Goal: Task Accomplishment & Management: Manage account settings

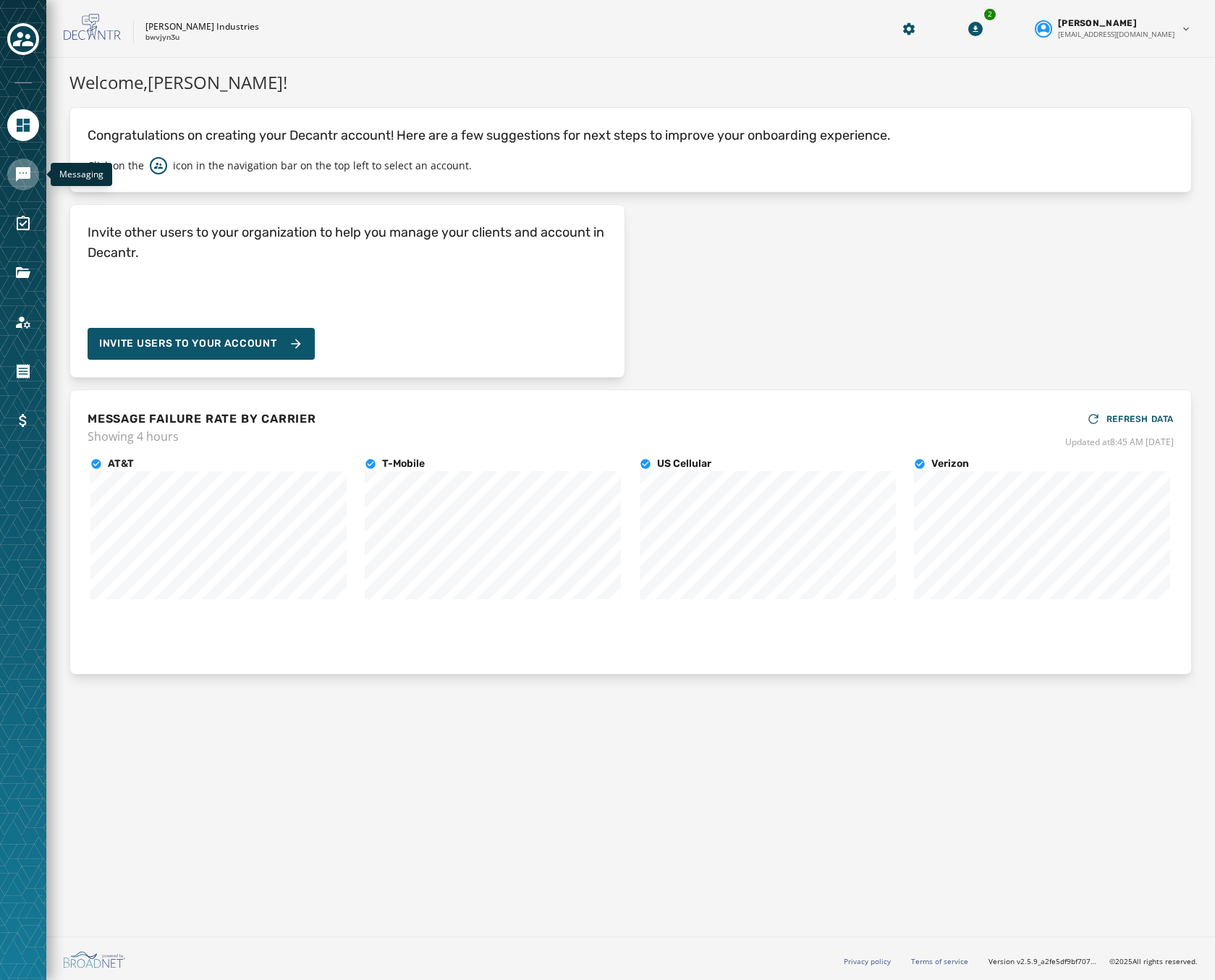
click at [18, 167] on icon "Navigate to Messaging" at bounding box center [23, 174] width 15 height 15
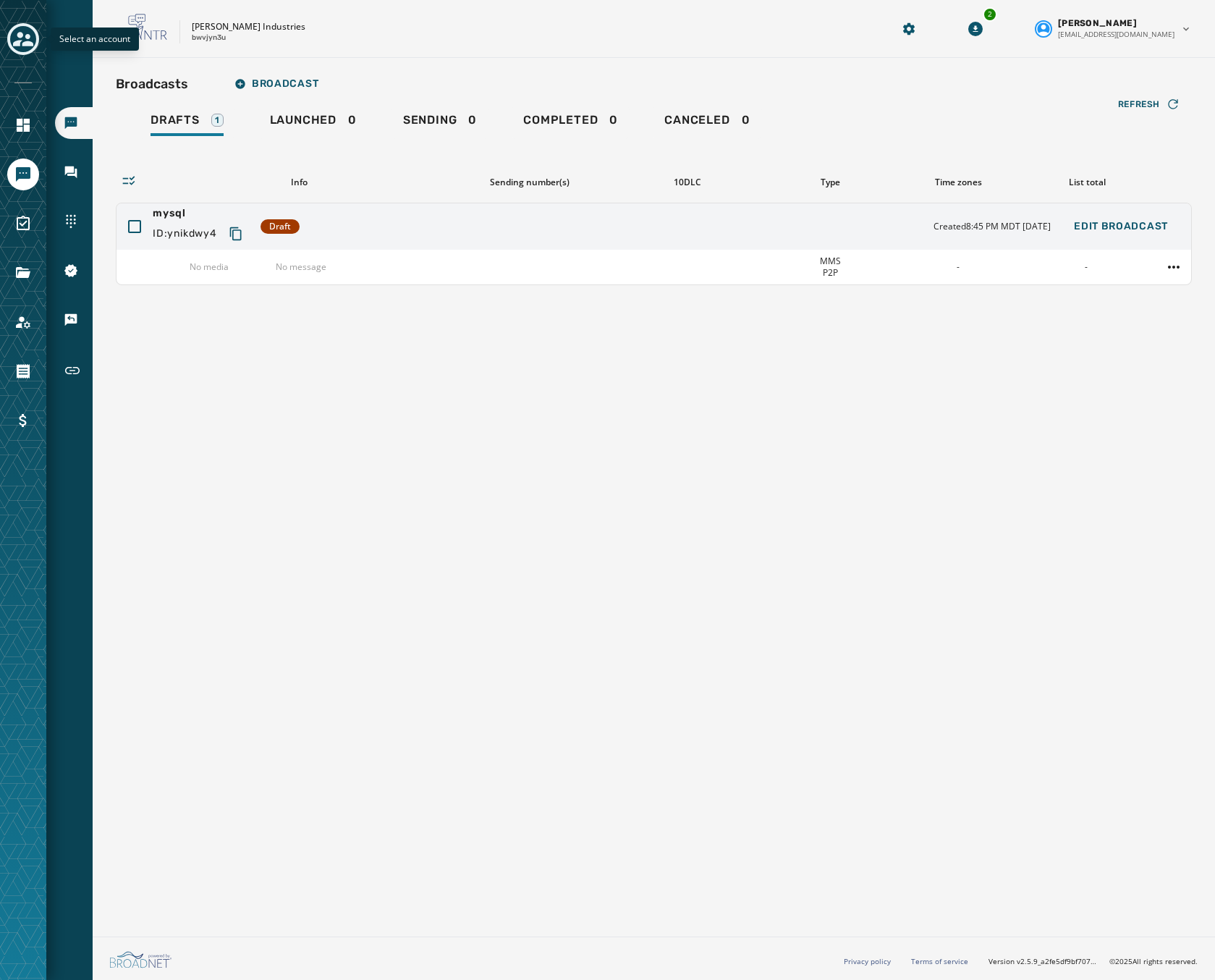
click at [25, 40] on icon "Toggle account select drawer" at bounding box center [23, 39] width 20 height 20
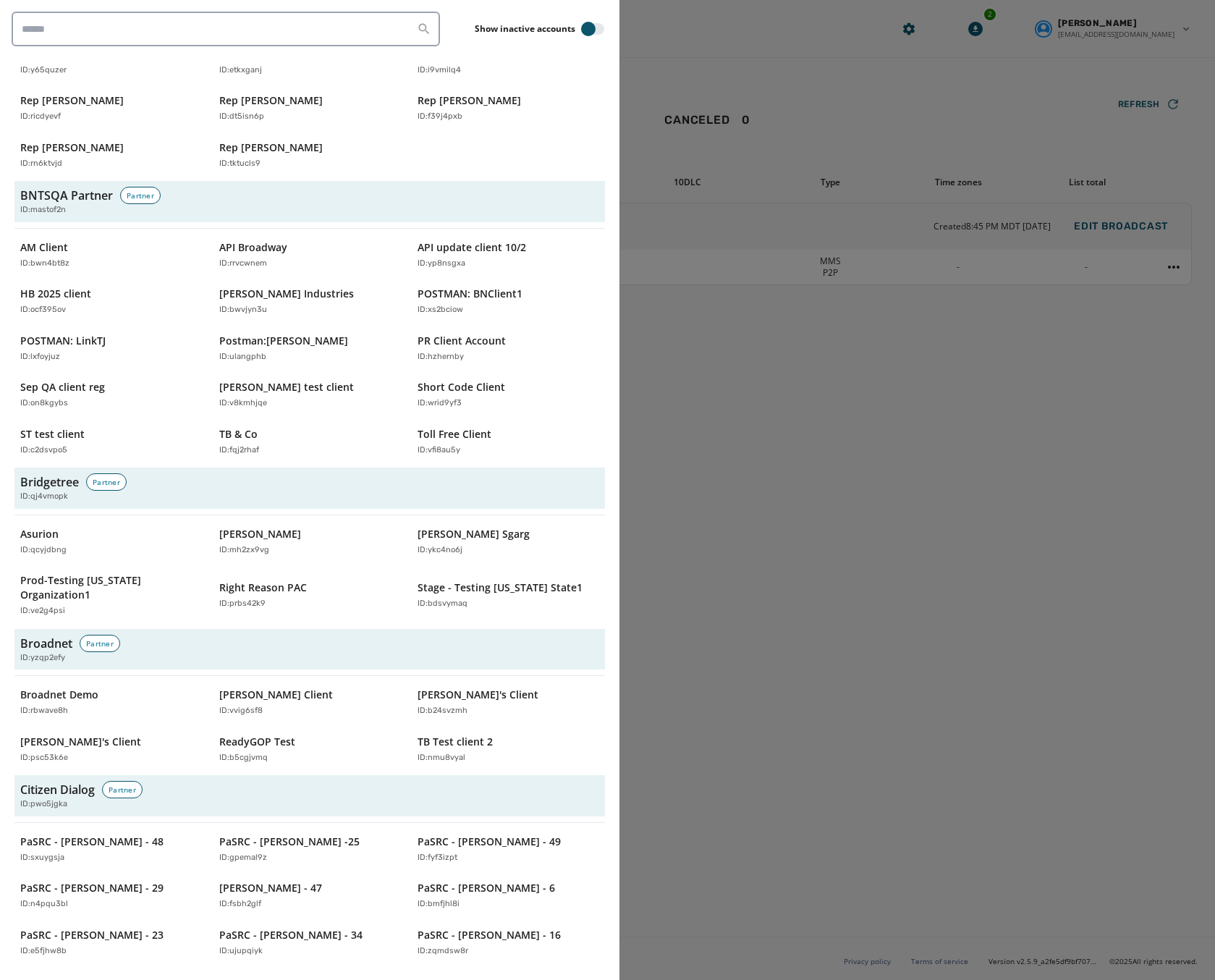
scroll to position [217, 0]
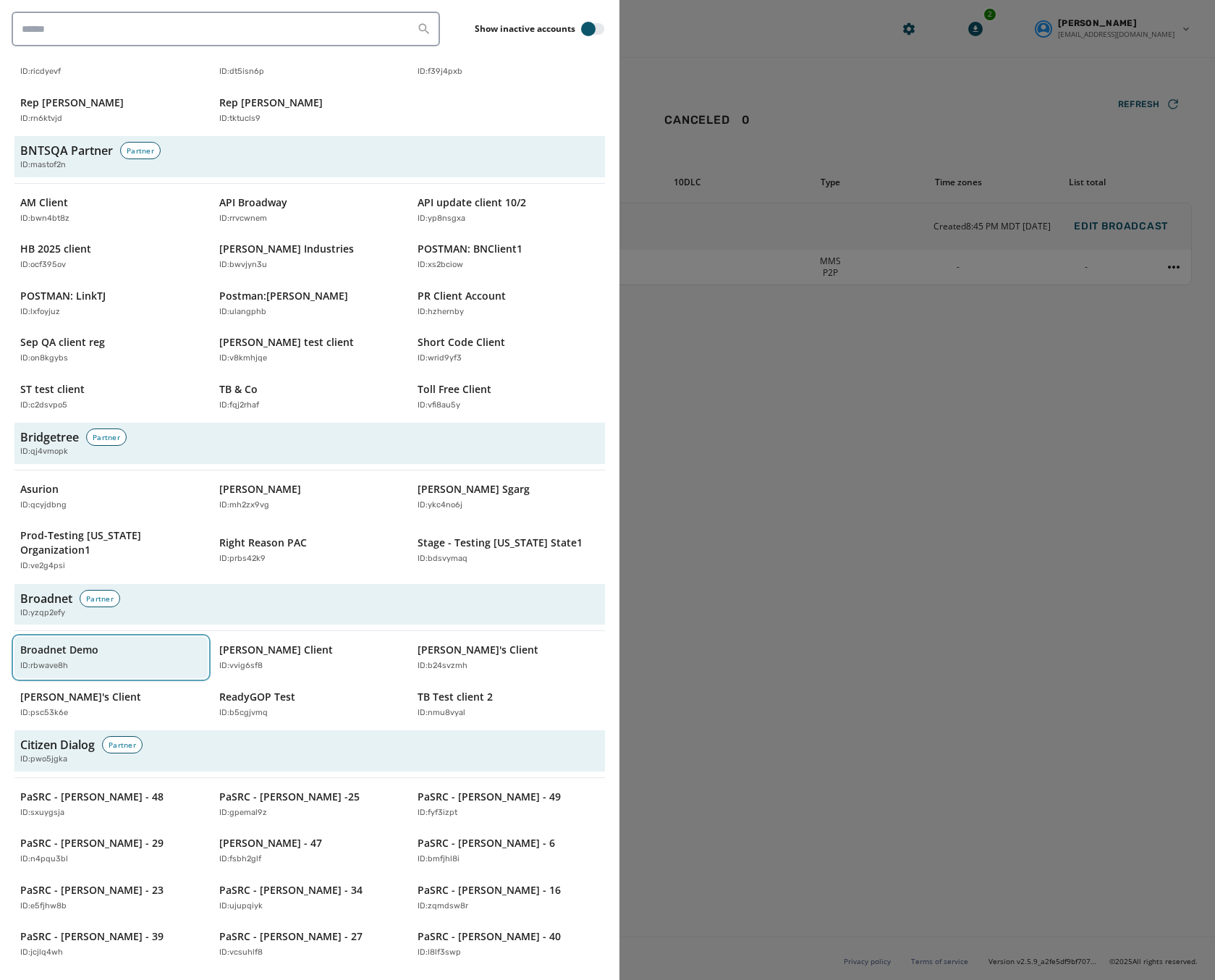
click at [93, 643] on p "Broadnet Demo" at bounding box center [59, 650] width 78 height 15
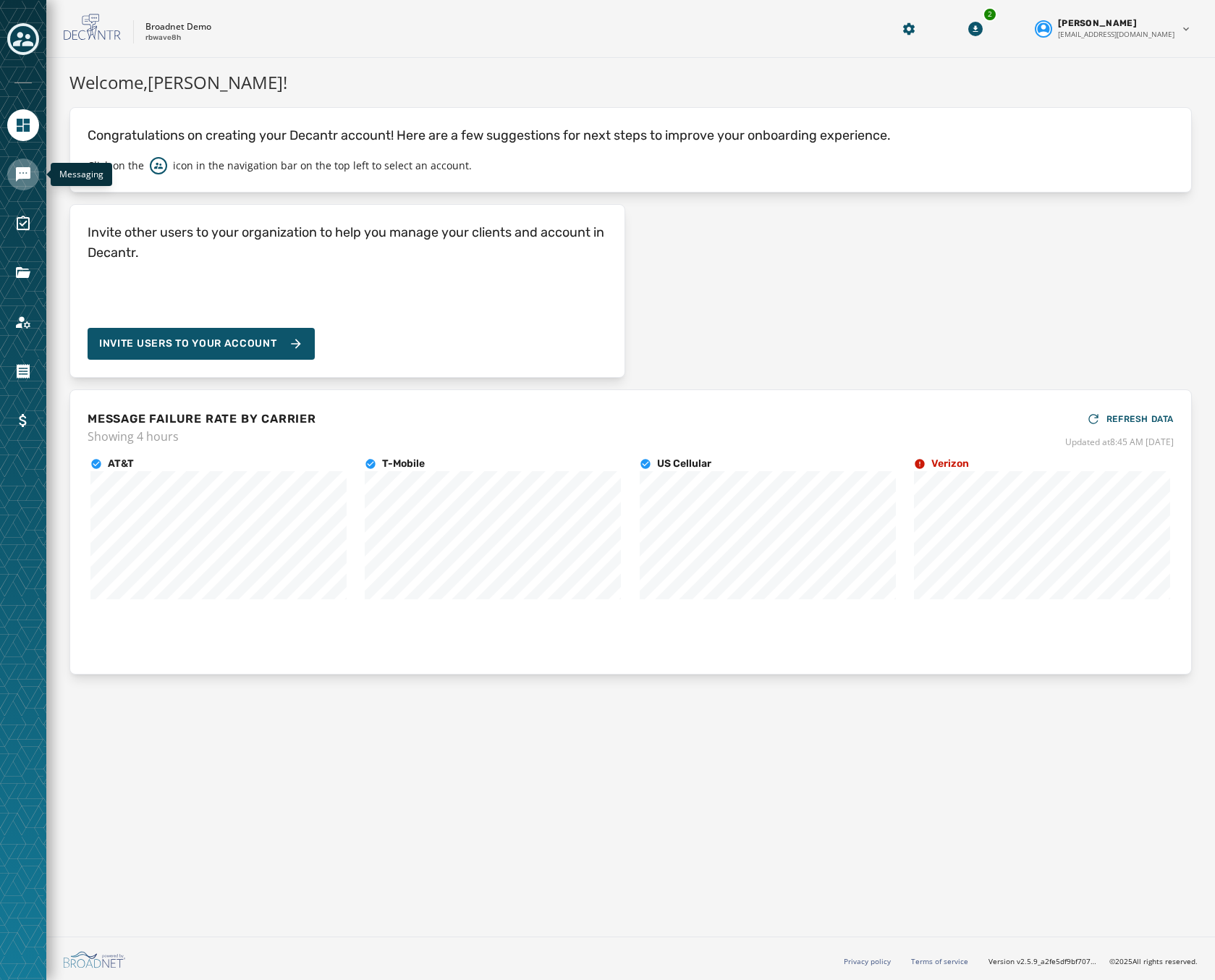
click at [26, 175] on icon "Navigate to Messaging" at bounding box center [23, 174] width 15 height 15
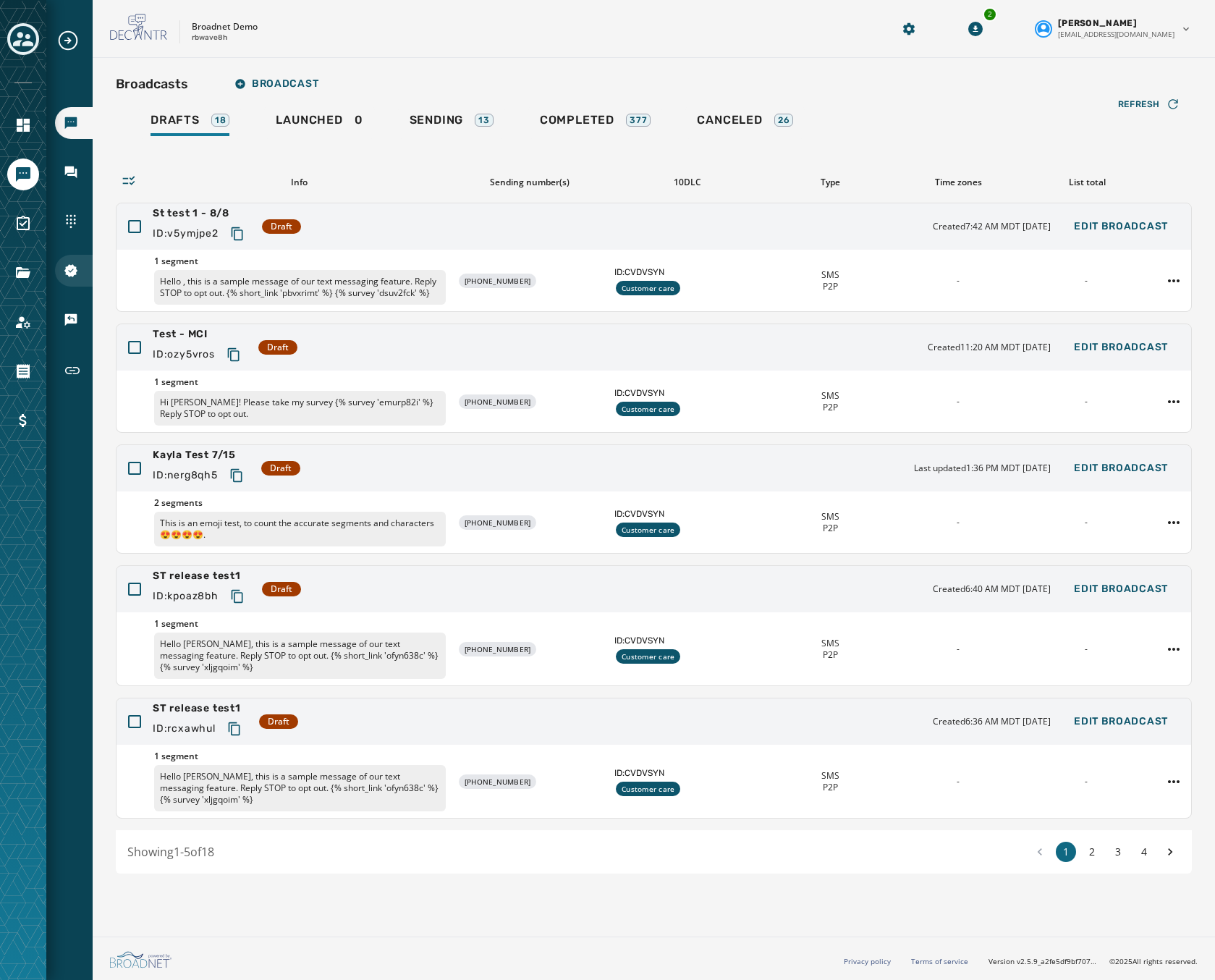
click at [72, 272] on icon "Navigate to 10DLC Registration" at bounding box center [71, 270] width 13 height 13
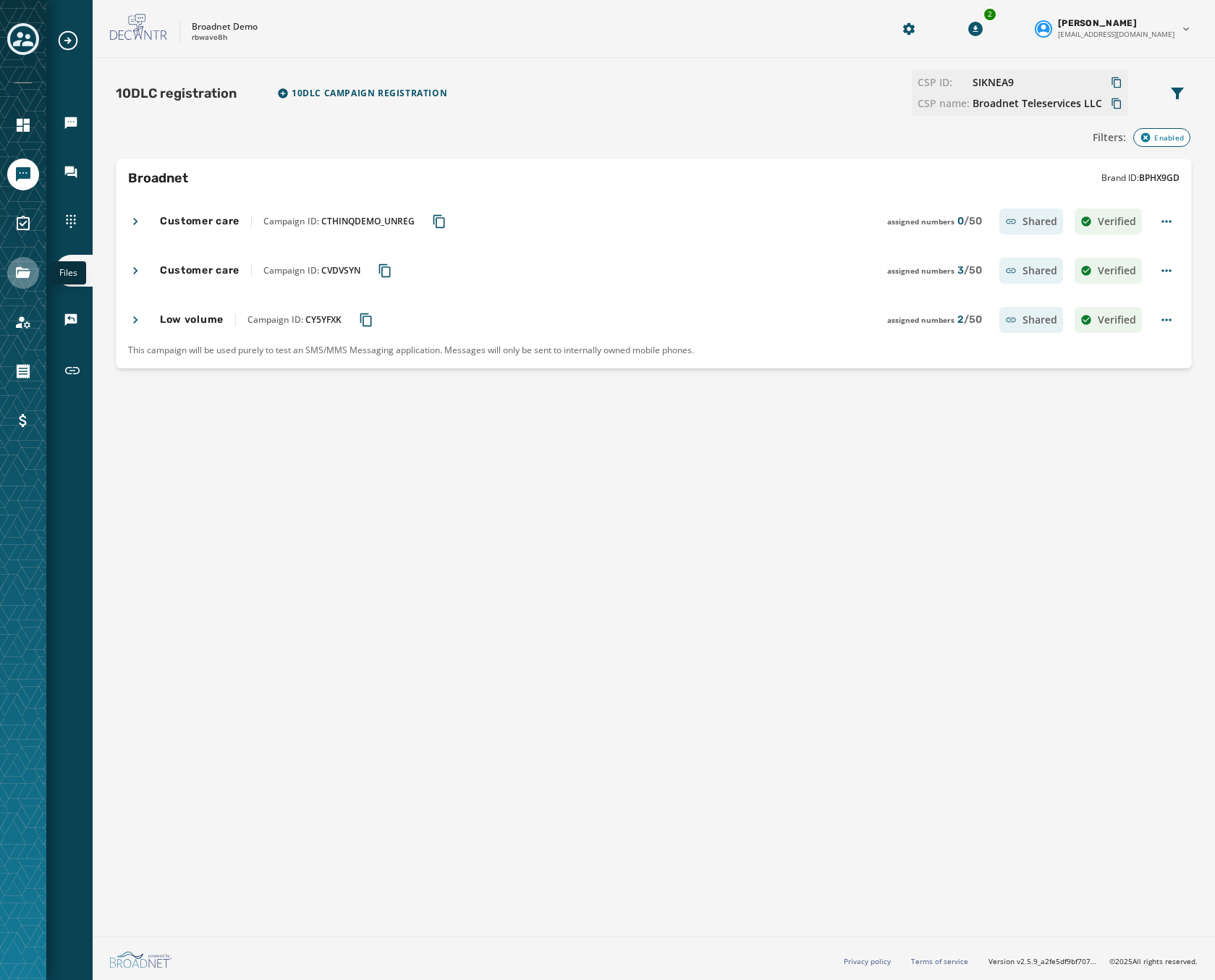
click at [13, 273] on link "Navigate to Files" at bounding box center [23, 272] width 32 height 32
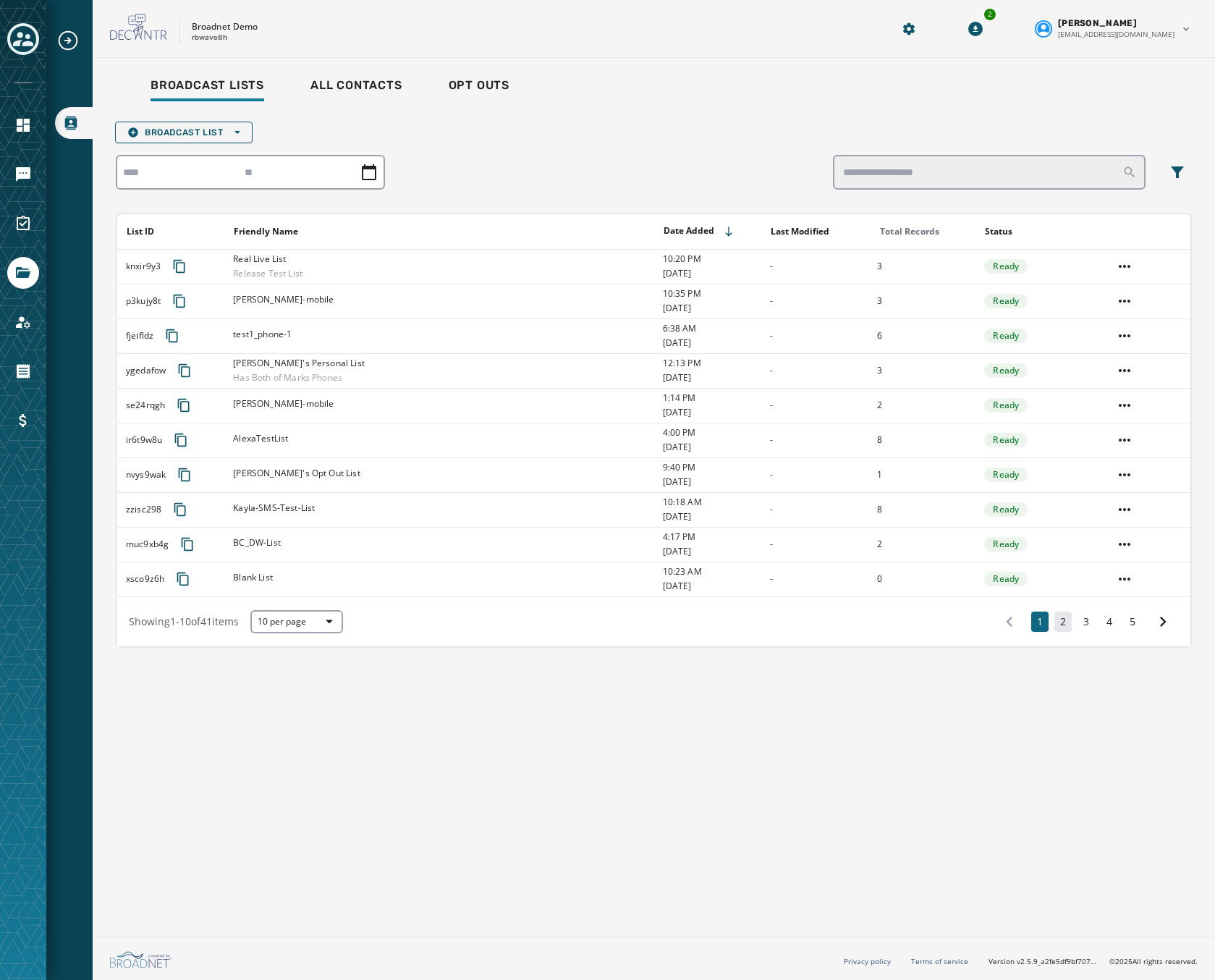
click at [1055, 624] on button "2" at bounding box center [1063, 622] width 17 height 20
click at [1034, 619] on button "1" at bounding box center [1040, 622] width 17 height 20
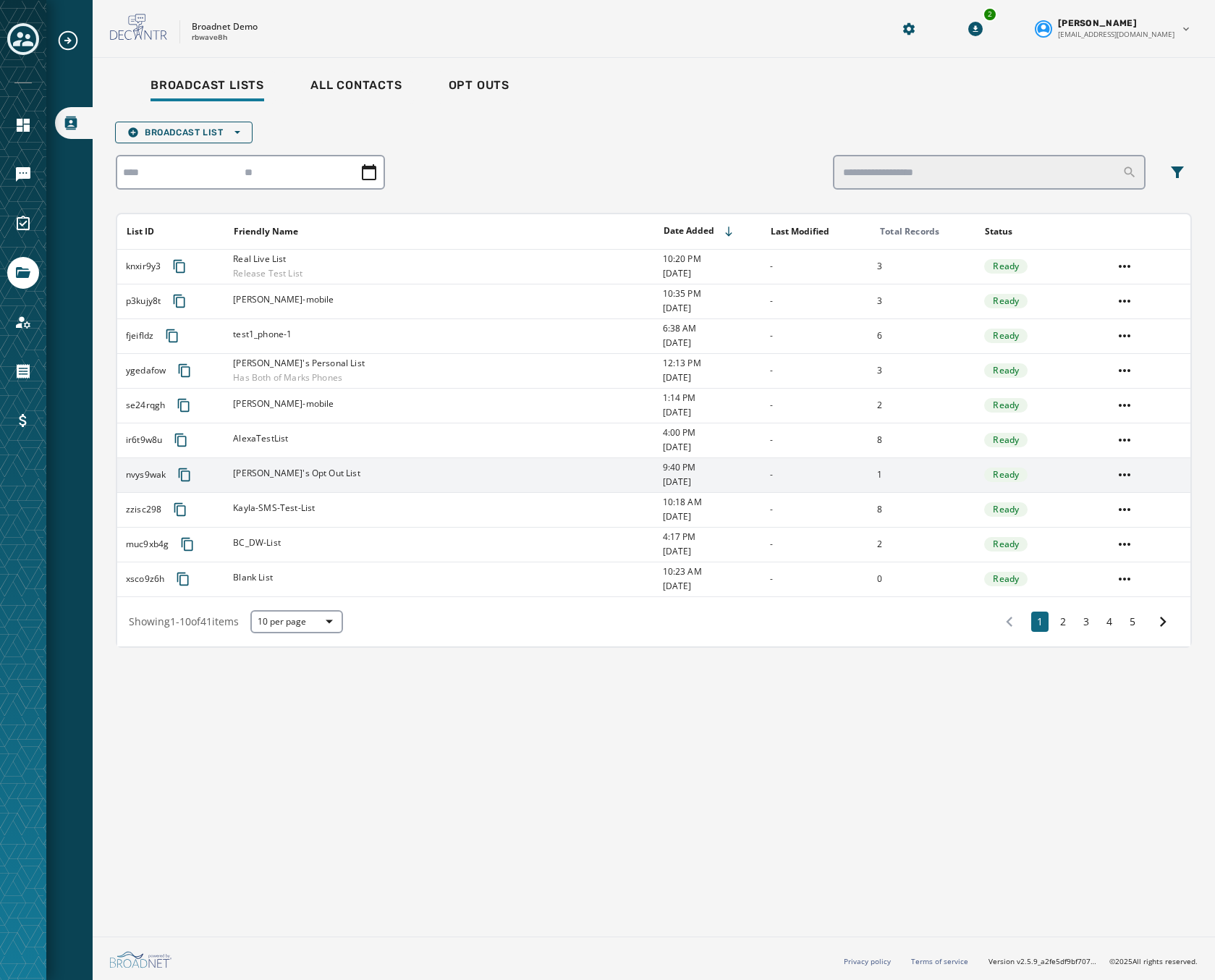
click at [370, 467] on td "[PERSON_NAME]'s Opt Out List" at bounding box center [438, 475] width 429 height 35
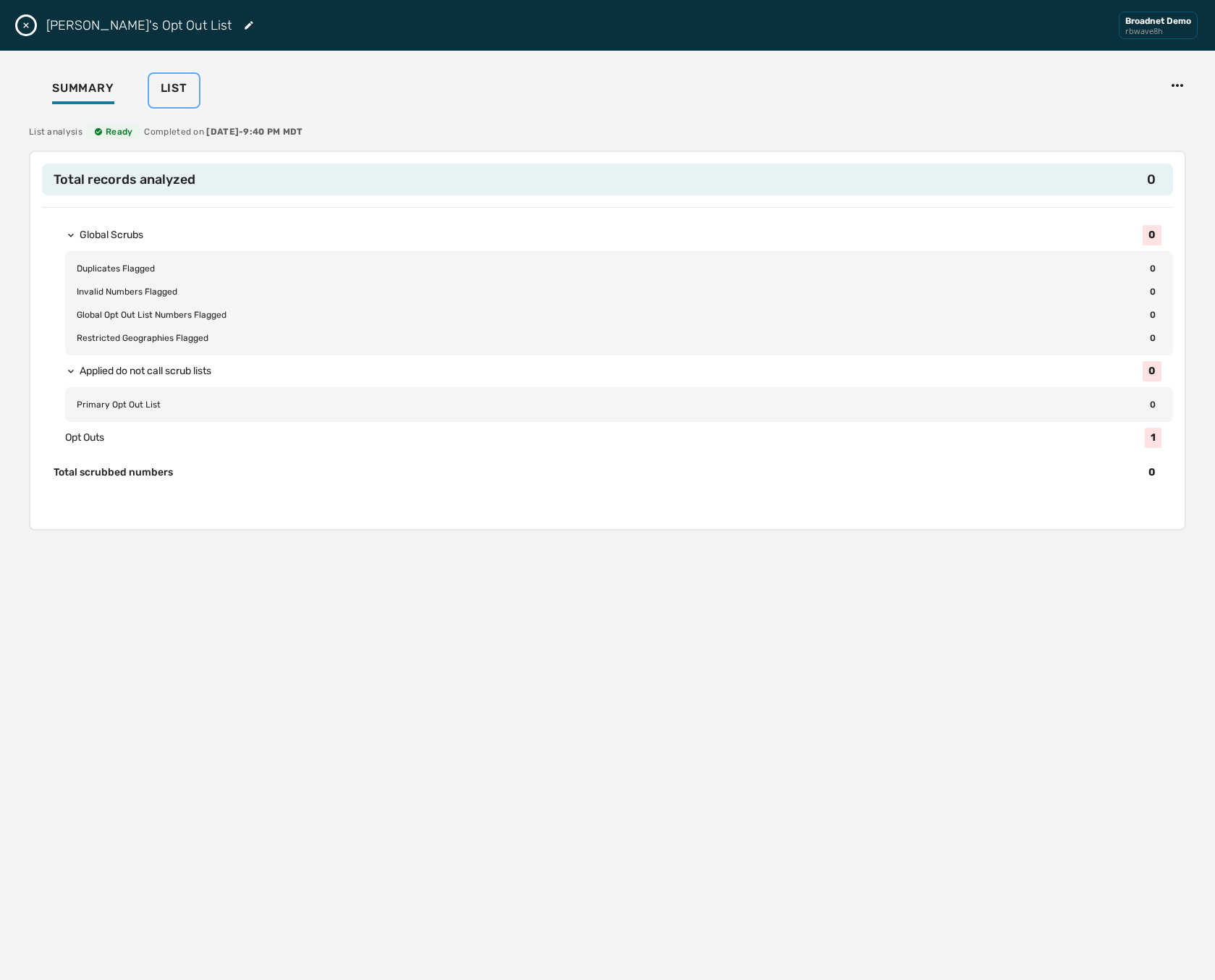
click at [164, 85] on span "List" at bounding box center [174, 88] width 26 height 15
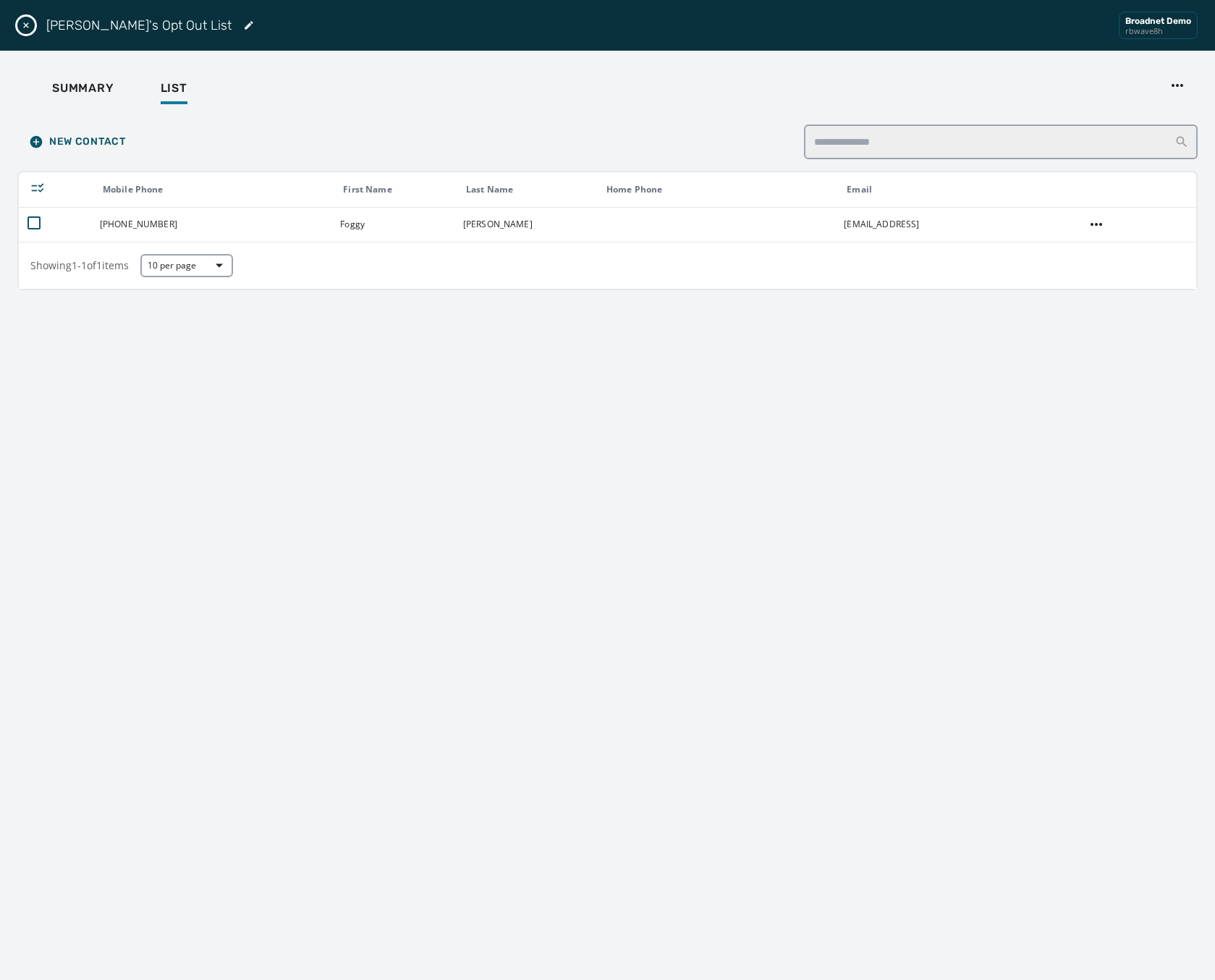
click at [16, 16] on div "Mark's Opt Out List Broadnet Demo rbwave8h" at bounding box center [607, 25] width 1215 height 51
click at [26, 23] on icon "Close drawer" at bounding box center [26, 25] width 12 height 12
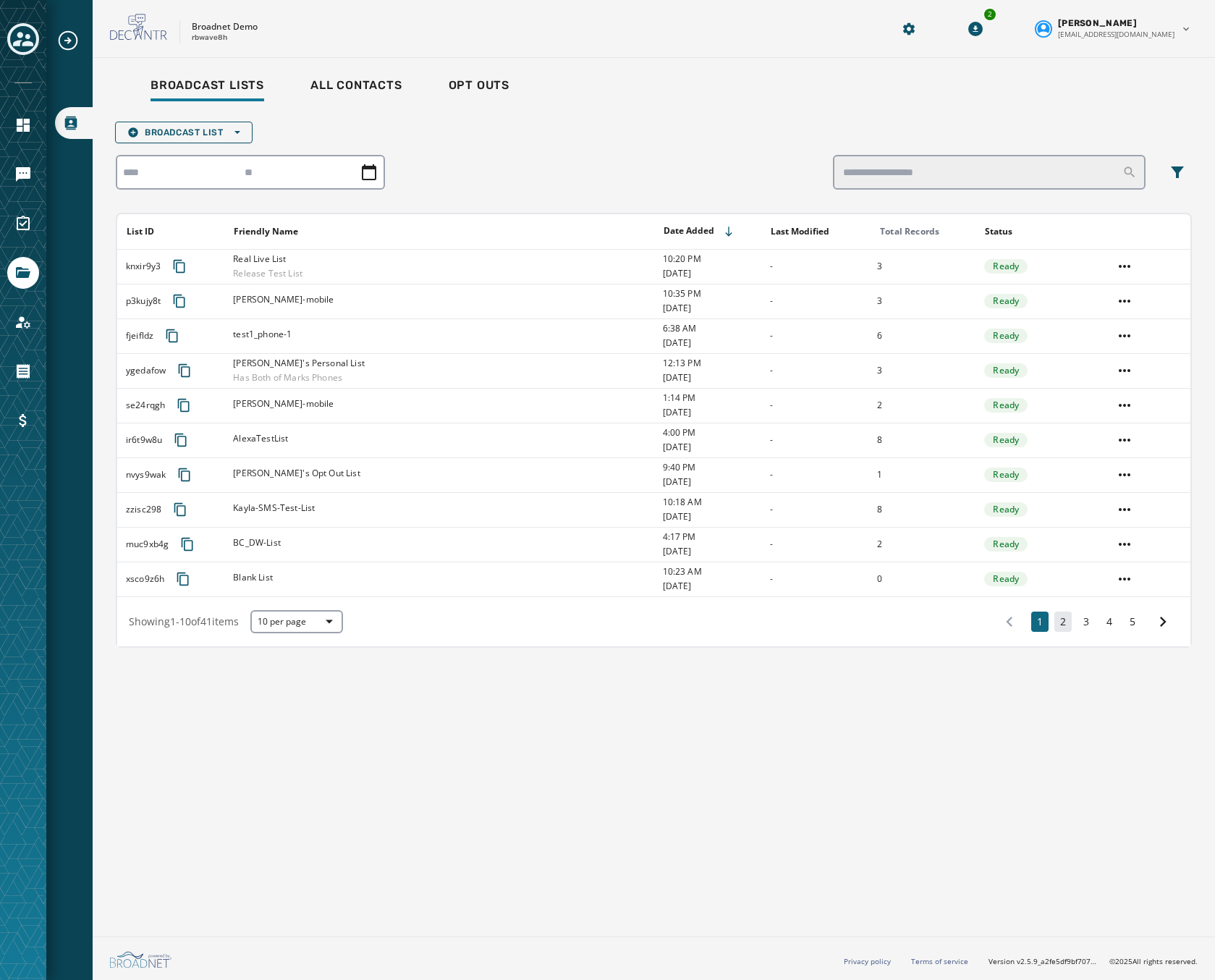
click at [1059, 620] on button "2" at bounding box center [1063, 622] width 17 height 20
click at [1096, 631] on div "1 2 3 4 5" at bounding box center [1087, 621] width 185 height 26
click at [1080, 617] on button "3" at bounding box center [1087, 622] width 17 height 20
click at [1125, 626] on button "5" at bounding box center [1132, 622] width 17 height 20
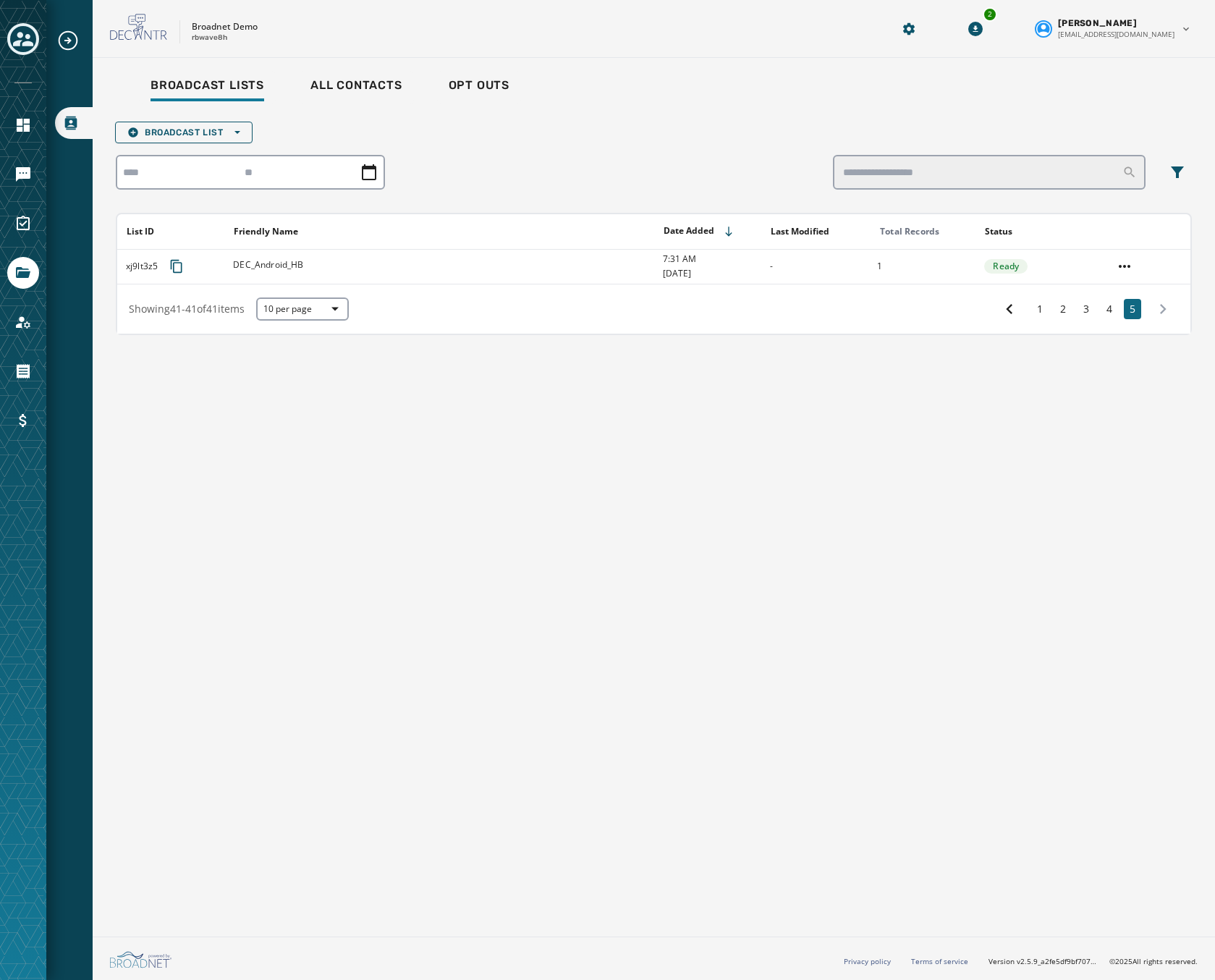
click at [1108, 296] on div "1 2 3 4 5" at bounding box center [1087, 308] width 185 height 26
click at [1106, 314] on button "4" at bounding box center [1109, 309] width 17 height 20
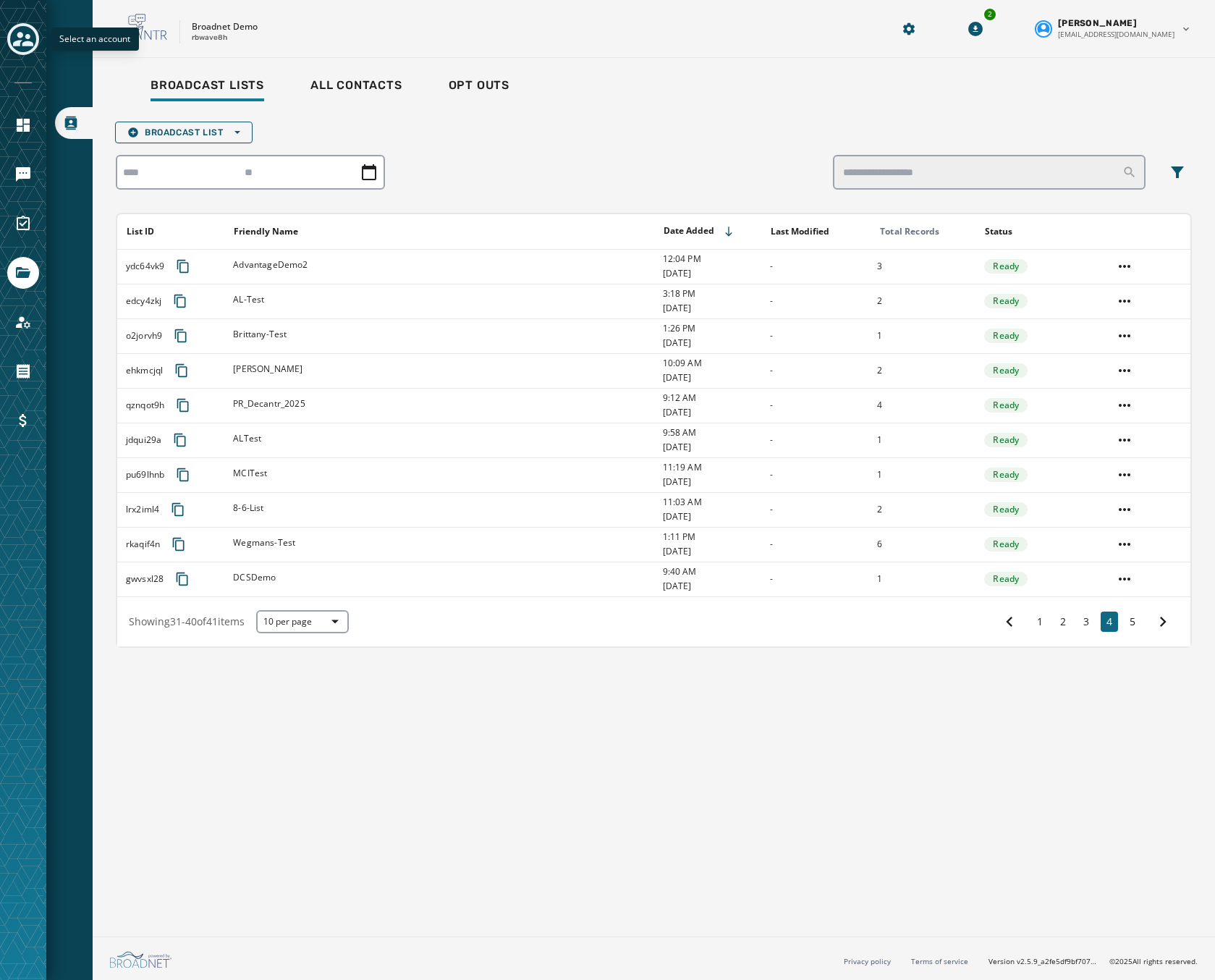
click at [28, 38] on icon "Toggle account select drawer" at bounding box center [23, 39] width 20 height 15
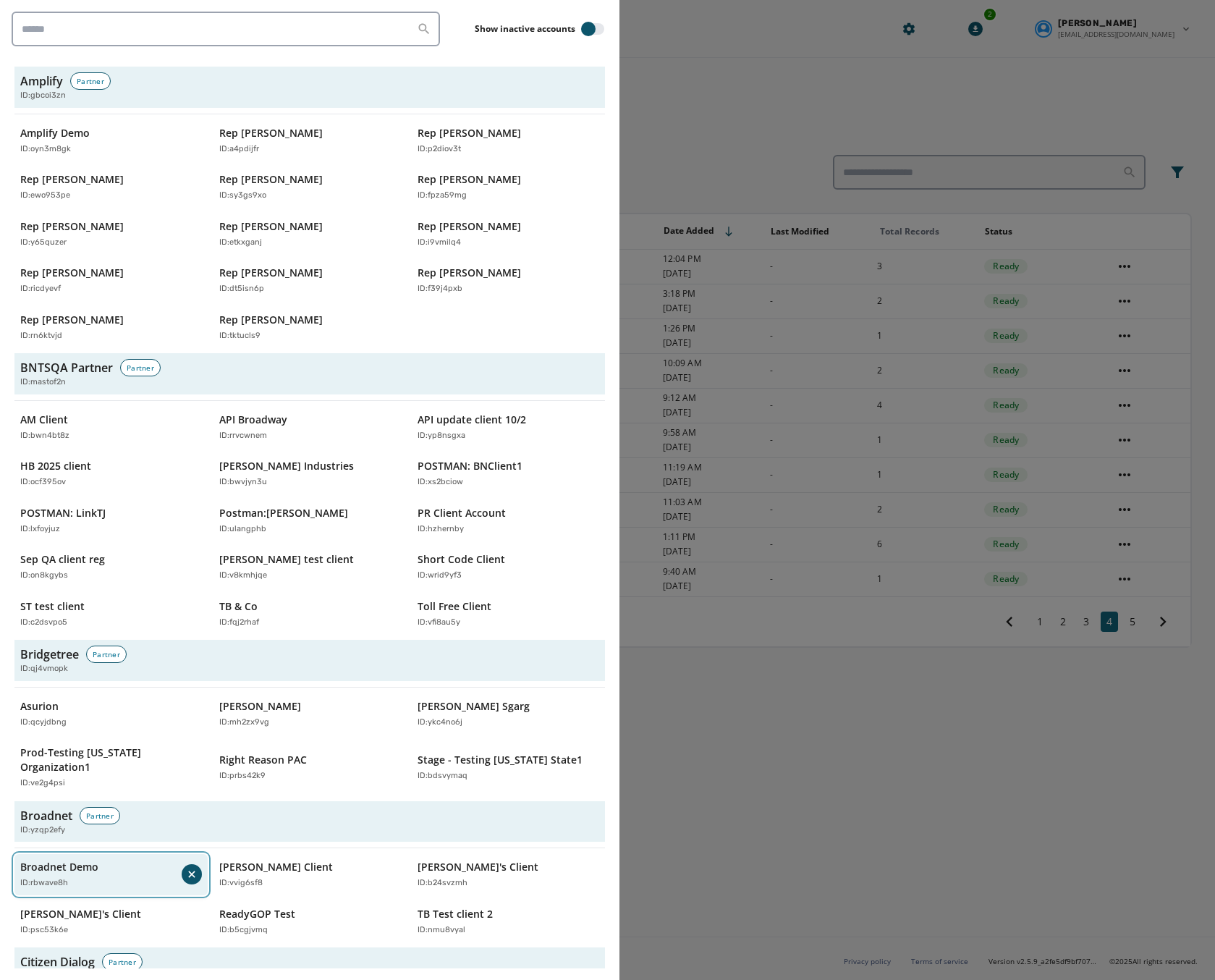
click at [62, 877] on p "ID: rbwave8h" at bounding box center [44, 883] width 47 height 12
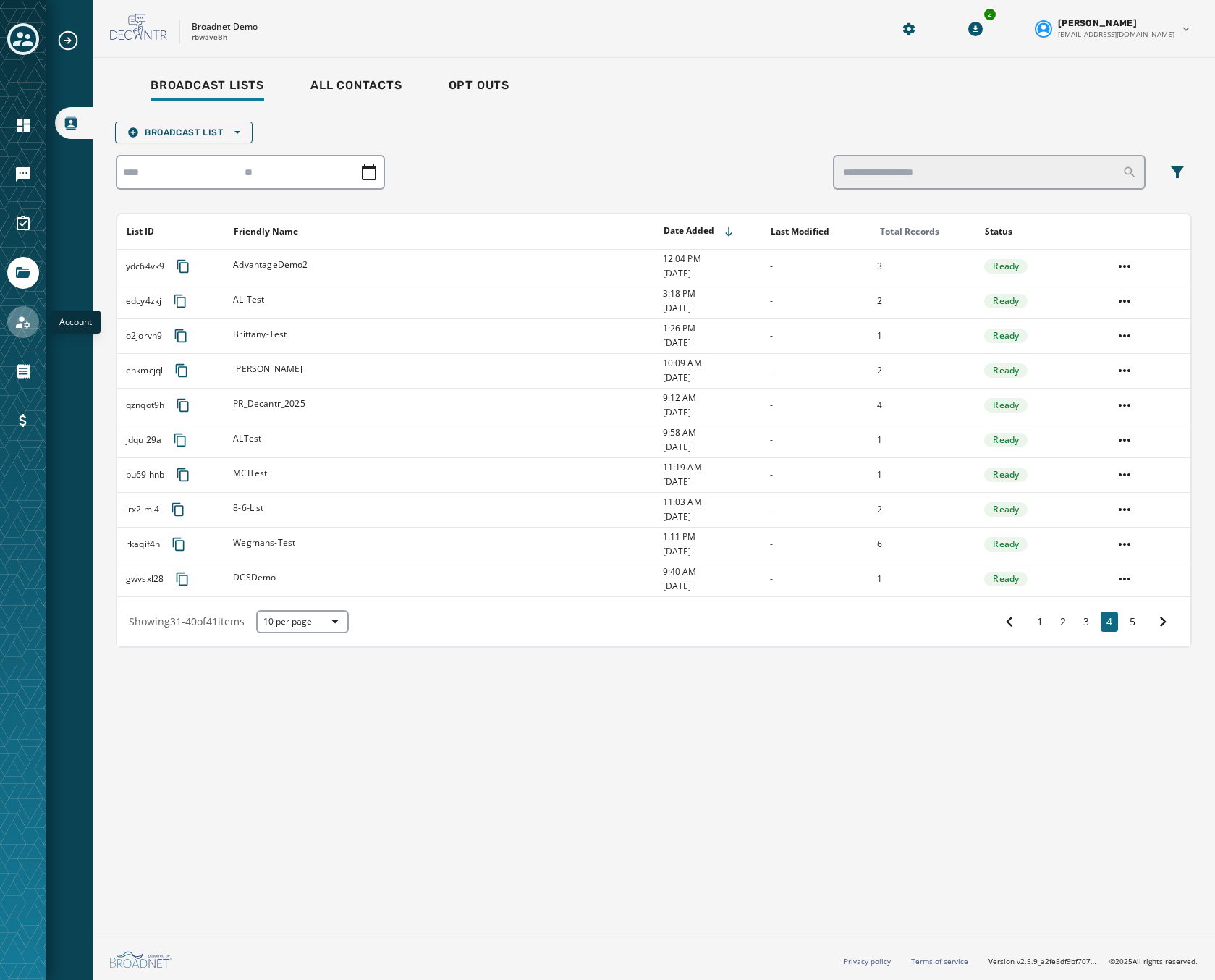
click at [17, 332] on link "Navigate to Account" at bounding box center [23, 321] width 32 height 32
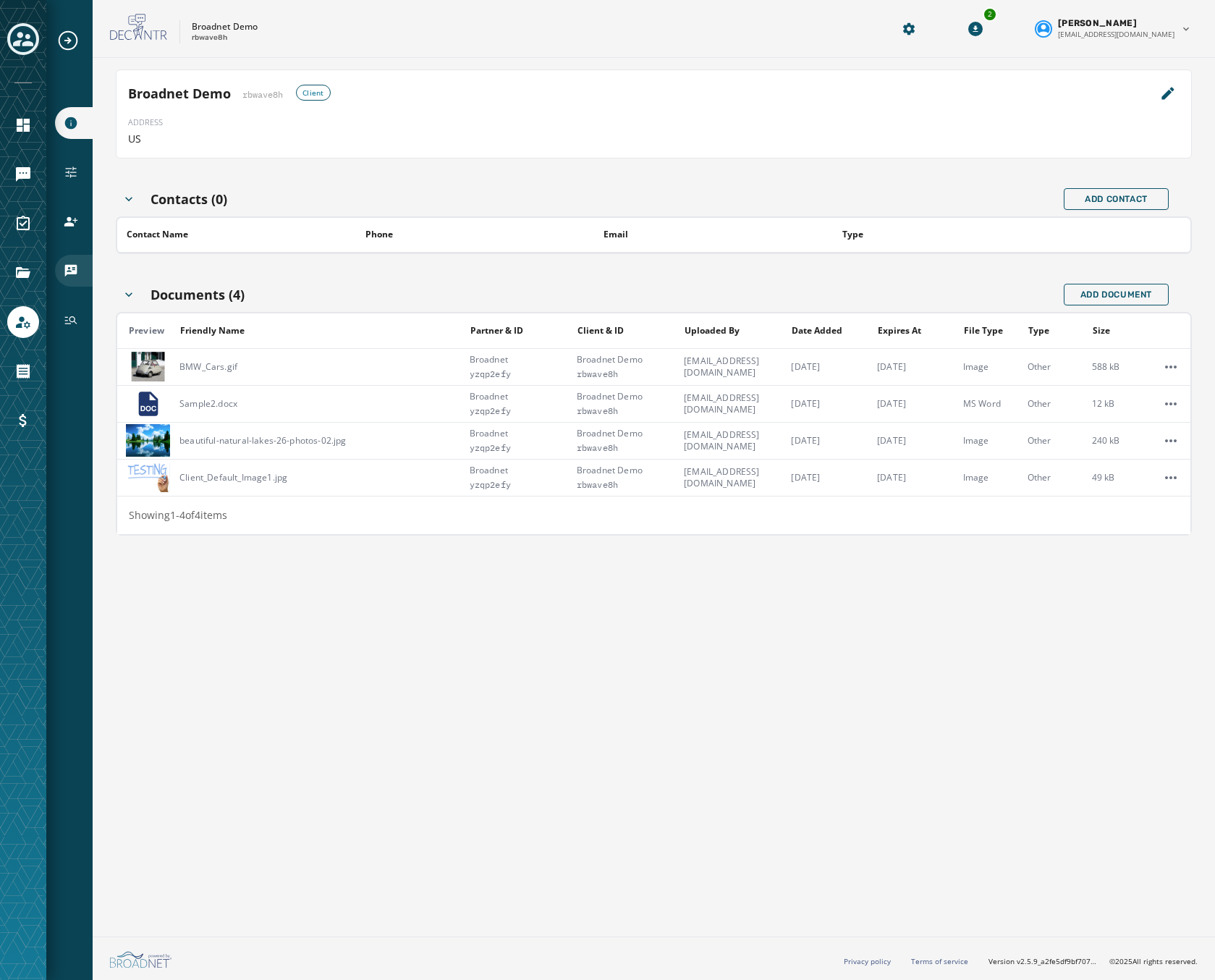
click at [77, 266] on icon "Navigate to vCards" at bounding box center [71, 270] width 15 height 15
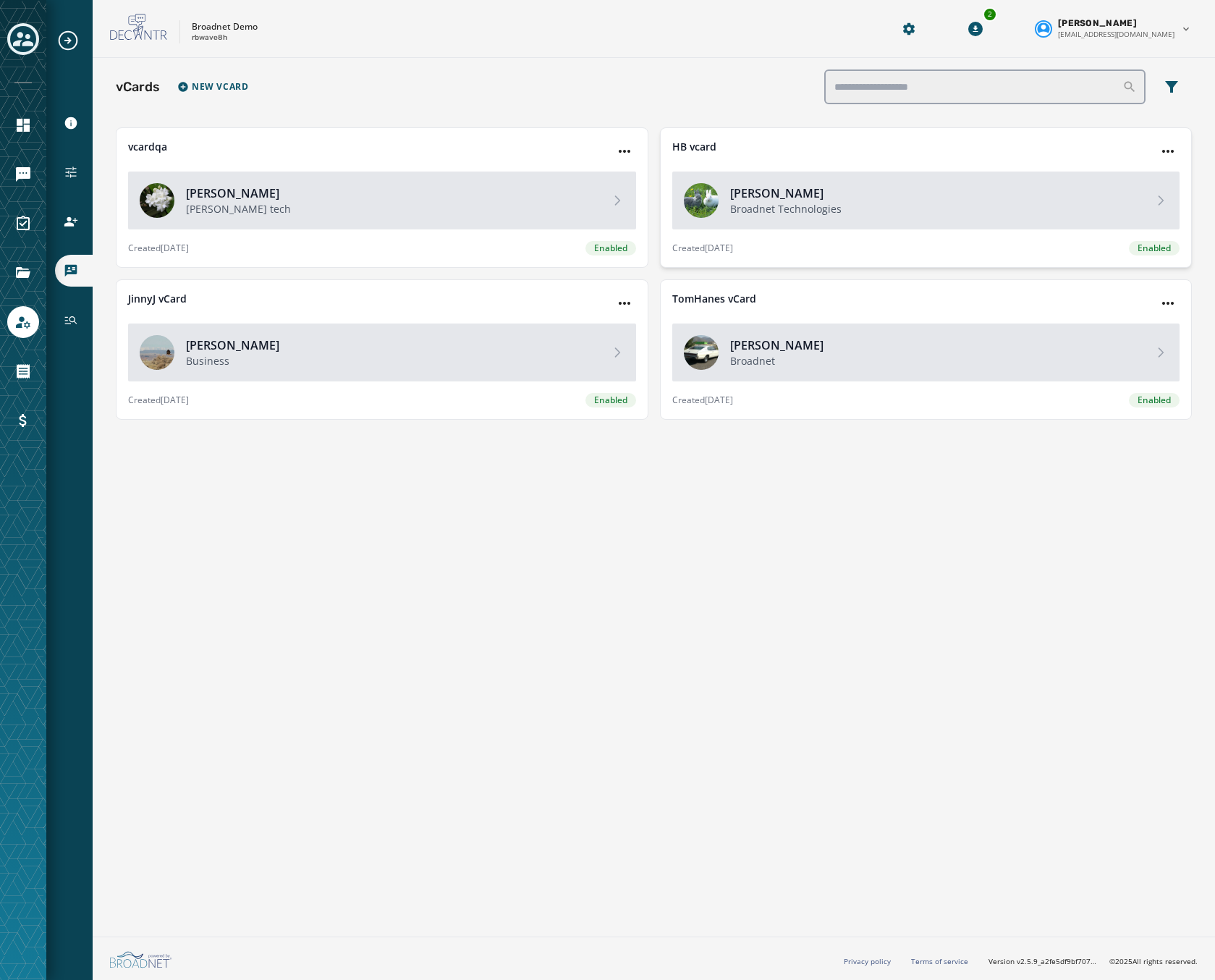
click at [842, 213] on p "Broadnet Technologies" at bounding box center [936, 209] width 413 height 15
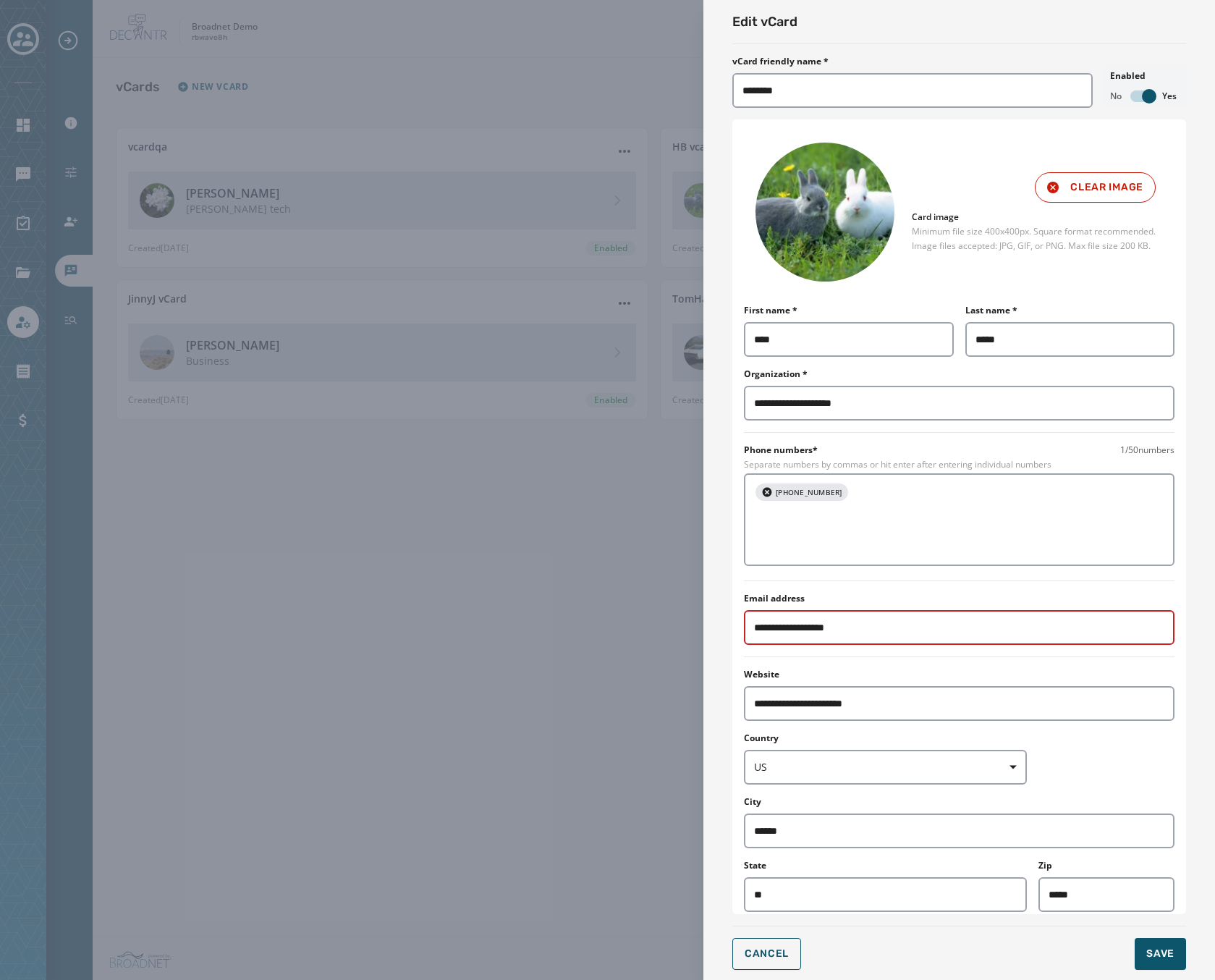
click at [551, 100] on div "**********" at bounding box center [607, 490] width 1215 height 980
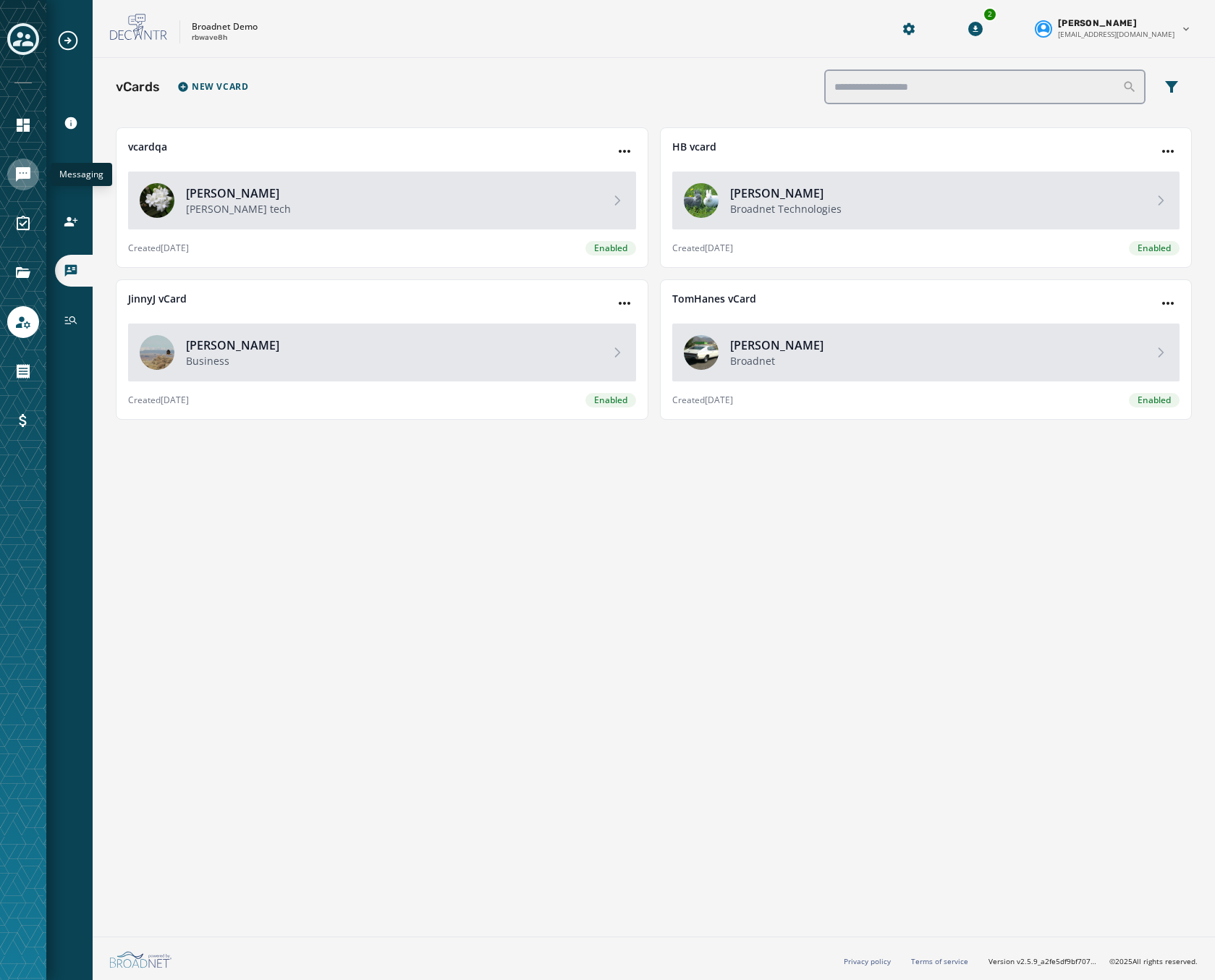
click at [30, 184] on link "Navigate to Messaging" at bounding box center [23, 174] width 32 height 32
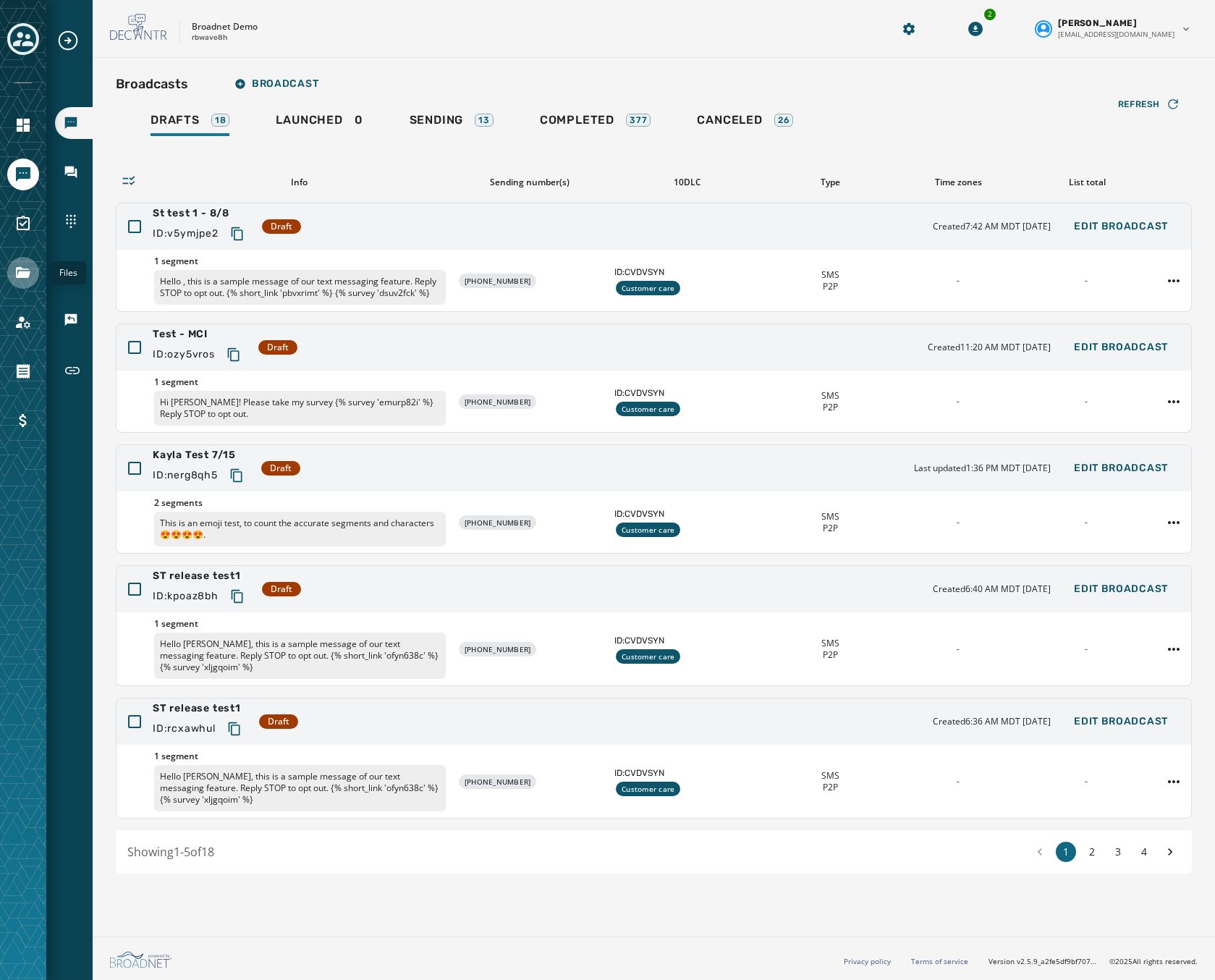
click at [26, 276] on icon "Navigate to Files" at bounding box center [23, 272] width 15 height 11
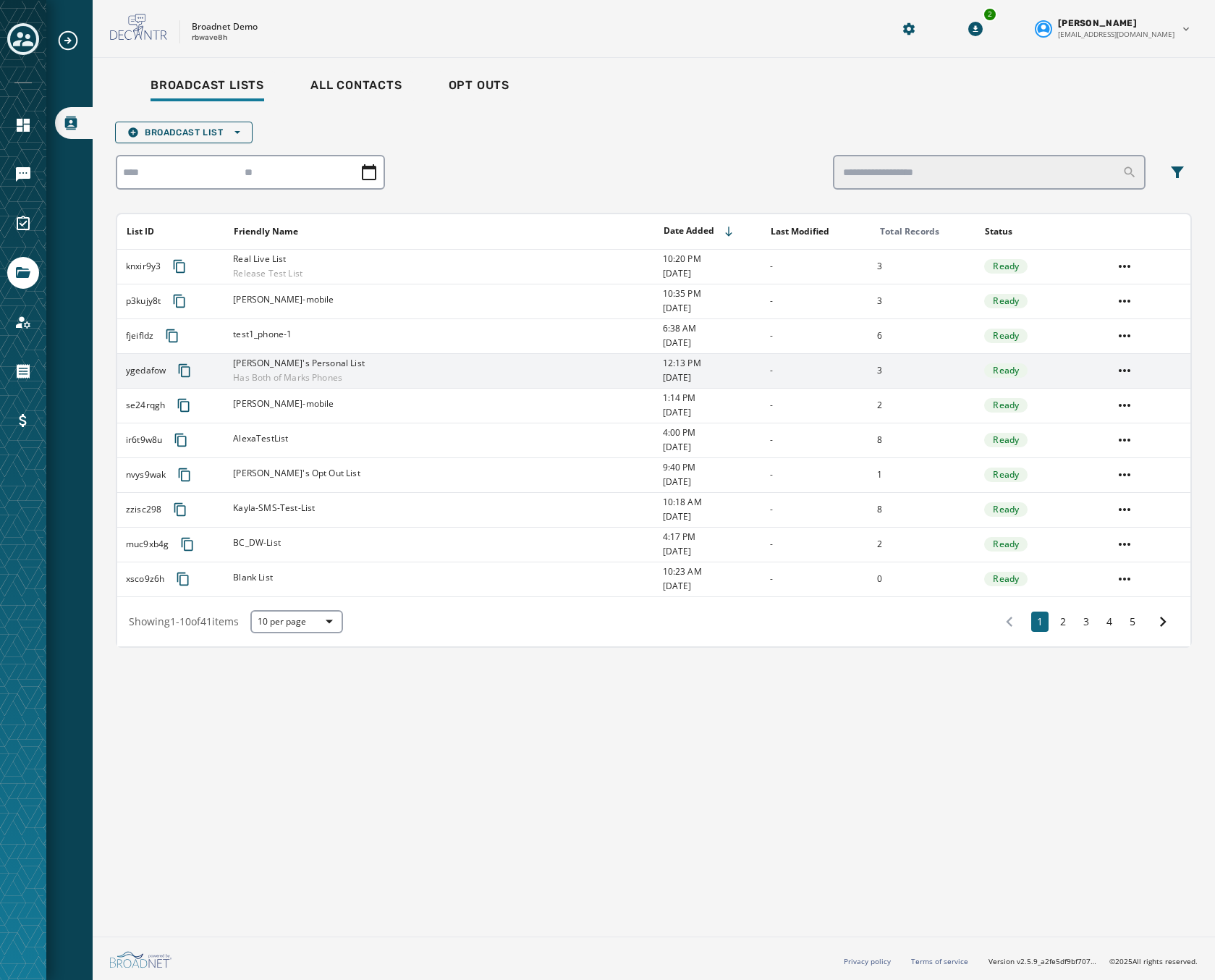
click at [343, 378] on div "[PERSON_NAME]'s Personal List Has Both of Marks Phones" at bounding box center [442, 370] width 420 height 26
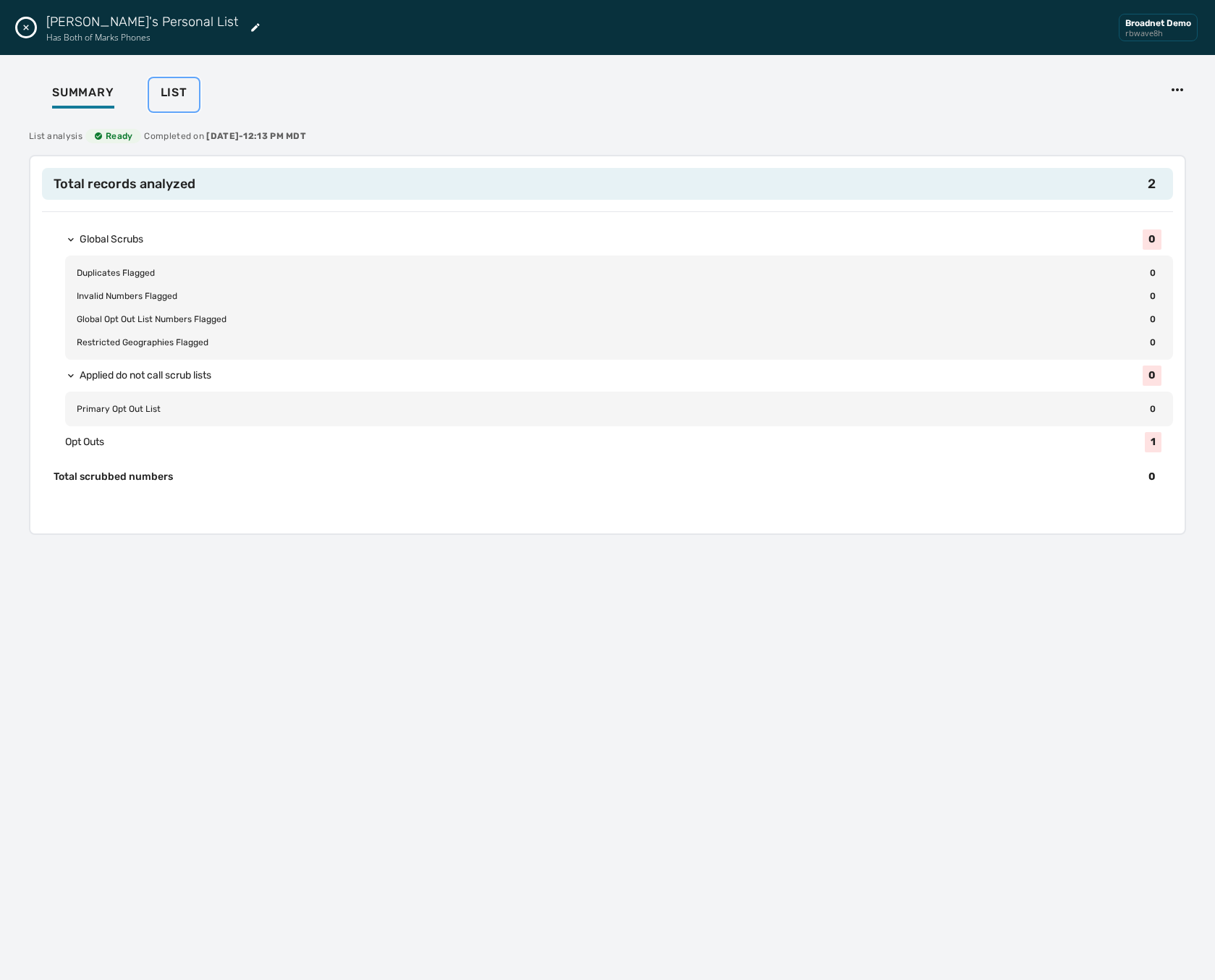
click at [195, 107] on button "List" at bounding box center [174, 94] width 50 height 33
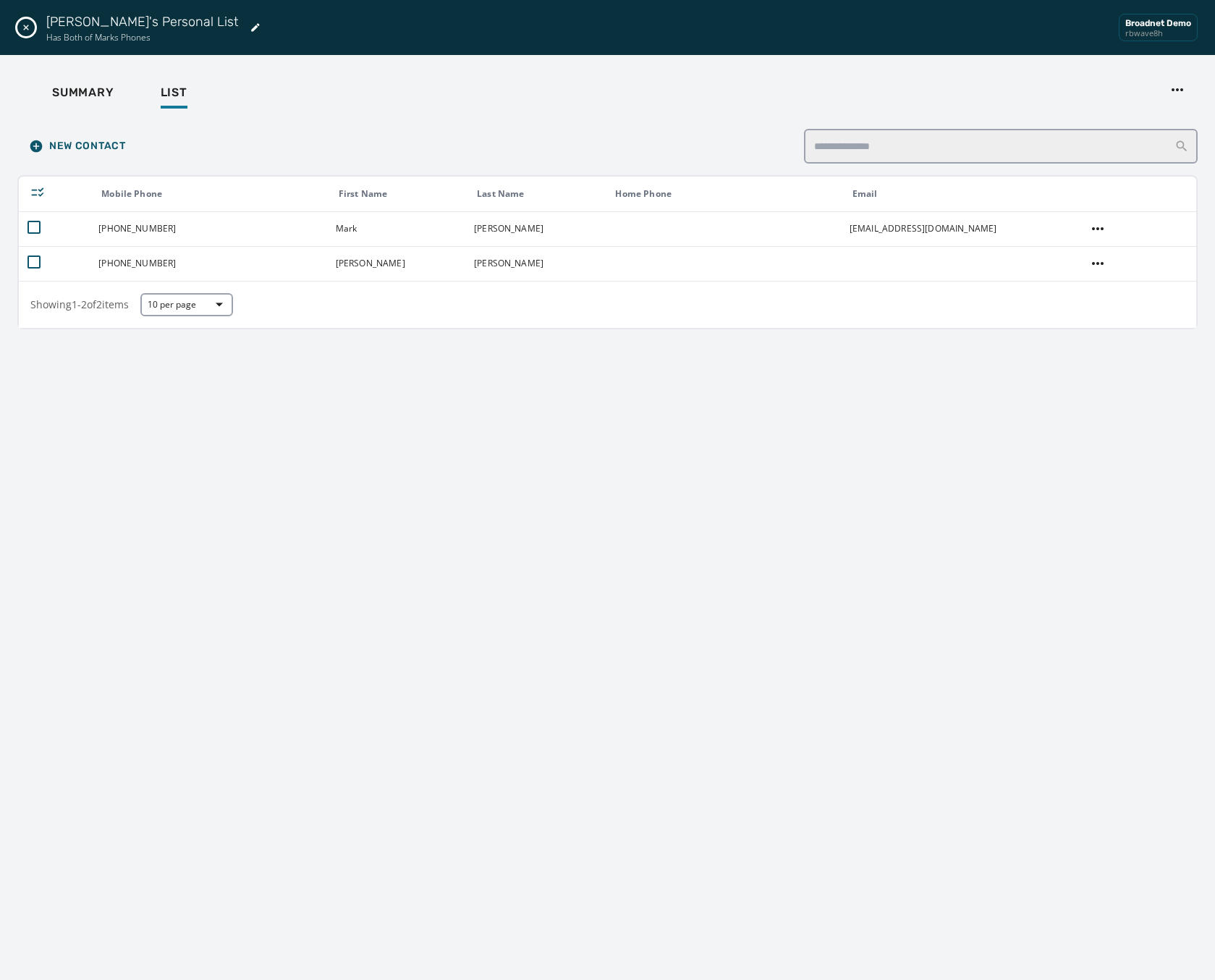
click at [26, 25] on icon "Close drawer" at bounding box center [26, 27] width 12 height 12
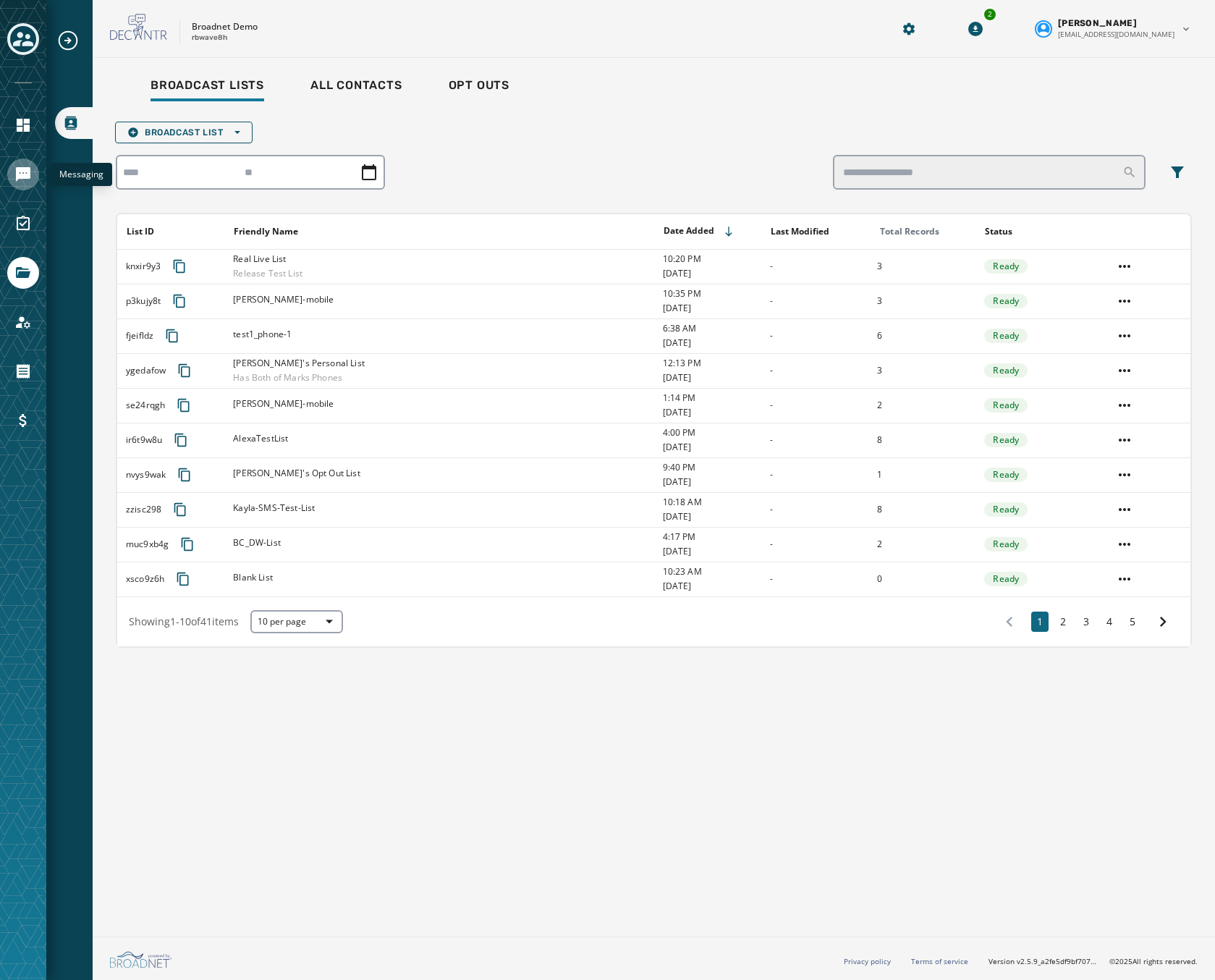
click at [19, 167] on icon "Navigate to Messaging" at bounding box center [23, 174] width 17 height 17
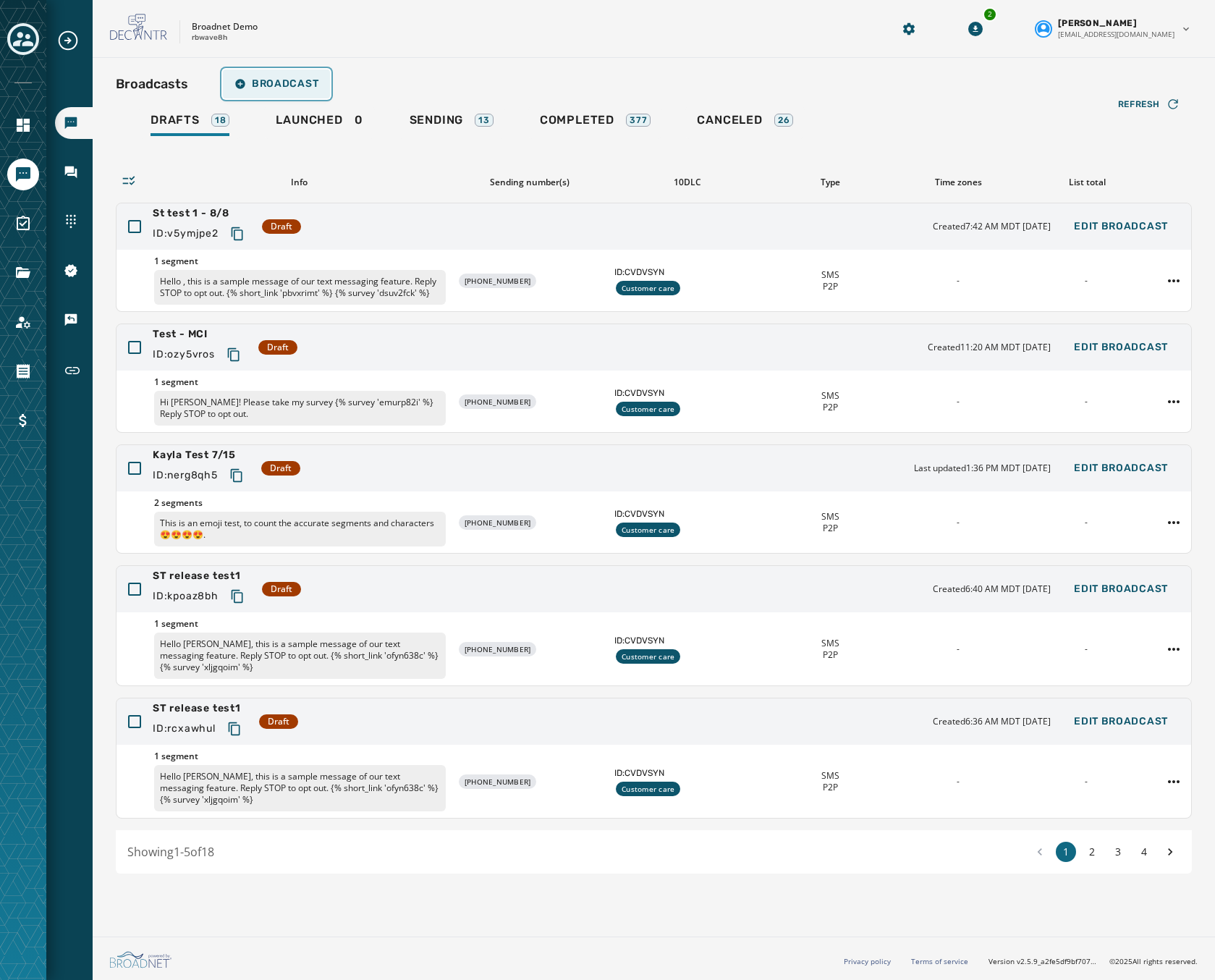
click at [290, 87] on span "Broadcast" at bounding box center [276, 83] width 84 height 12
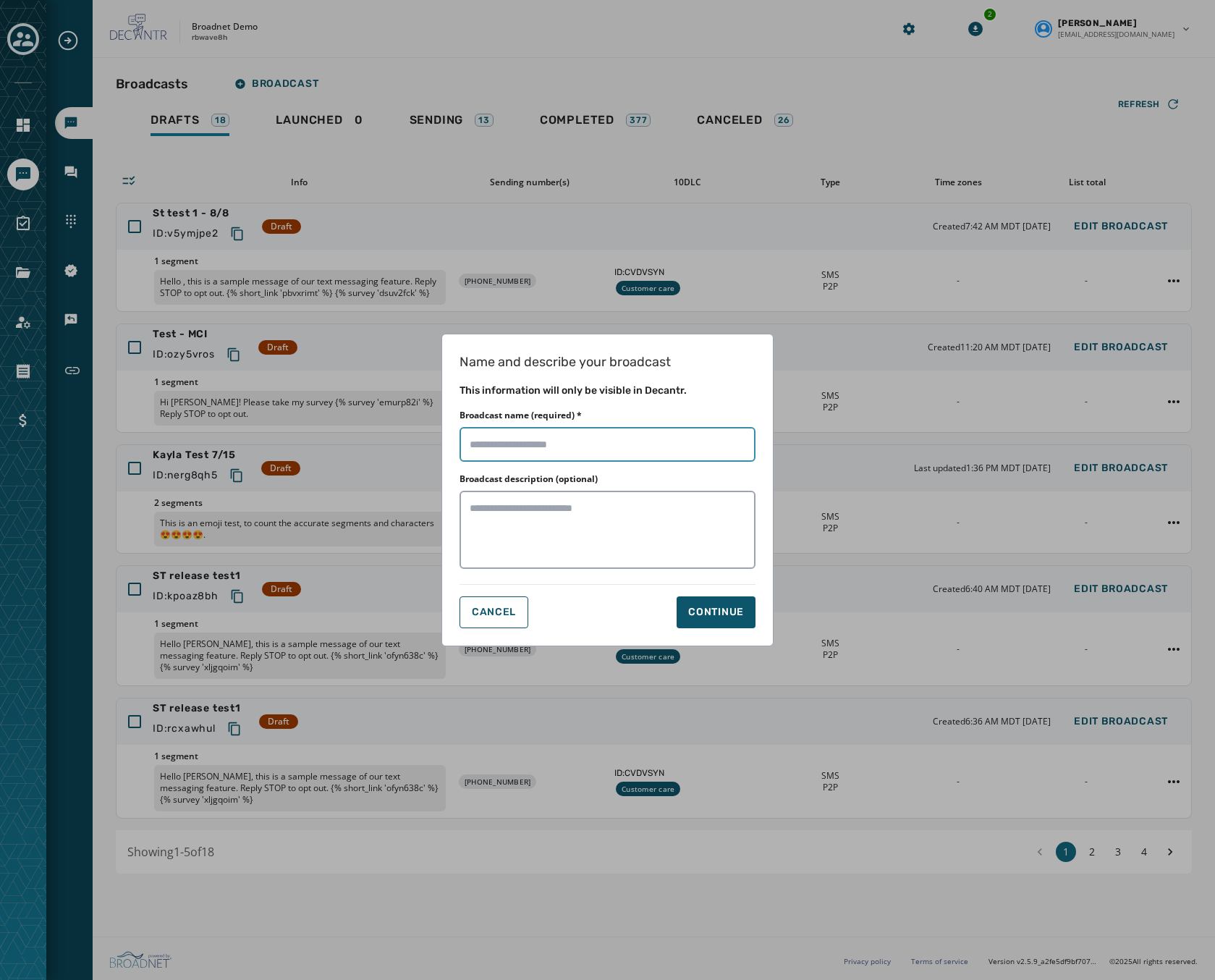
click at [564, 447] on input "Broadcast name (required) *" at bounding box center [607, 444] width 296 height 35
type input "**********"
click at [691, 613] on div "Continue" at bounding box center [716, 612] width 56 height 15
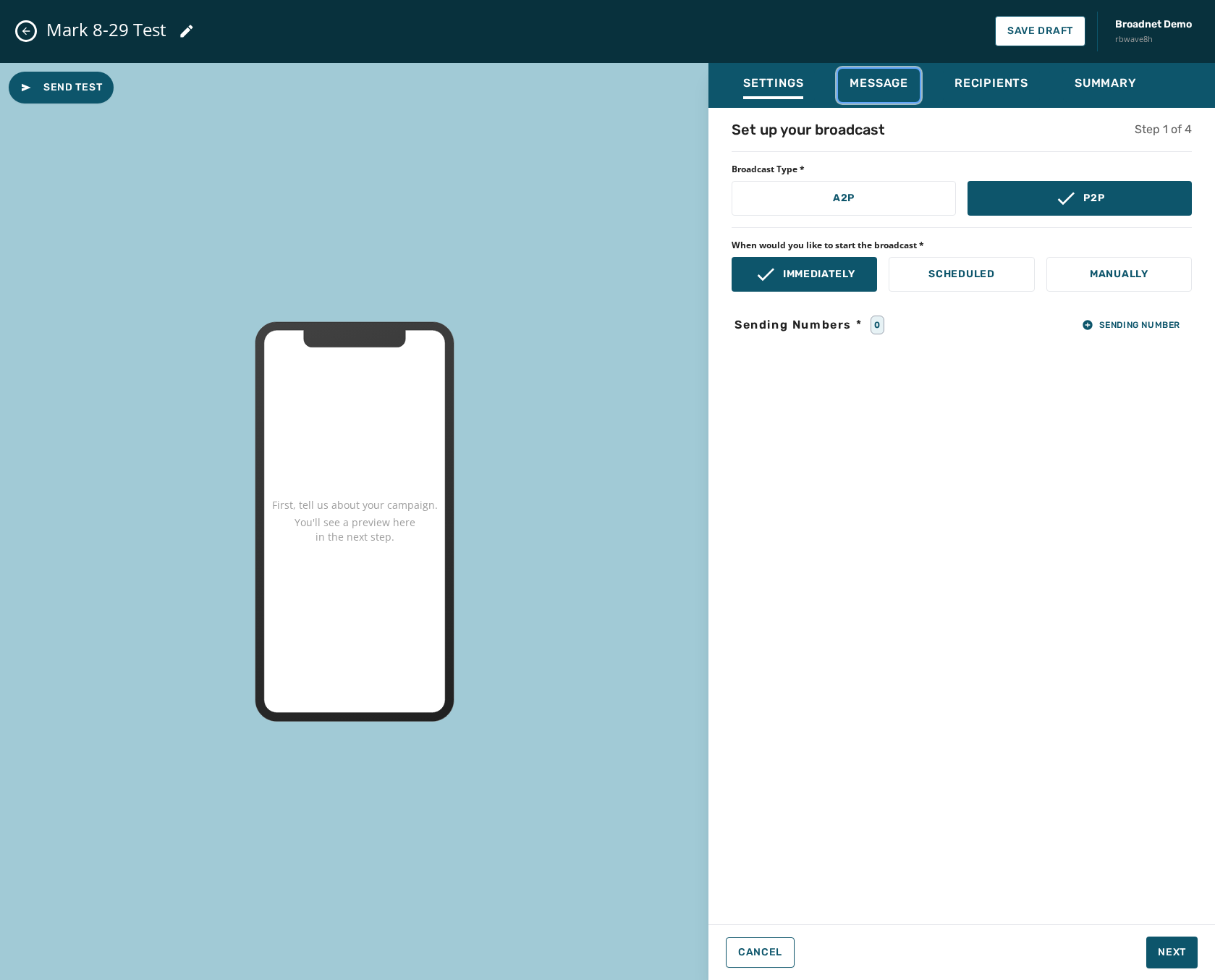
click at [881, 78] on span "Message" at bounding box center [879, 83] width 58 height 15
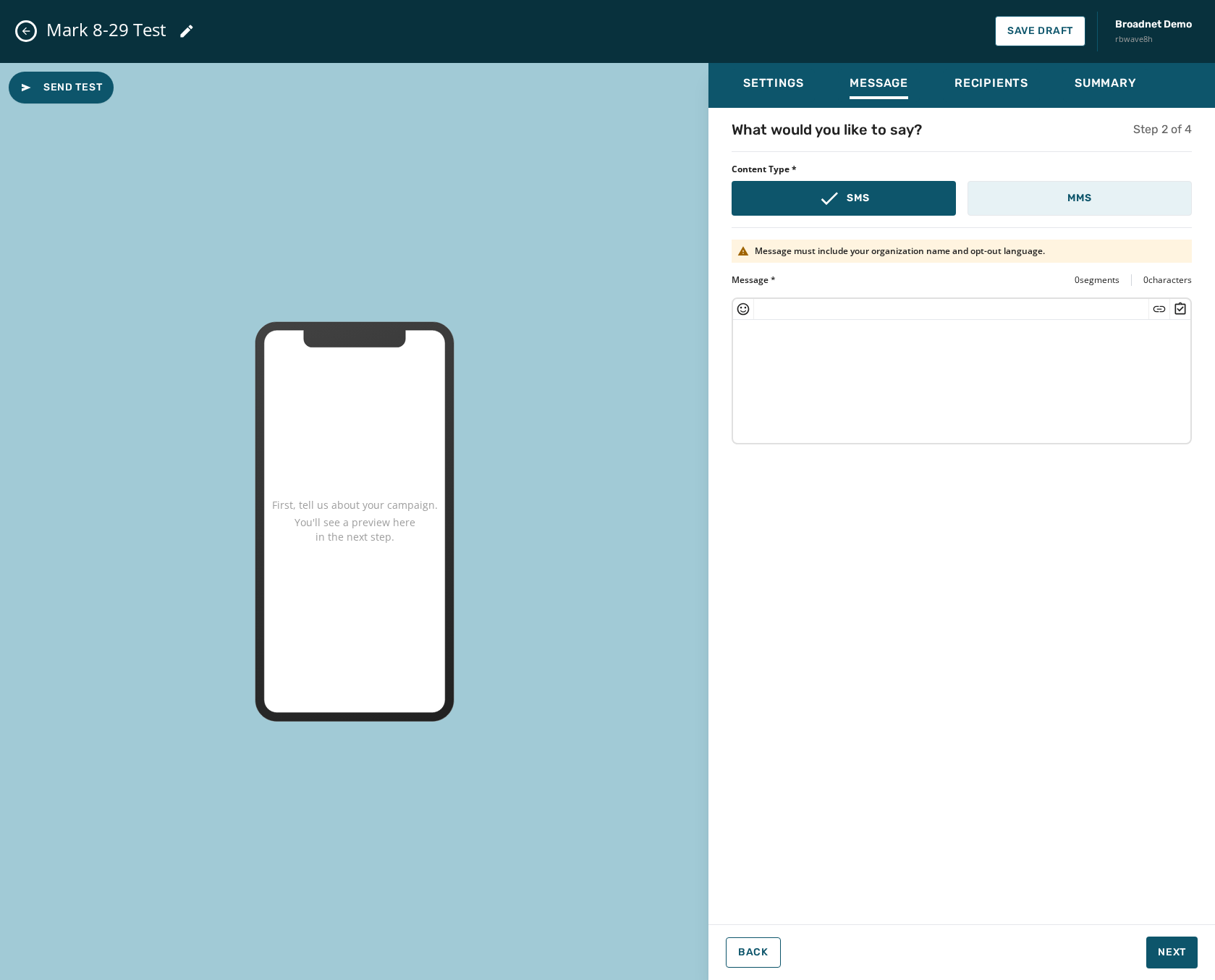
click at [1077, 191] on p "MMS" at bounding box center [1079, 198] width 24 height 15
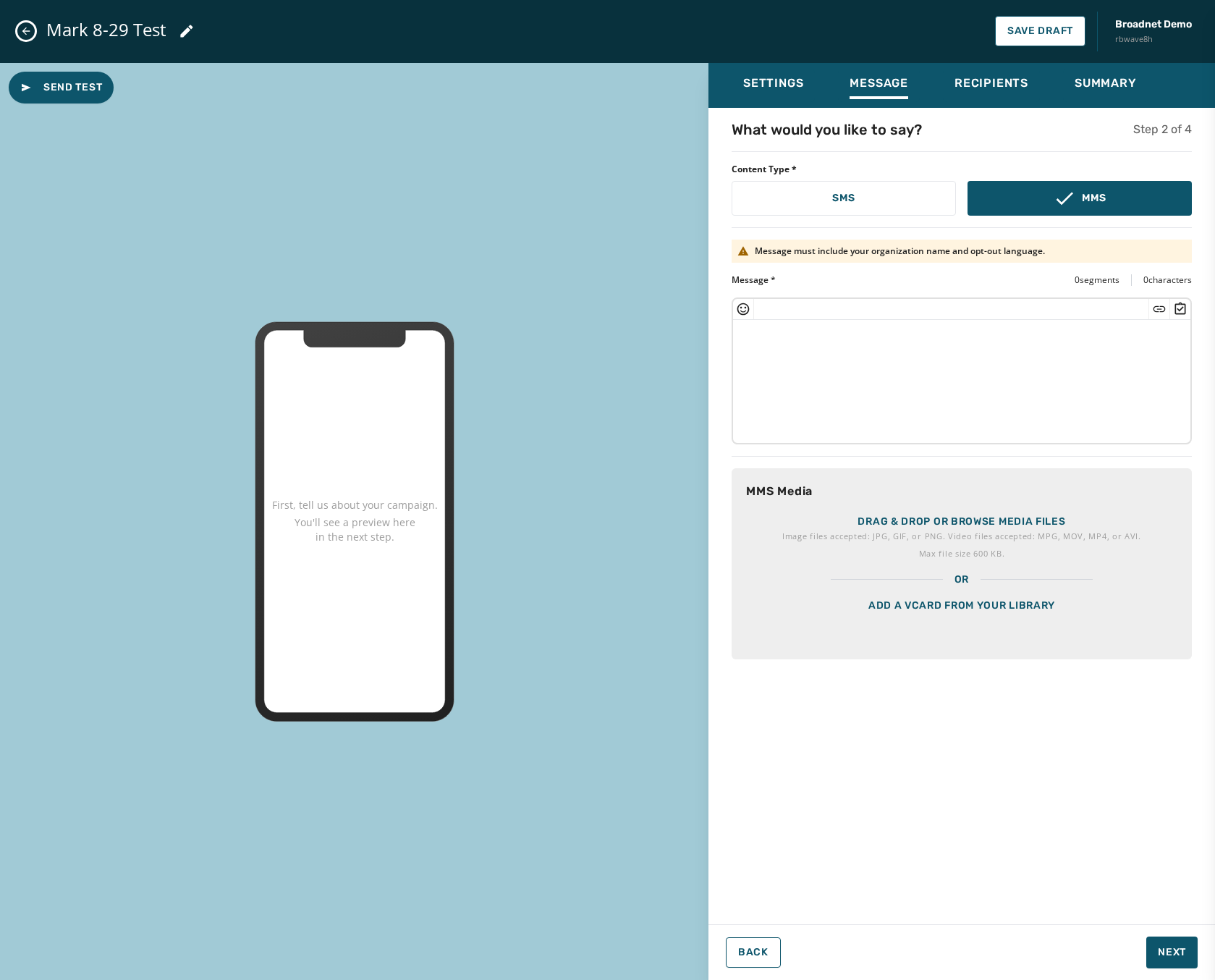
click at [901, 608] on div "Add a vCard from your library" at bounding box center [961, 623] width 460 height 72
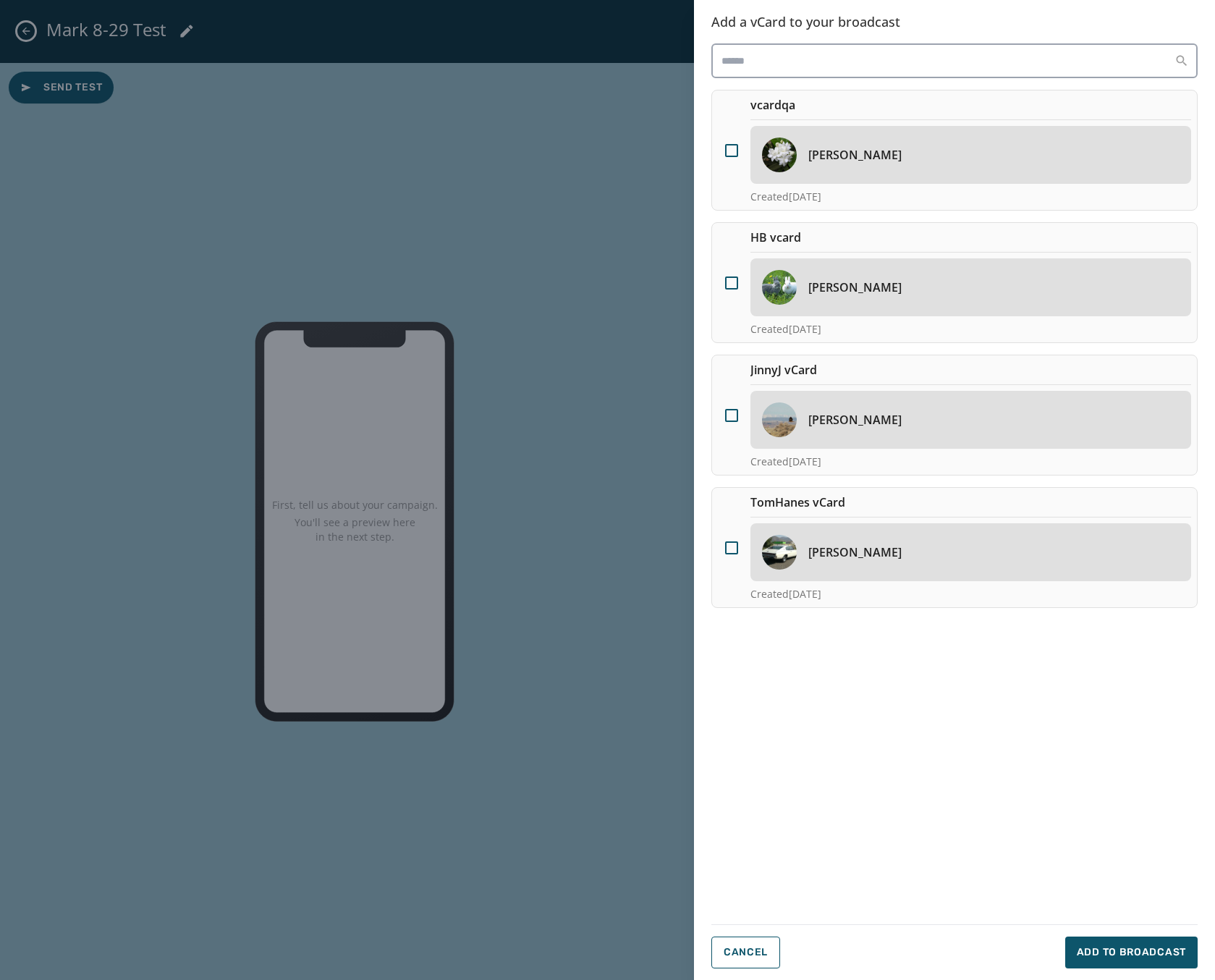
click at [908, 314] on div "[PERSON_NAME]" at bounding box center [971, 287] width 441 height 58
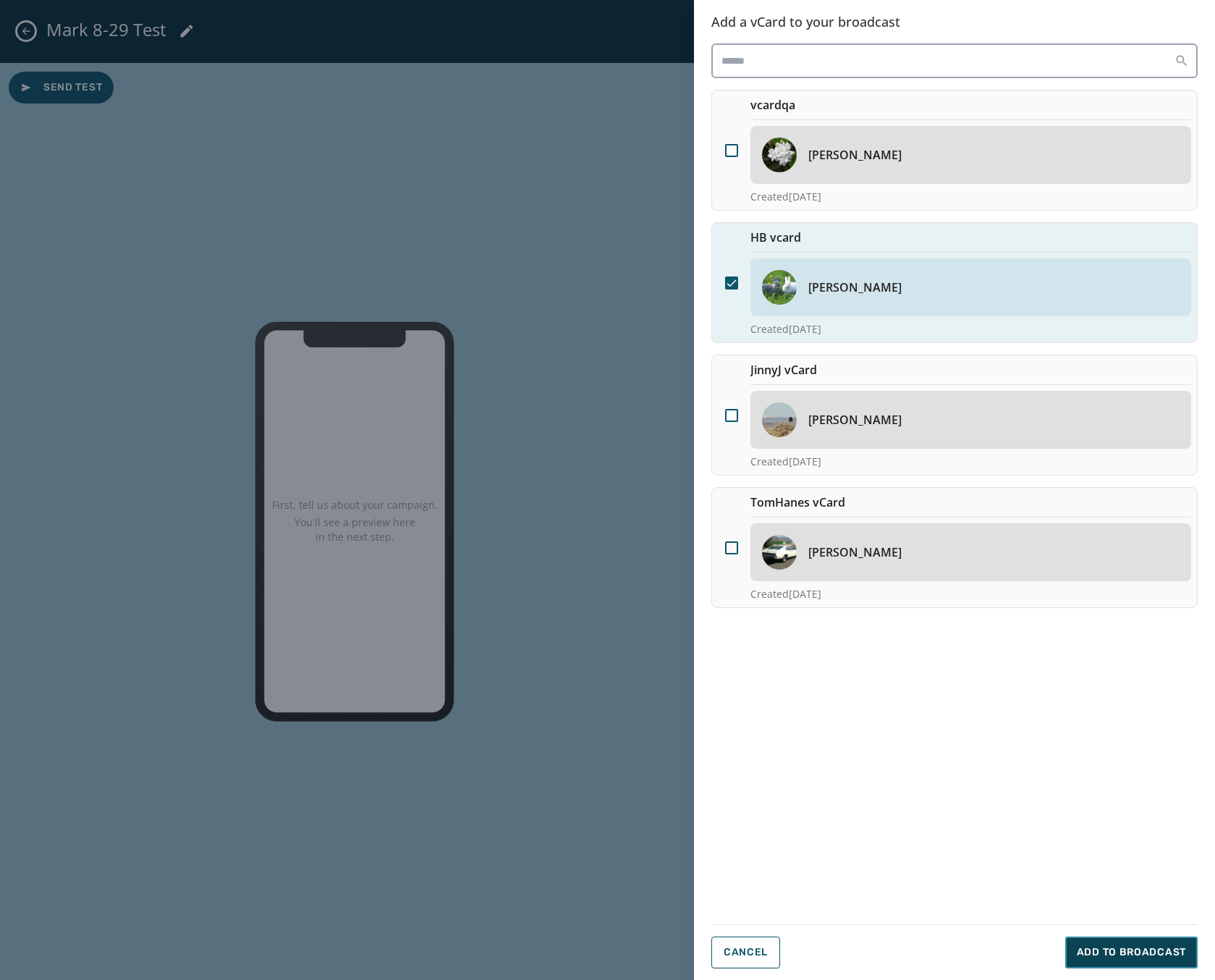
click at [1108, 947] on span "Add to Broadcast" at bounding box center [1132, 952] width 109 height 15
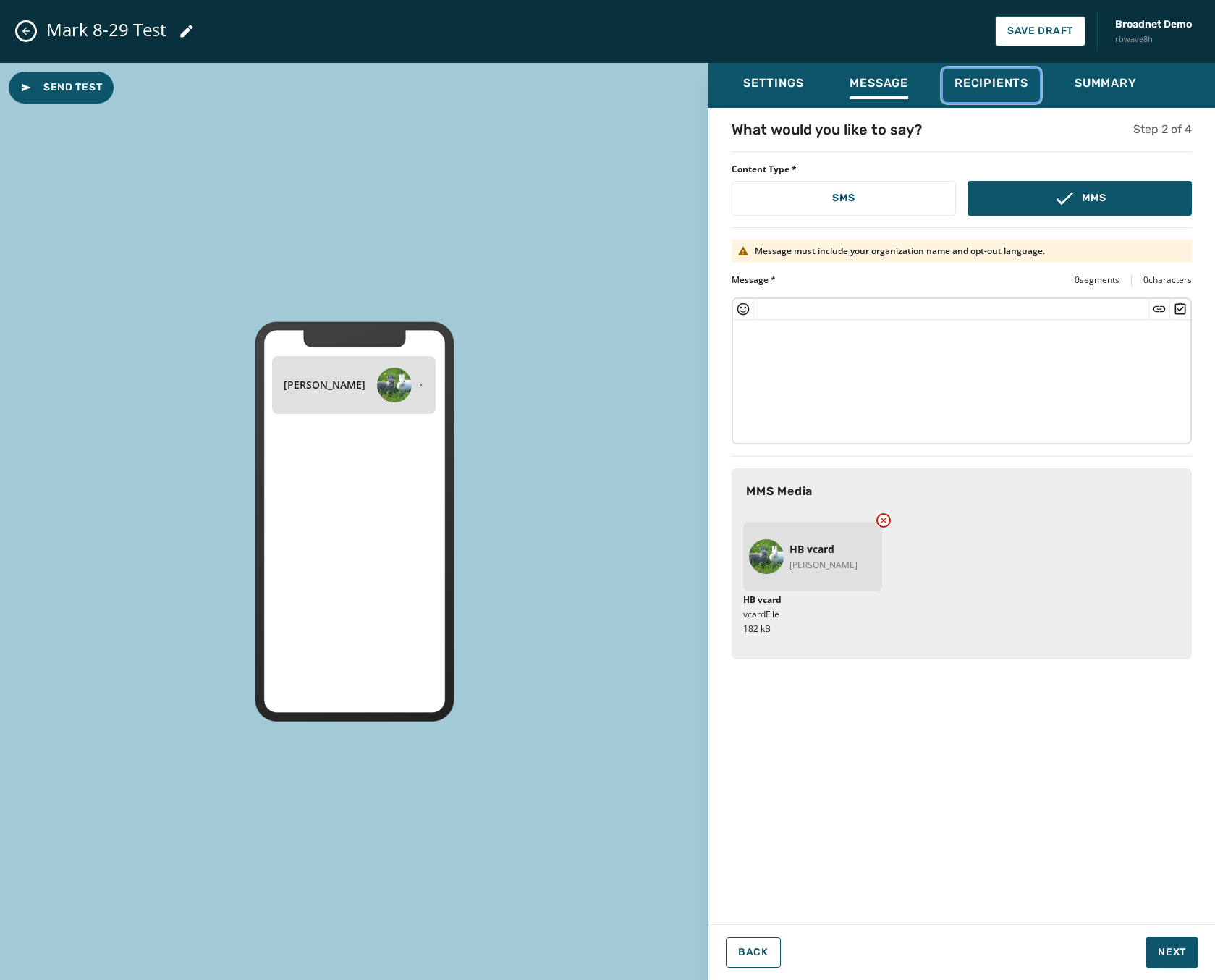
click at [974, 81] on span "Recipients" at bounding box center [991, 83] width 74 height 15
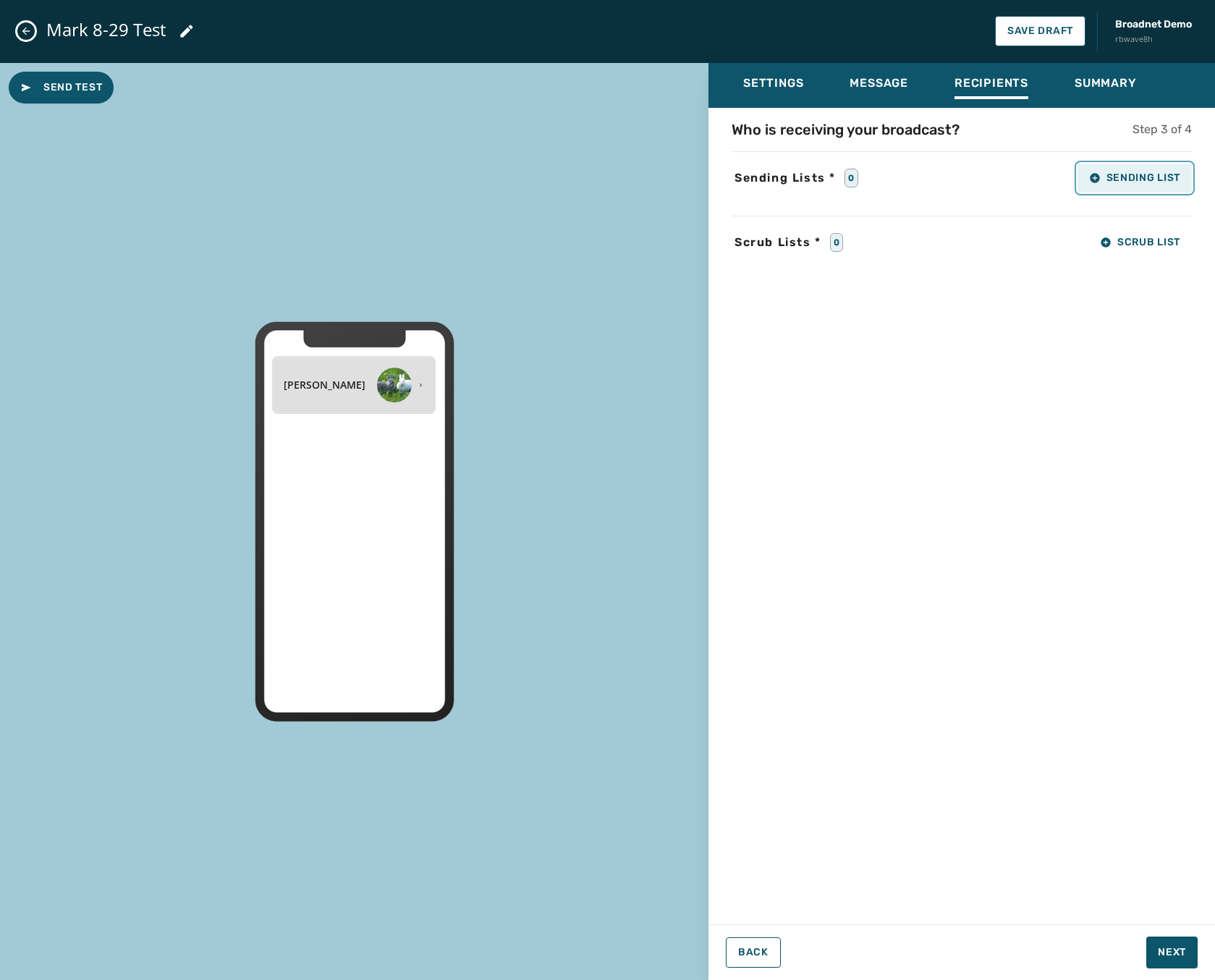
click at [1169, 174] on span "Sending List" at bounding box center [1134, 177] width 91 height 12
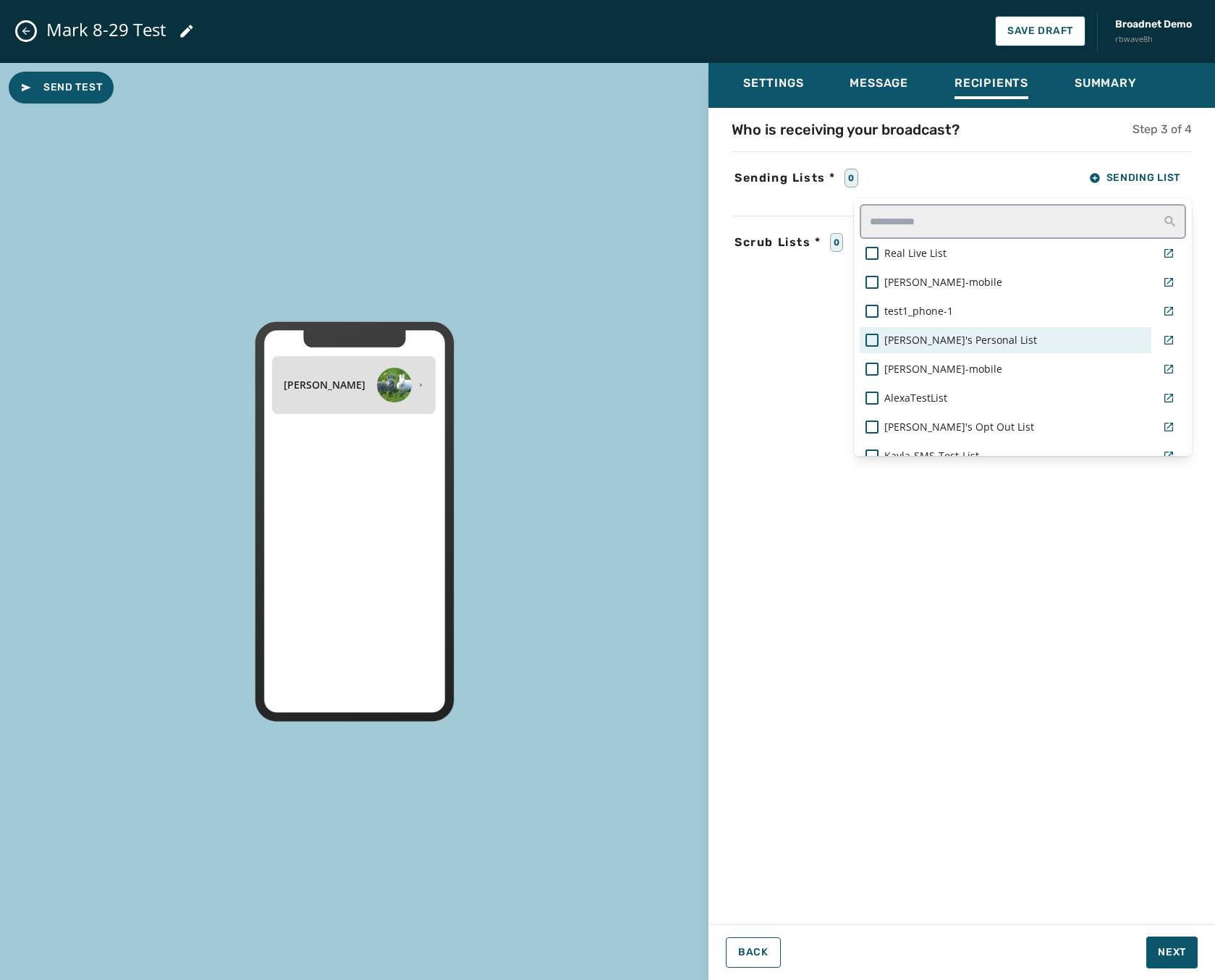
click at [929, 342] on span "[PERSON_NAME]'s Personal List" at bounding box center [960, 340] width 153 height 15
click at [757, 321] on div "Who is receiving your broadcast? Step 3 of 4 Sending Lists * 1 Sending List Rea…" at bounding box center [961, 511] width 507 height 785
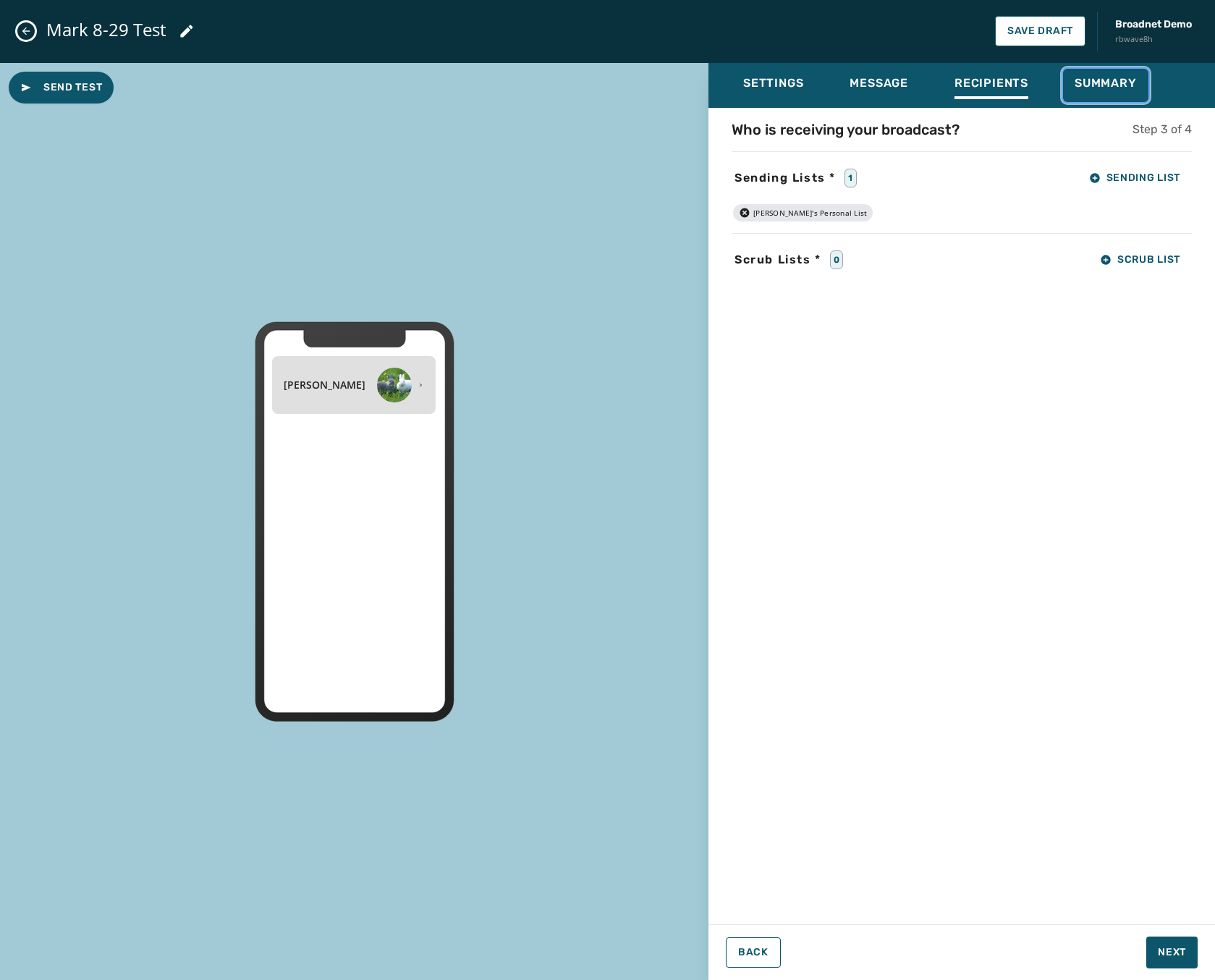
click at [1076, 84] on span "Summary" at bounding box center [1106, 83] width 62 height 15
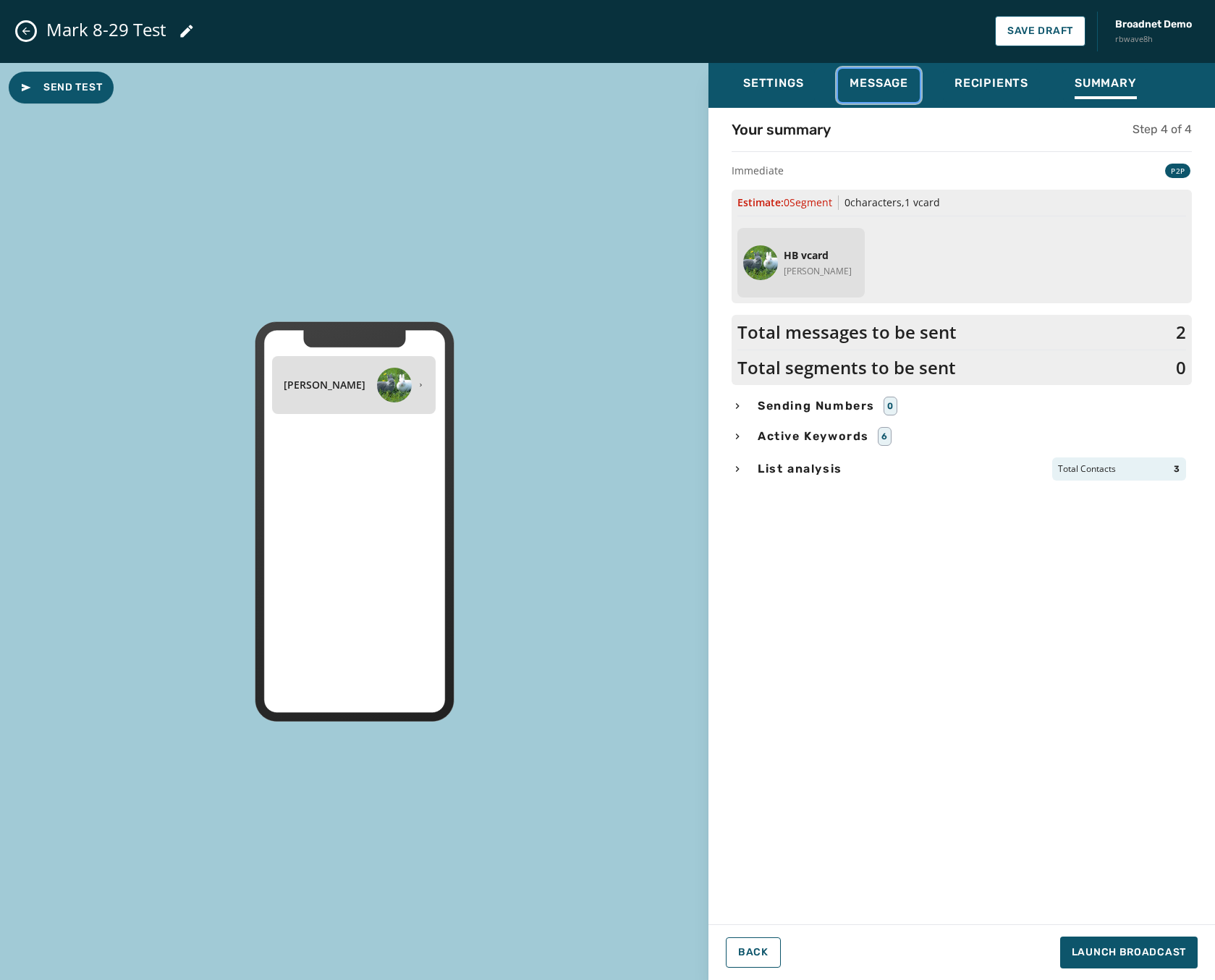
click at [889, 77] on span "Message" at bounding box center [879, 83] width 58 height 15
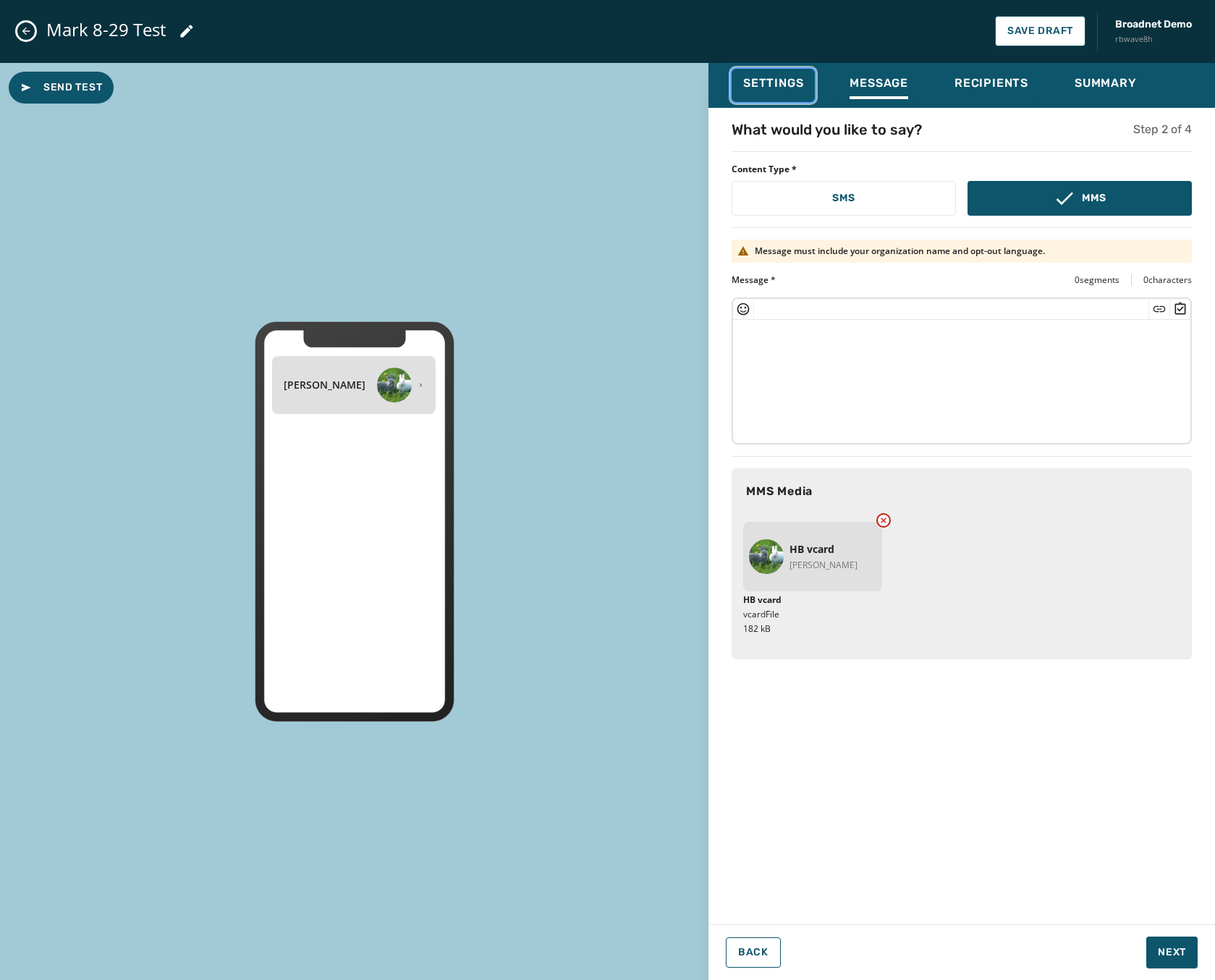
click at [778, 78] on span "Settings" at bounding box center [773, 83] width 60 height 15
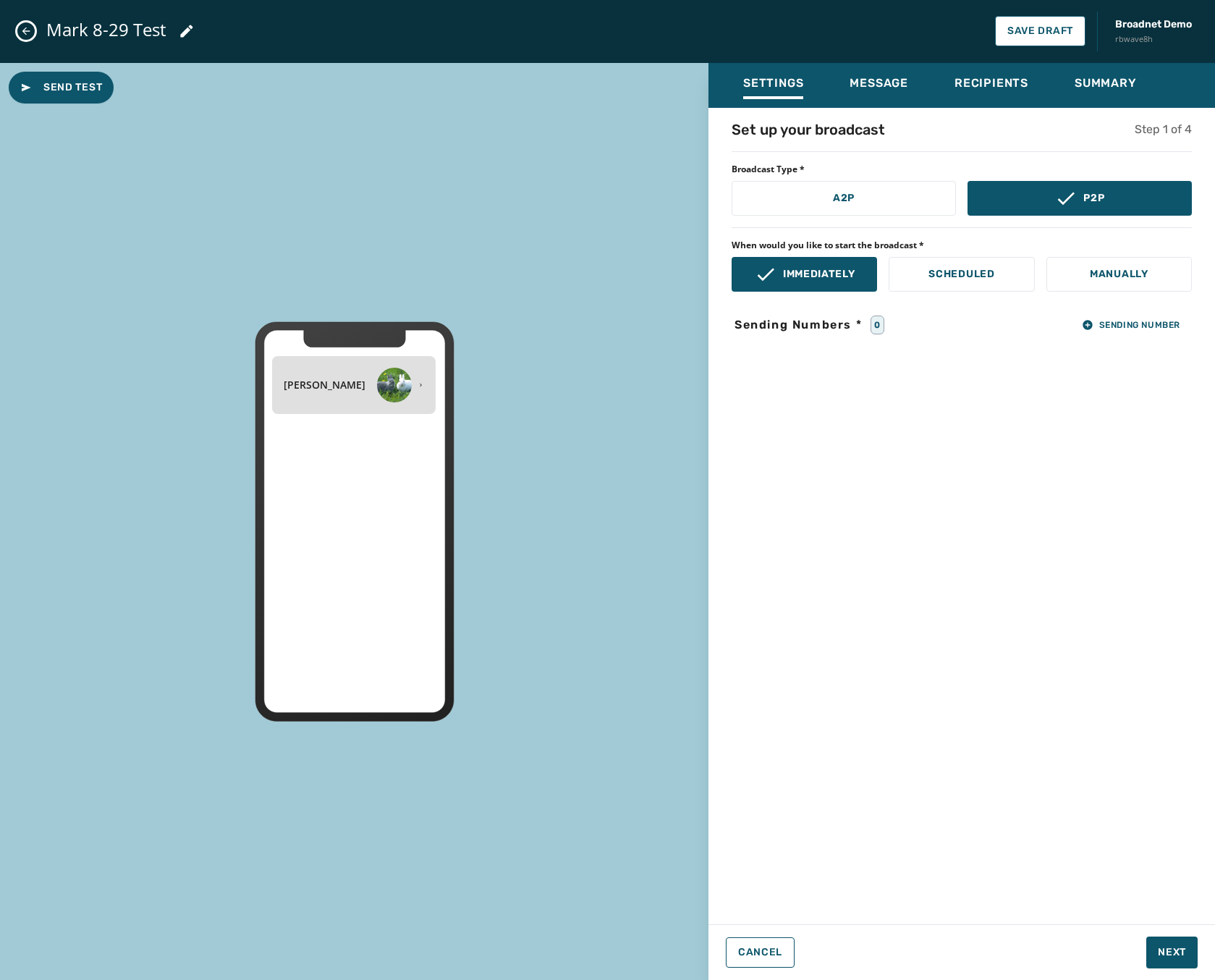
click at [1129, 335] on div "Set up your broadcast Step 1 of 4 Broadcast Type * A2P P2P When would you like …" at bounding box center [961, 511] width 507 height 785
click at [1133, 325] on span "Sending Number" at bounding box center [1131, 325] width 98 height 12
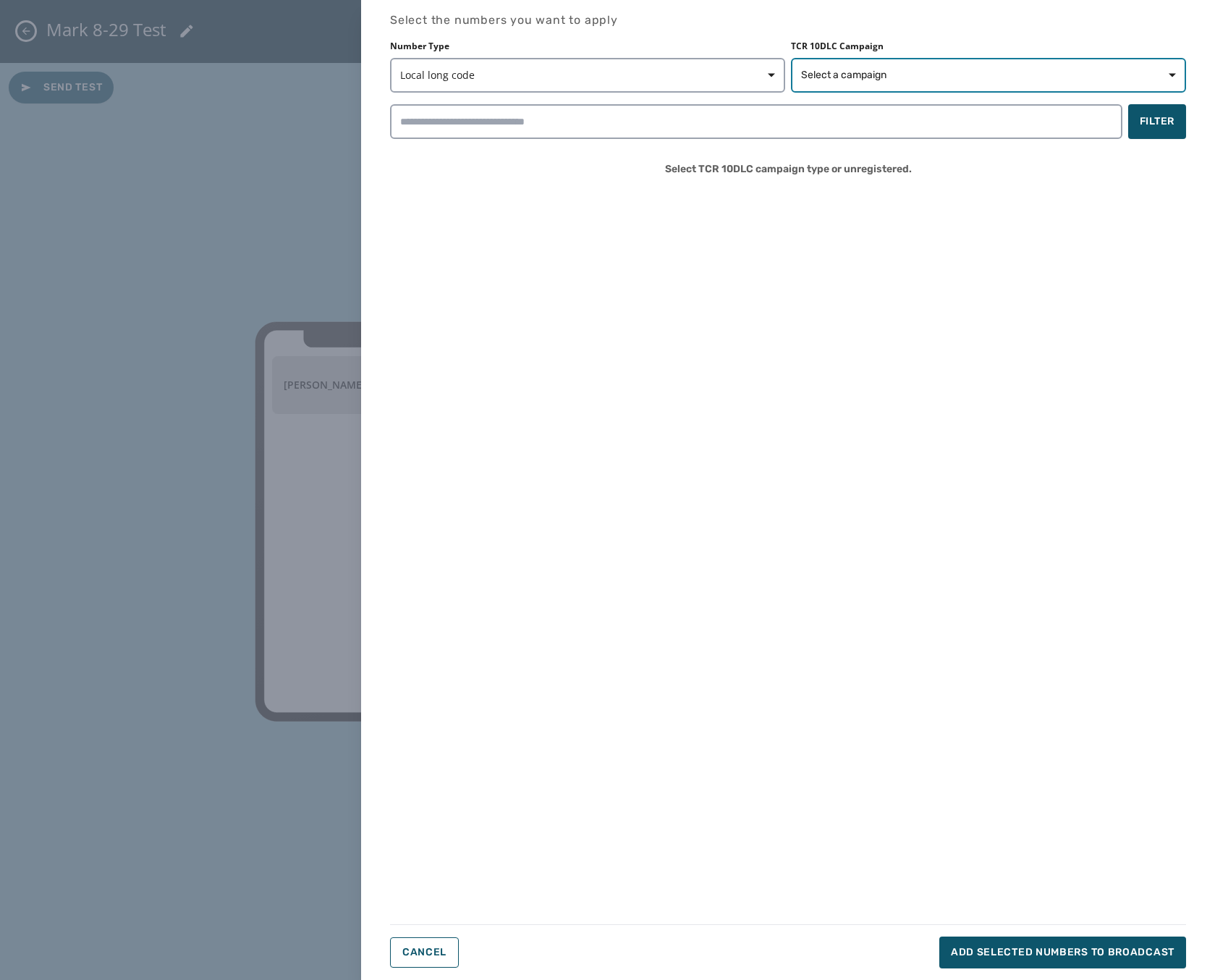
click at [951, 65] on button "Select a campaign" at bounding box center [989, 75] width 395 height 35
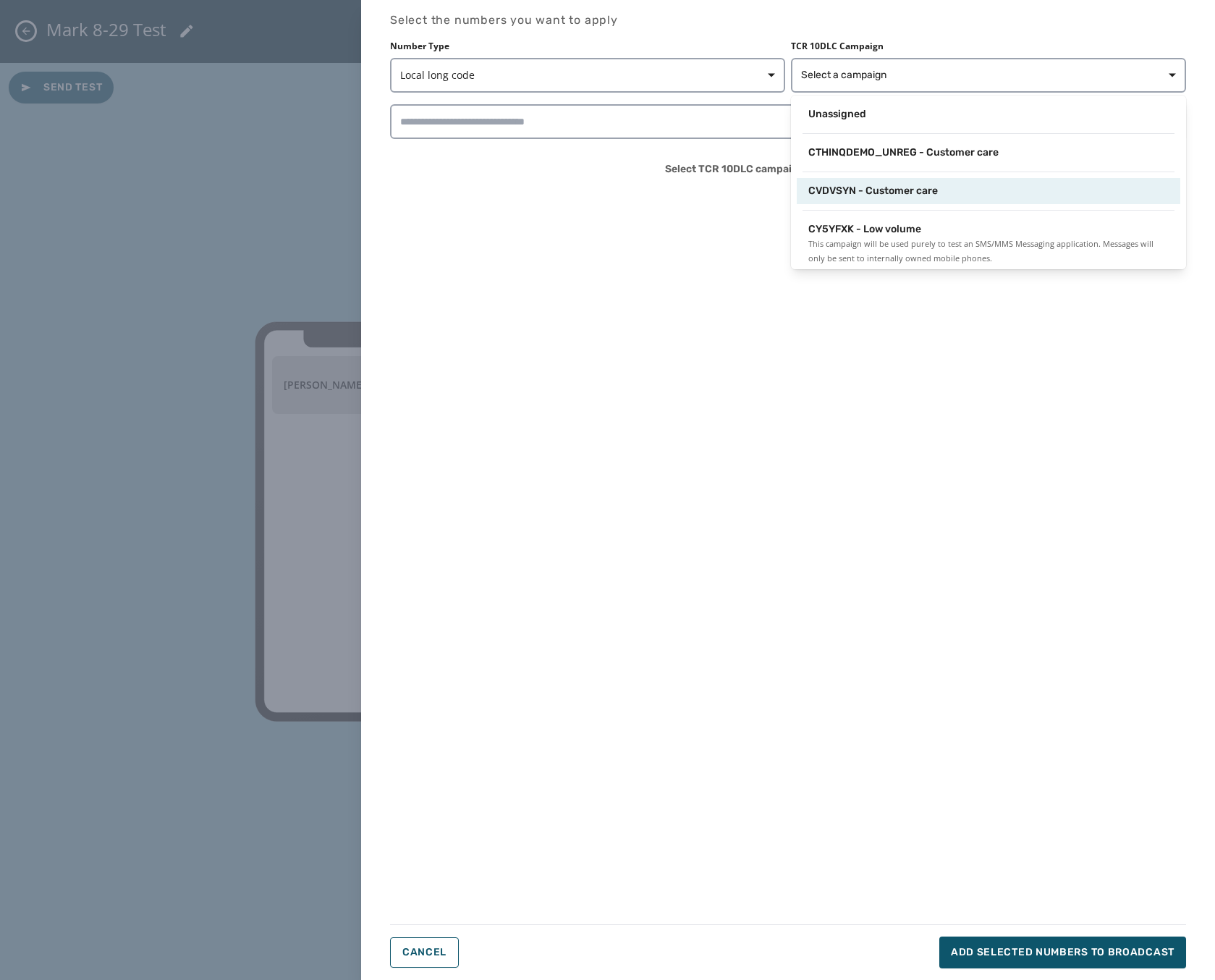
click at [918, 191] on span "CVDVSYN - Customer care" at bounding box center [873, 191] width 129 height 15
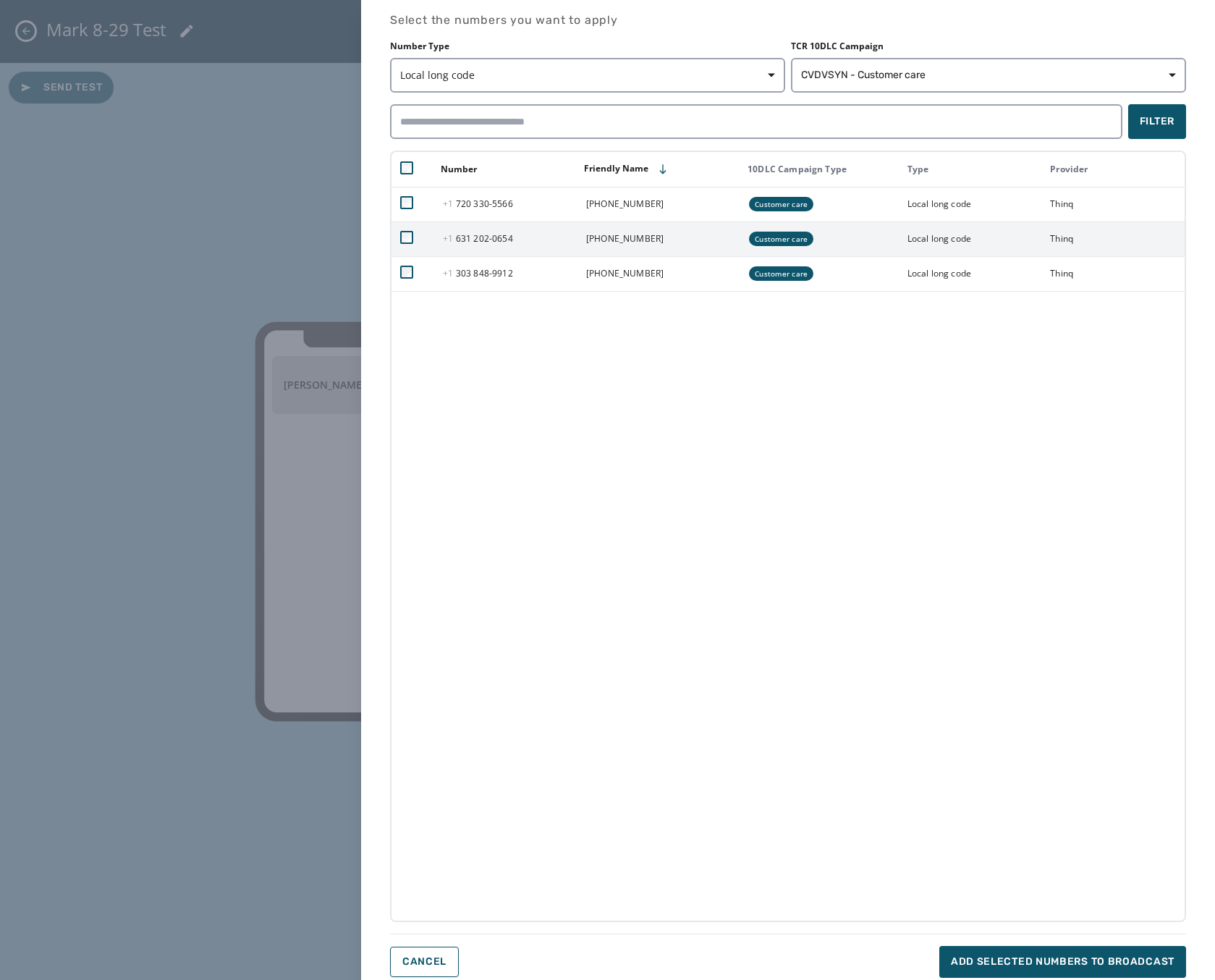
click at [405, 237] on icon at bounding box center [406, 237] width 13 height 13
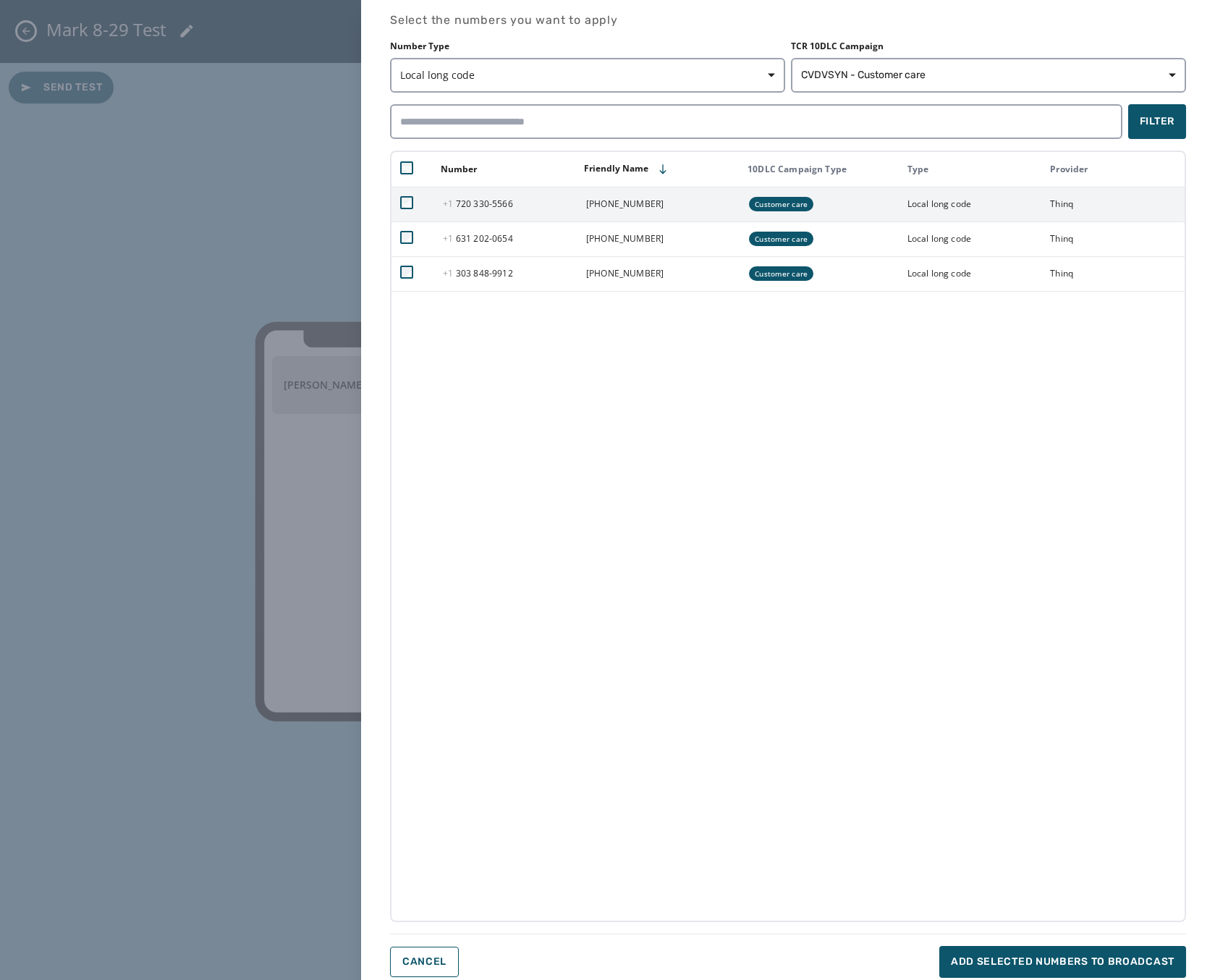
click at [407, 202] on icon at bounding box center [406, 202] width 13 height 13
click at [1010, 971] on button "Add selected numbers to broadcast" at bounding box center [1062, 961] width 247 height 32
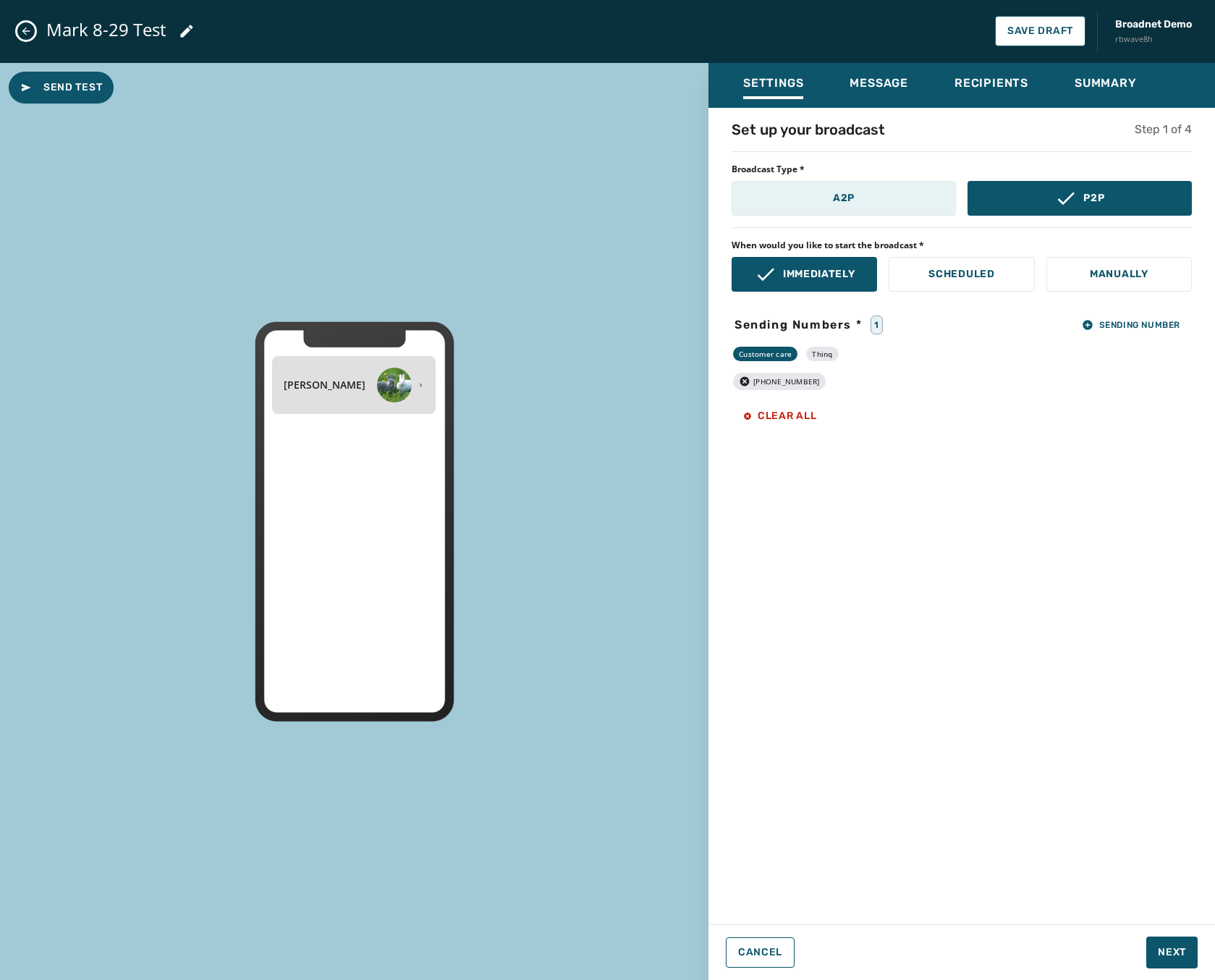
click at [835, 195] on p "A2P" at bounding box center [844, 198] width 22 height 15
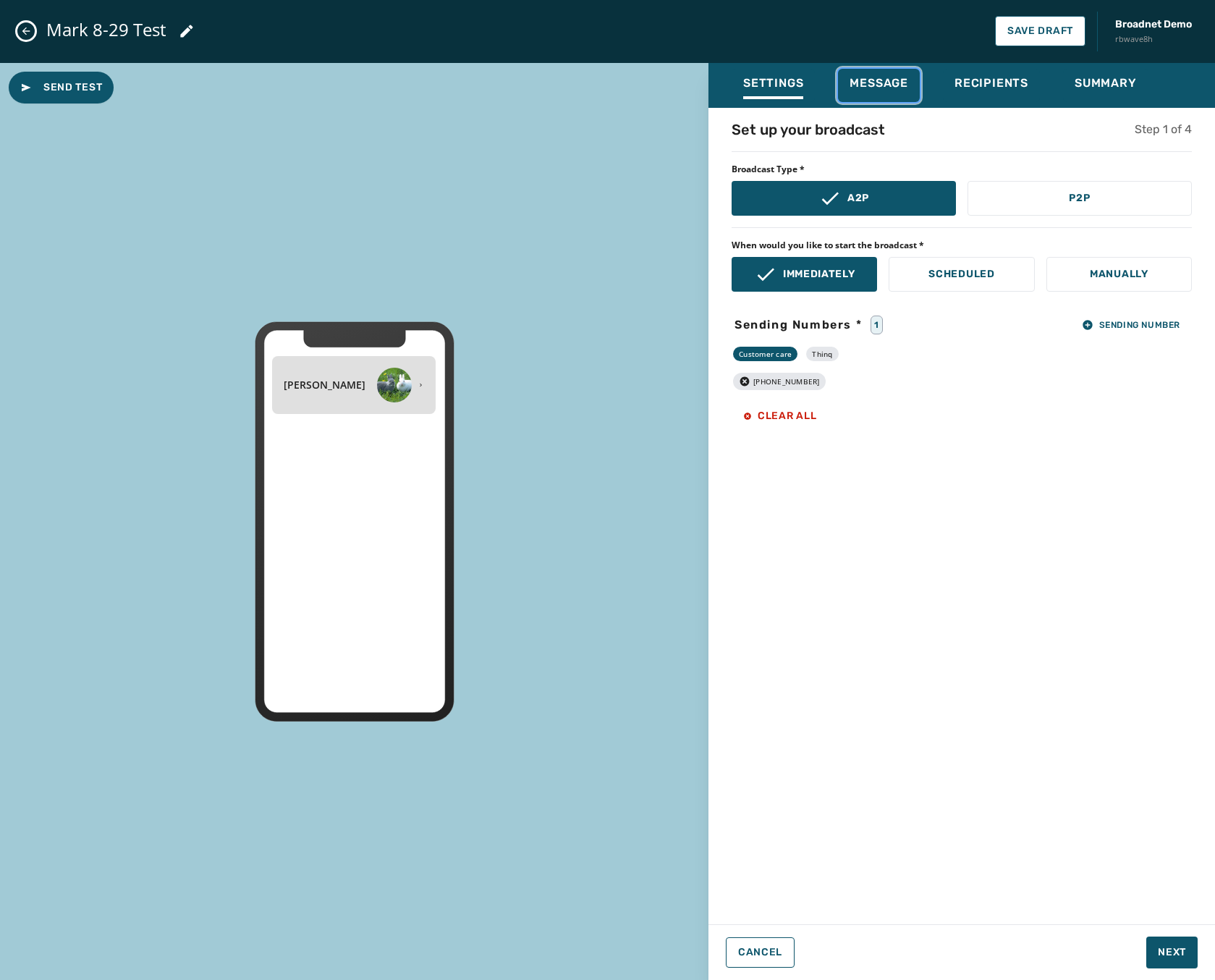
click at [879, 89] on span "Message" at bounding box center [879, 83] width 58 height 15
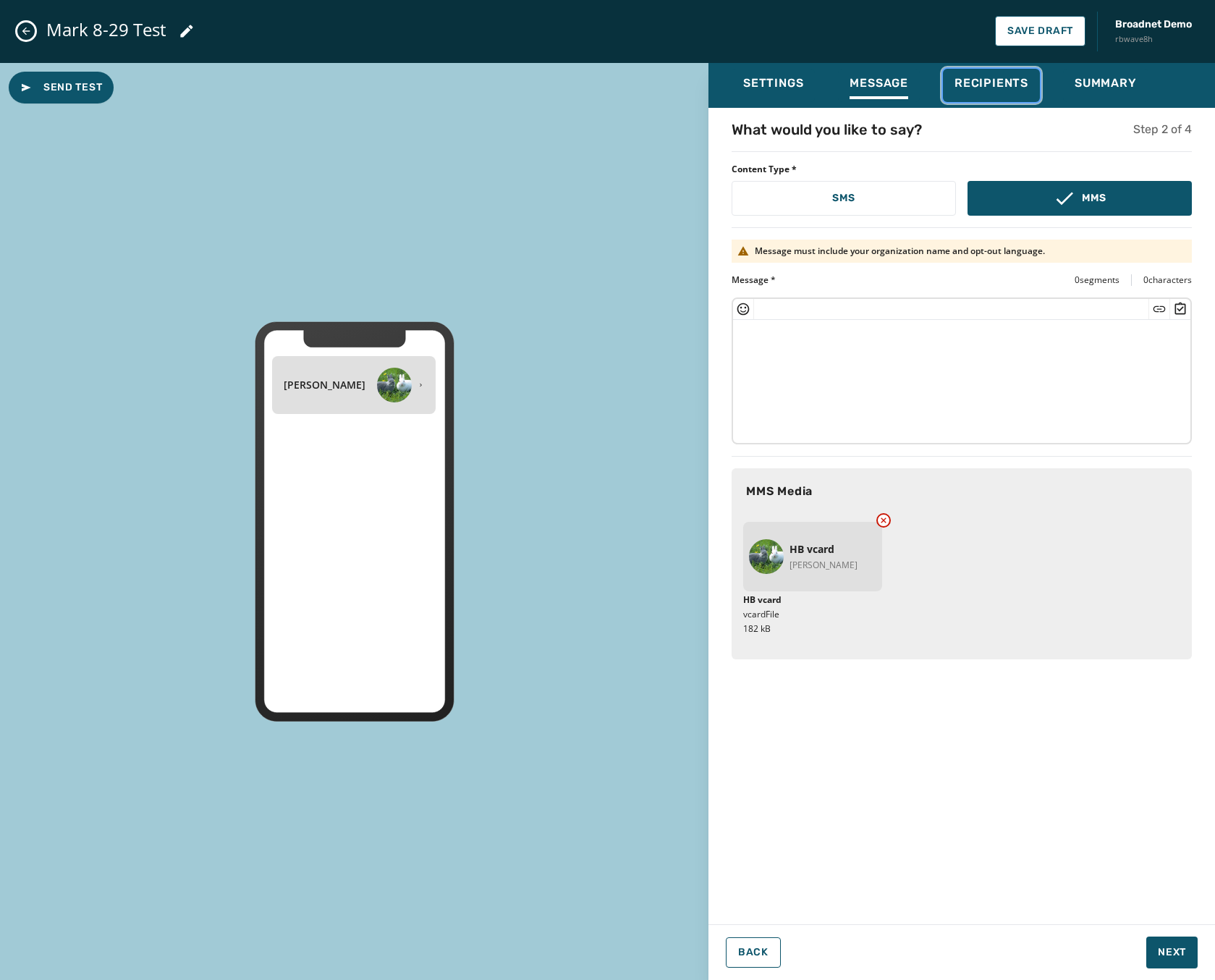
click at [968, 84] on span "Recipients" at bounding box center [991, 83] width 74 height 15
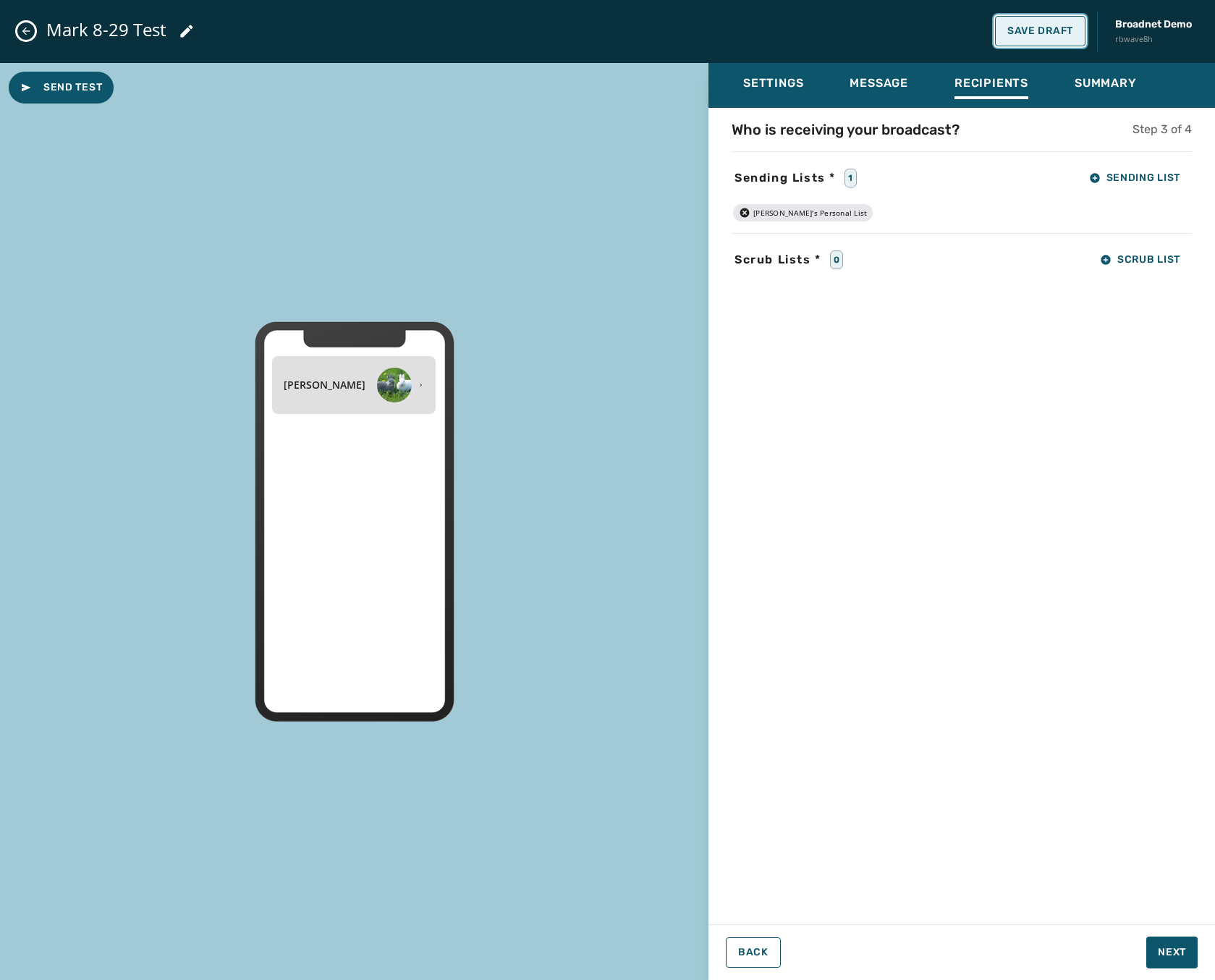
click at [1051, 26] on span "Save Draft" at bounding box center [1040, 31] width 66 height 12
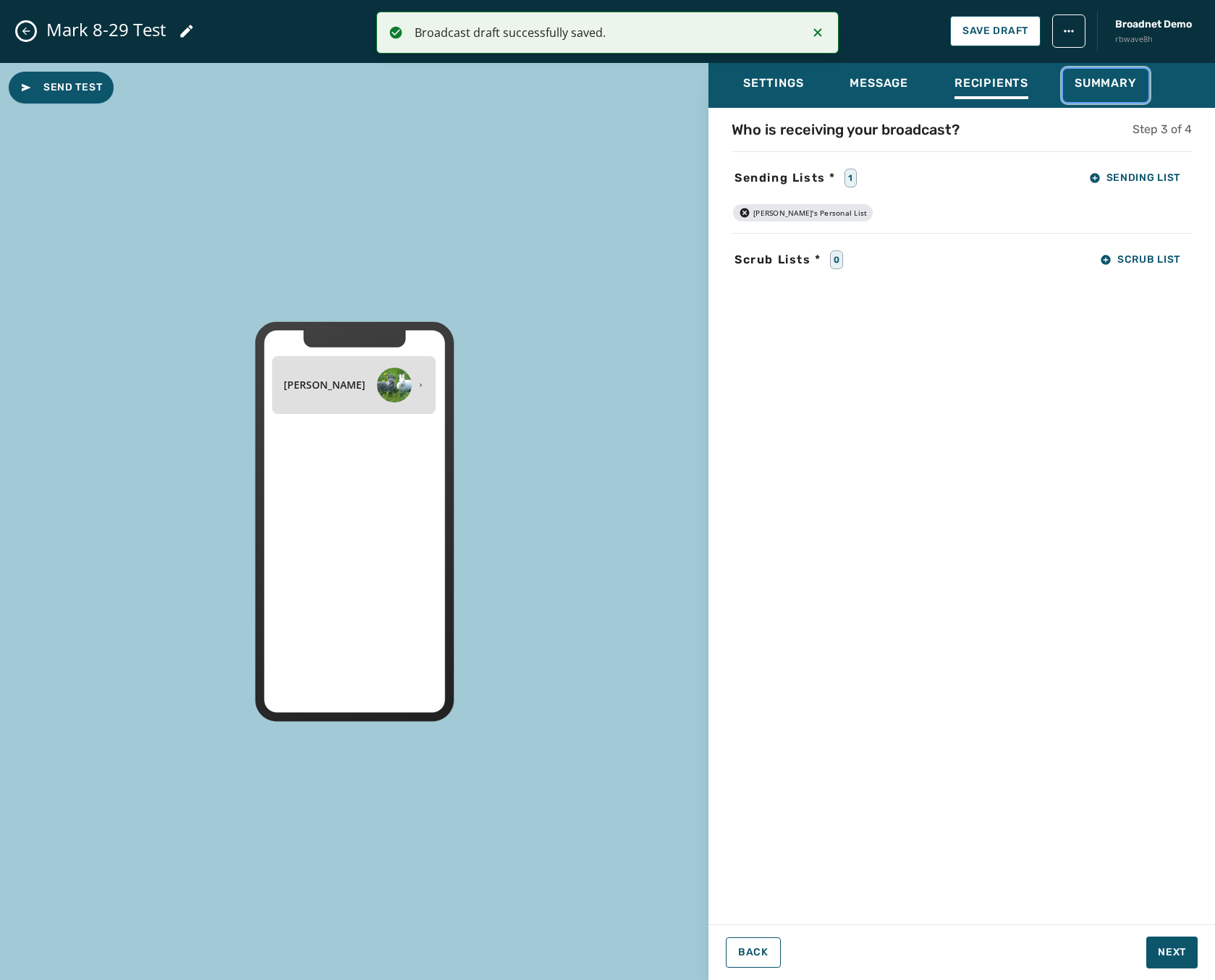
click at [1097, 77] on span "Summary" at bounding box center [1106, 83] width 62 height 15
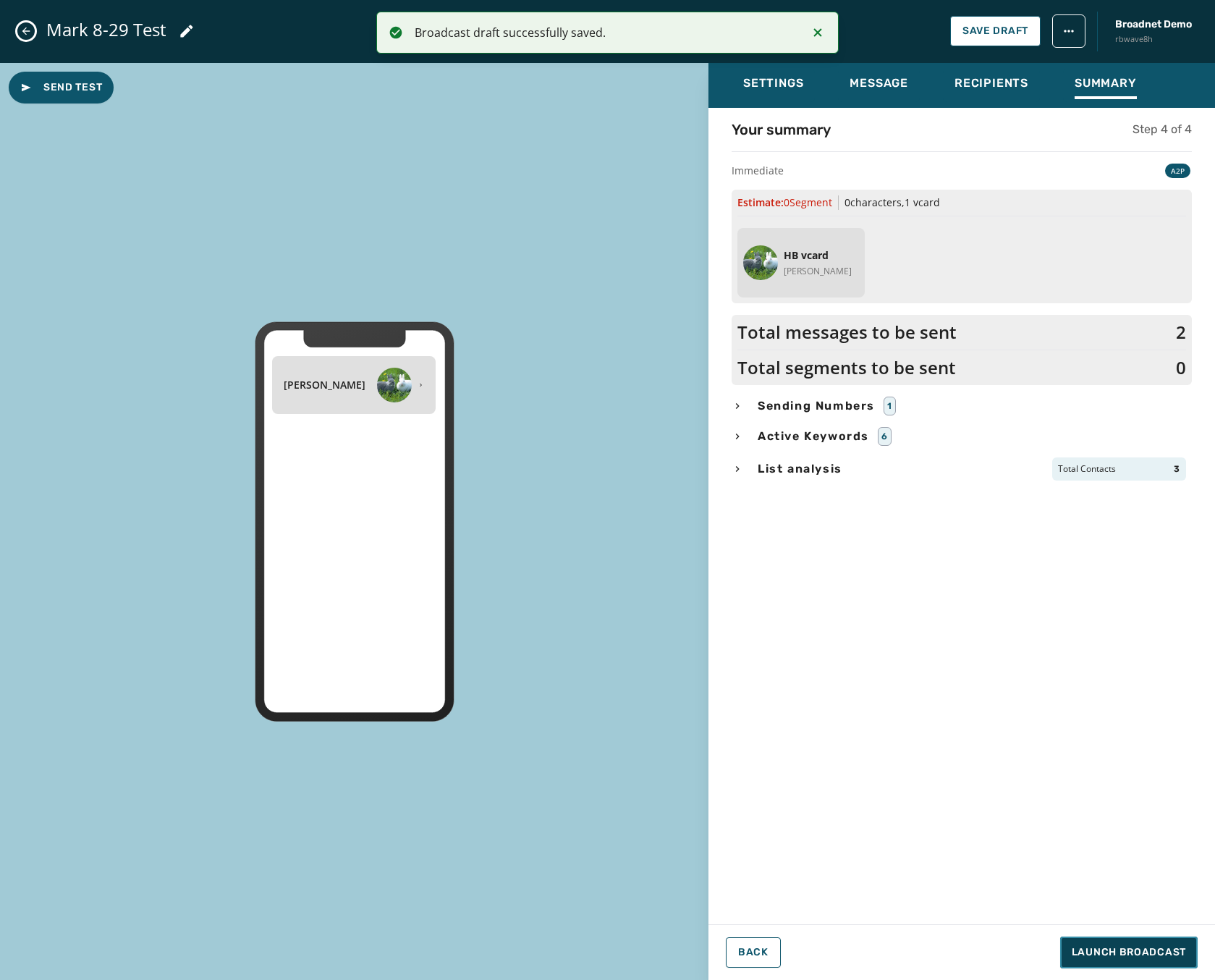
click at [1107, 953] on span "Launch Broadcast" at bounding box center [1129, 952] width 114 height 15
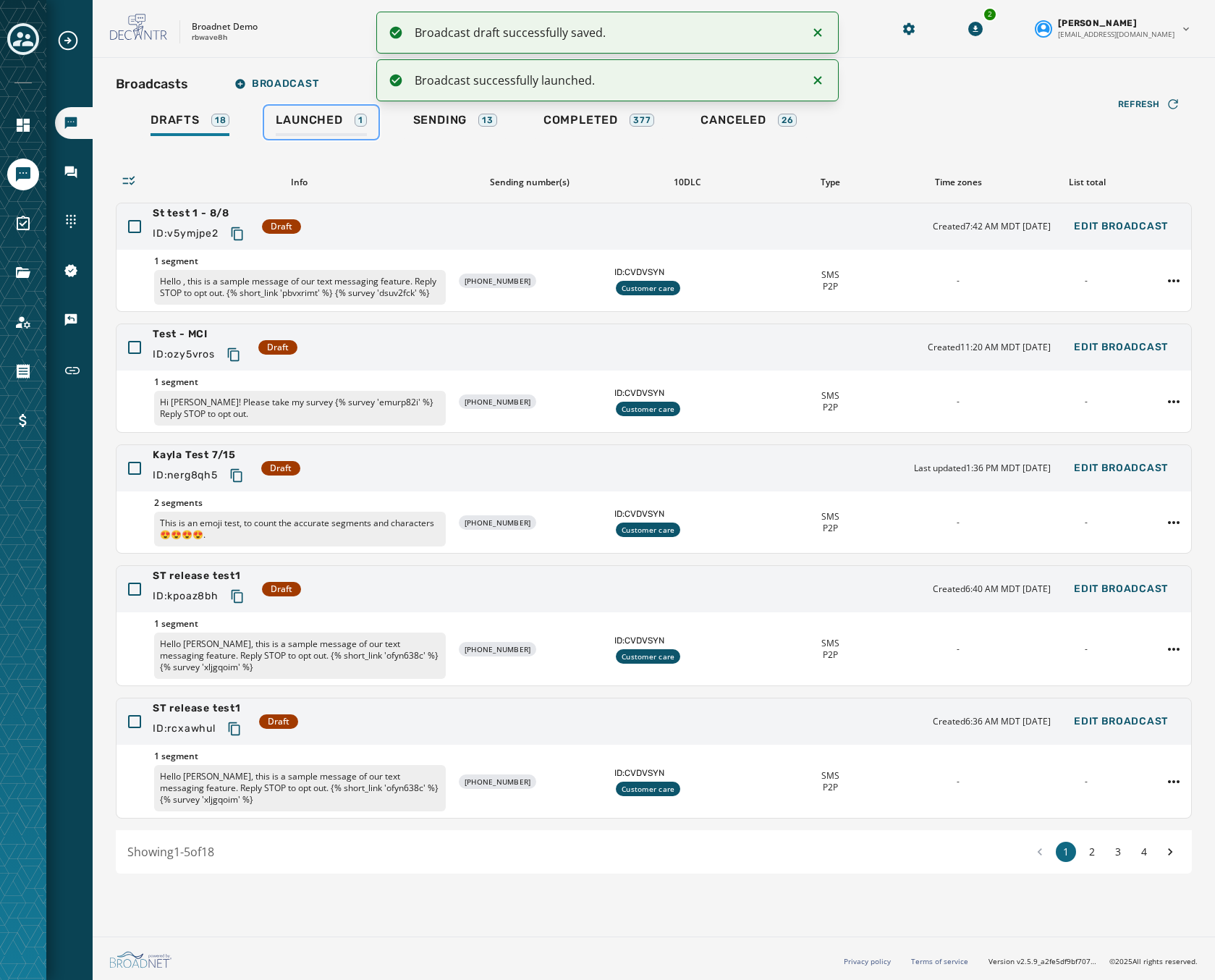
click at [318, 130] on div "Launched 1" at bounding box center [321, 125] width 90 height 23
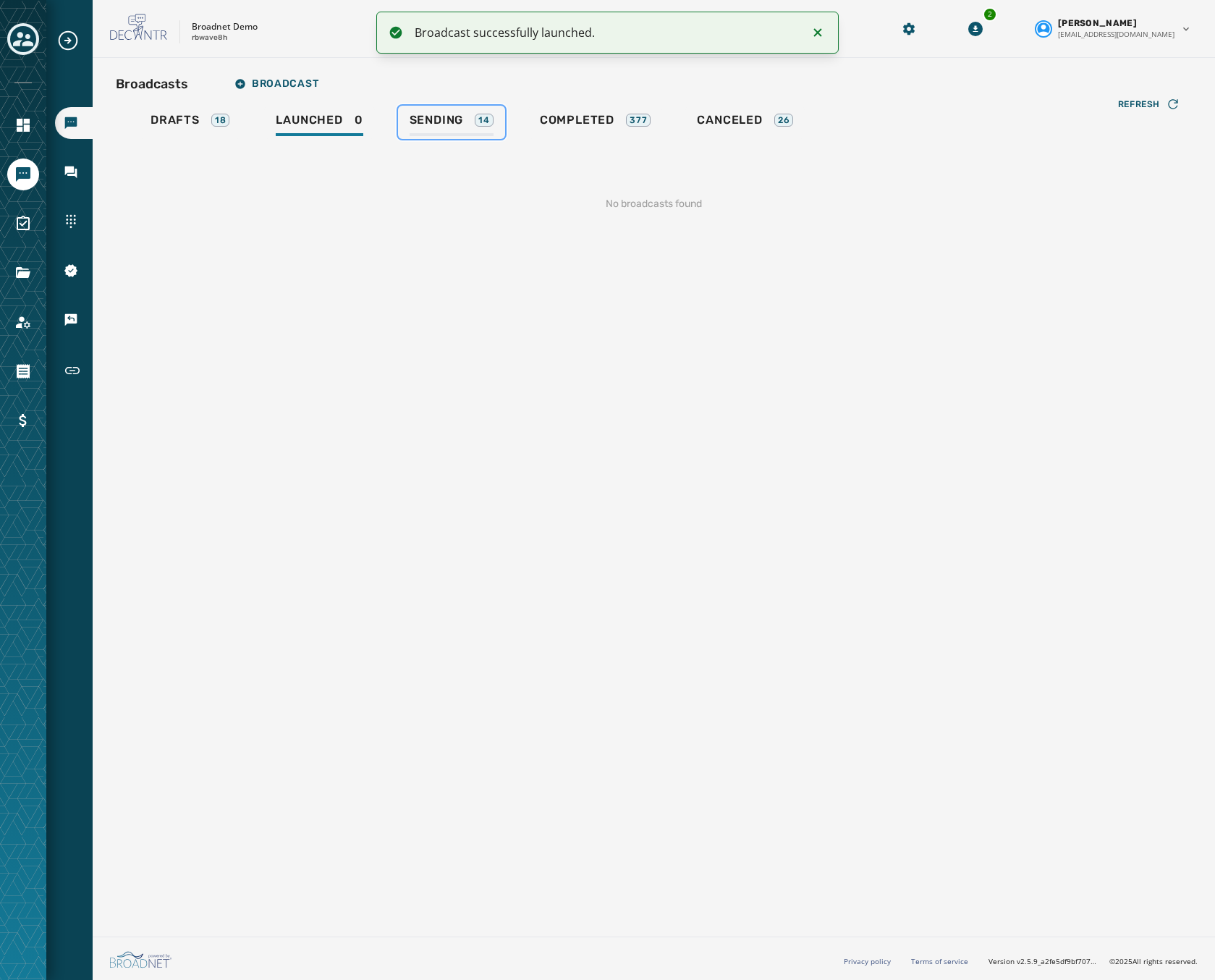
click at [430, 117] on span "Sending" at bounding box center [437, 120] width 54 height 15
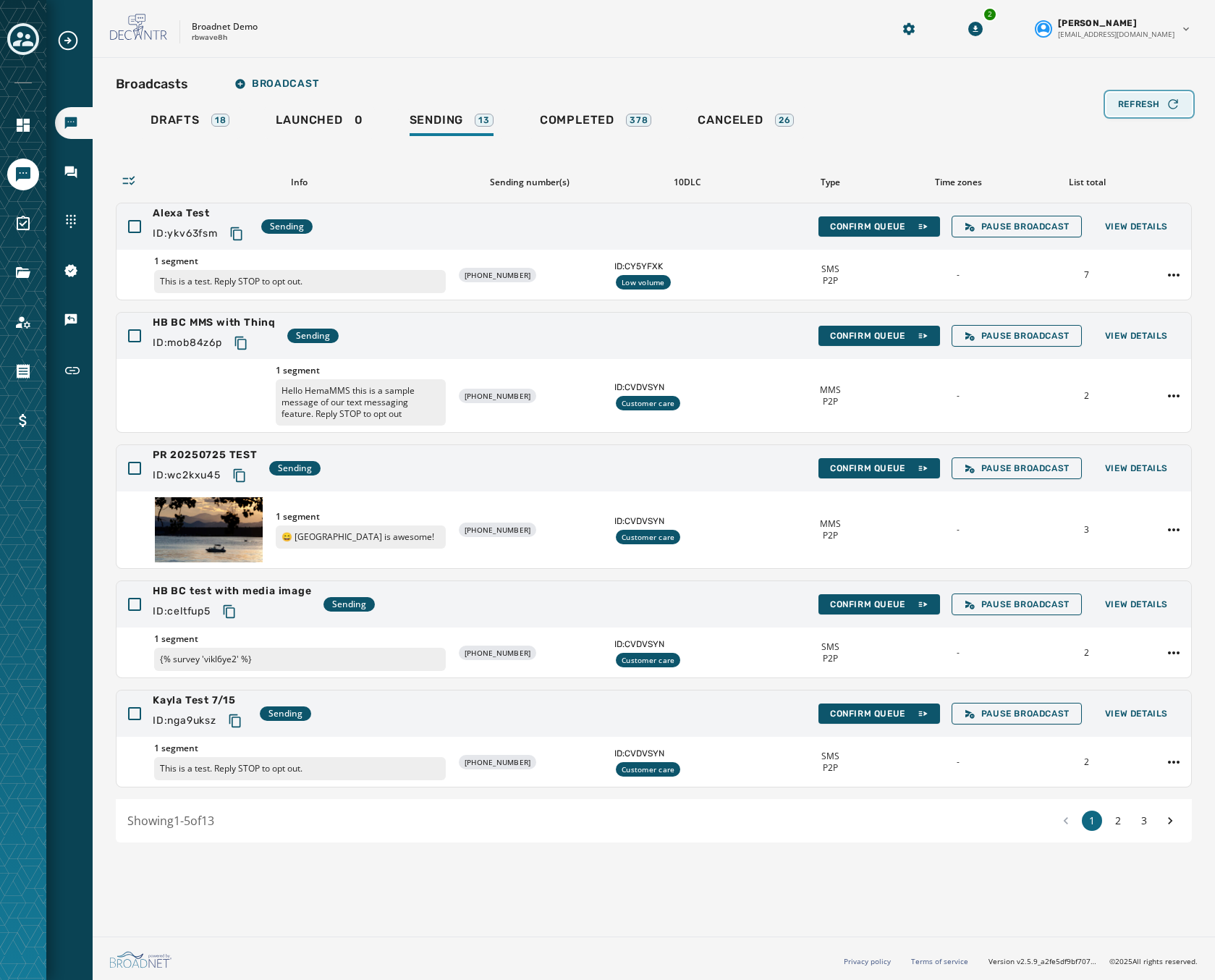
click at [1139, 106] on span "Refresh" at bounding box center [1140, 104] width 42 height 12
click at [1120, 810] on div "Showing 1 - 5 of 13 1 2 3" at bounding box center [654, 821] width 1076 height 44
click at [1117, 824] on button "2" at bounding box center [1118, 820] width 20 height 20
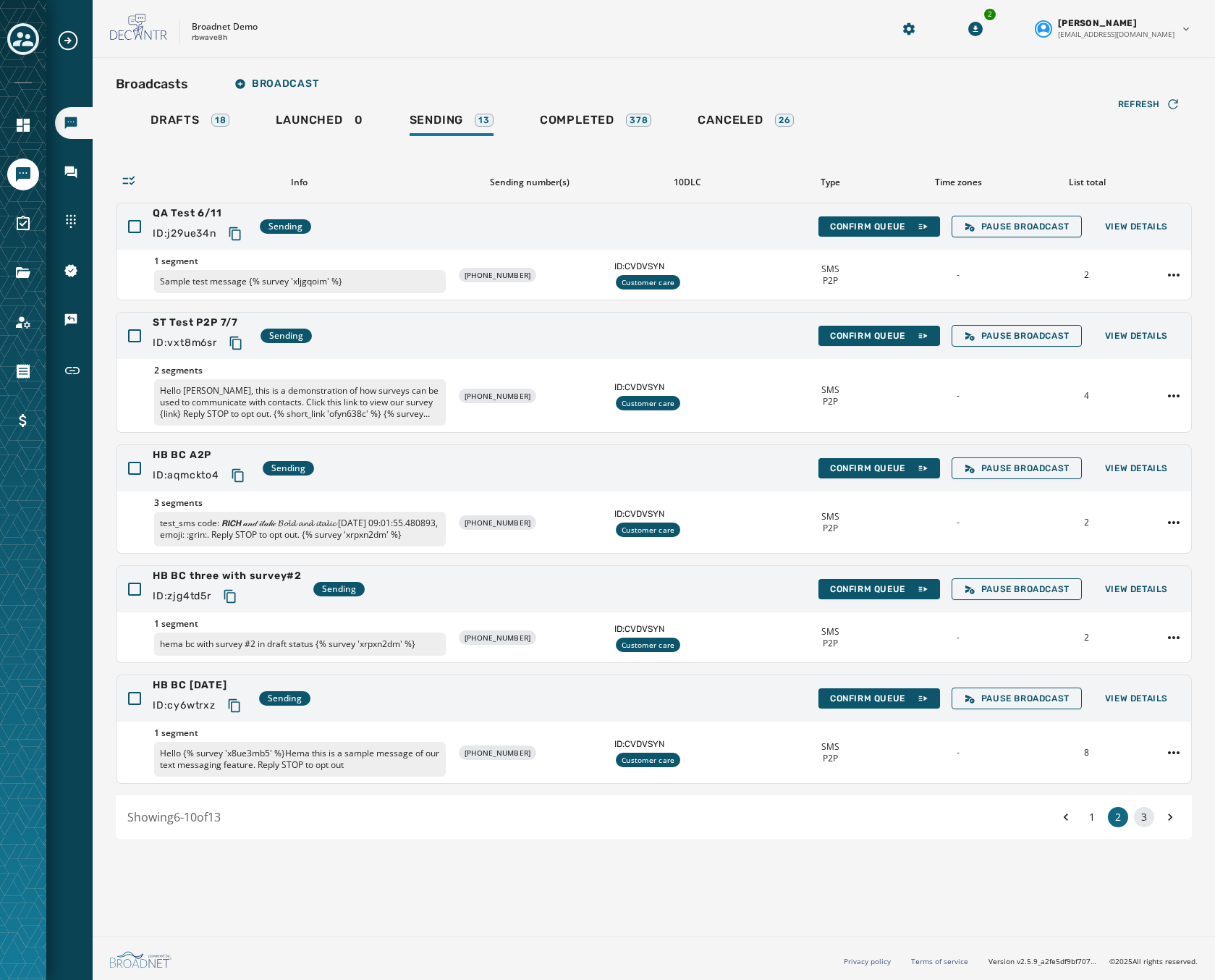
click at [1144, 827] on button "3" at bounding box center [1144, 817] width 20 height 20
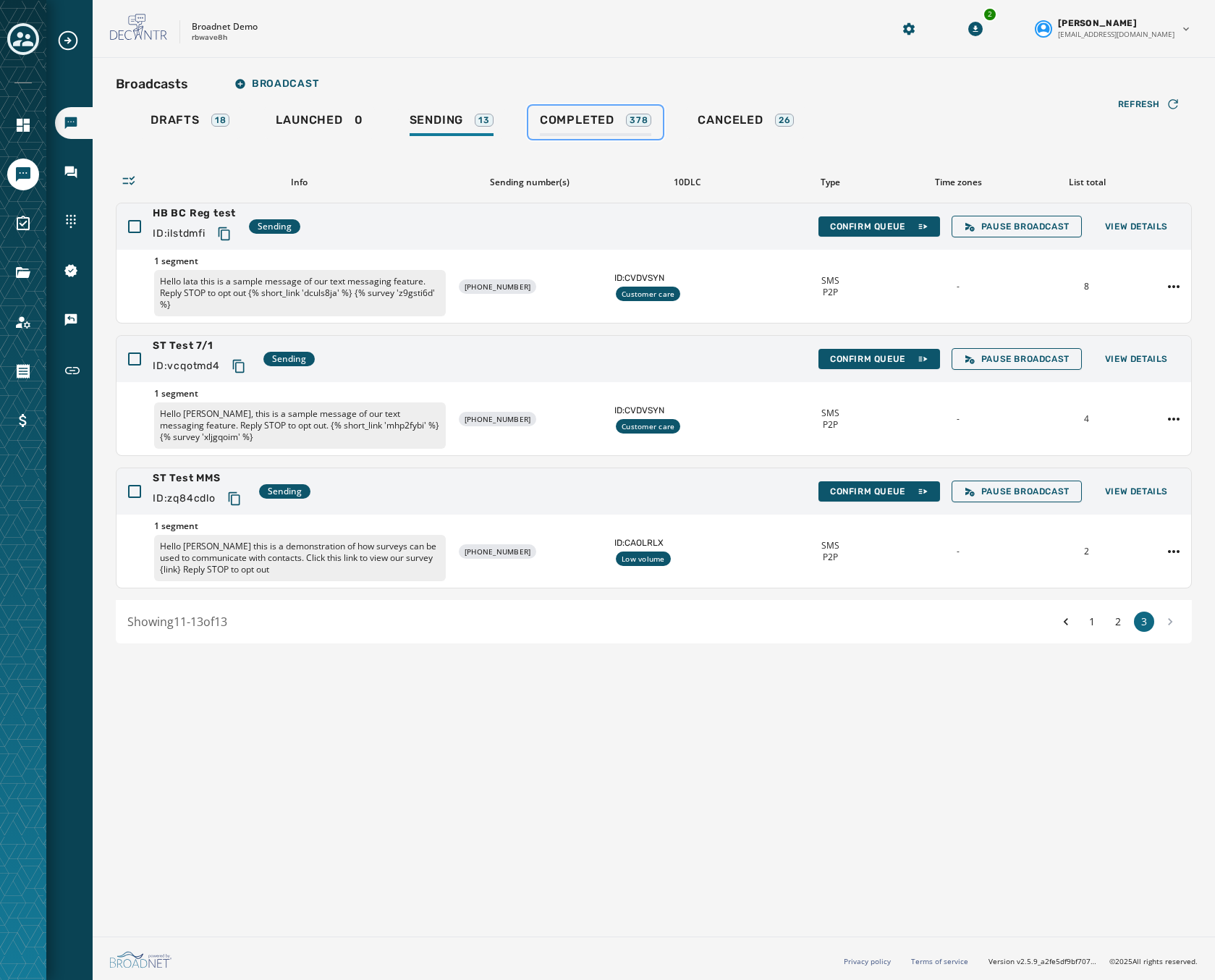
click at [585, 123] on span "Completed" at bounding box center [578, 120] width 75 height 15
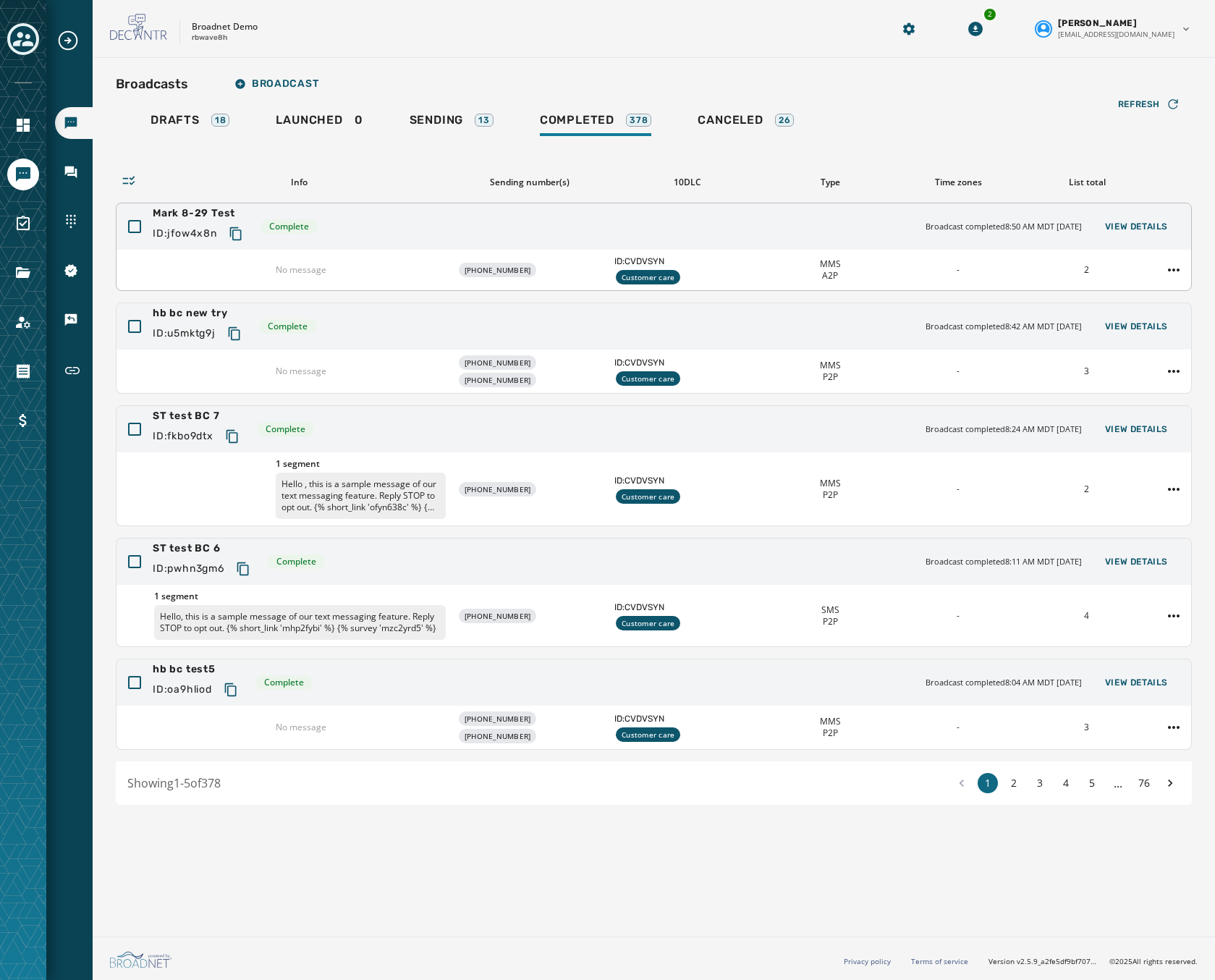
click at [447, 227] on div "Mark 8-29 Test ID: jfow4x8n Complete Broadcast completed 8:50 AM MDT August 29,…" at bounding box center [654, 227] width 1075 height 47
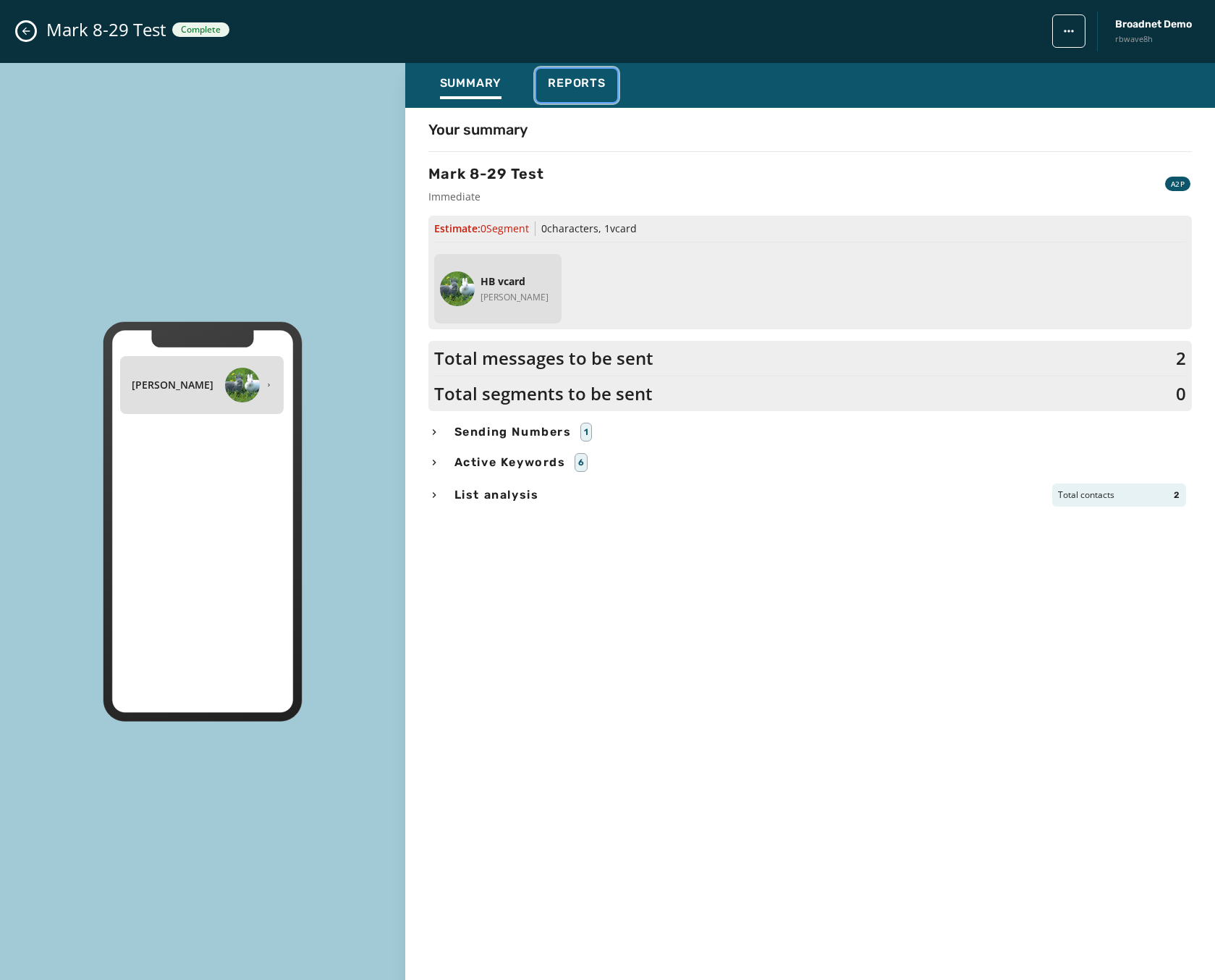
click at [592, 86] on span "Reports" at bounding box center [577, 83] width 58 height 15
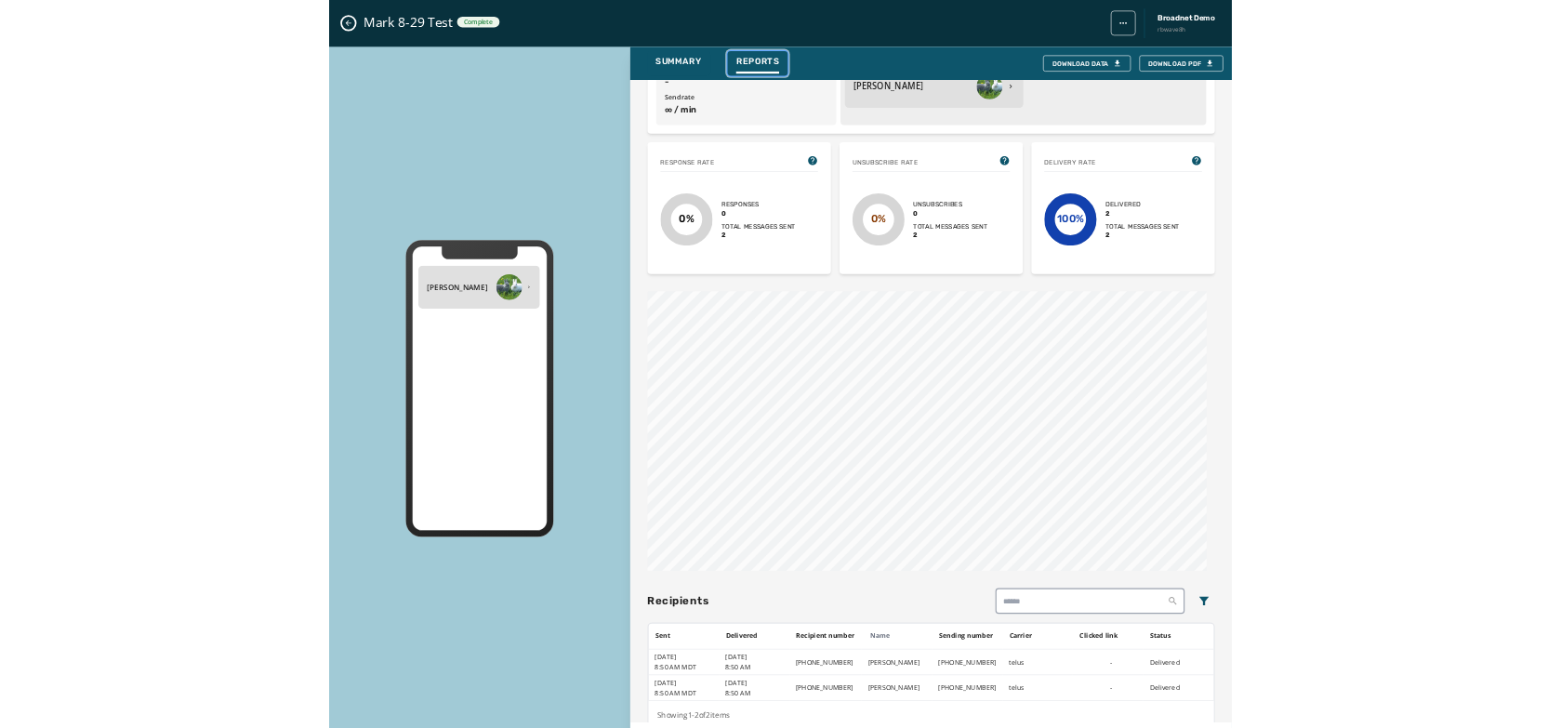
scroll to position [320, 0]
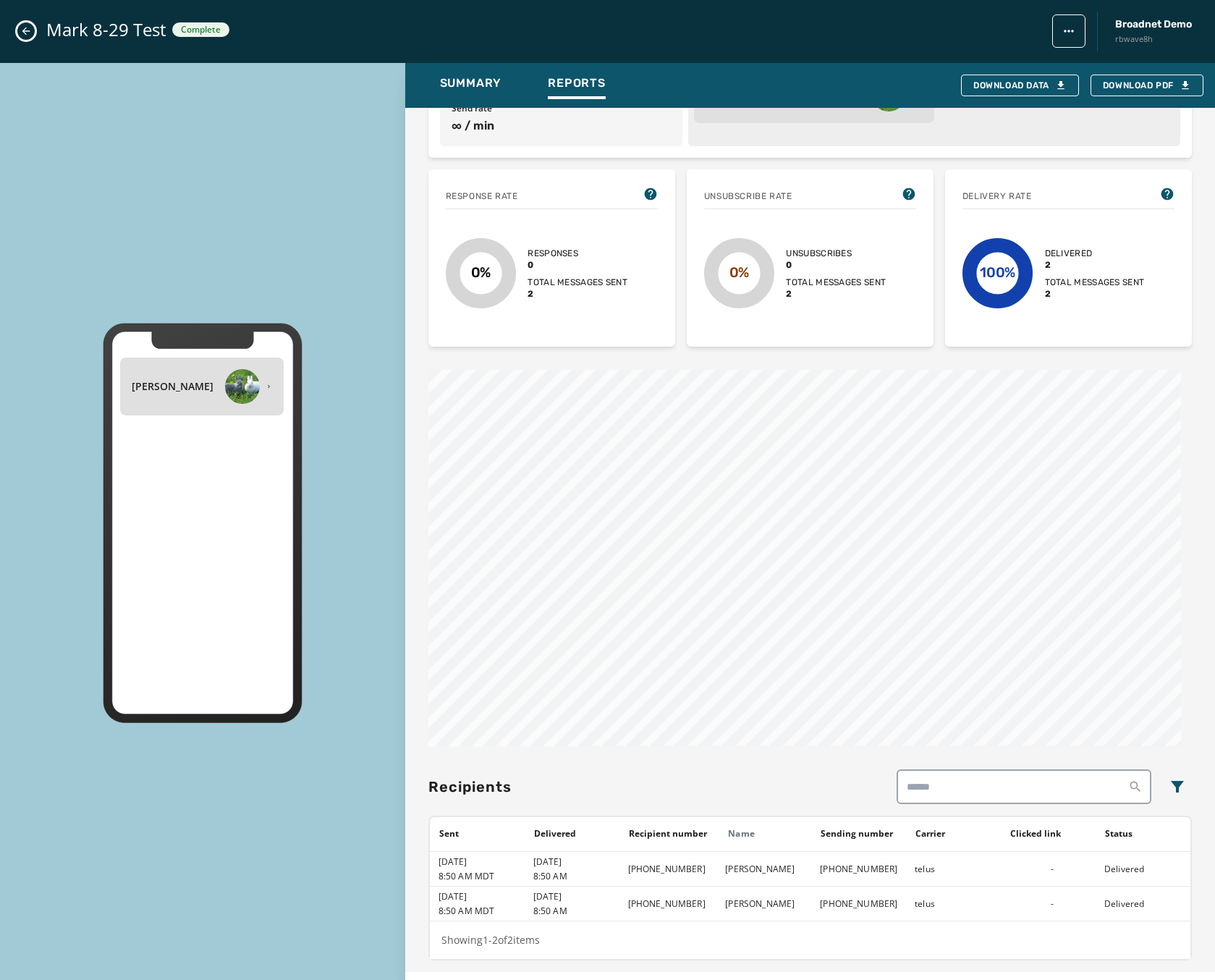
click at [26, 36] on icon "Close admin drawer" at bounding box center [26, 31] width 12 height 12
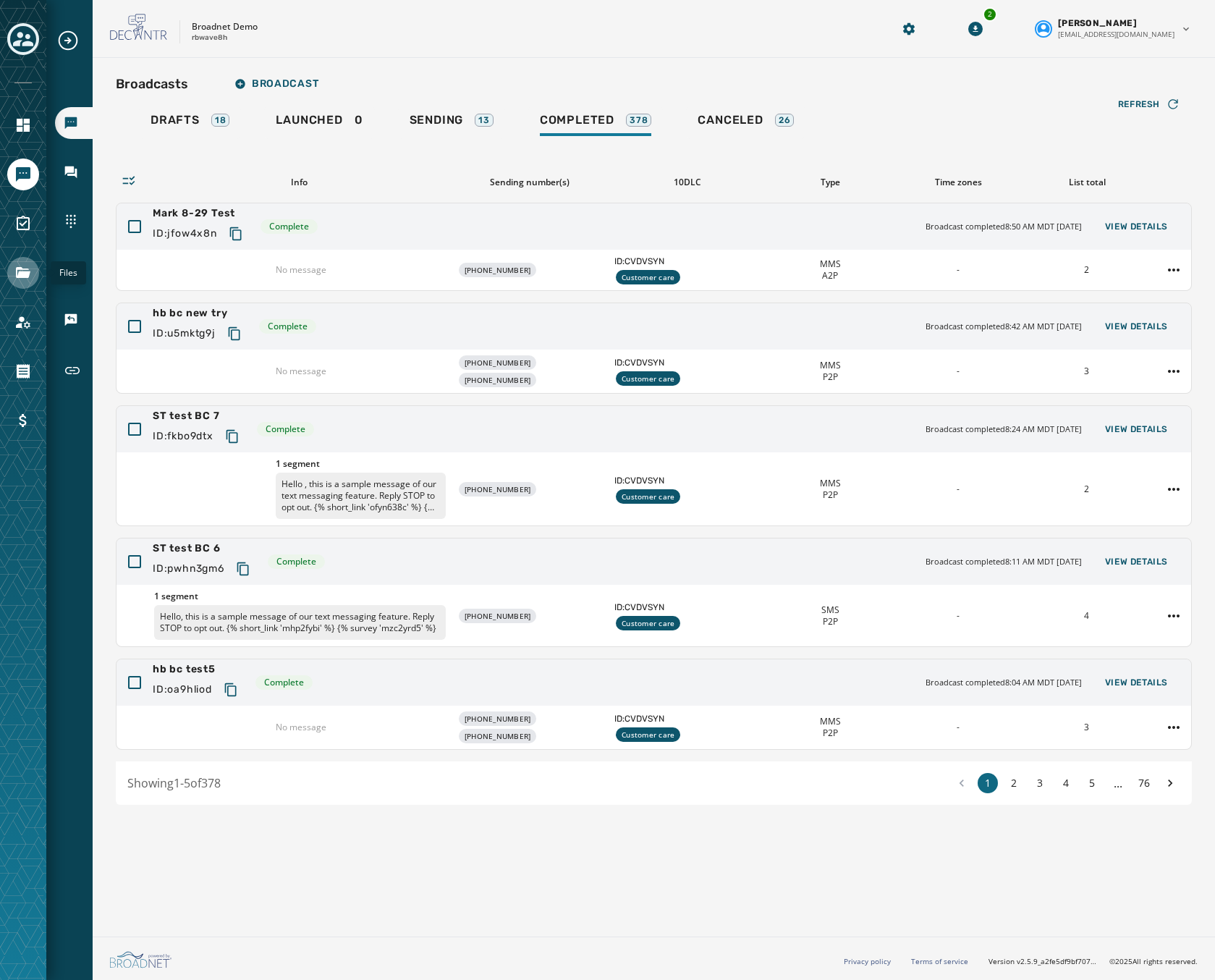
click at [21, 269] on icon "Navigate to Files" at bounding box center [23, 272] width 15 height 11
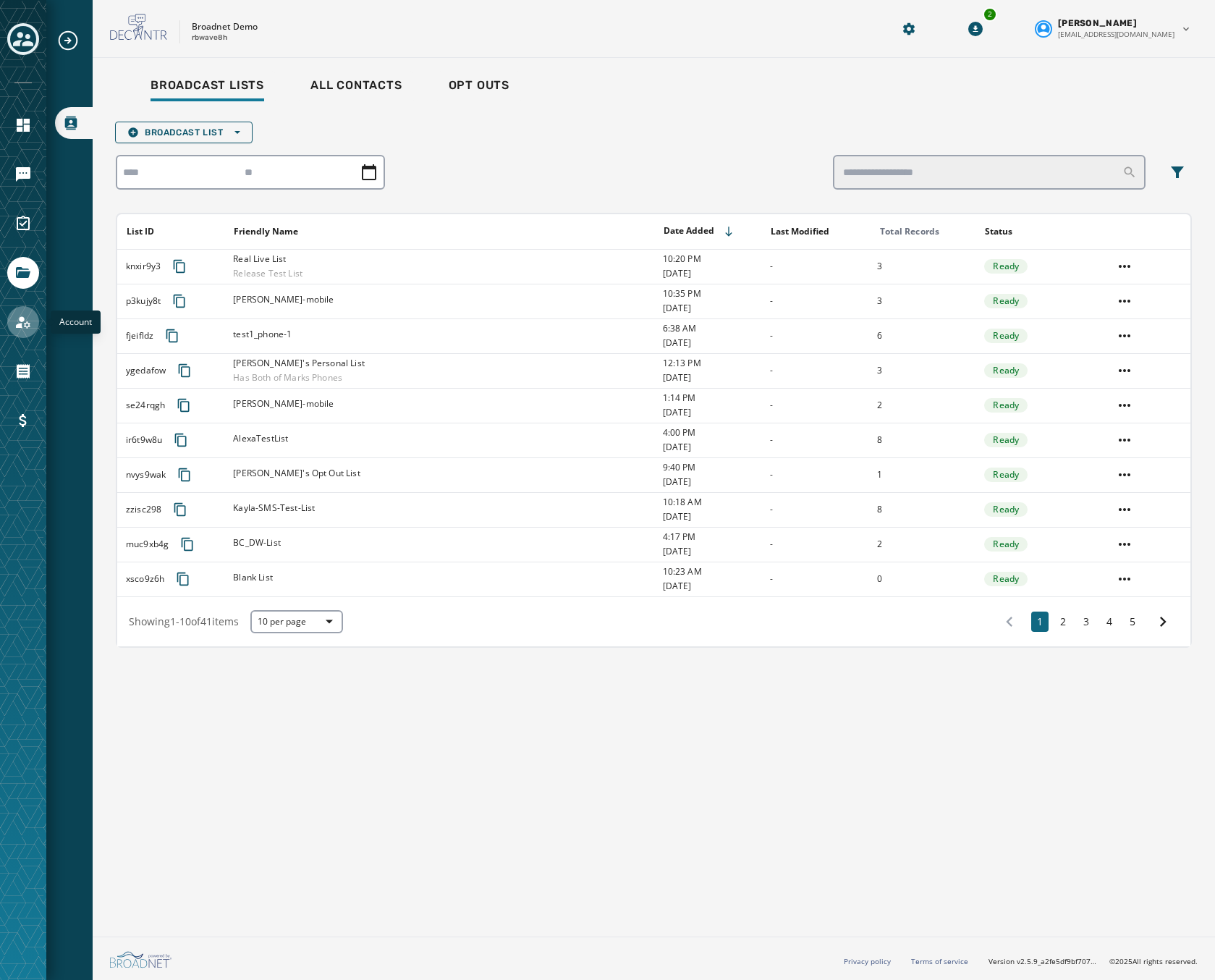
click at [22, 321] on icon "Navigate to Account" at bounding box center [23, 322] width 15 height 12
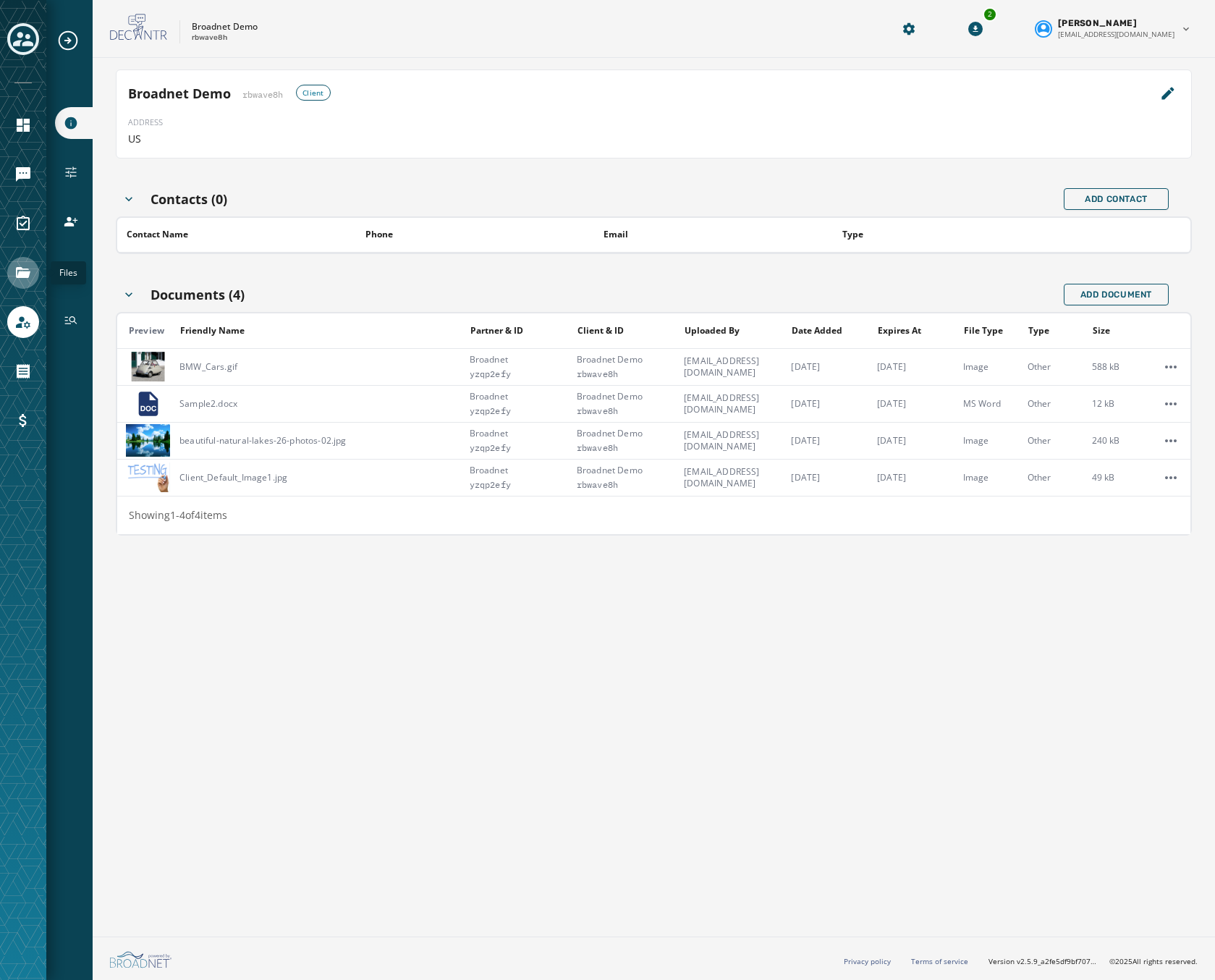
click at [19, 276] on icon "Navigate to Files" at bounding box center [23, 272] width 15 height 11
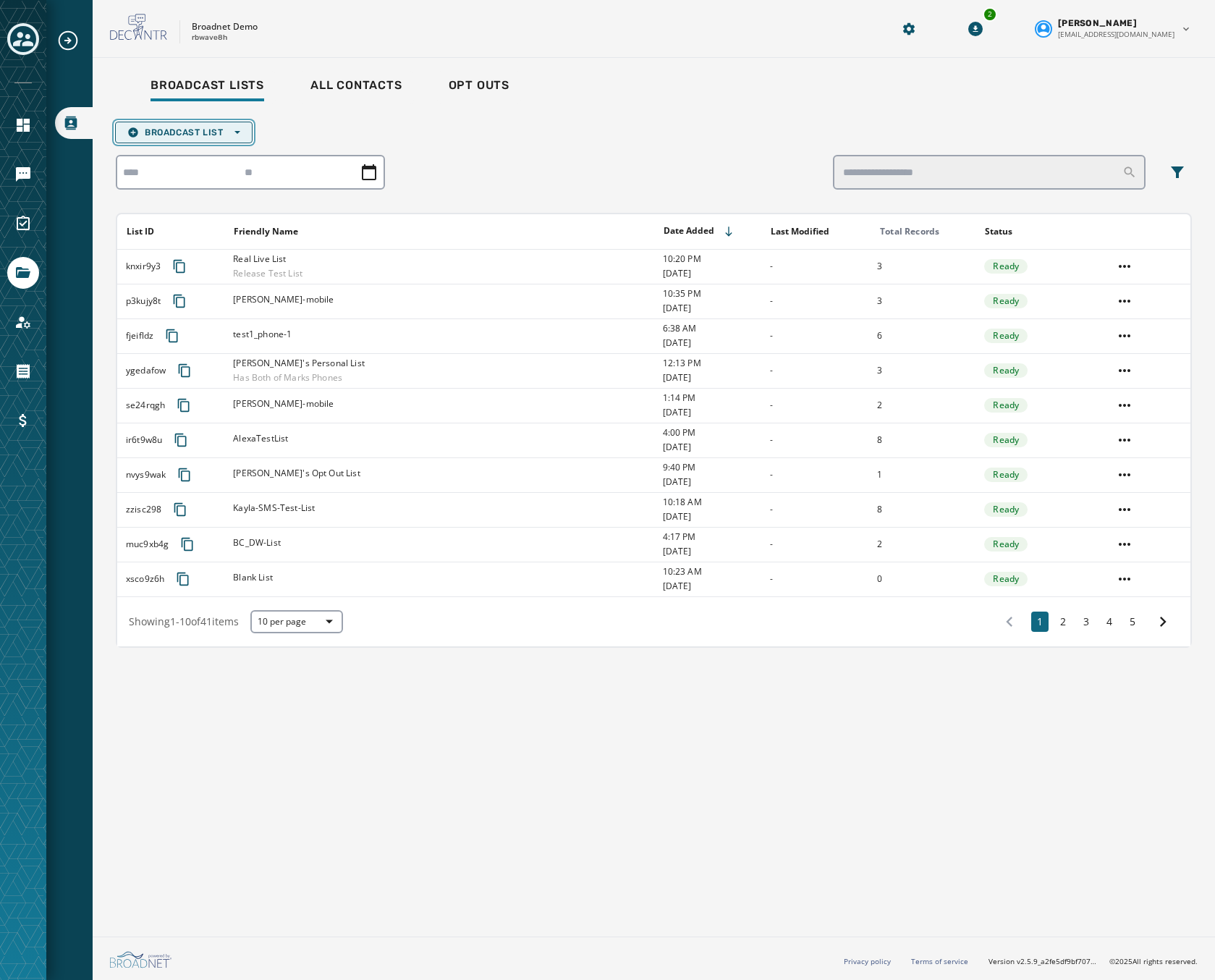
click at [205, 130] on span "Broadcast List Open options" at bounding box center [184, 132] width 113 height 12
click at [305, 381] on div "Broadcast List Open options Upload List Blank List List ID Friendly Name Date A…" at bounding box center [654, 385] width 1076 height 526
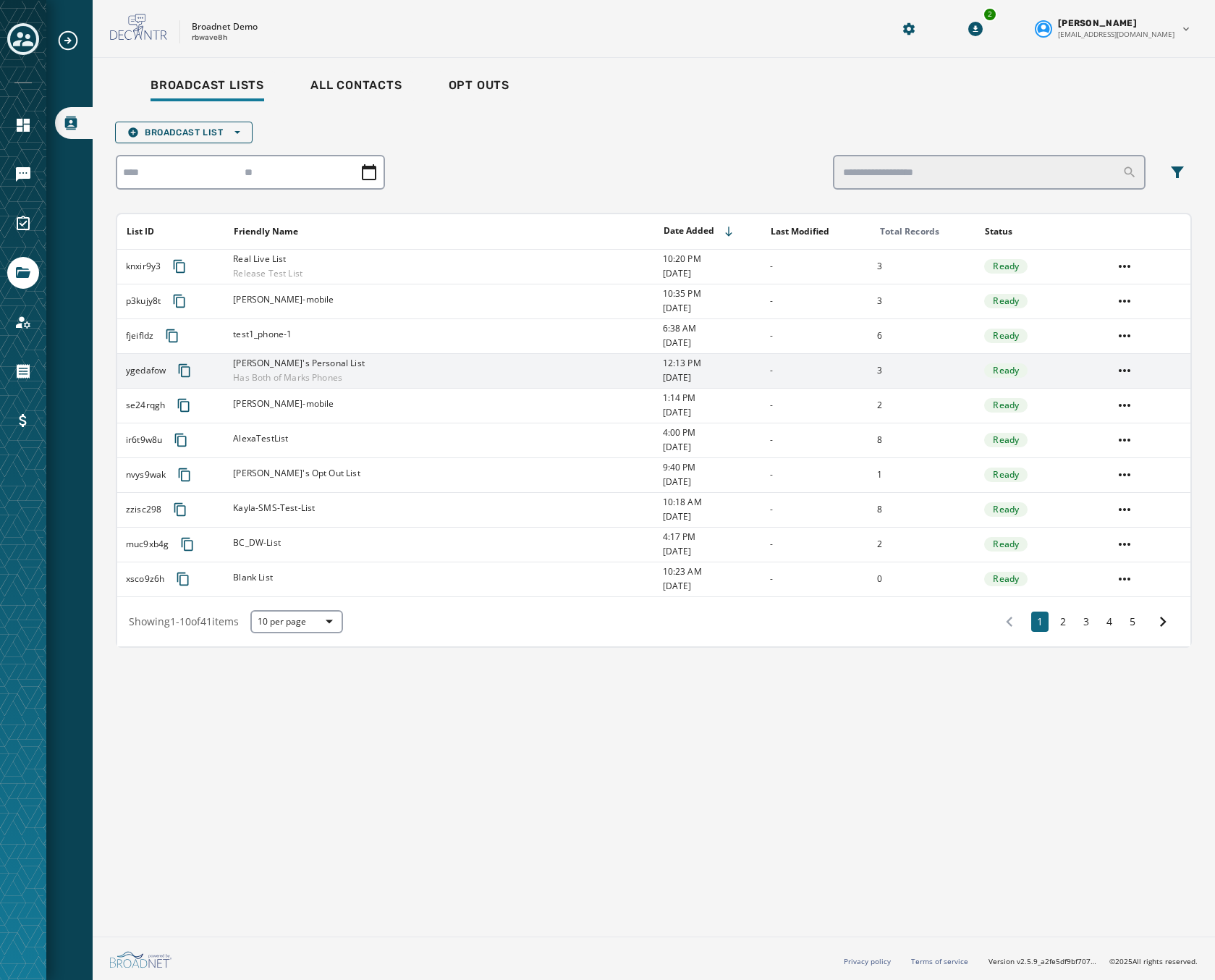
click at [348, 366] on div "[PERSON_NAME]'s Personal List Has Both of Marks Phones" at bounding box center [442, 370] width 420 height 26
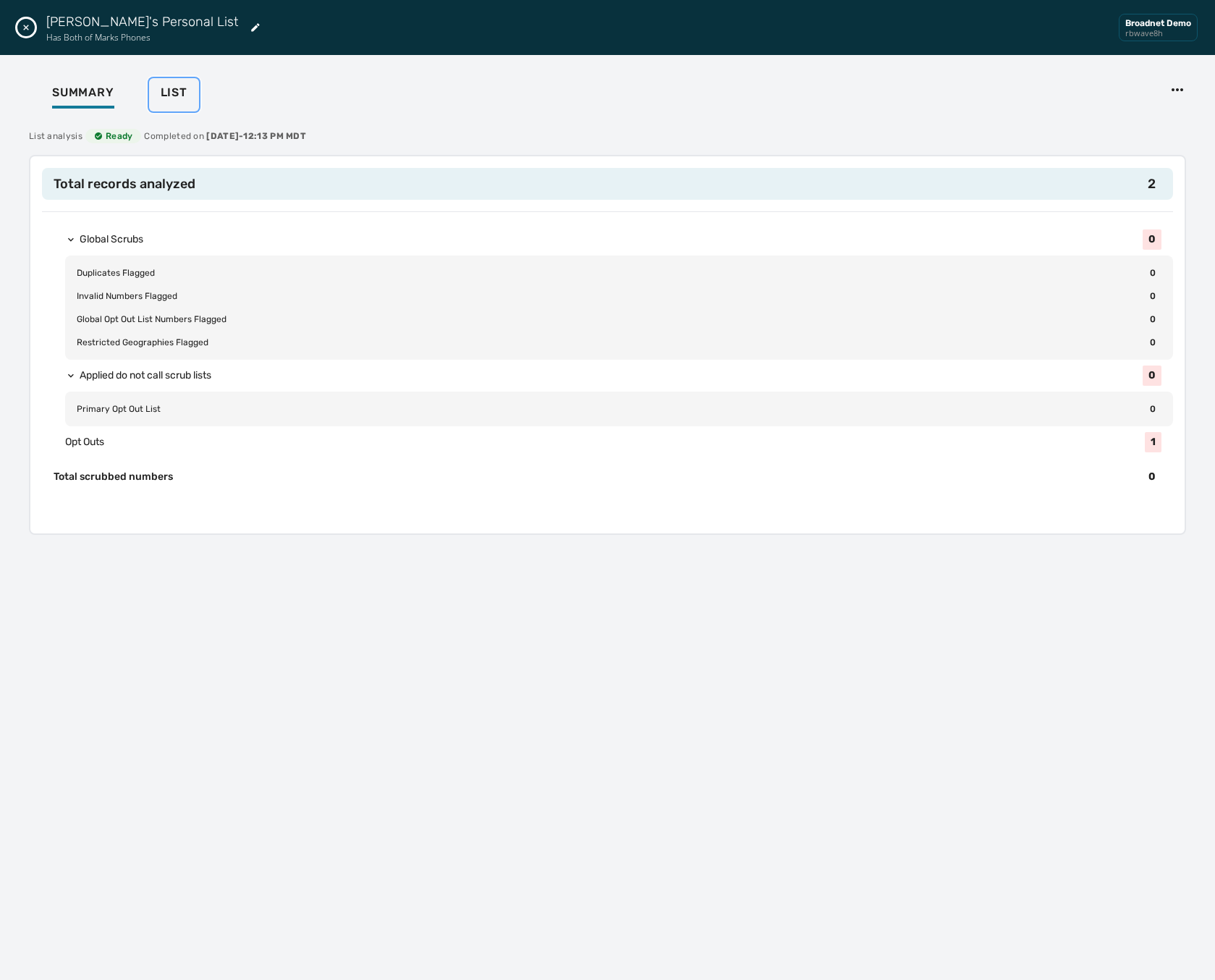
click at [177, 92] on span "List" at bounding box center [174, 93] width 26 height 15
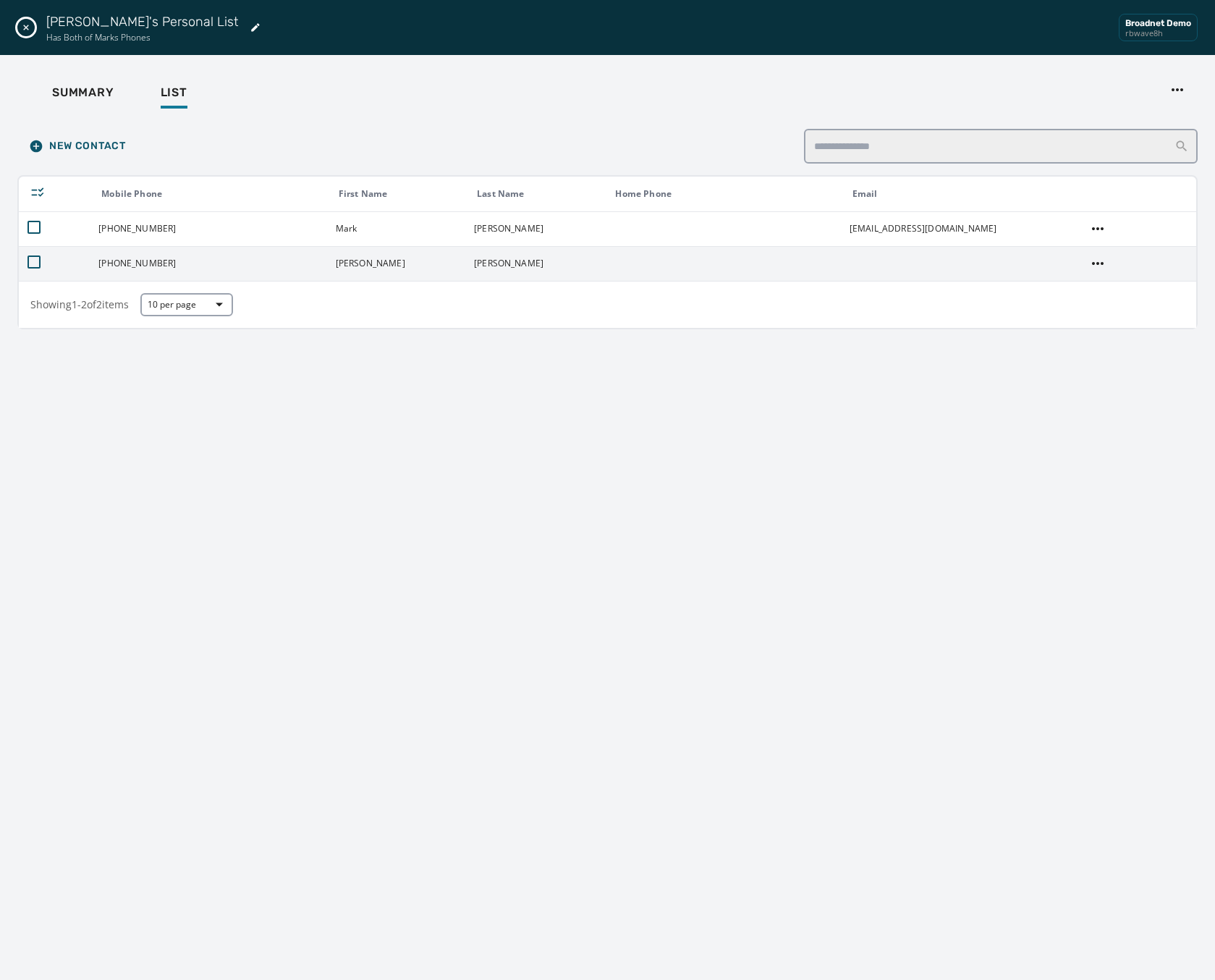
click at [1108, 262] on td at bounding box center [1137, 263] width 118 height 35
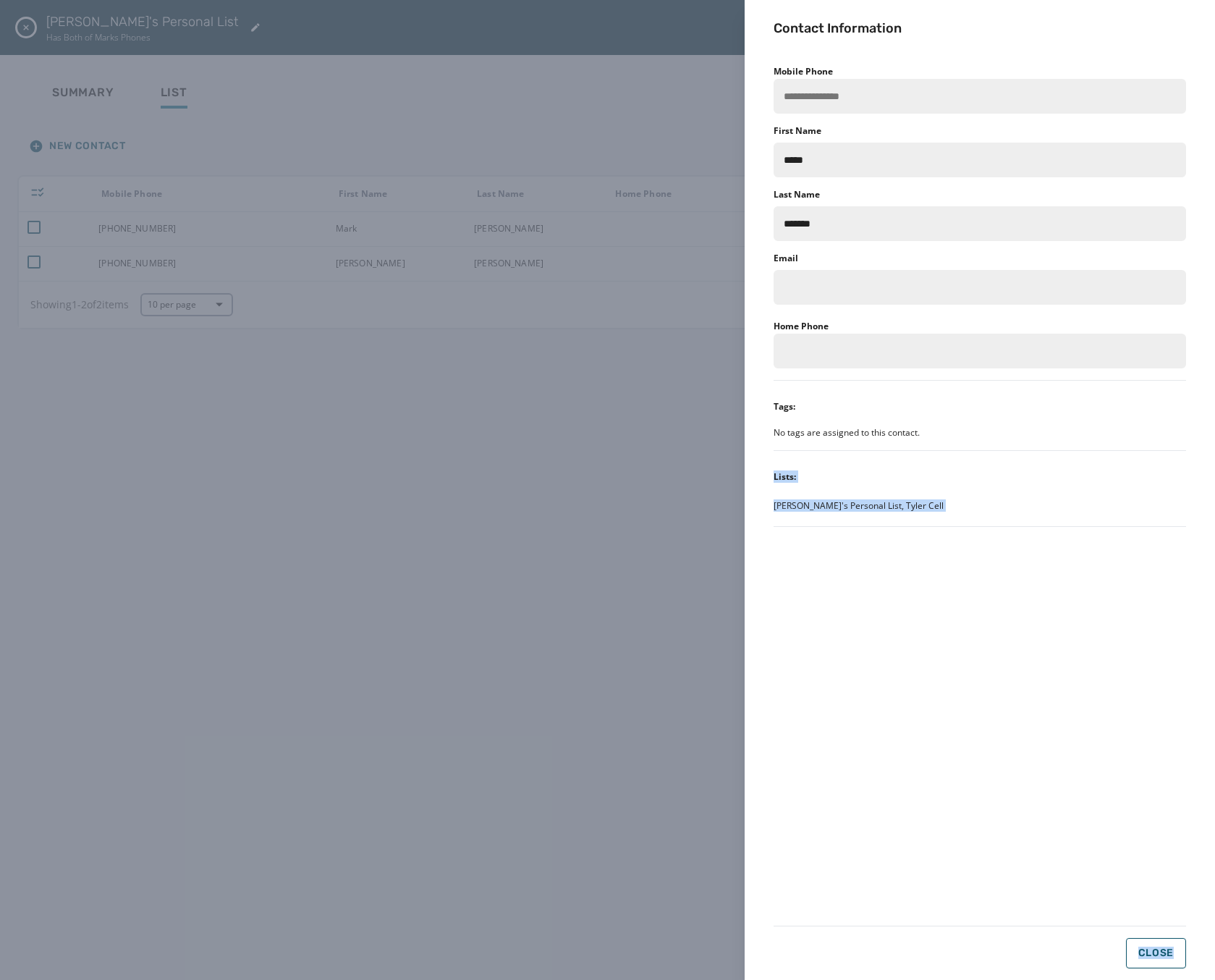
drag, startPoint x: 1151, startPoint y: 915, endPoint x: 1202, endPoint y: 957, distance: 66.1
click at [1202, 957] on div "**********" at bounding box center [980, 490] width 470 height 980
drag, startPoint x: 1202, startPoint y: 957, endPoint x: 1171, endPoint y: 955, distance: 31.1
click at [1171, 955] on span "Close" at bounding box center [1157, 953] width 36 height 12
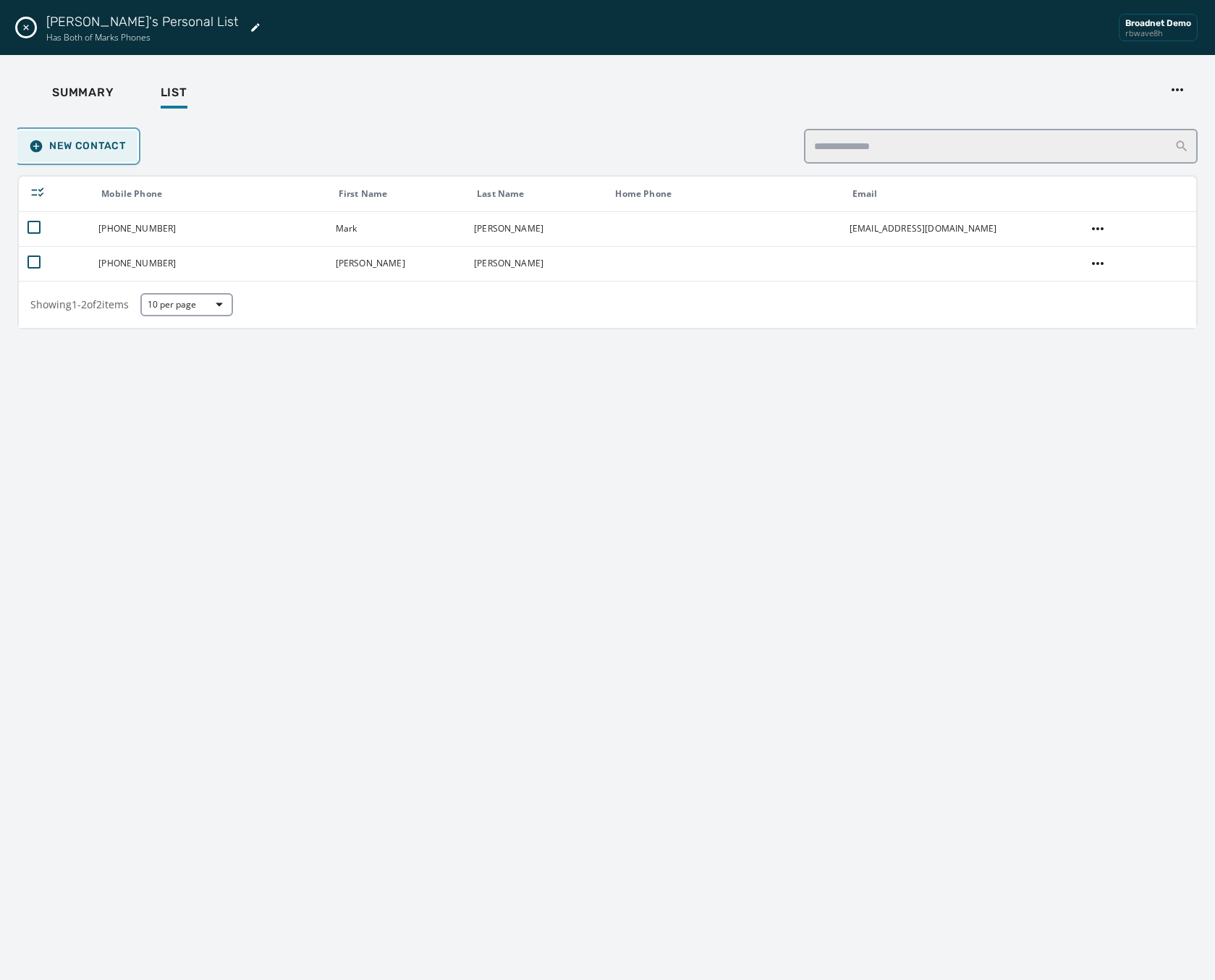
click at [97, 149] on span "New Contact" at bounding box center [77, 146] width 97 height 15
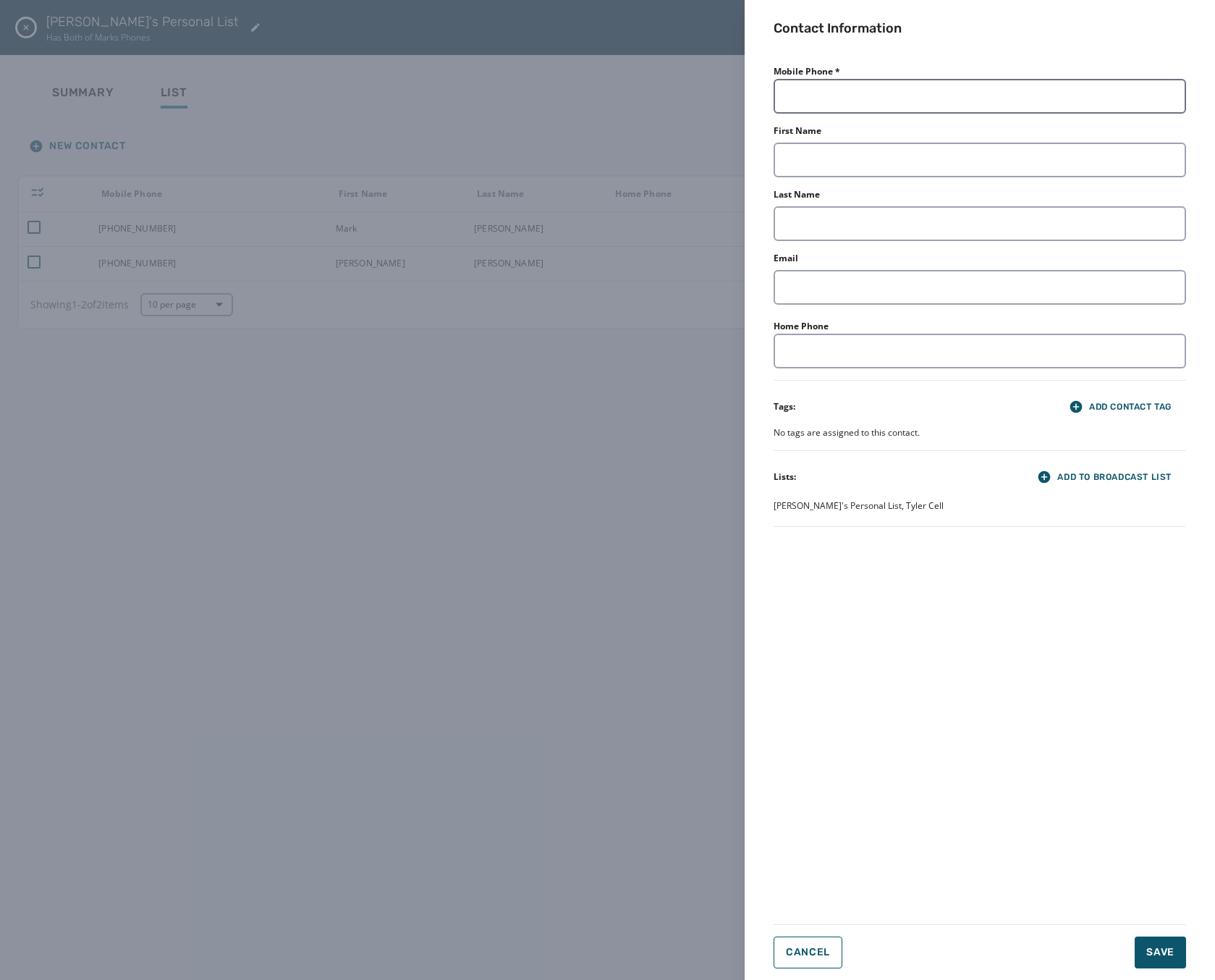
drag, startPoint x: 939, startPoint y: 76, endPoint x: 943, endPoint y: 90, distance: 14.6
click at [941, 83] on div "Mobile Phone *" at bounding box center [980, 87] width 413 height 52
click at [943, 90] on input "Mobile Phone *" at bounding box center [980, 96] width 413 height 35
type input "**********"
type input "*********"
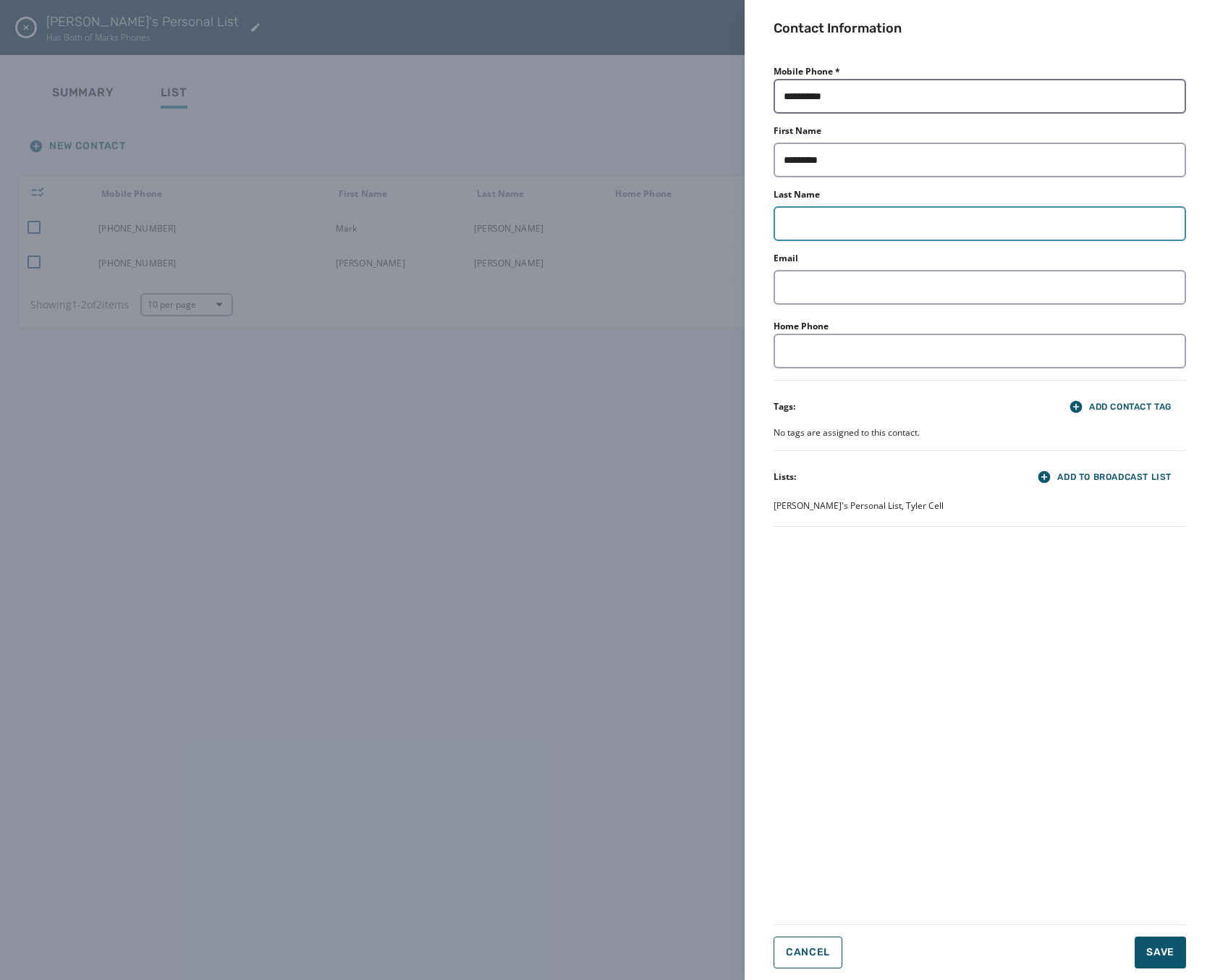
type input "******"
type input "**********"
click at [1171, 954] on span "Save" at bounding box center [1161, 952] width 28 height 15
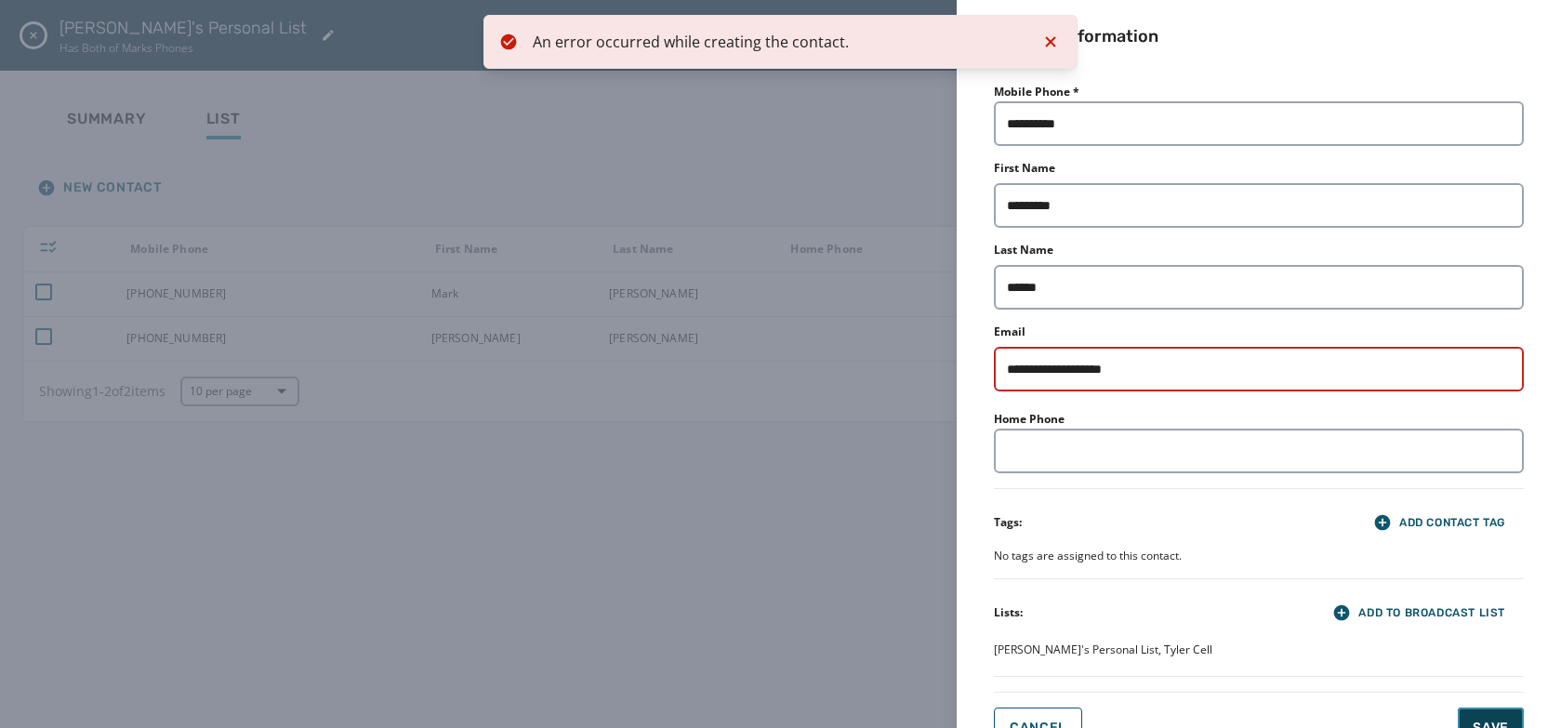
click at [1506, 722] on span "Save" at bounding box center [1491, 728] width 36 height 19
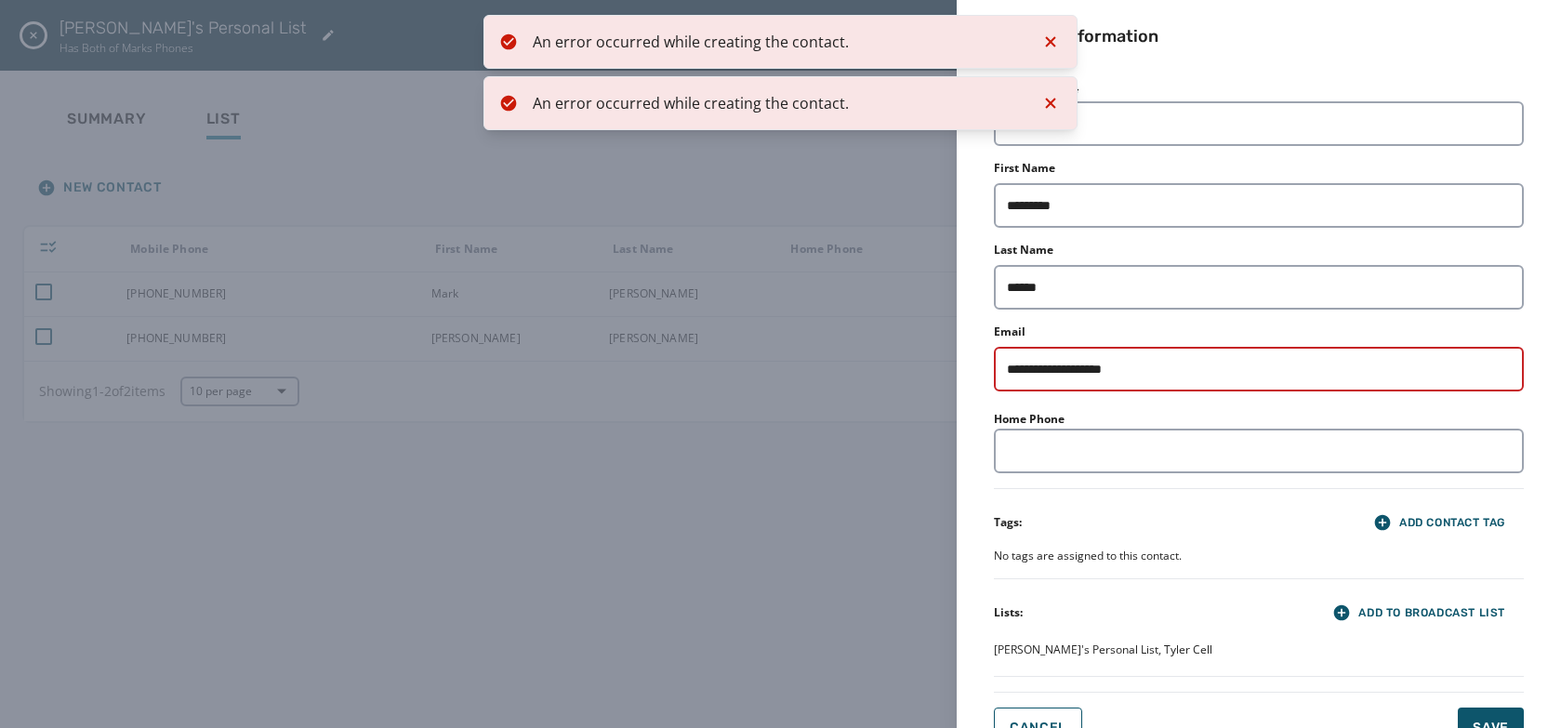
click at [696, 396] on div "**********" at bounding box center [780, 364] width 1561 height 728
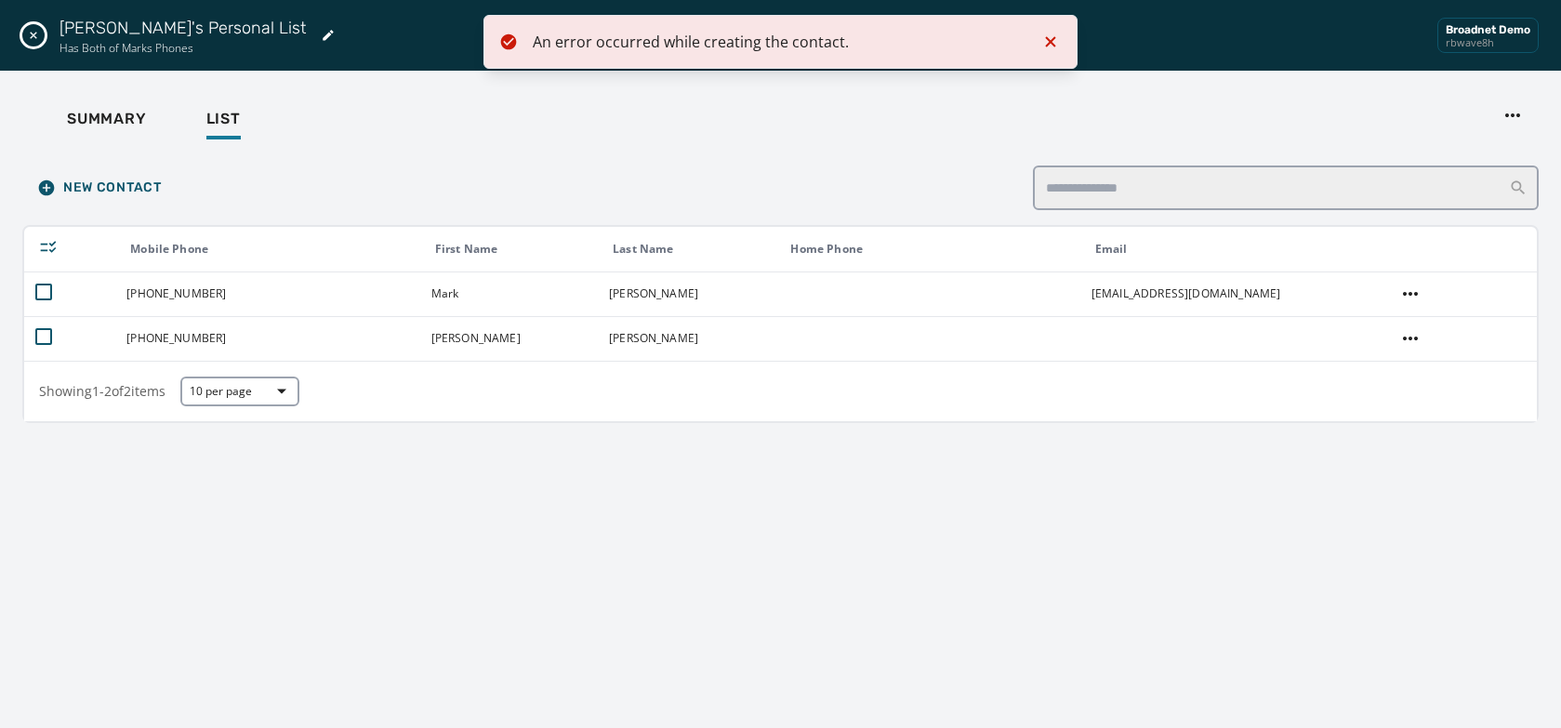
click at [128, 97] on div "Summary List" at bounding box center [780, 122] width 1517 height 58
click at [126, 103] on button "Summary" at bounding box center [107, 121] width 110 height 43
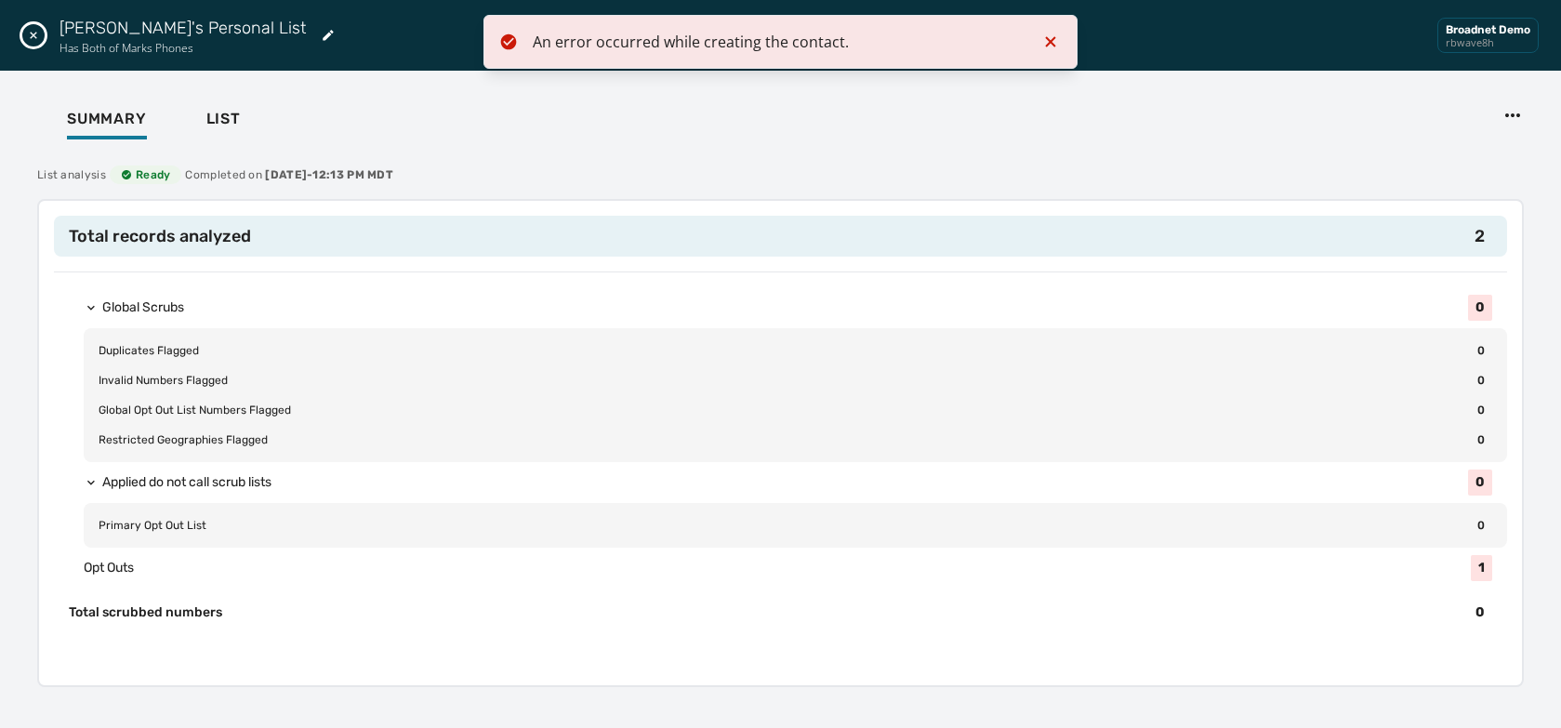
click at [21, 34] on div "Mark's Personal List Has Both of Marks Phones Broadnet Demo rbwave8h" at bounding box center [780, 35] width 1561 height 71
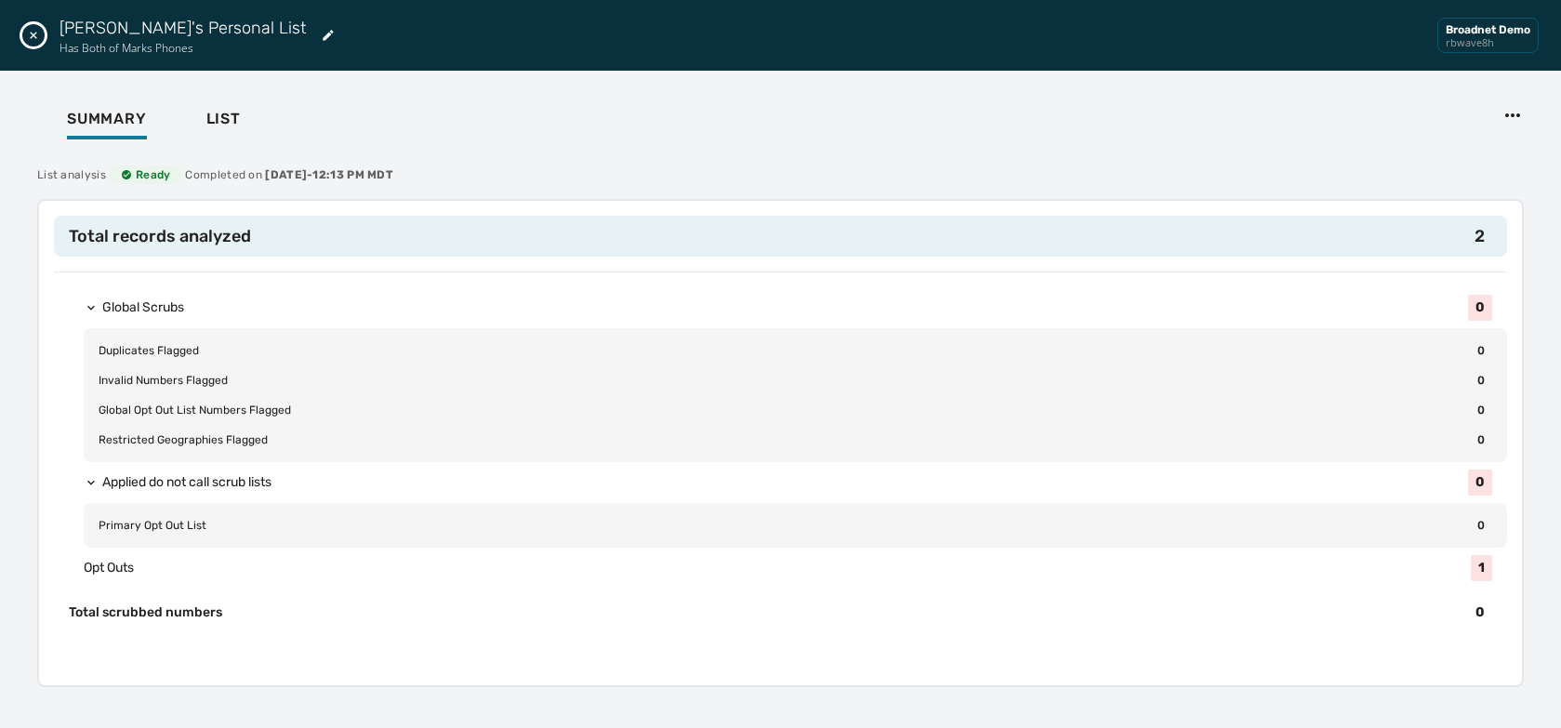
click at [31, 29] on icon "Close drawer" at bounding box center [33, 35] width 15 height 15
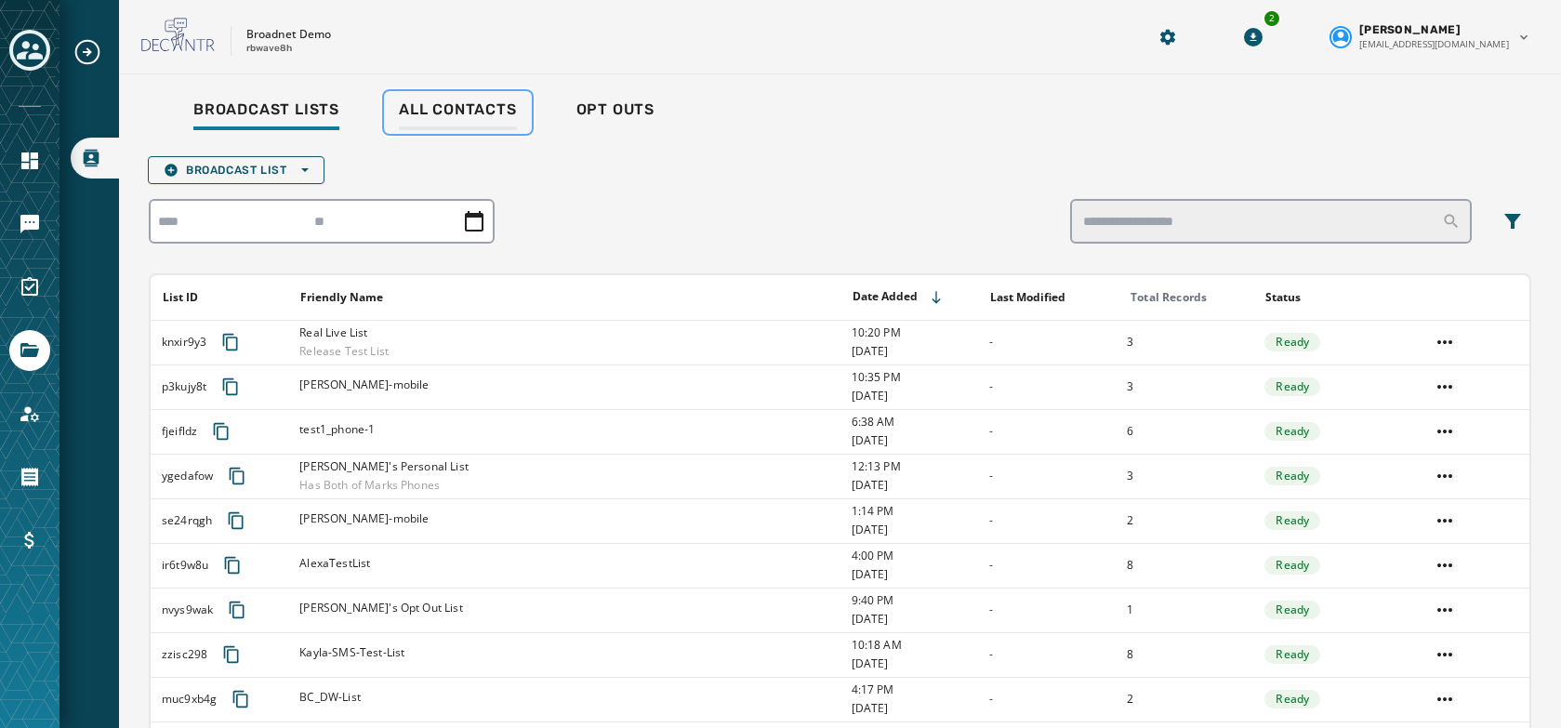
click at [491, 105] on span "All Contacts" at bounding box center [458, 109] width 118 height 19
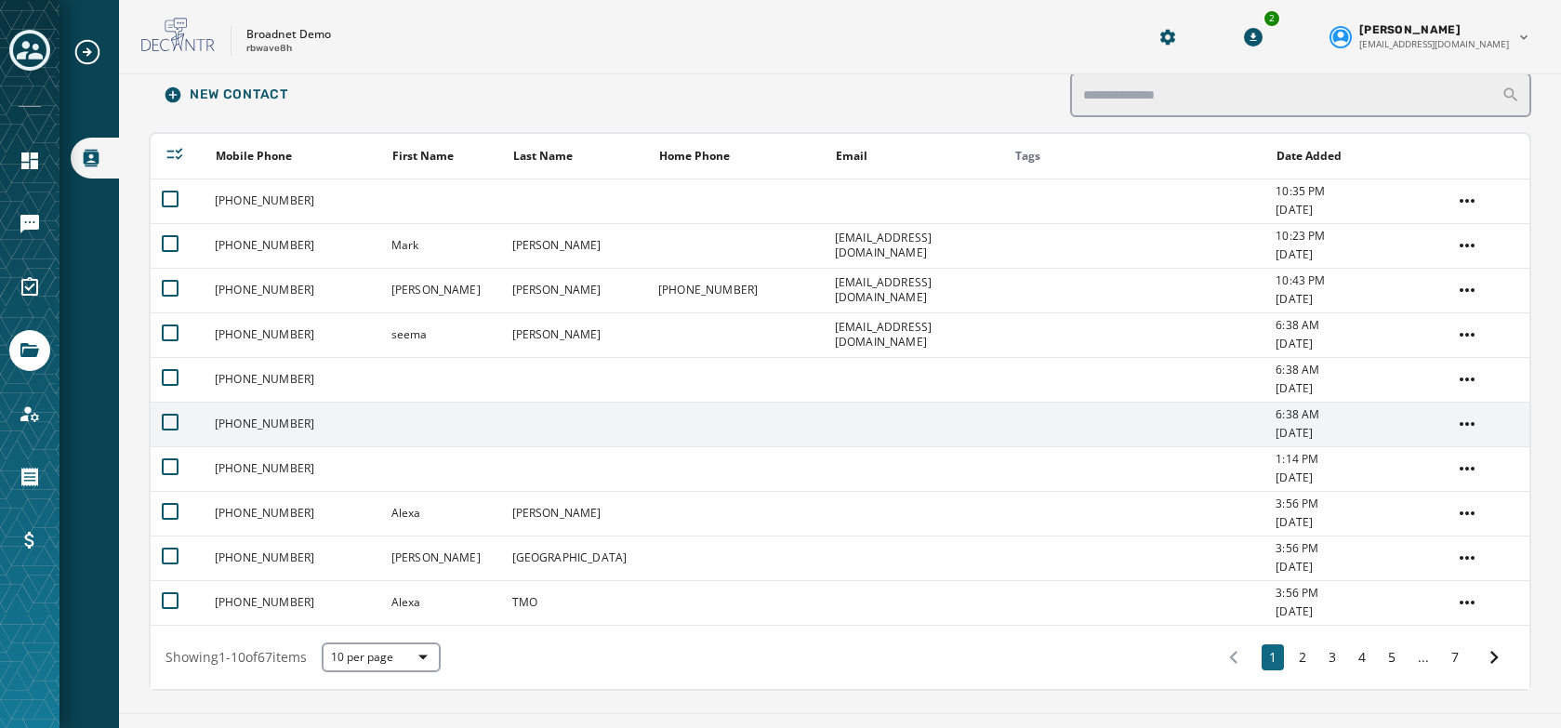
scroll to position [125, 0]
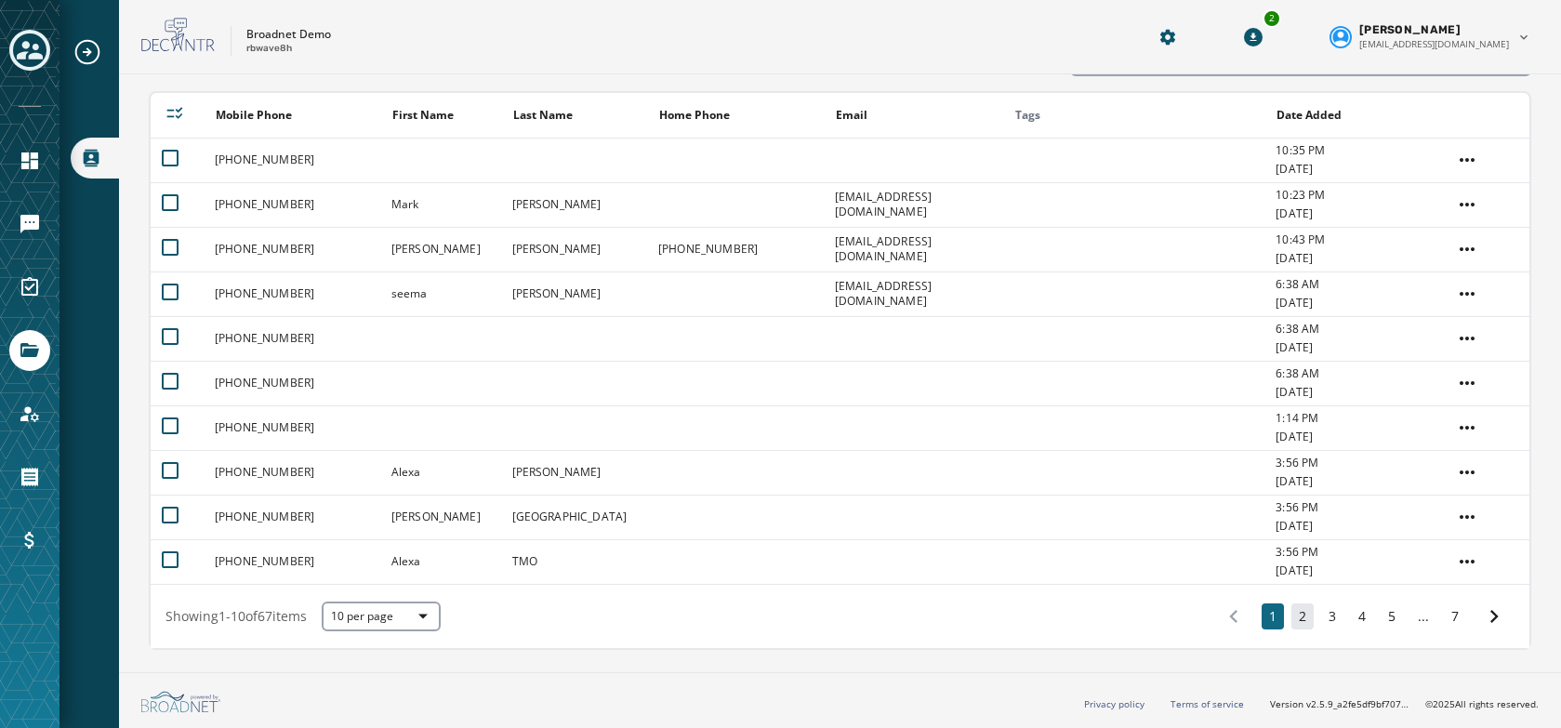
click at [1292, 622] on button "2" at bounding box center [1303, 616] width 22 height 26
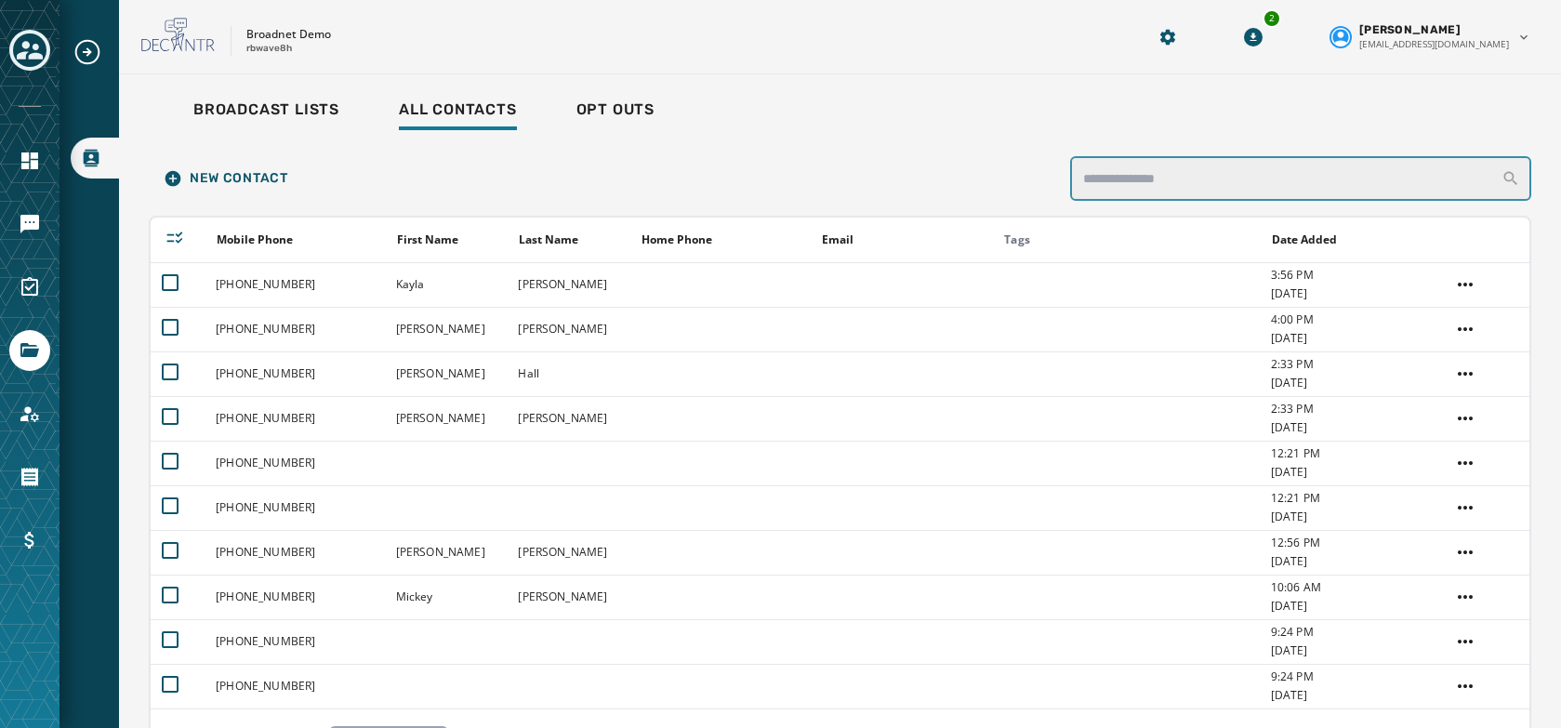
click at [1292, 191] on input "search" at bounding box center [1300, 178] width 461 height 45
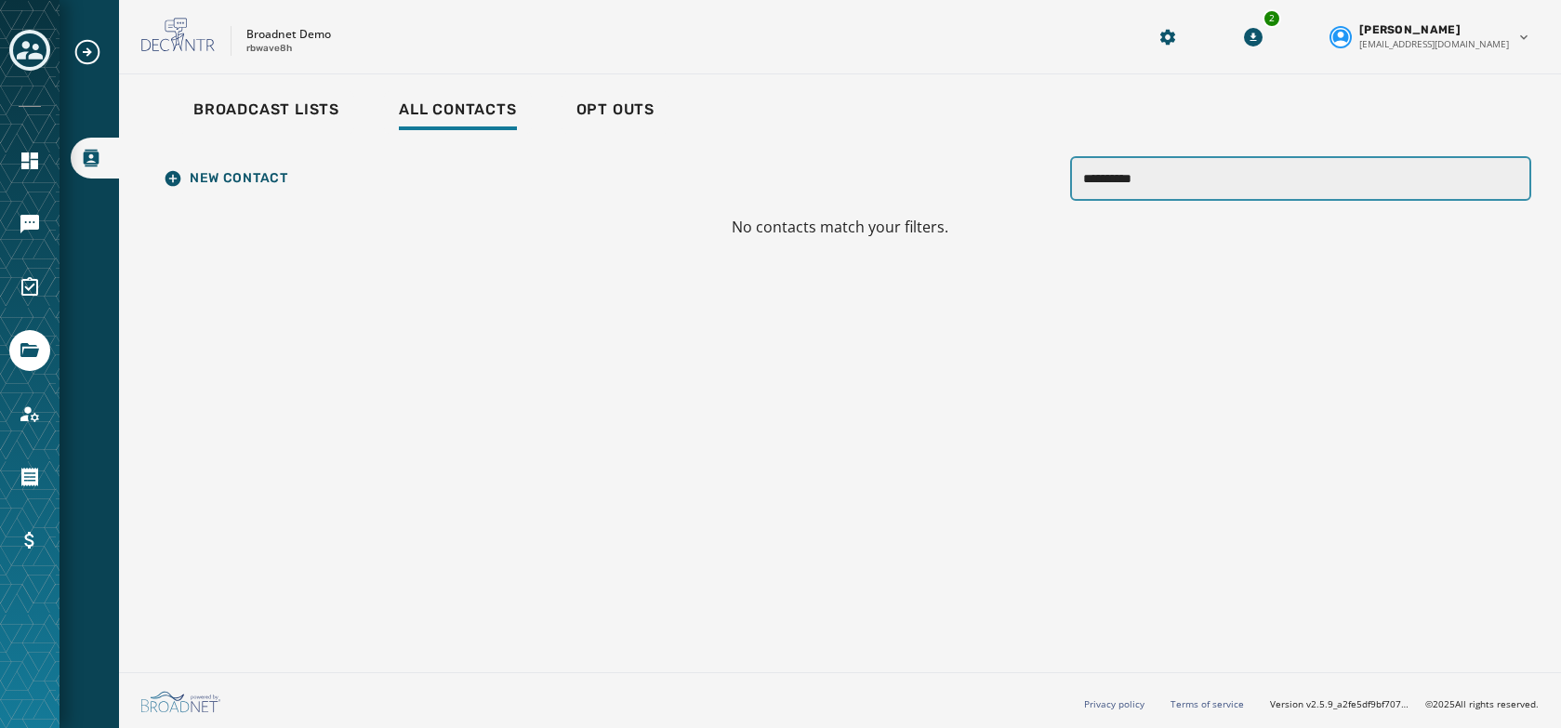
type input "**********"
click at [294, 115] on span "Broadcast Lists" at bounding box center [266, 109] width 146 height 19
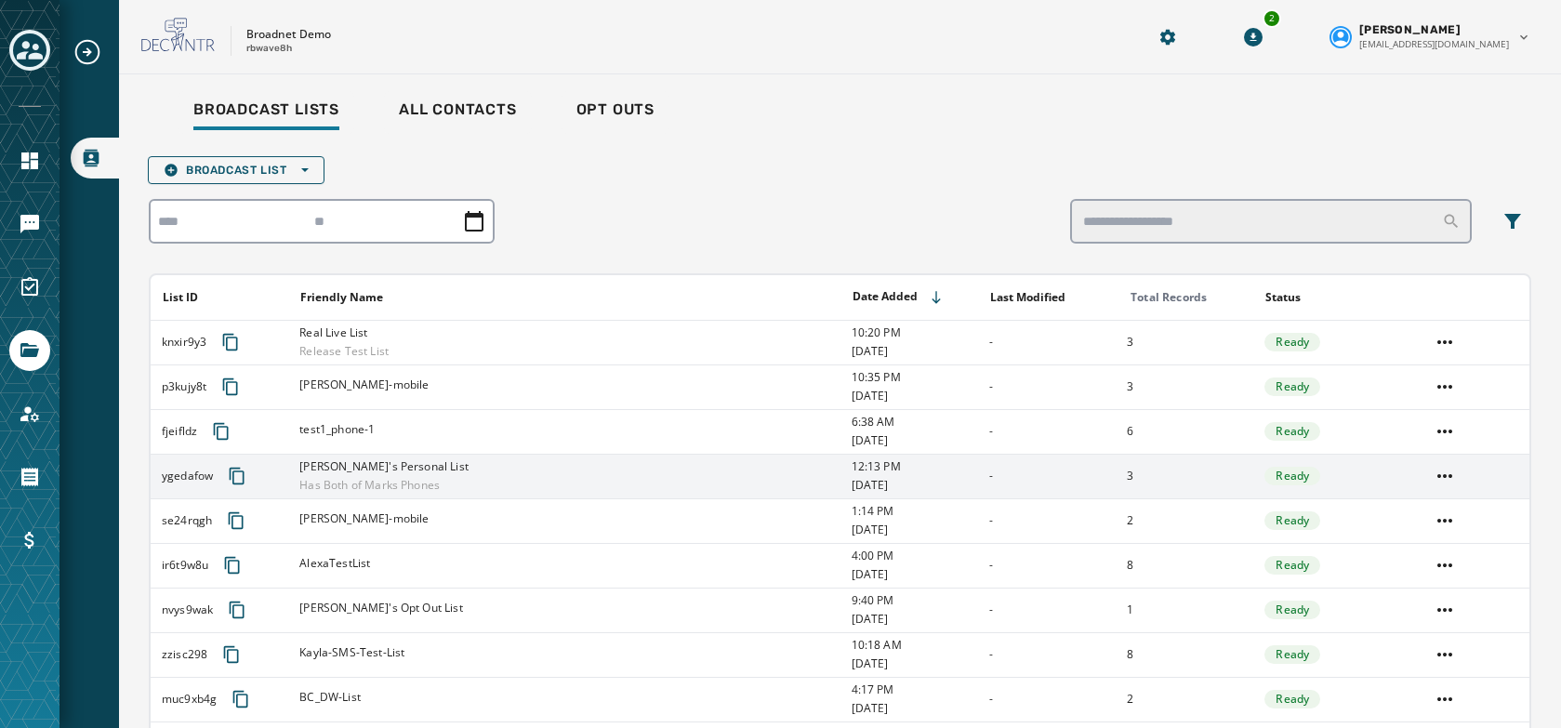
click at [474, 483] on div "[PERSON_NAME]'s Personal List Has Both of Marks Phones" at bounding box center [568, 475] width 539 height 33
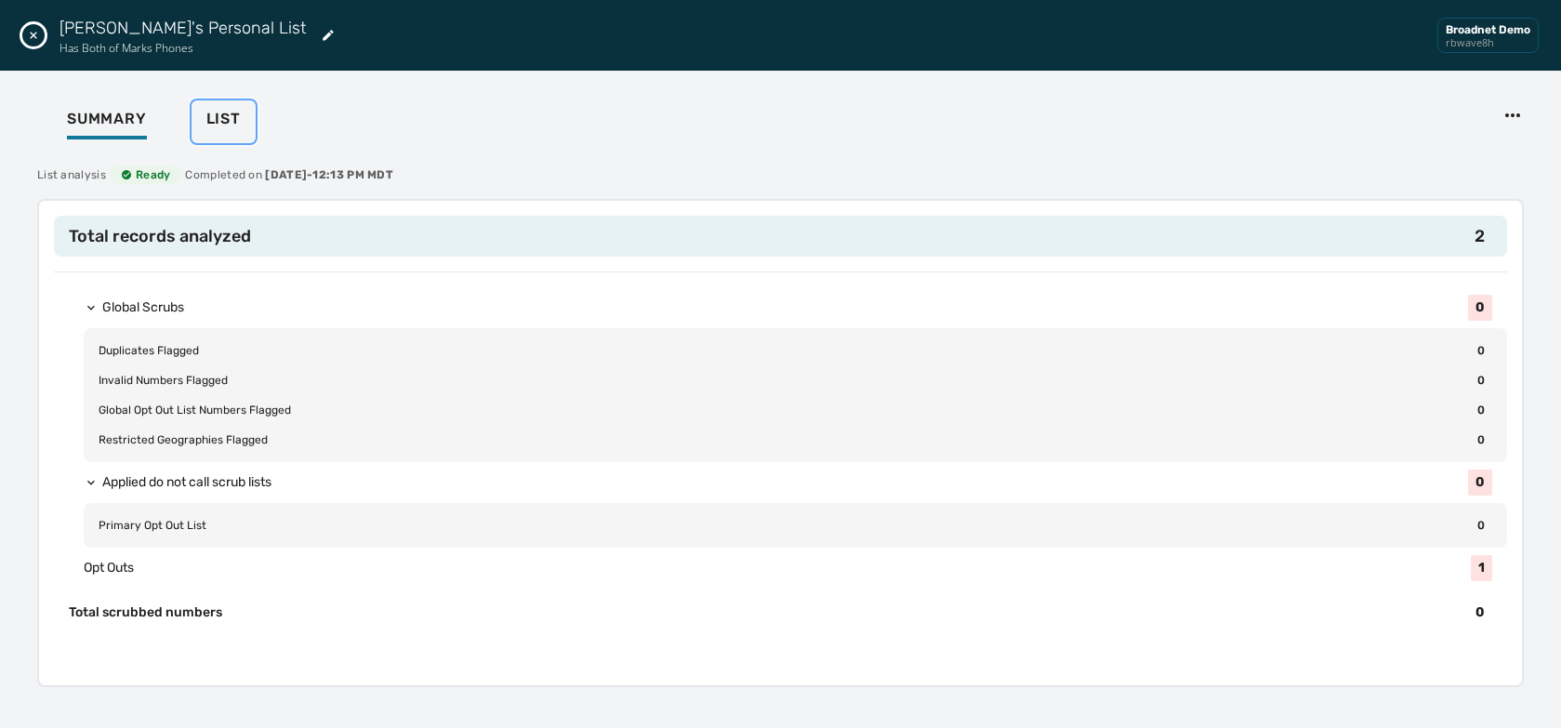
click at [232, 137] on div "List" at bounding box center [223, 125] width 34 height 30
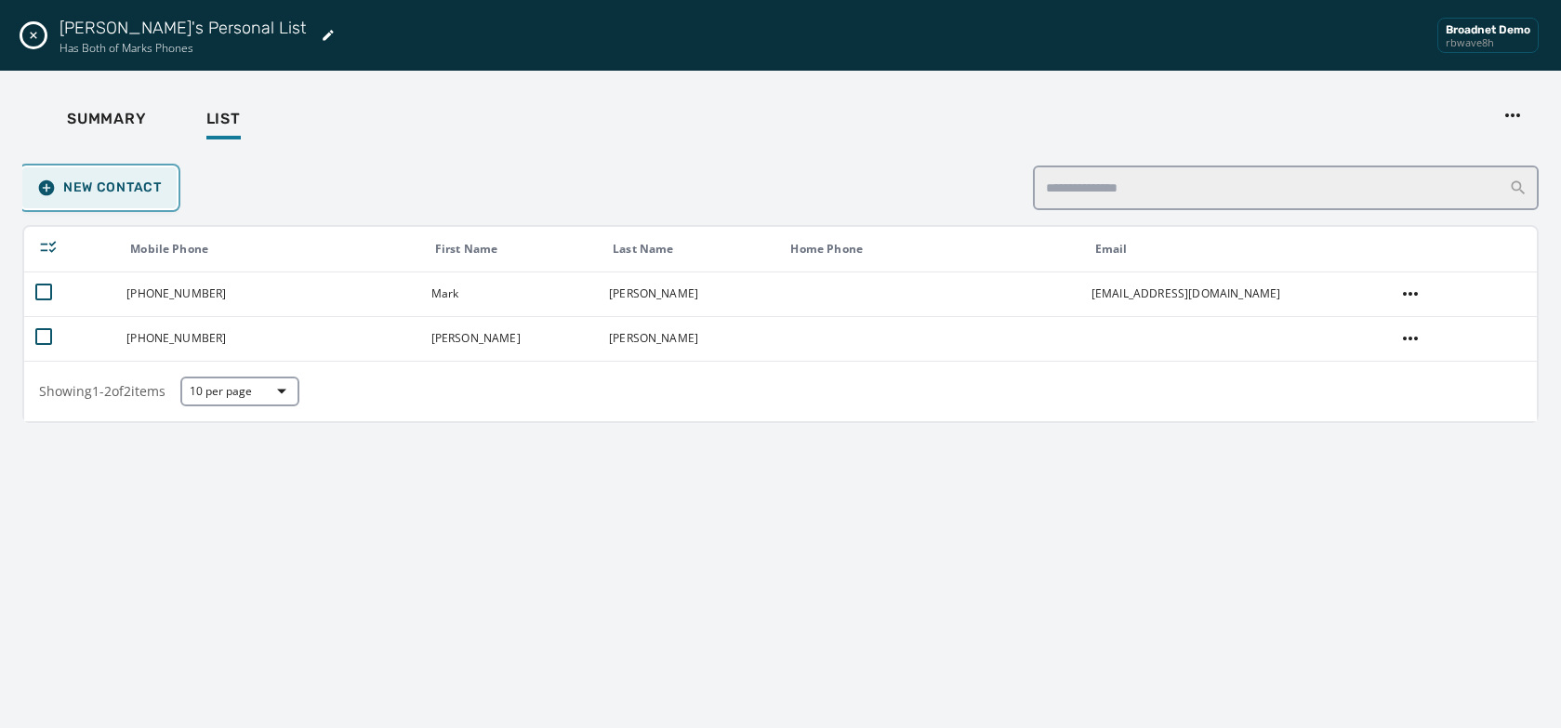
click at [115, 193] on span "New Contact" at bounding box center [99, 188] width 125 height 19
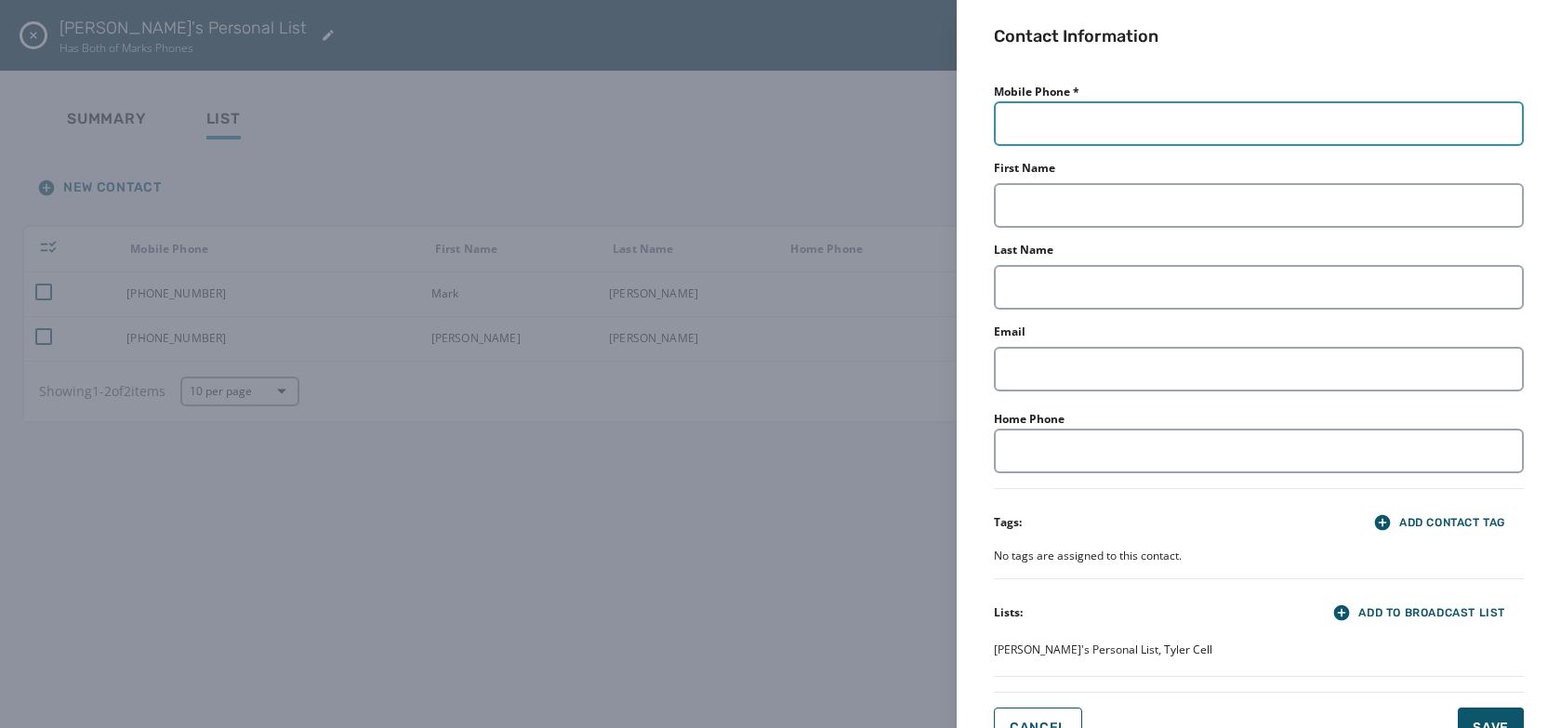
click at [1106, 110] on input "Mobile Phone *" at bounding box center [1259, 123] width 530 height 45
type input "**********"
type input "*********"
type input "******"
type input "**********"
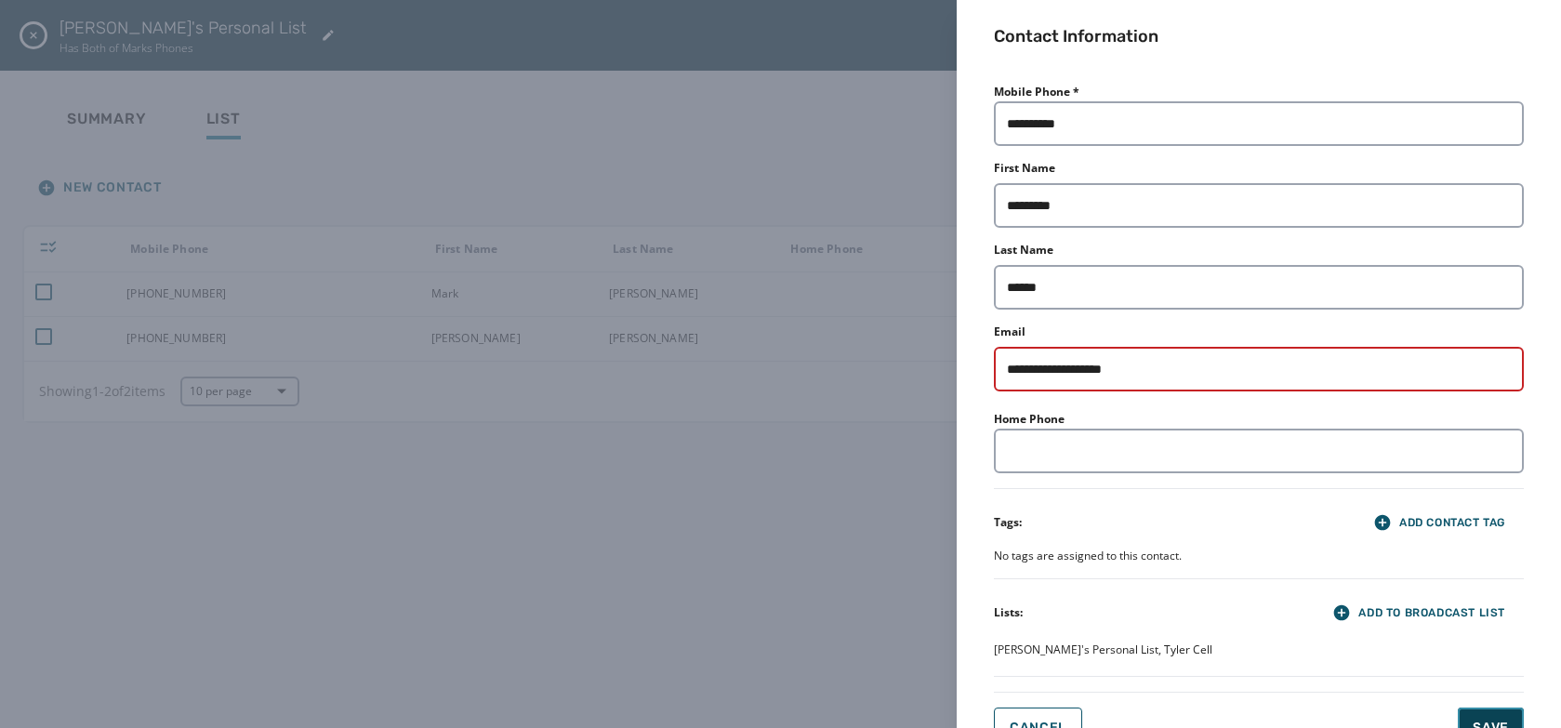
click at [1484, 710] on button "Save" at bounding box center [1491, 728] width 66 height 41
click at [484, 407] on div "**********" at bounding box center [780, 364] width 1561 height 728
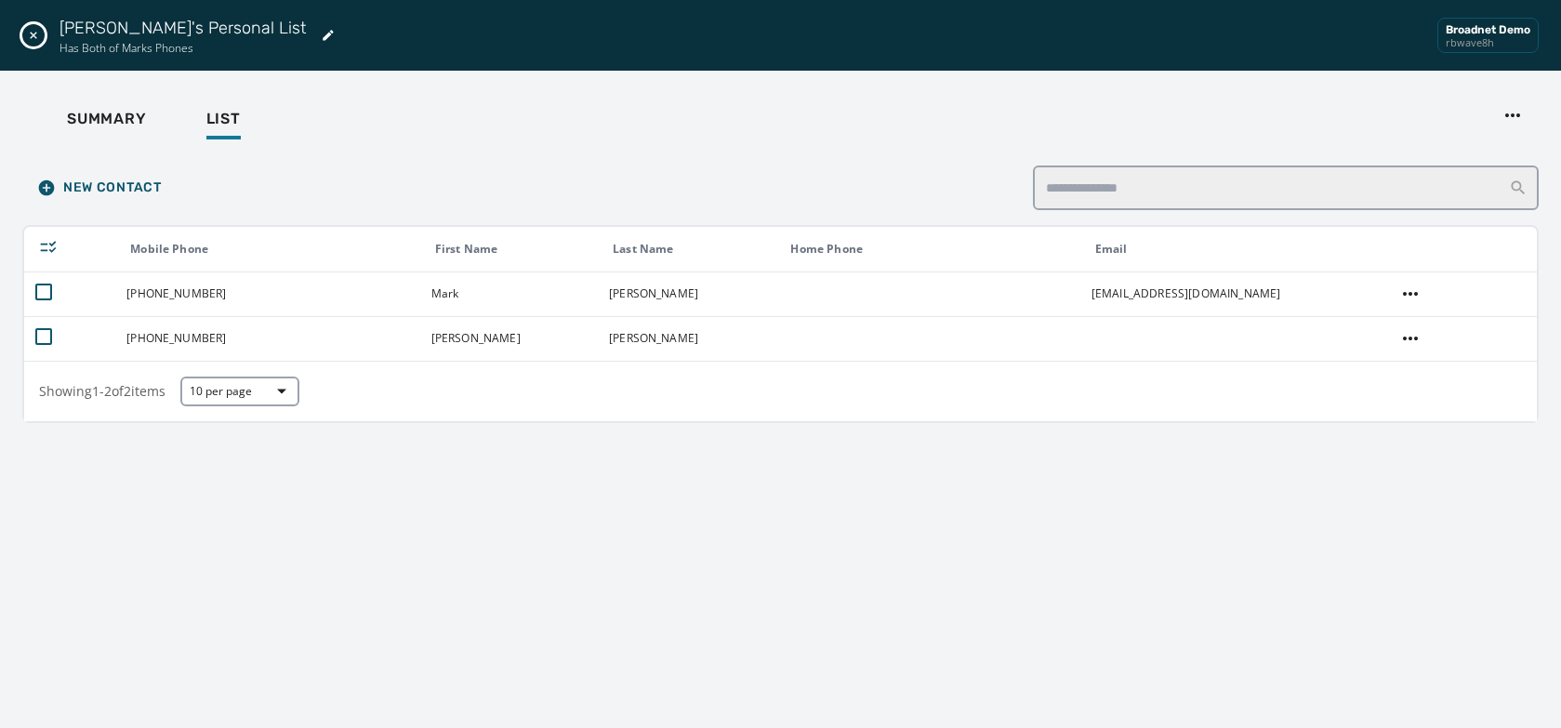
click at [34, 35] on icon "Close drawer" at bounding box center [33, 35] width 15 height 15
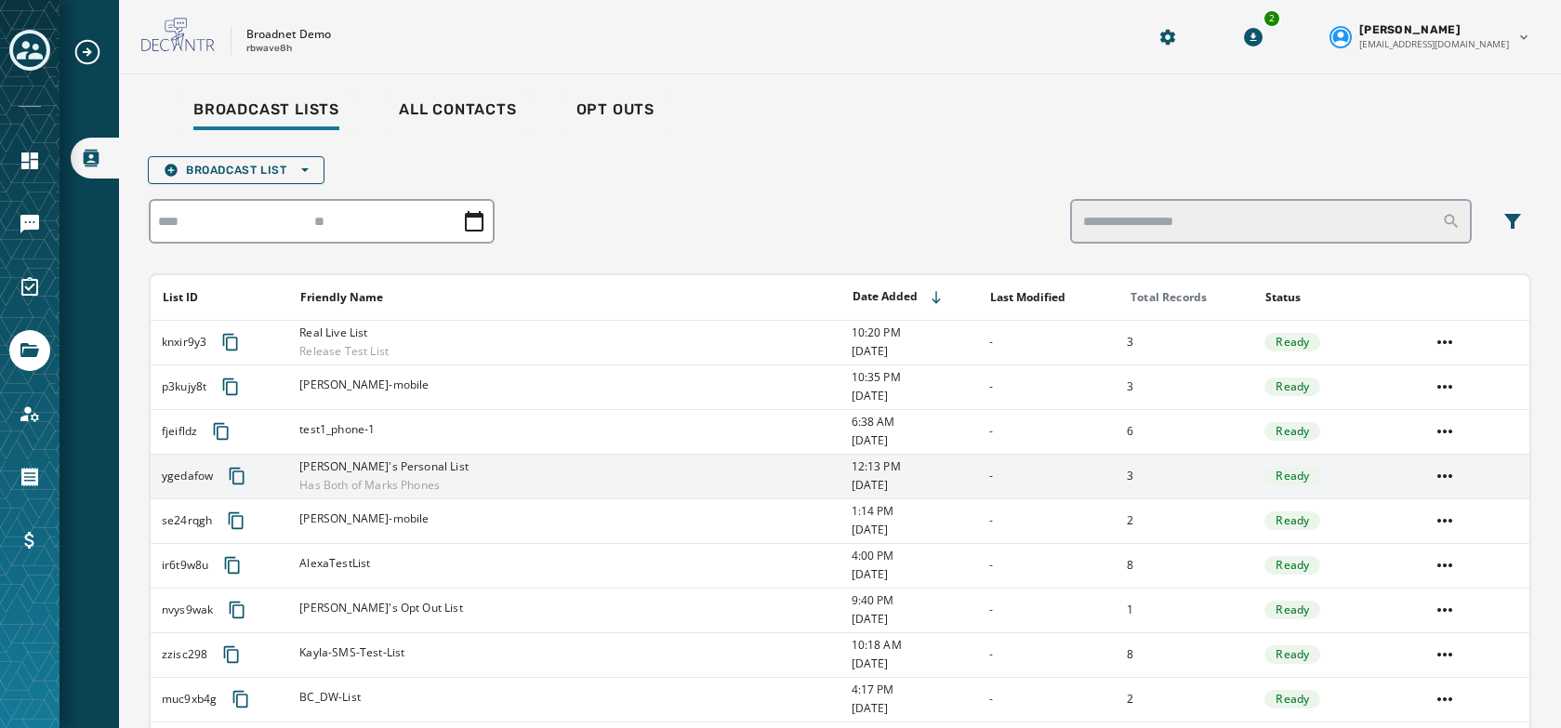
click at [429, 467] on span "[PERSON_NAME]'s Personal List" at bounding box center [383, 466] width 169 height 15
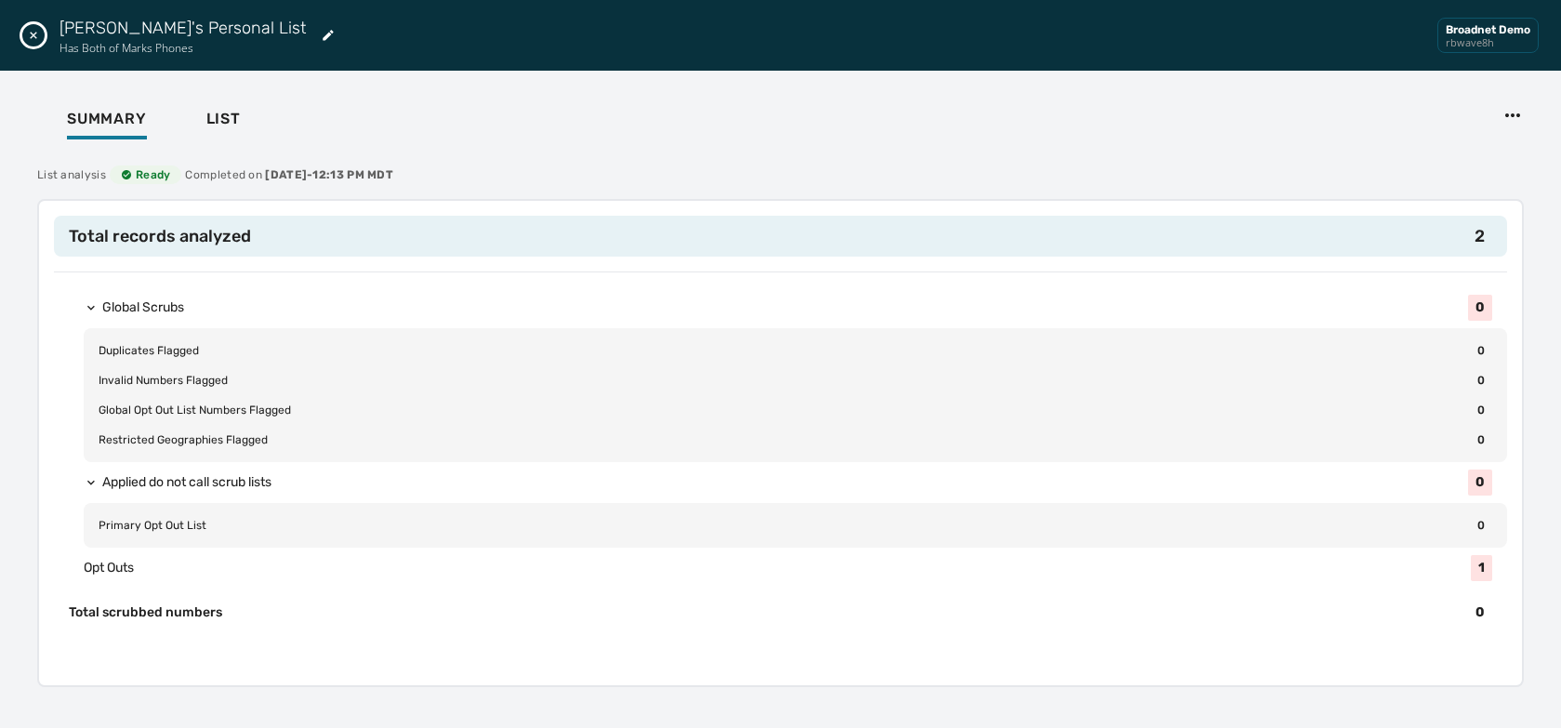
click at [258, 111] on div "Summary List" at bounding box center [780, 122] width 1517 height 58
click at [224, 124] on span "List" at bounding box center [223, 119] width 34 height 19
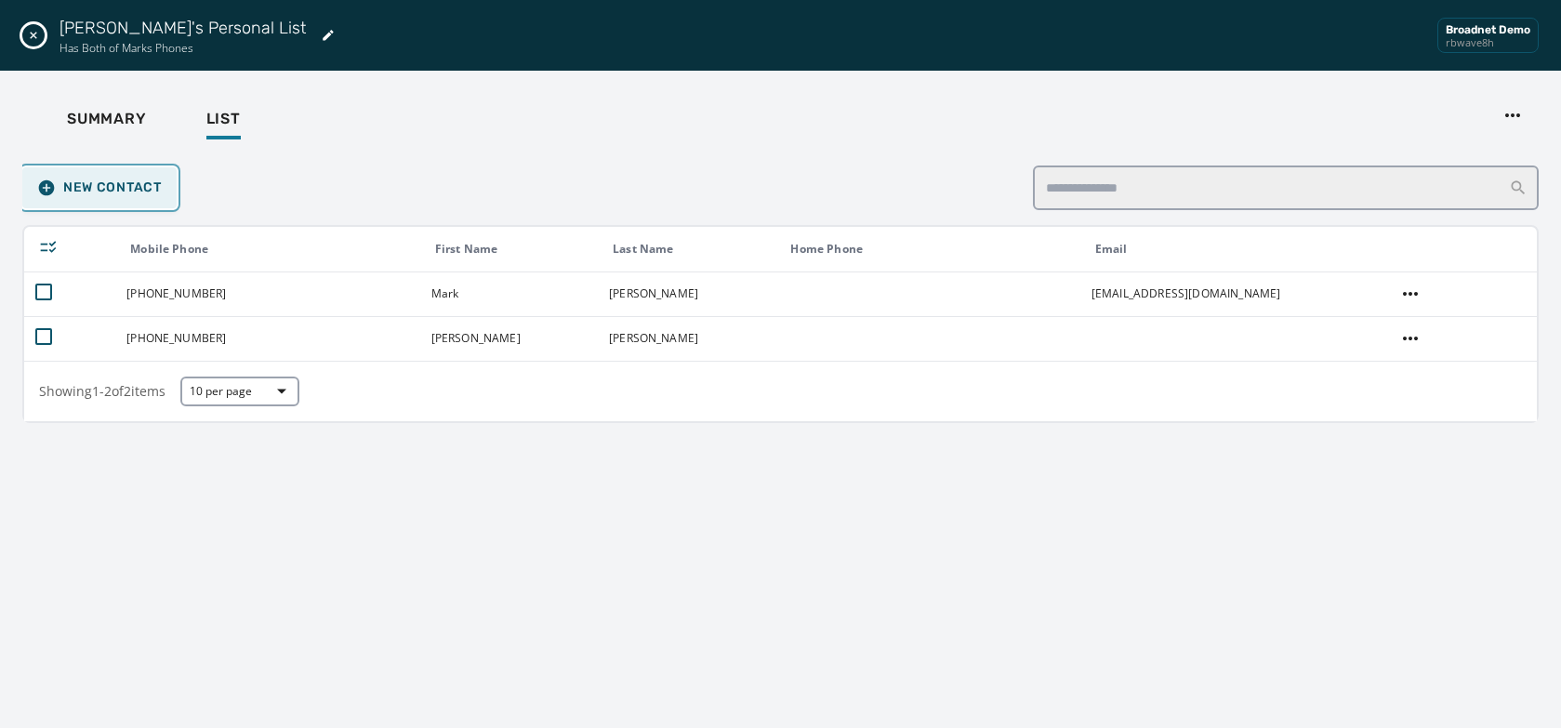
click at [109, 191] on span "New Contact" at bounding box center [99, 188] width 125 height 19
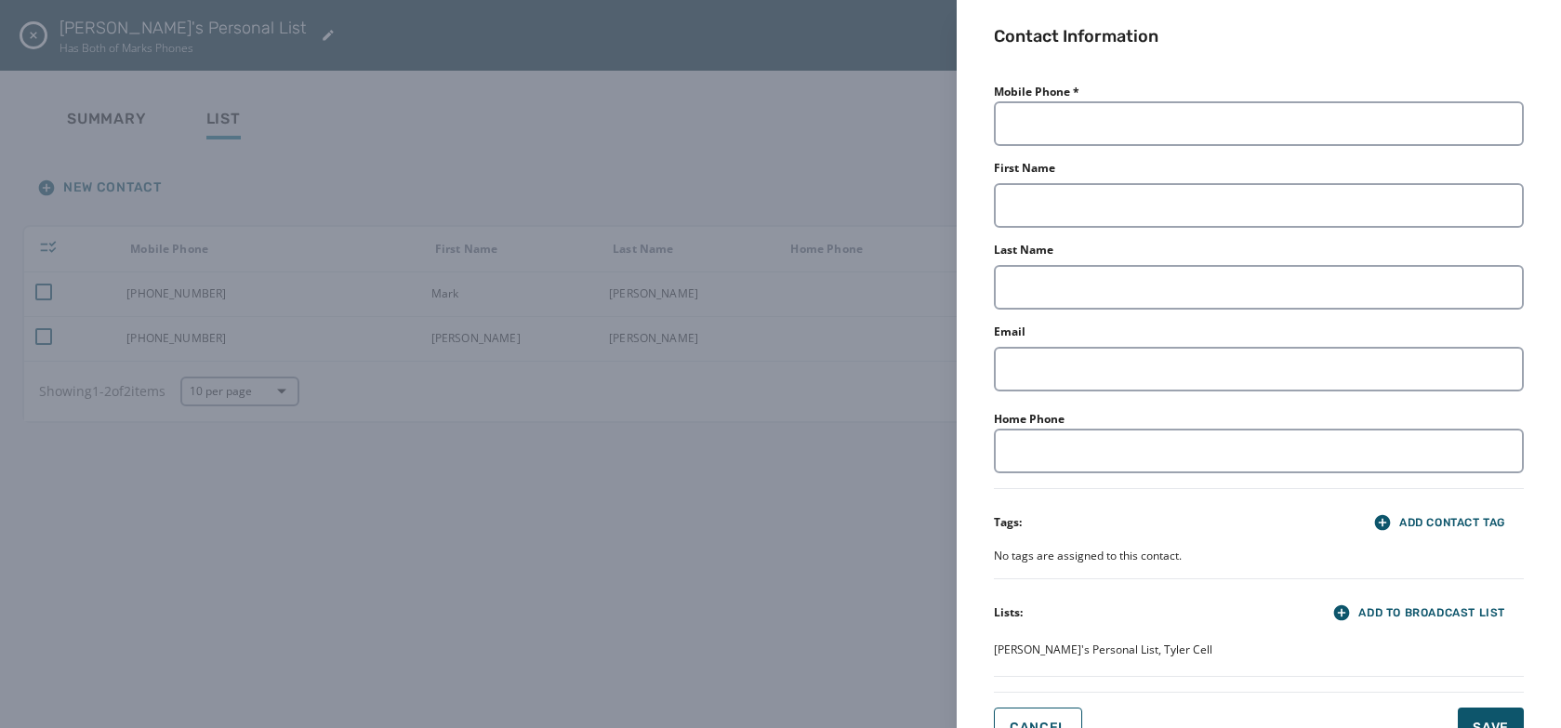
click at [1280, 148] on div "Mobile Phone * First Name Last Name Email Home Phone Tags: Add Contact Tag No t…" at bounding box center [1259, 378] width 530 height 598
click at [1289, 112] on input "Mobile Phone *" at bounding box center [1259, 123] width 530 height 45
type input "**********"
type input "*********"
type input "******"
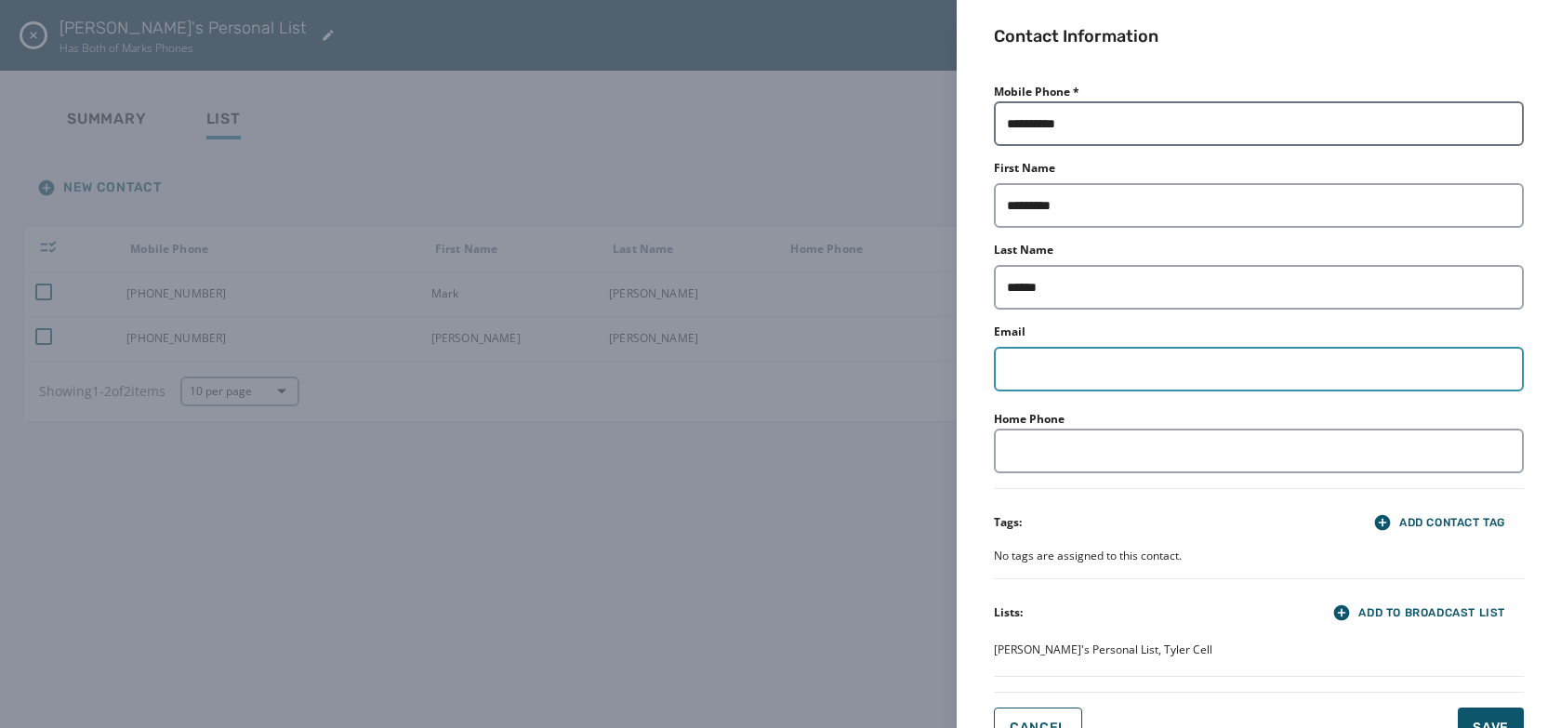
type input "**********"
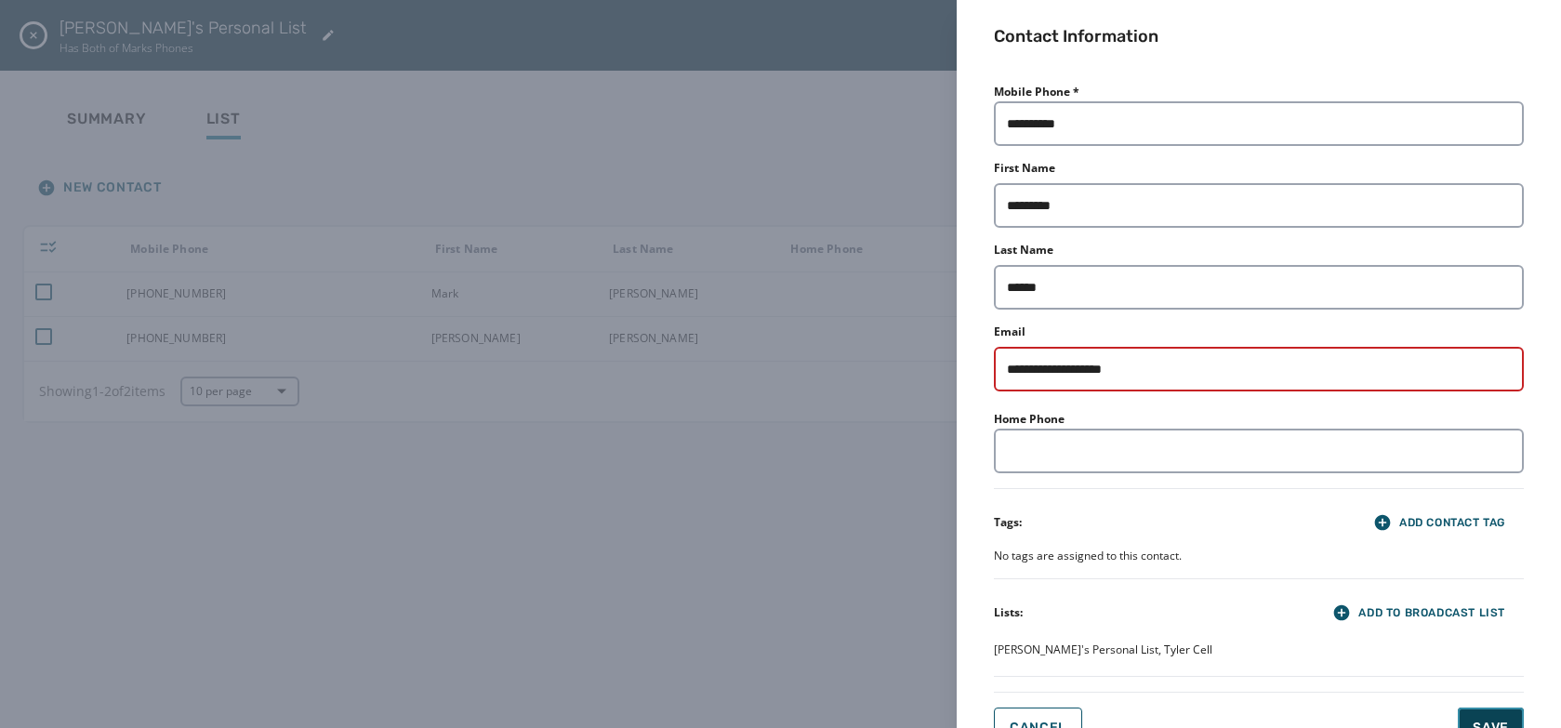
click at [1470, 712] on button "Save" at bounding box center [1491, 728] width 66 height 41
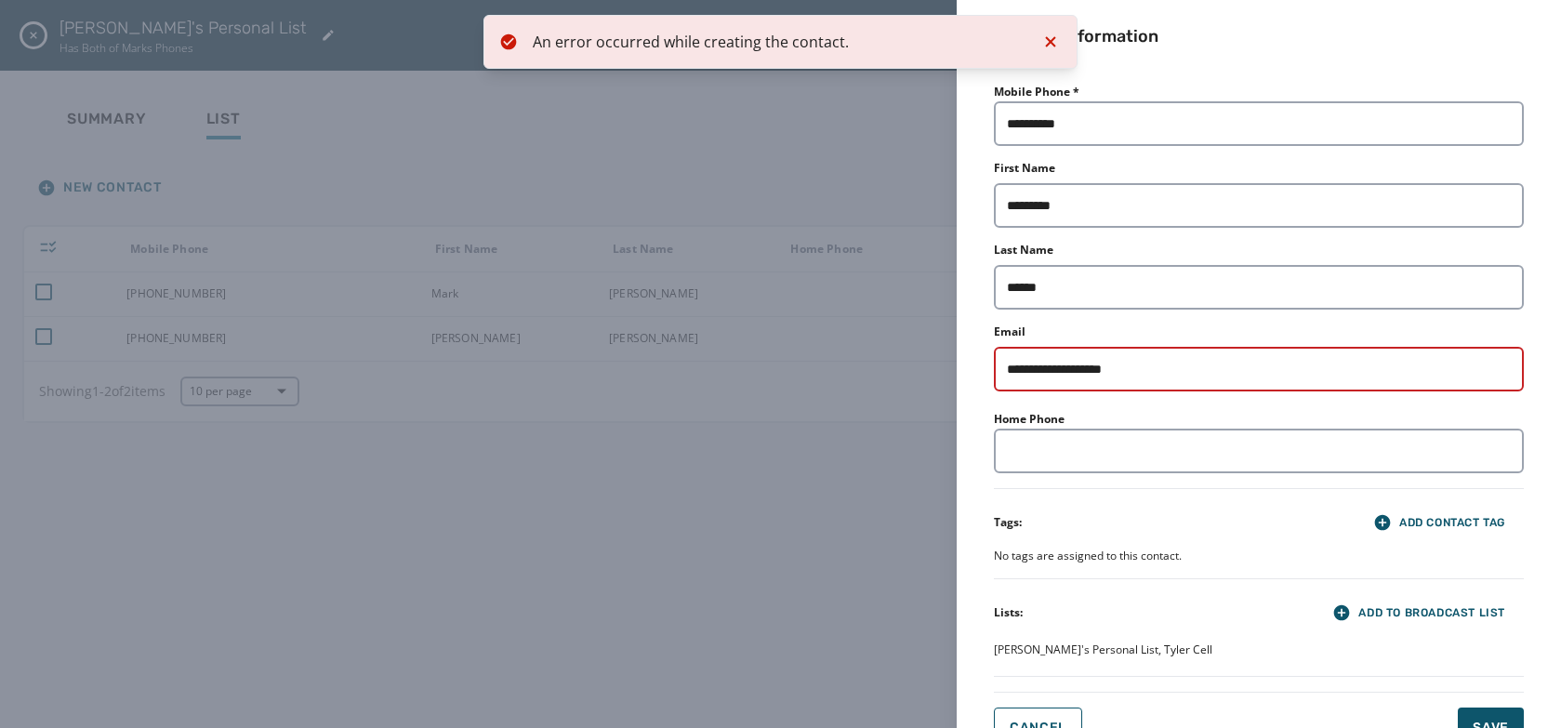
click at [581, 298] on div "**********" at bounding box center [780, 364] width 1561 height 728
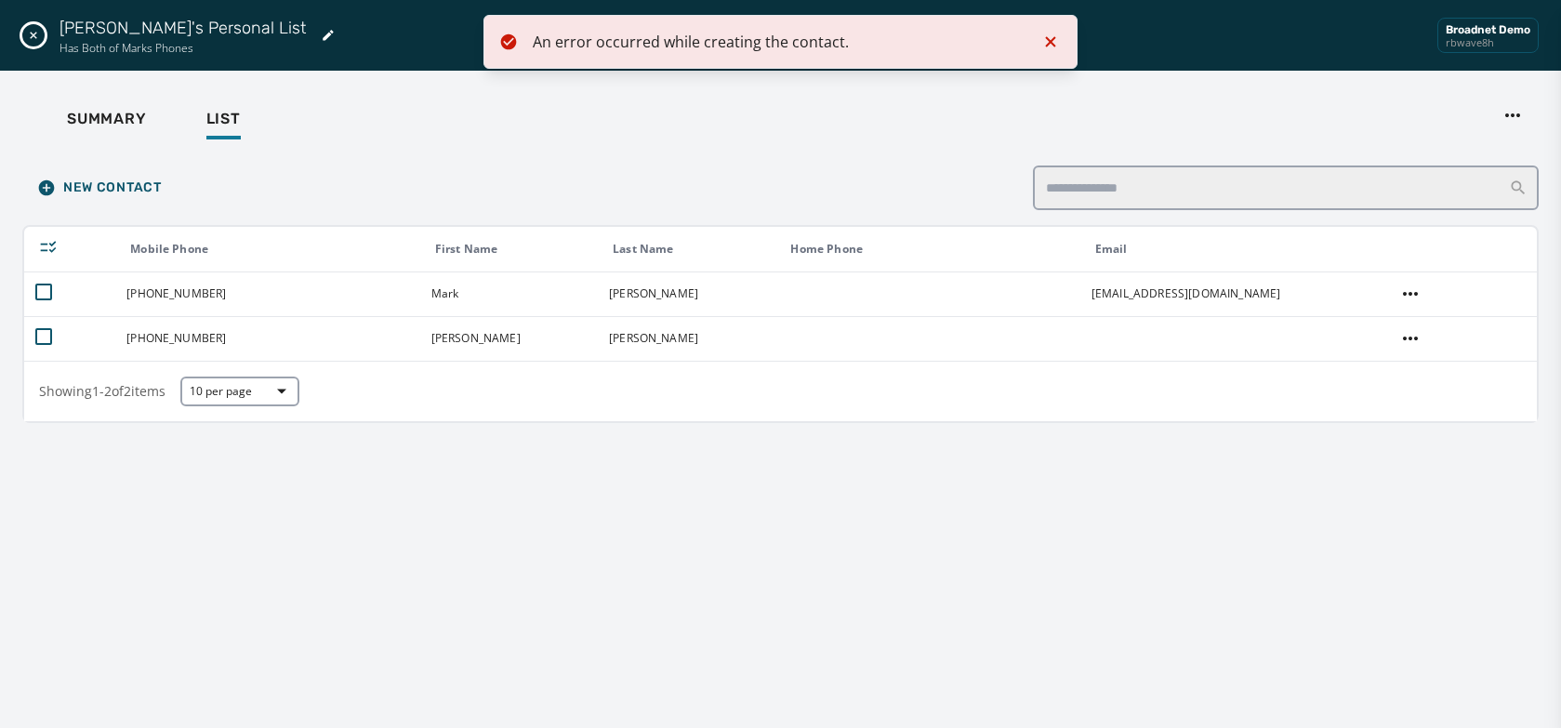
click at [41, 44] on div "Mark's Personal List Has Both of Marks Phones Broadnet Demo rbwave8h" at bounding box center [780, 35] width 1561 height 71
click at [38, 26] on button "Close drawer" at bounding box center [33, 35] width 22 height 22
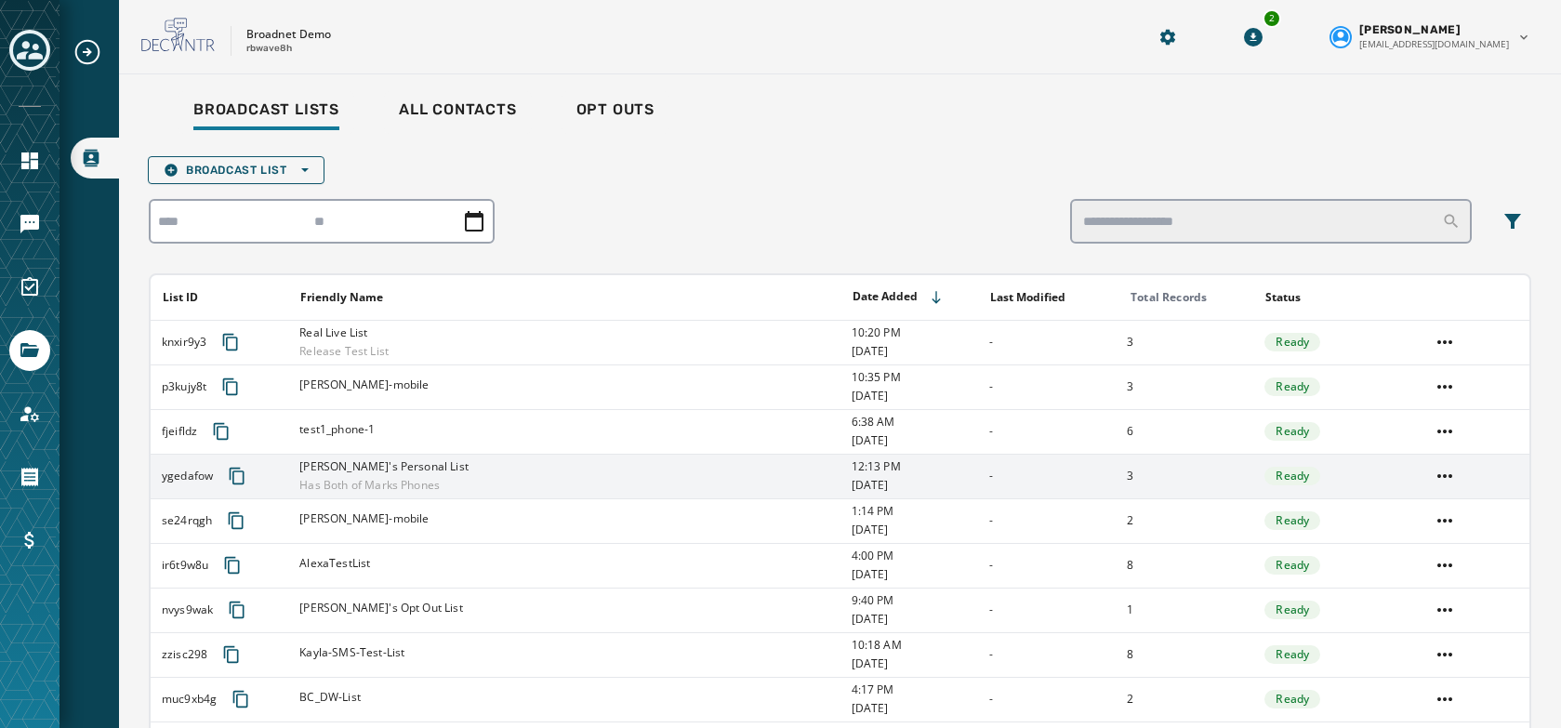
click at [557, 473] on div "[PERSON_NAME]'s Personal List Has Both of Marks Phones" at bounding box center [568, 475] width 539 height 33
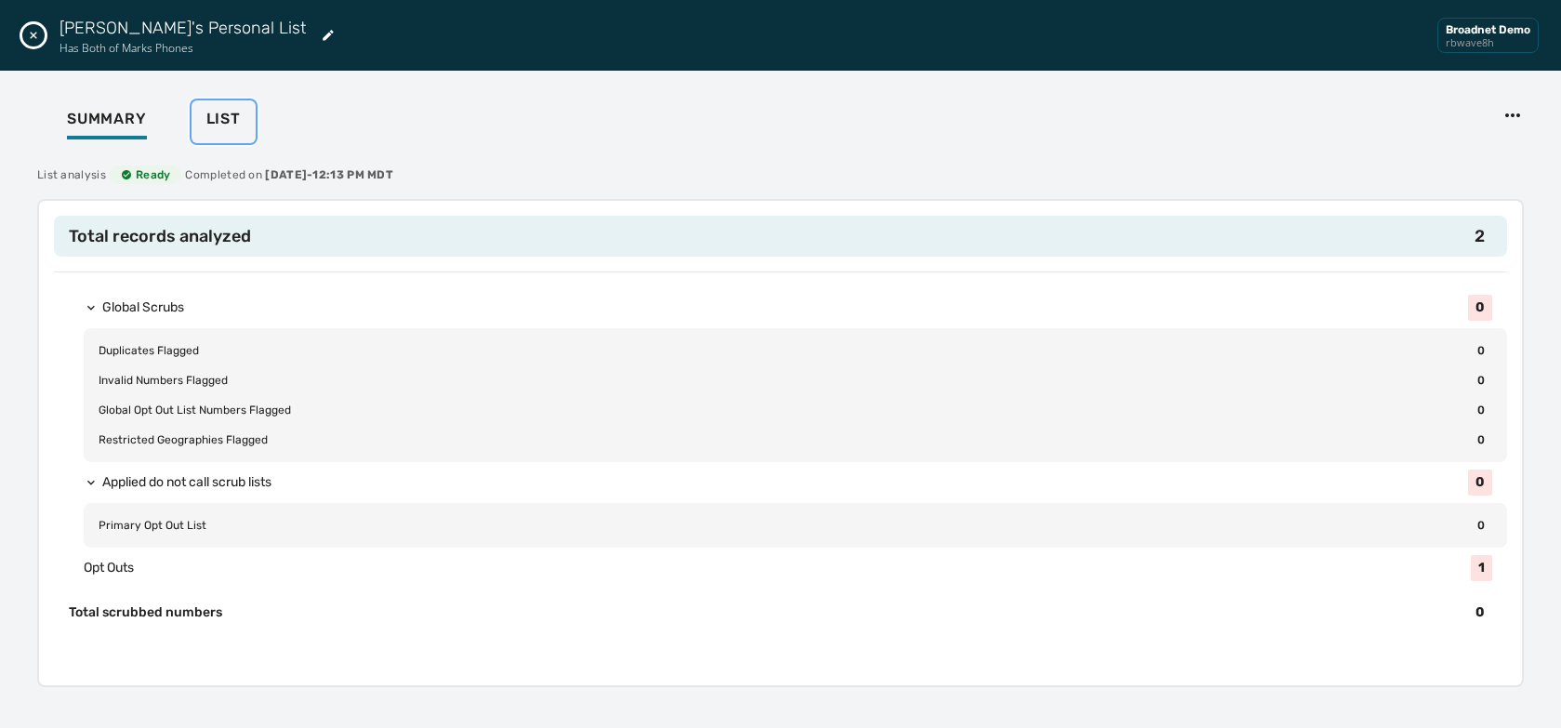
click at [219, 113] on span "List" at bounding box center [223, 119] width 34 height 19
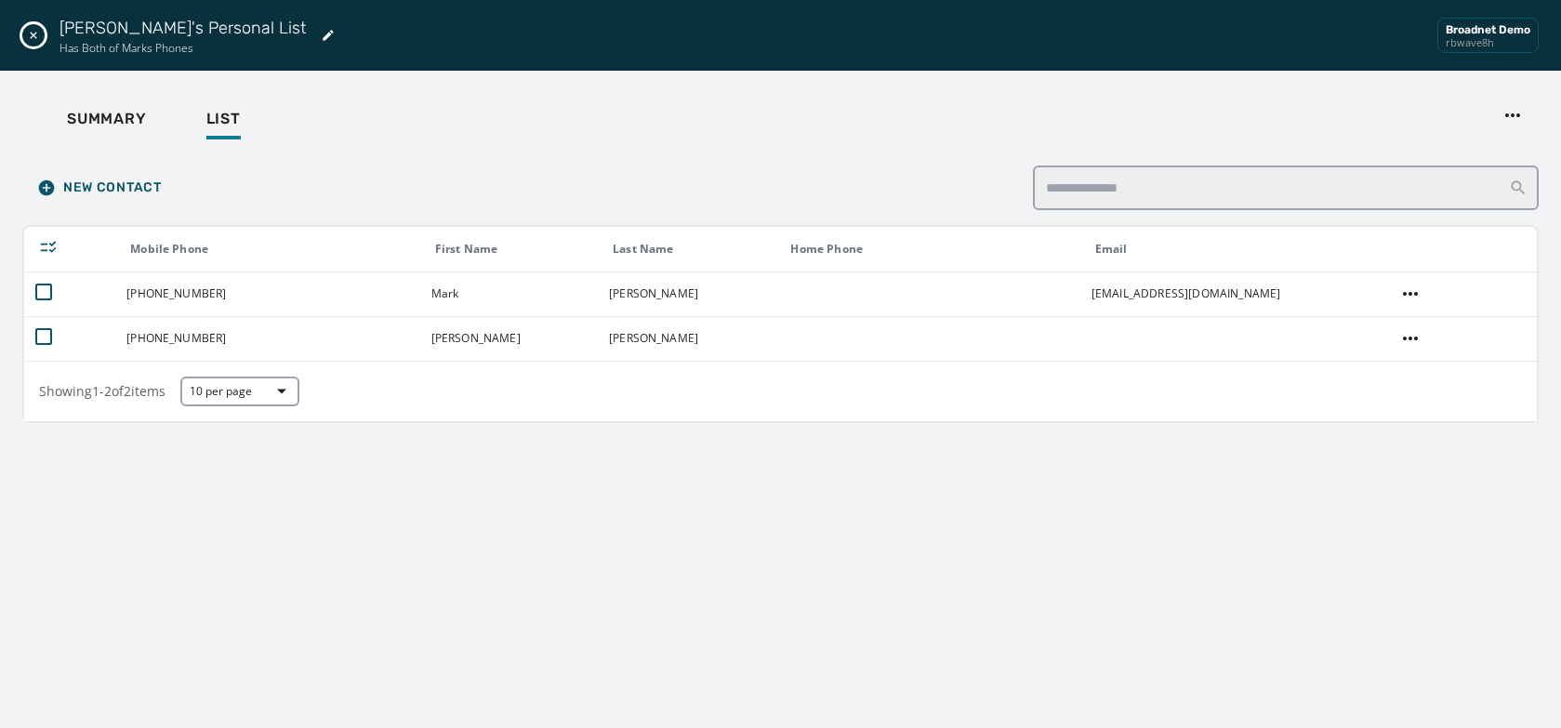
click at [29, 35] on icon "Close drawer" at bounding box center [33, 35] width 15 height 15
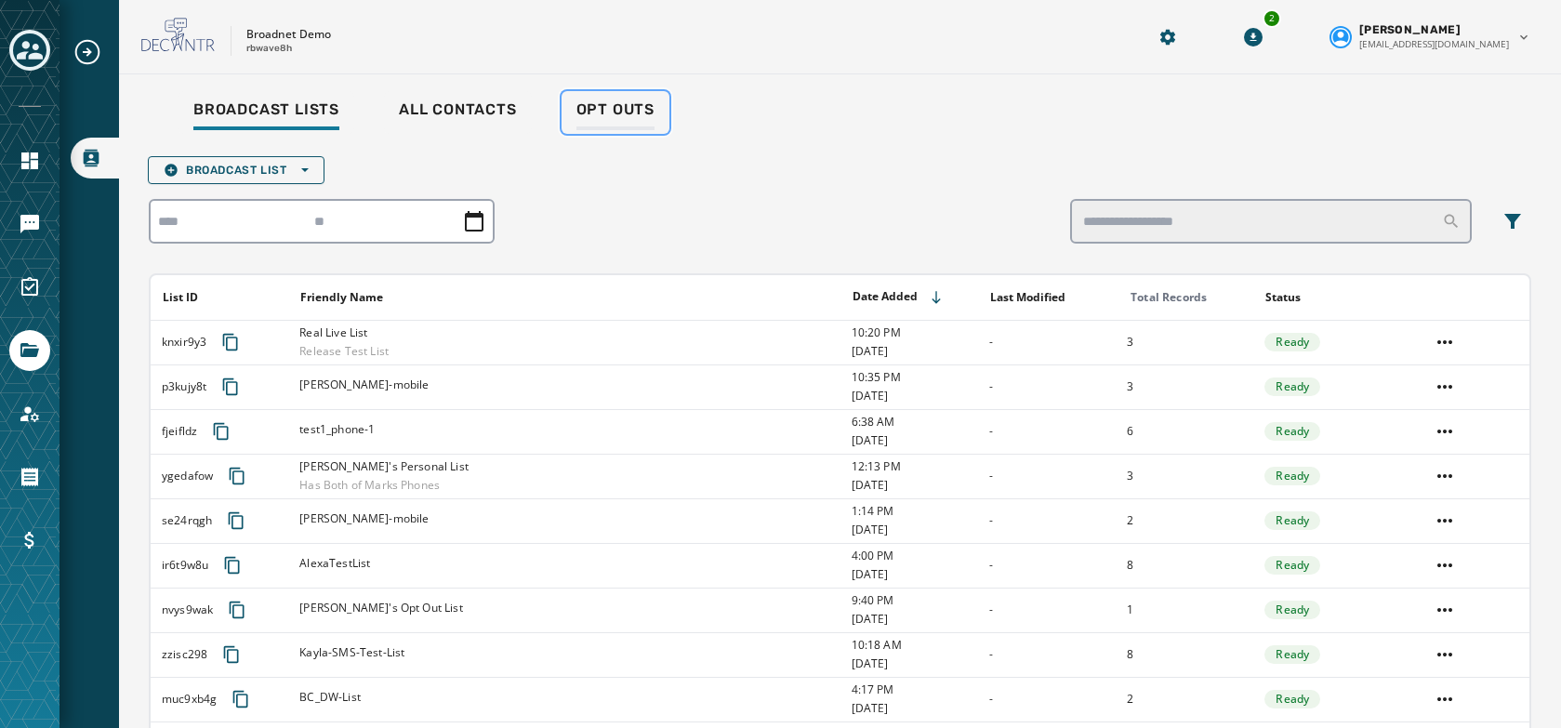
click at [623, 105] on span "Opt Outs" at bounding box center [615, 109] width 78 height 19
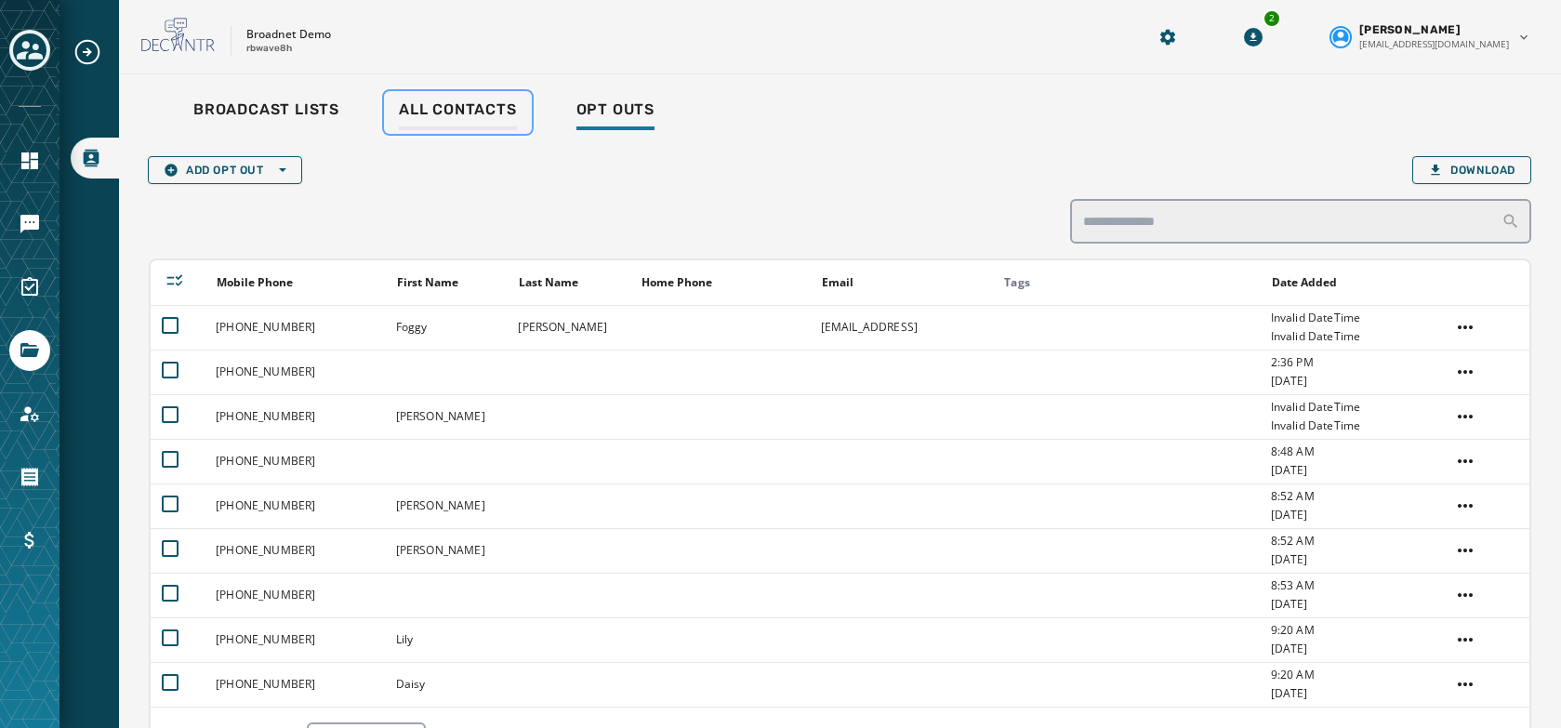
click at [436, 99] on link "All Contacts" at bounding box center [458, 112] width 148 height 43
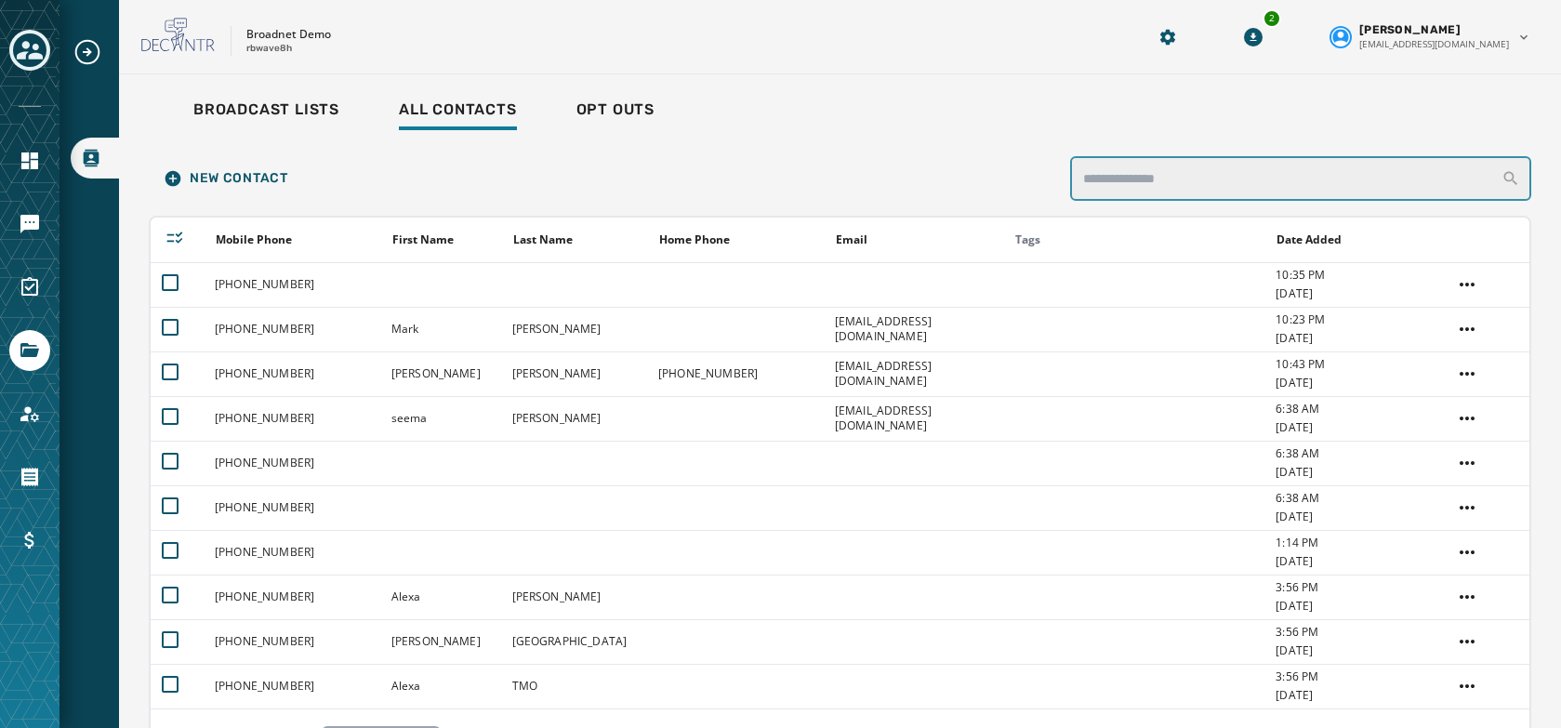
click at [1153, 173] on input "search" at bounding box center [1300, 178] width 461 height 45
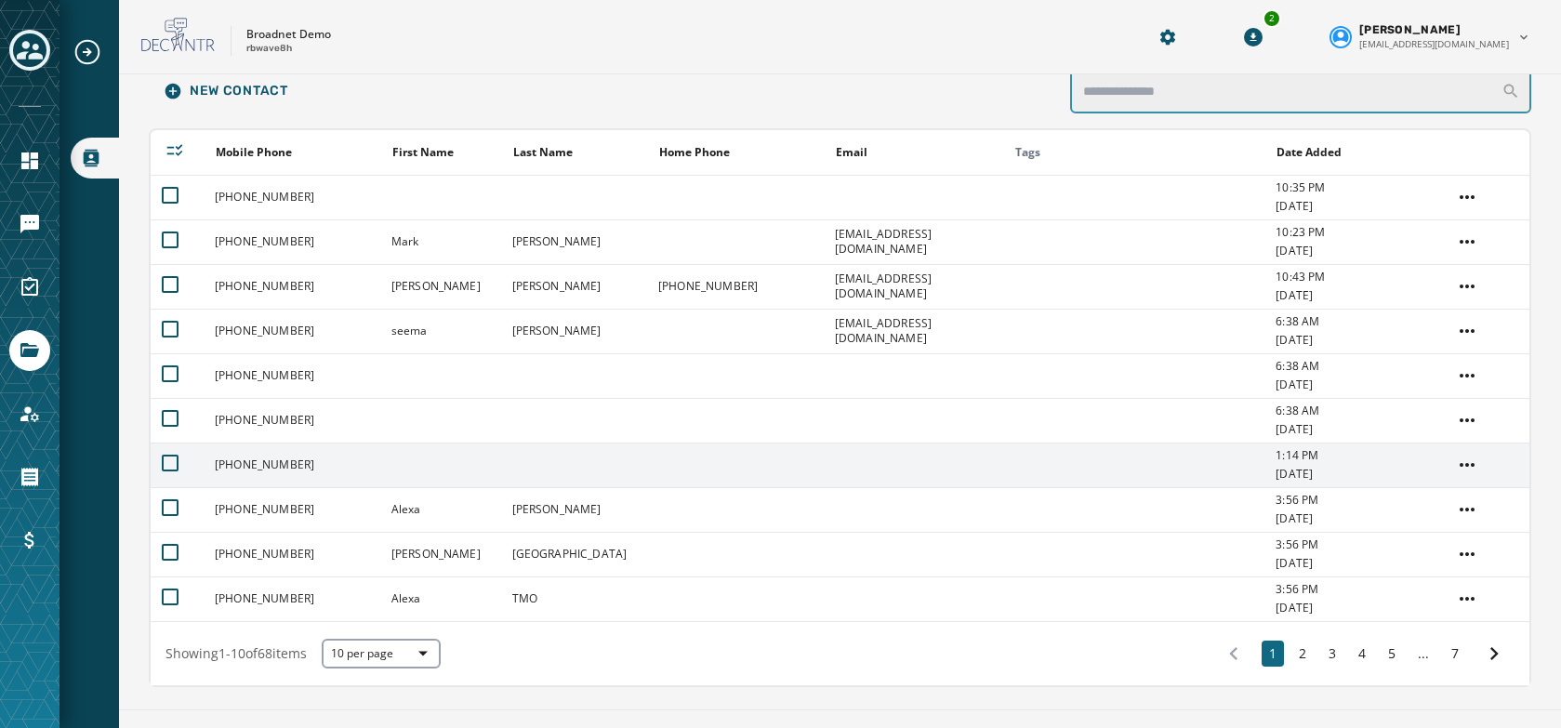
scroll to position [125, 0]
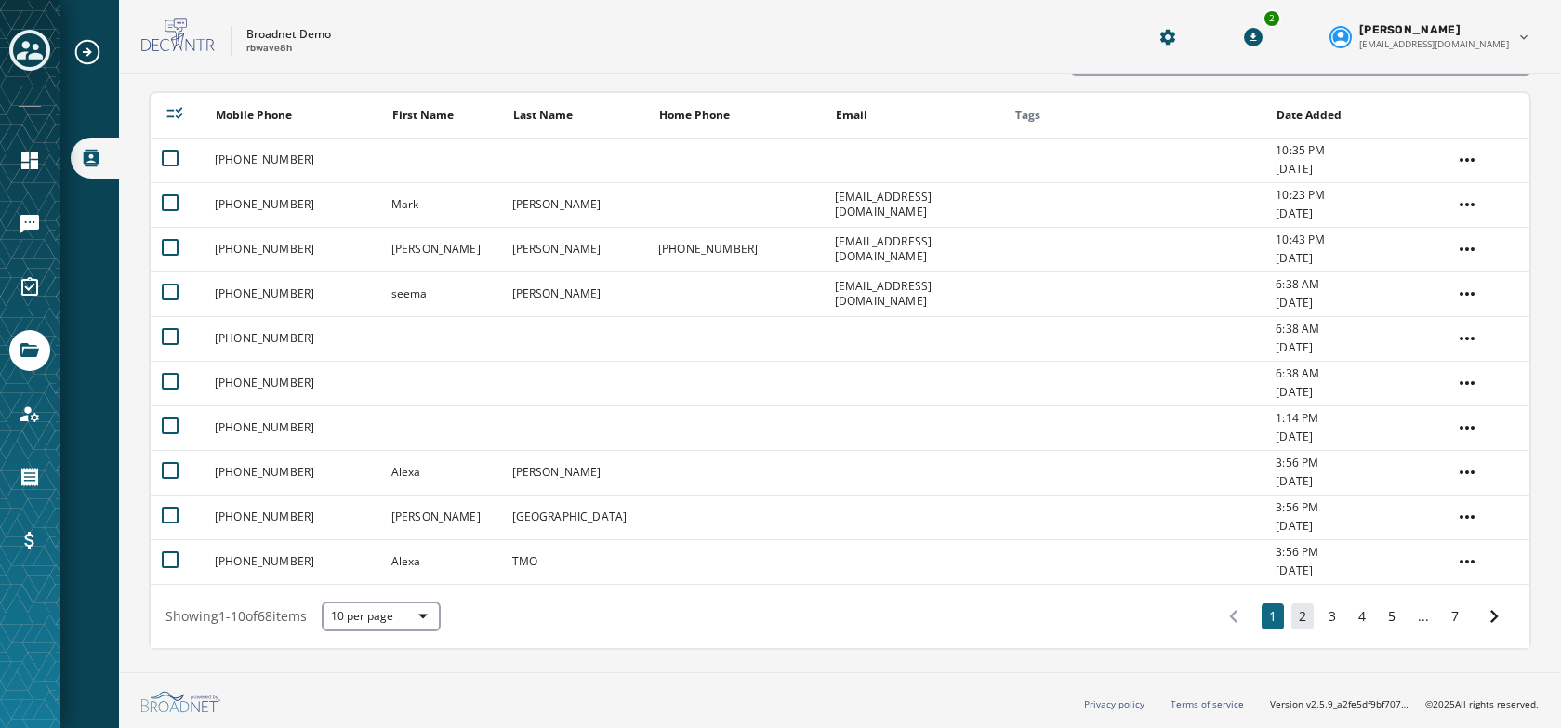
click at [1297, 610] on button "2" at bounding box center [1303, 616] width 22 height 26
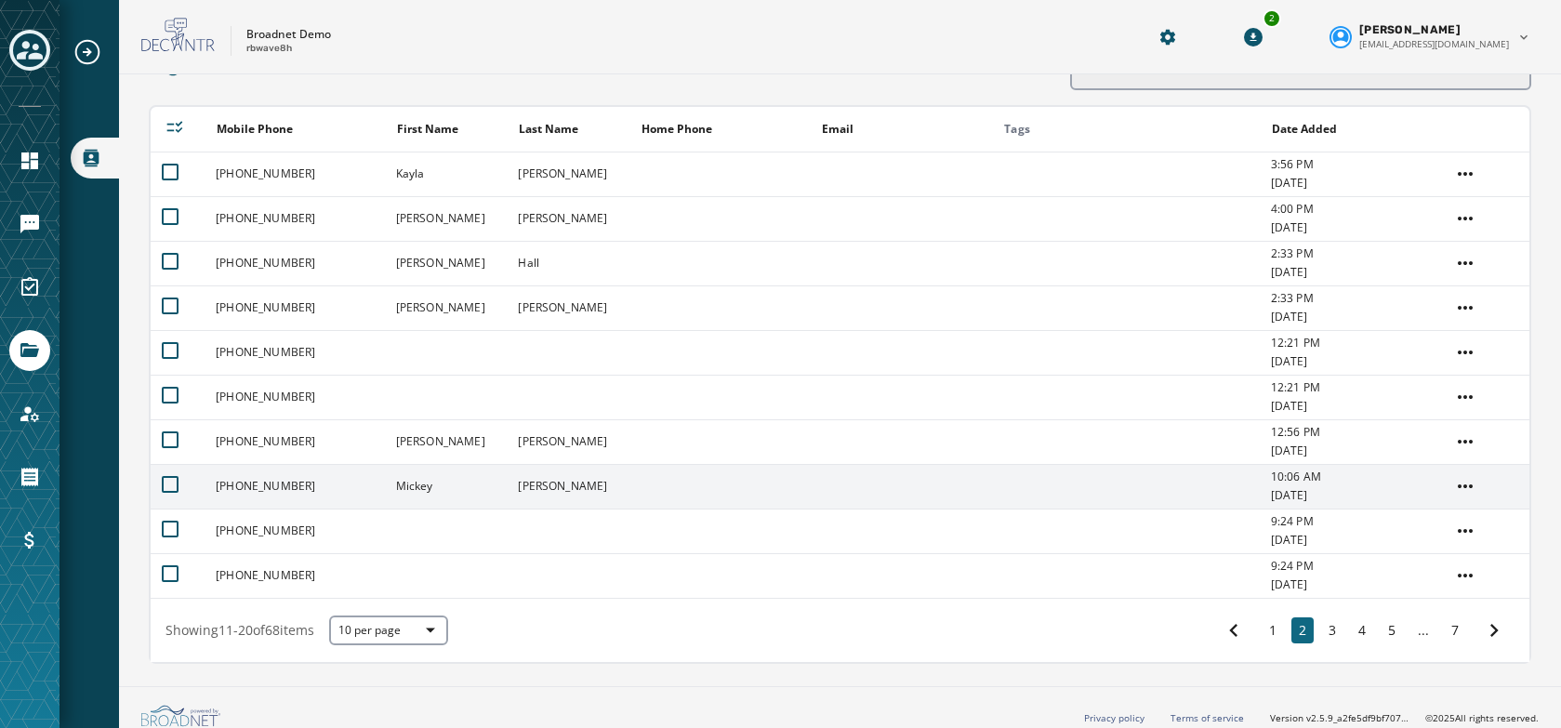
scroll to position [125, 0]
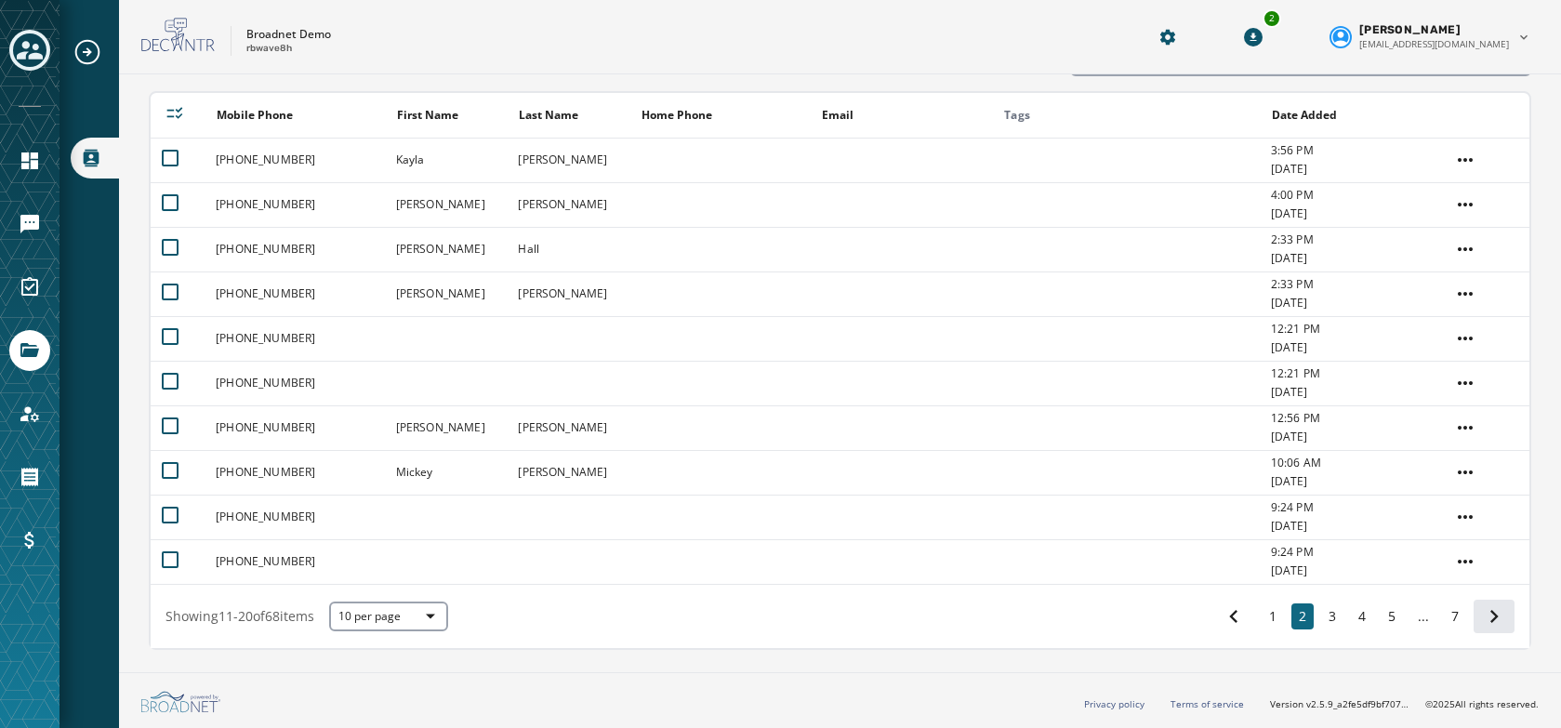
click at [1491, 613] on icon at bounding box center [1495, 616] width 8 height 13
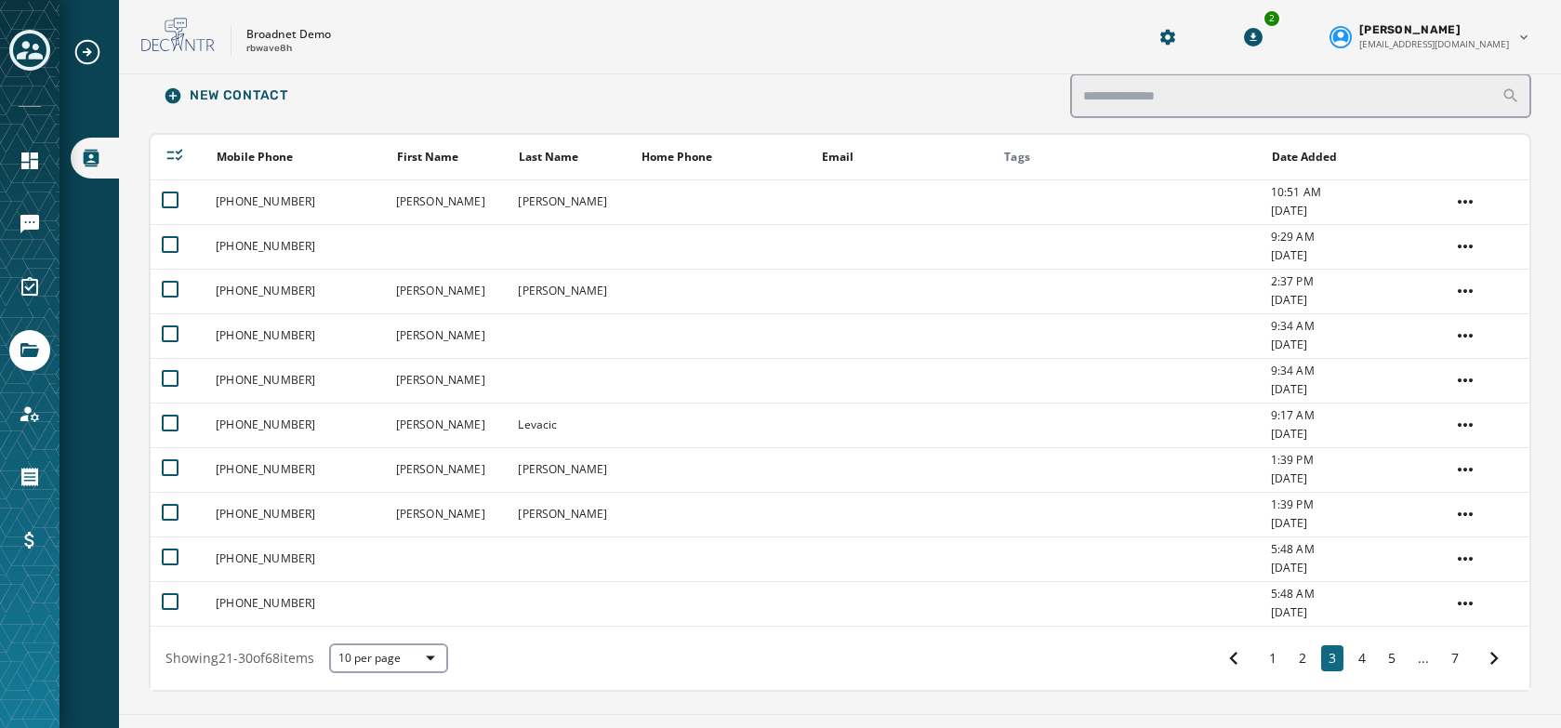
scroll to position [125, 0]
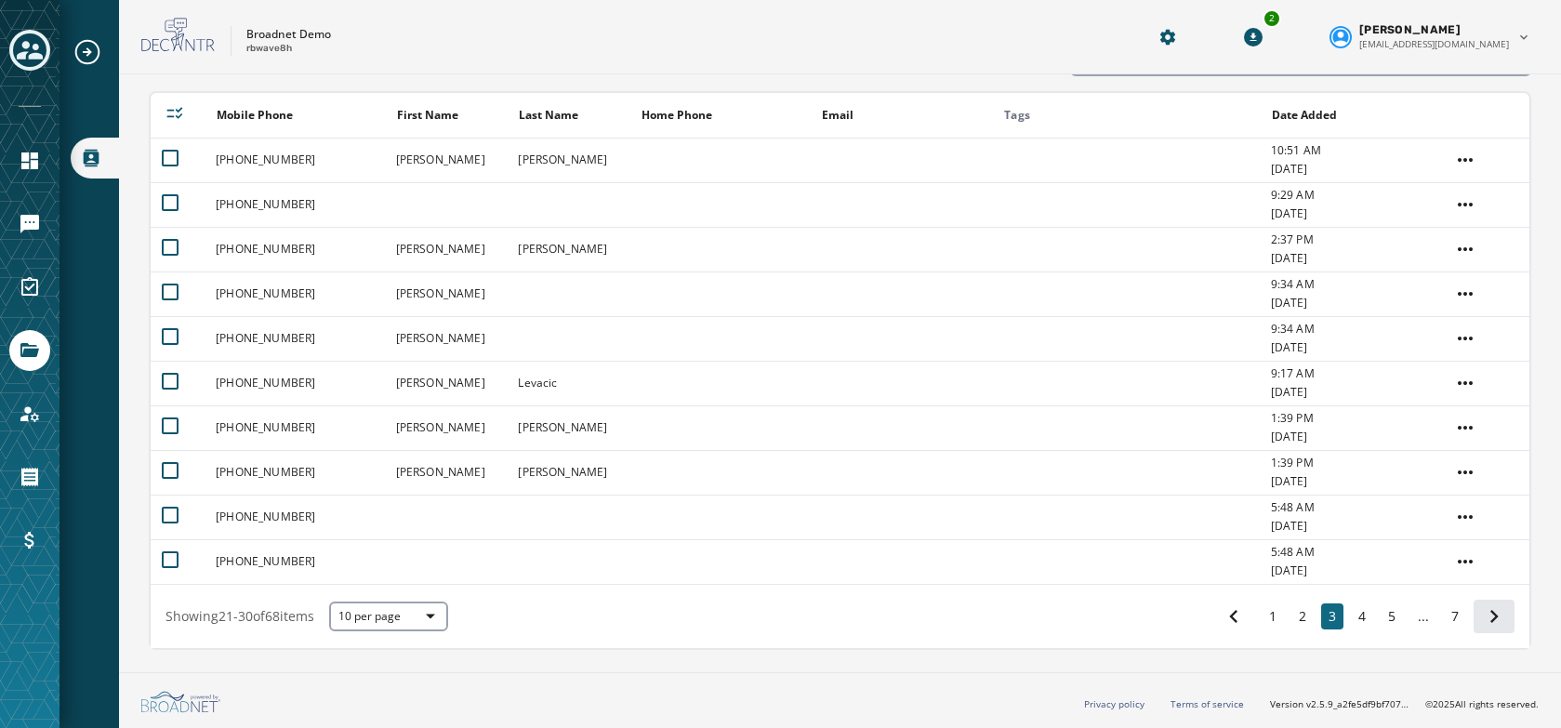
click at [1496, 600] on button at bounding box center [1494, 616] width 41 height 33
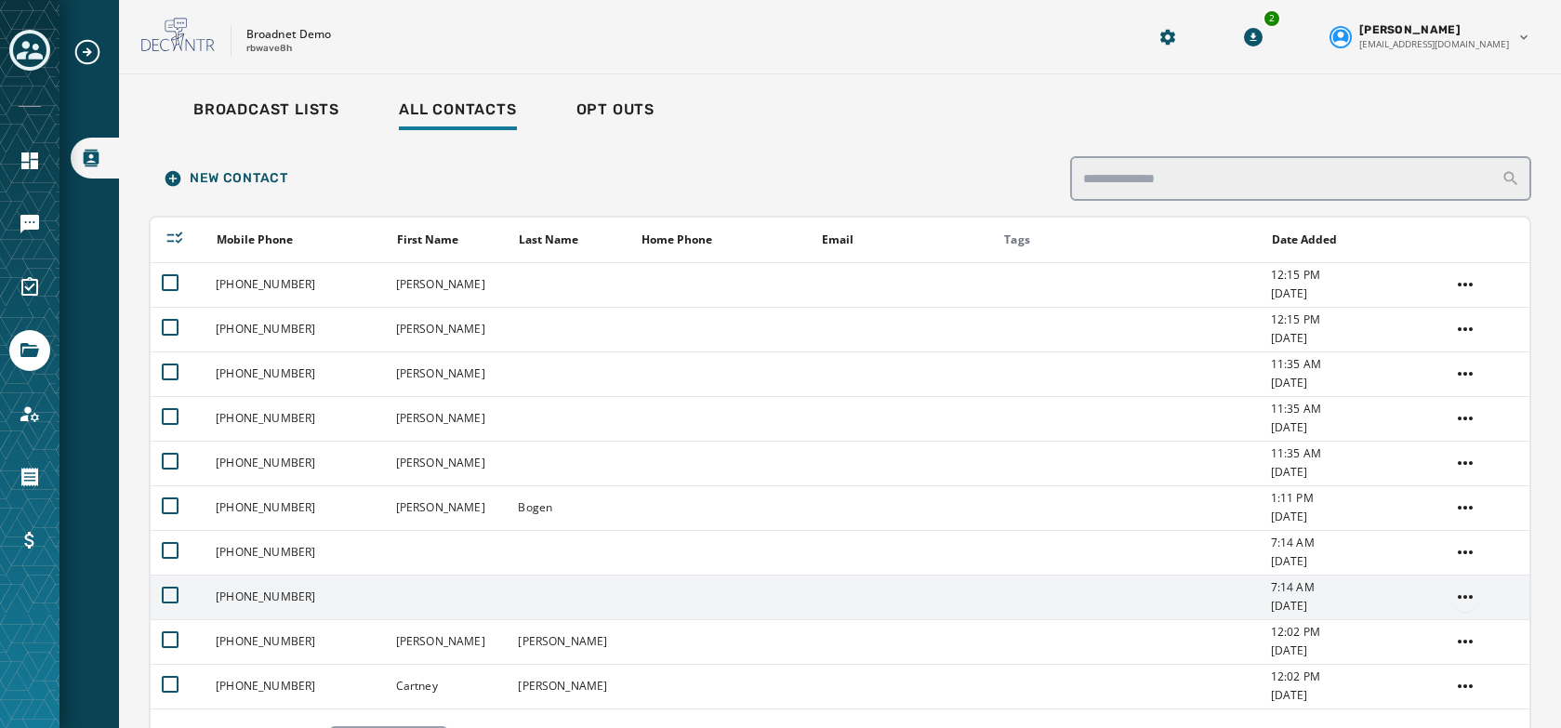
scroll to position [125, 0]
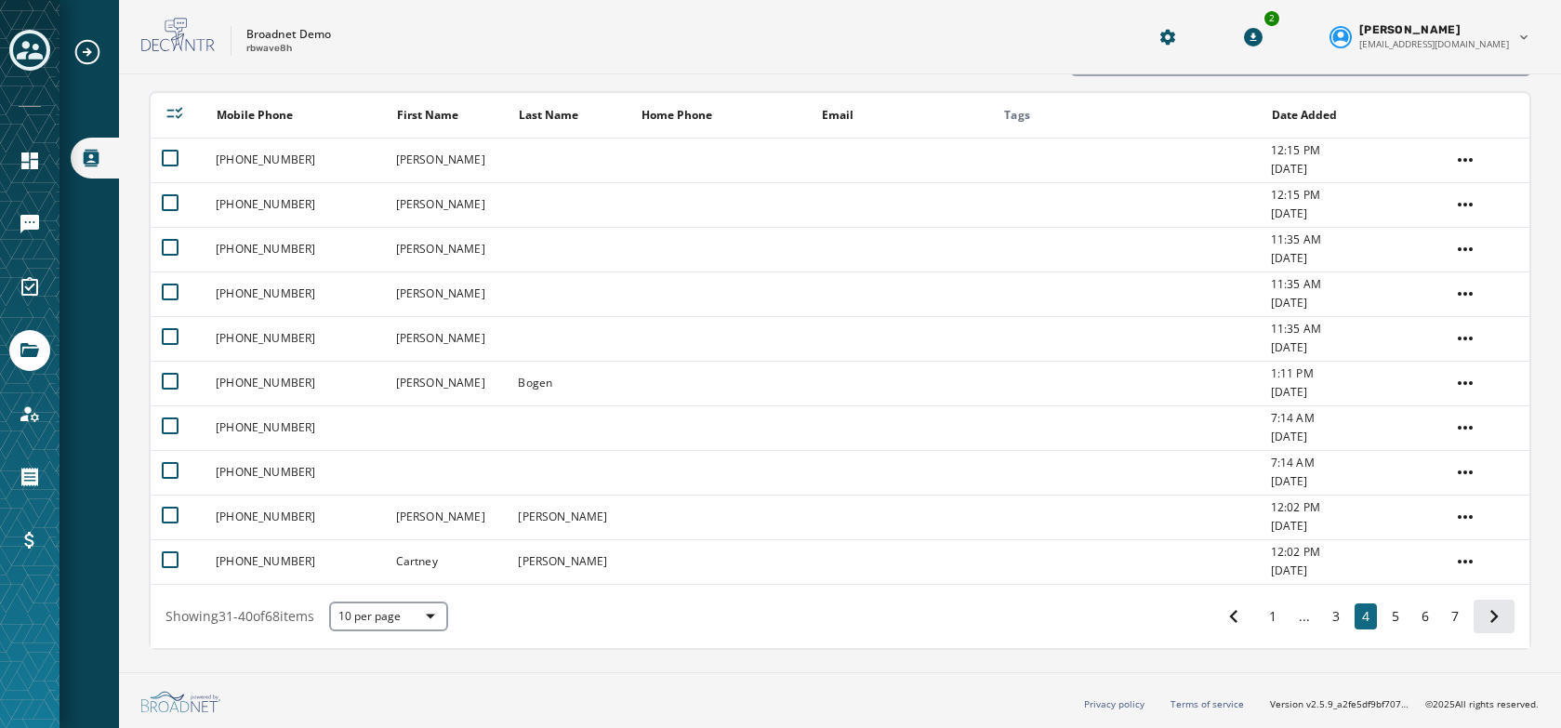
click at [1483, 612] on icon at bounding box center [1494, 616] width 26 height 26
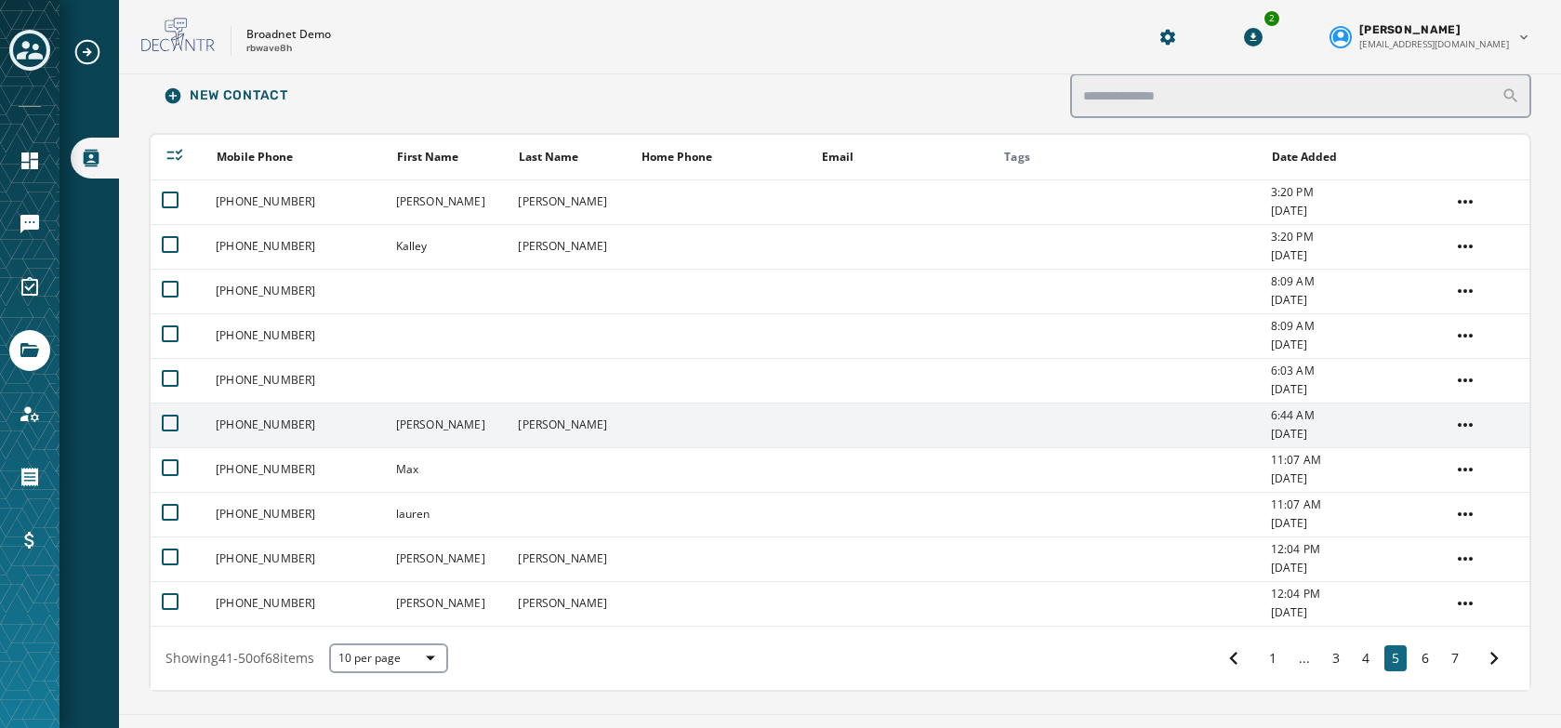
scroll to position [125, 0]
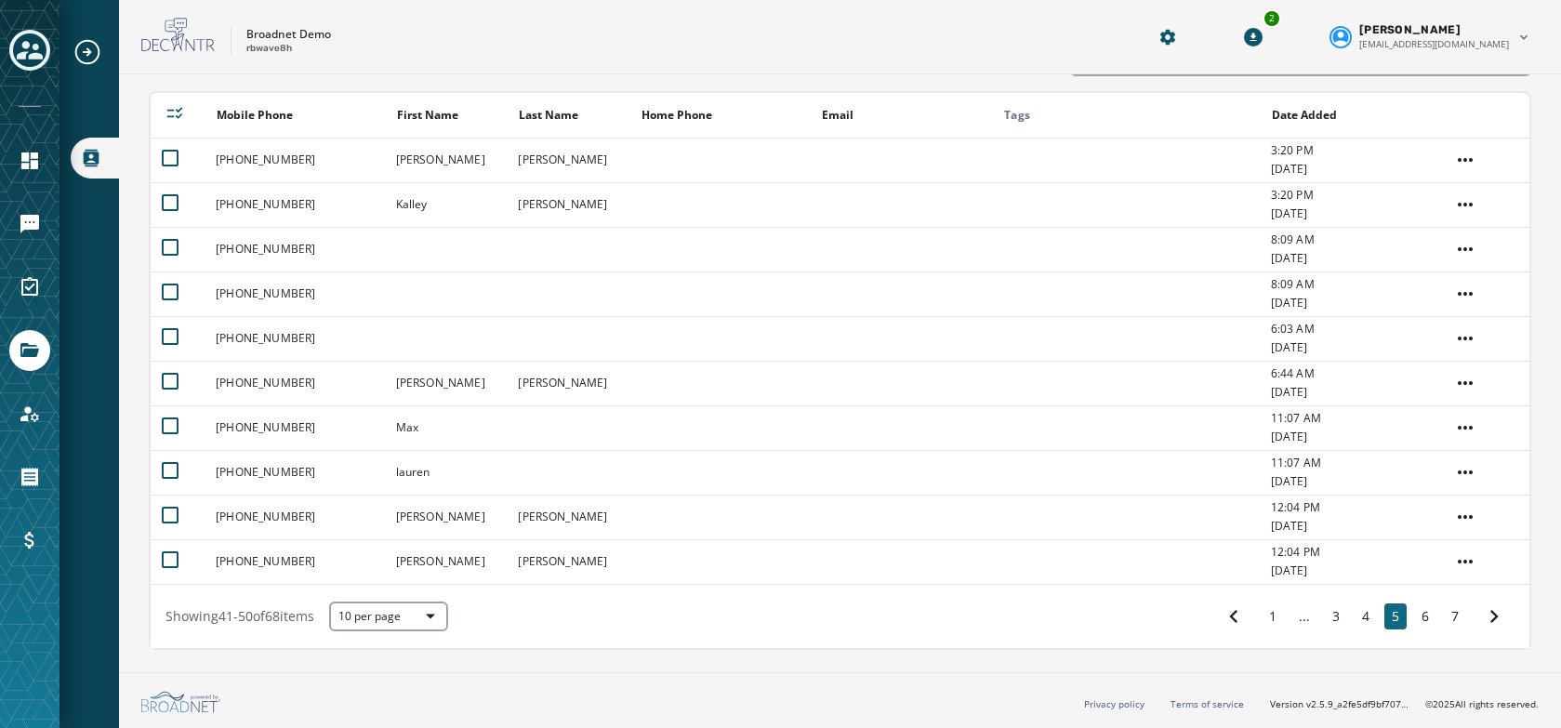
click at [1462, 600] on div "1 ... 3 4 5 6 7" at bounding box center [1363, 616] width 301 height 33
click at [1481, 607] on icon at bounding box center [1494, 616] width 26 height 26
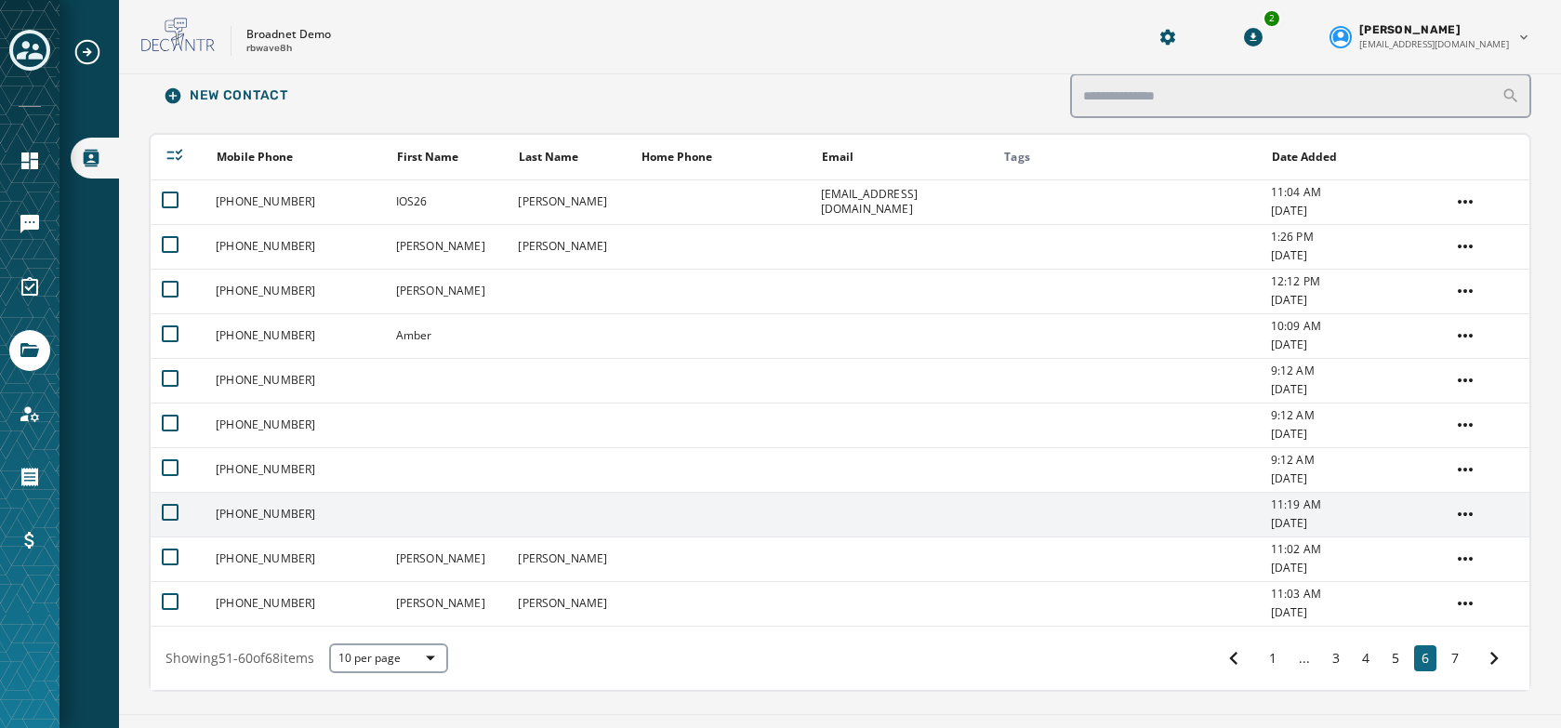
scroll to position [125, 0]
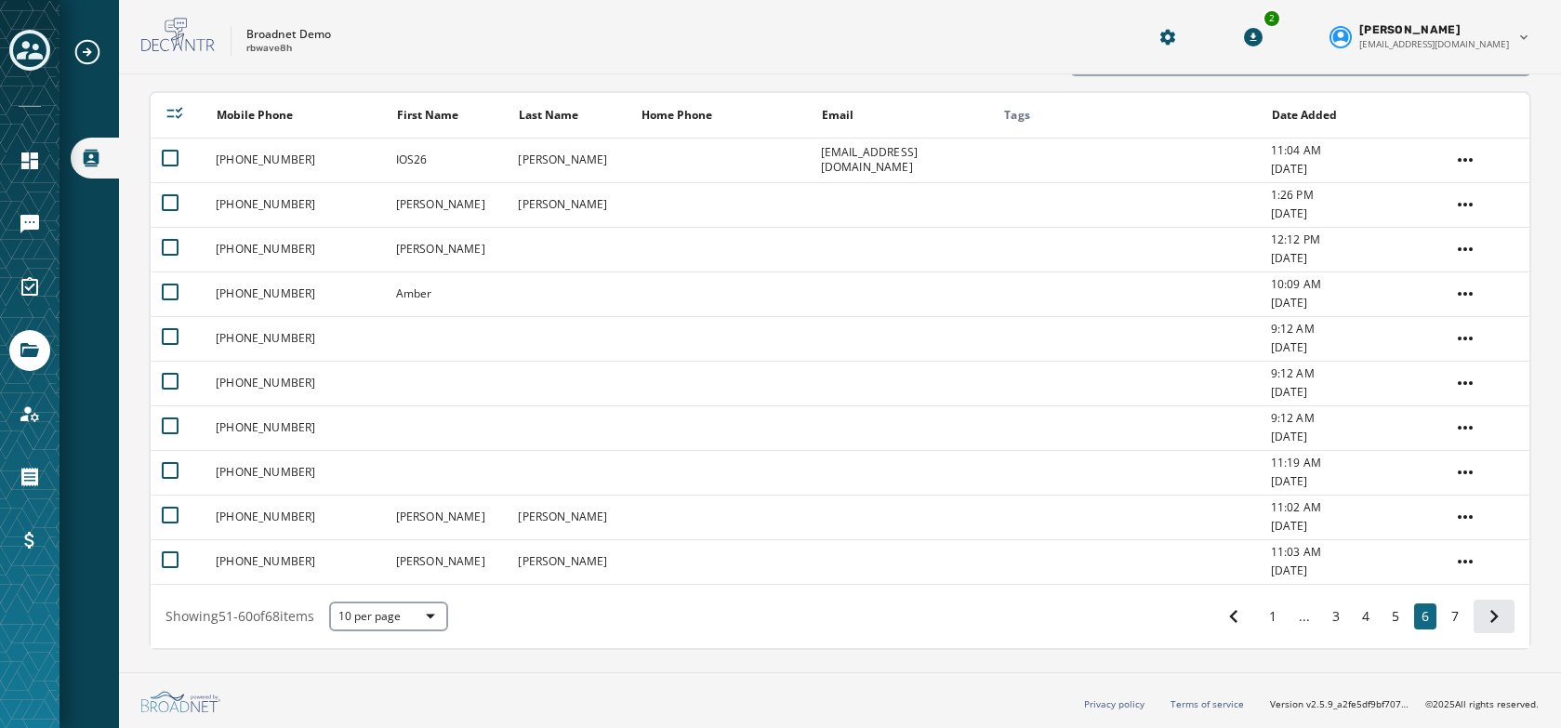
click at [1487, 621] on icon at bounding box center [1494, 616] width 26 height 26
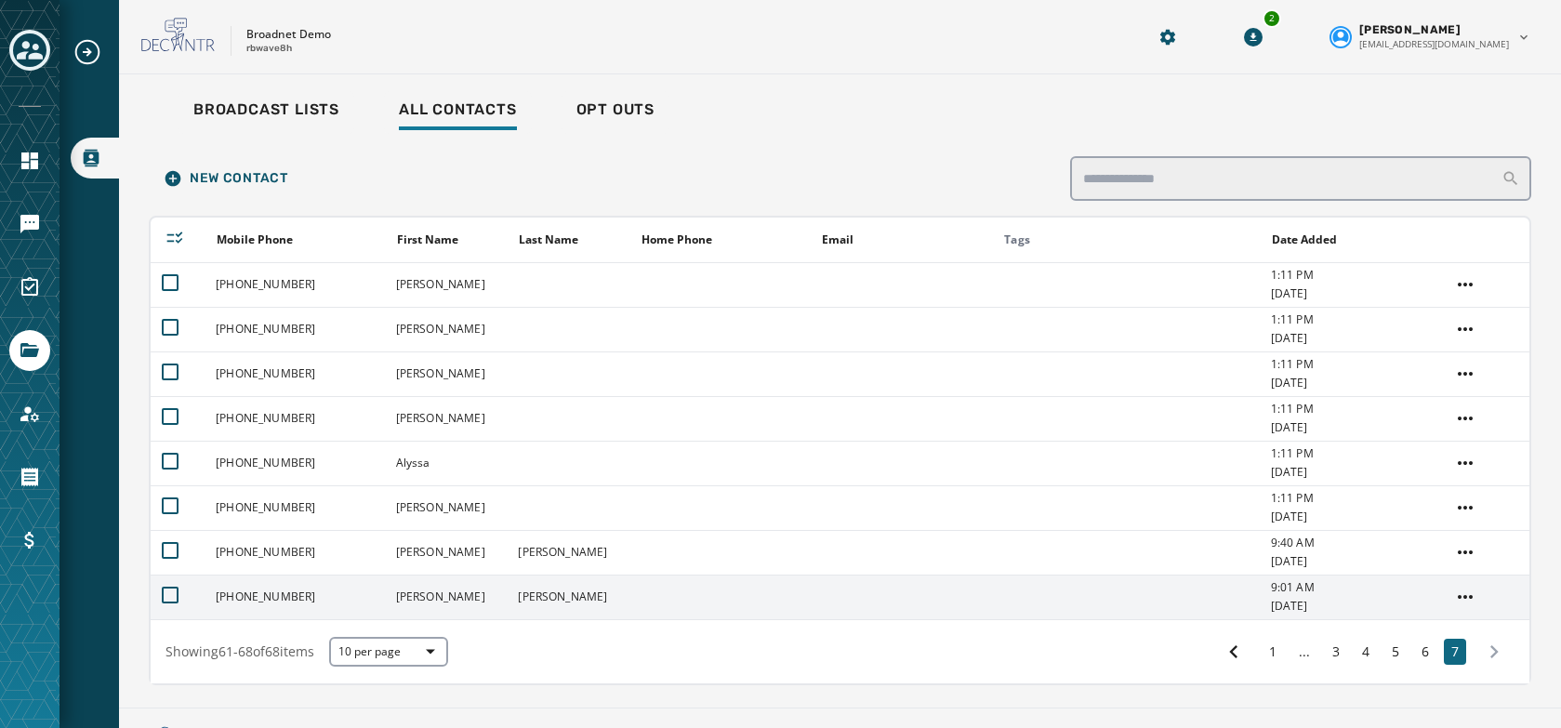
scroll to position [35, 0]
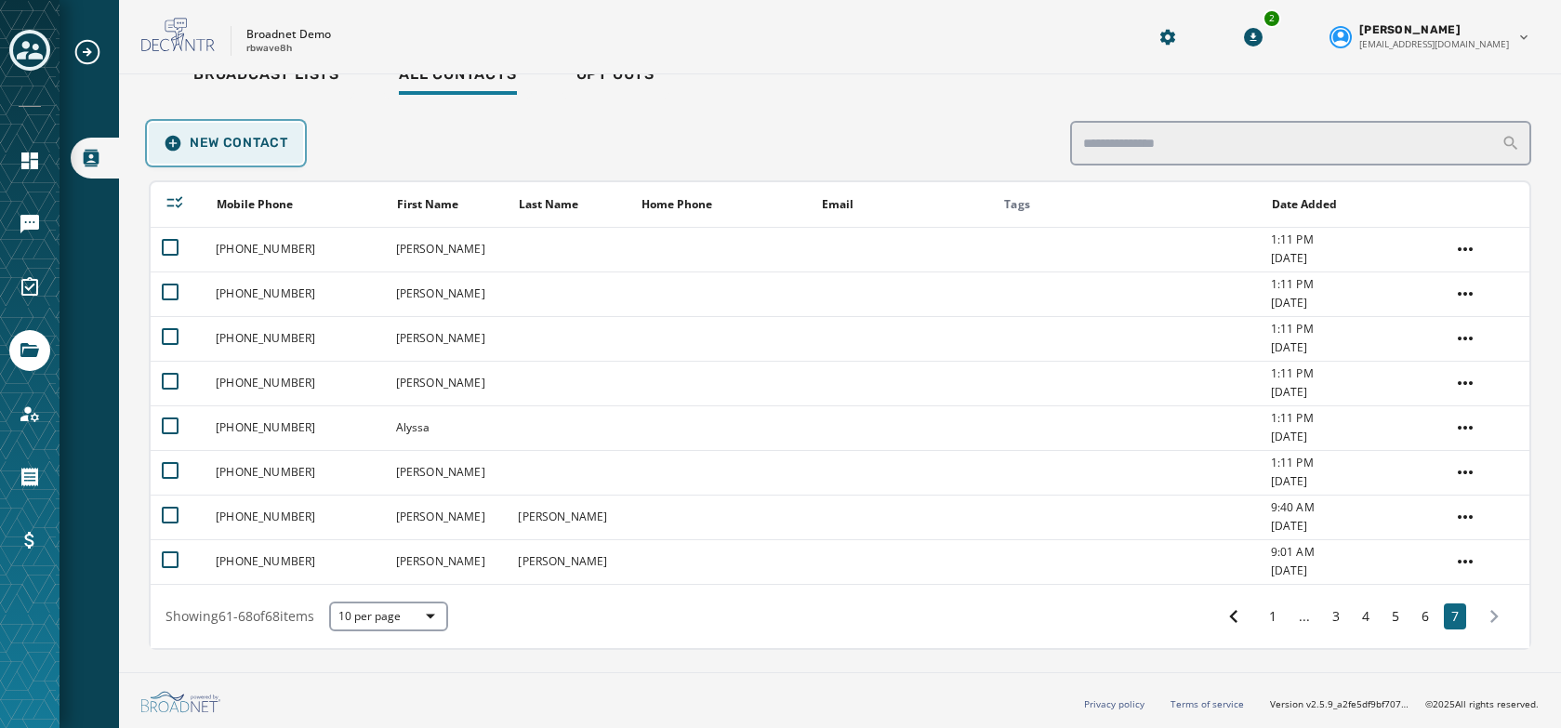
click at [192, 148] on span "New Contact" at bounding box center [226, 143] width 125 height 19
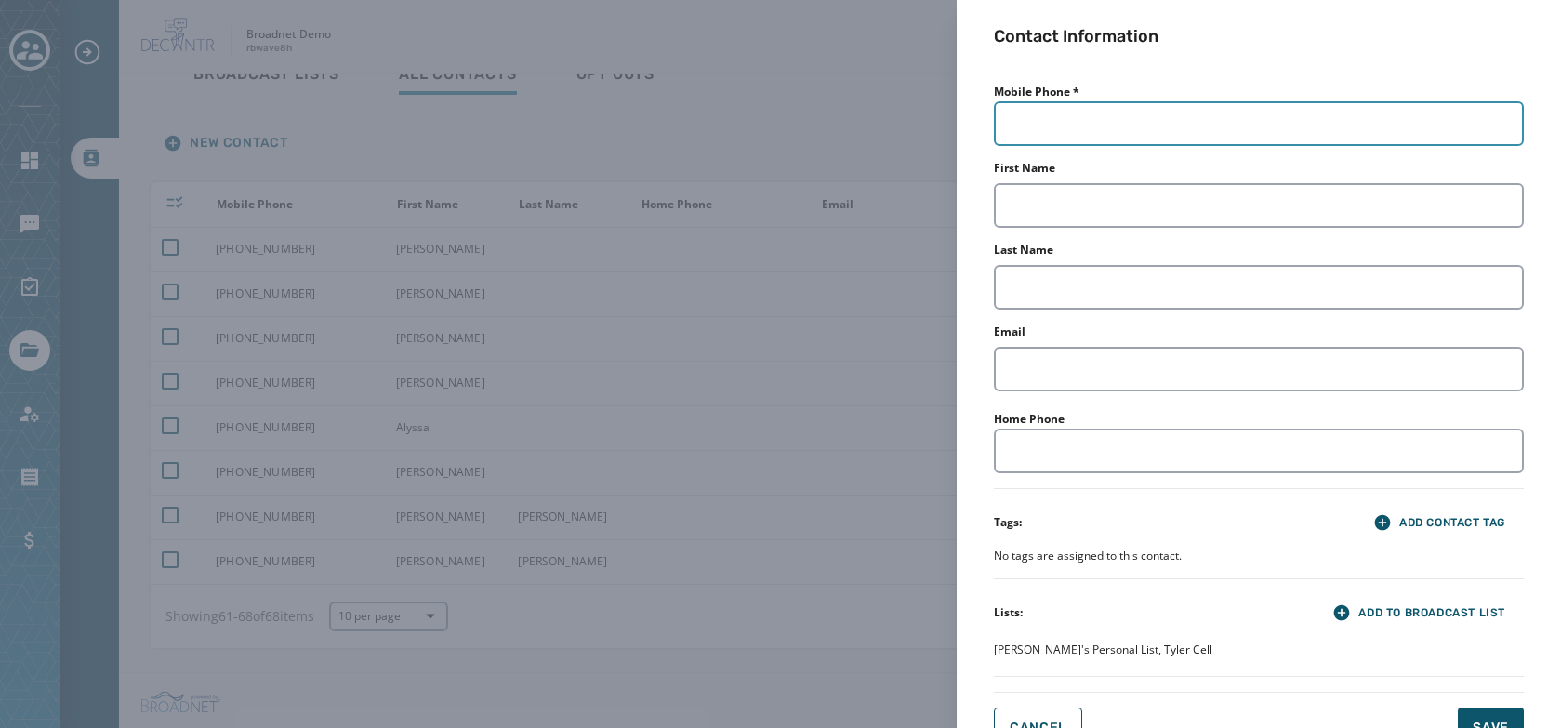
click at [1193, 120] on input "Mobile Phone *" at bounding box center [1259, 123] width 530 height 45
click at [1089, 121] on input "Mobile Phone *" at bounding box center [1259, 123] width 530 height 45
type input "**********"
type input "*********"
type input "******"
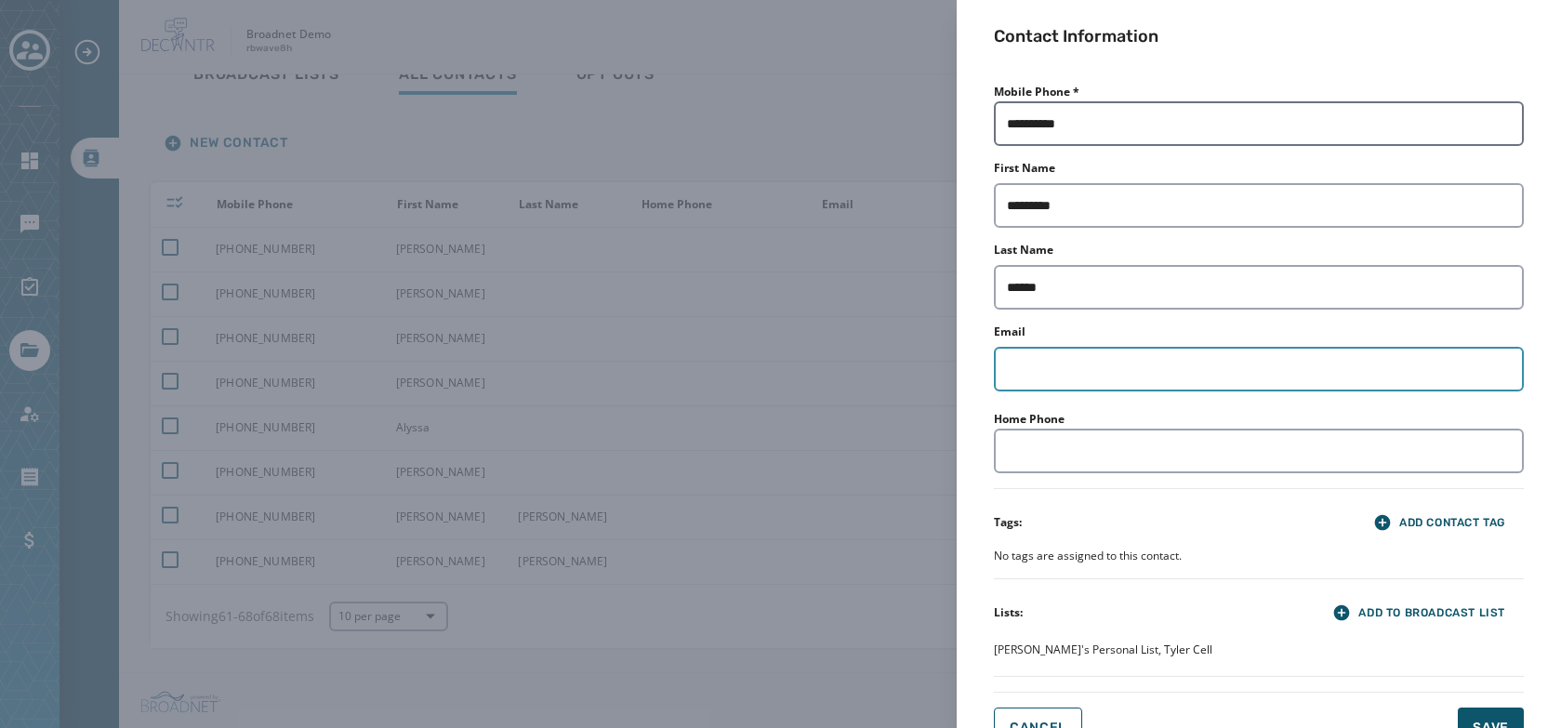
type input "**********"
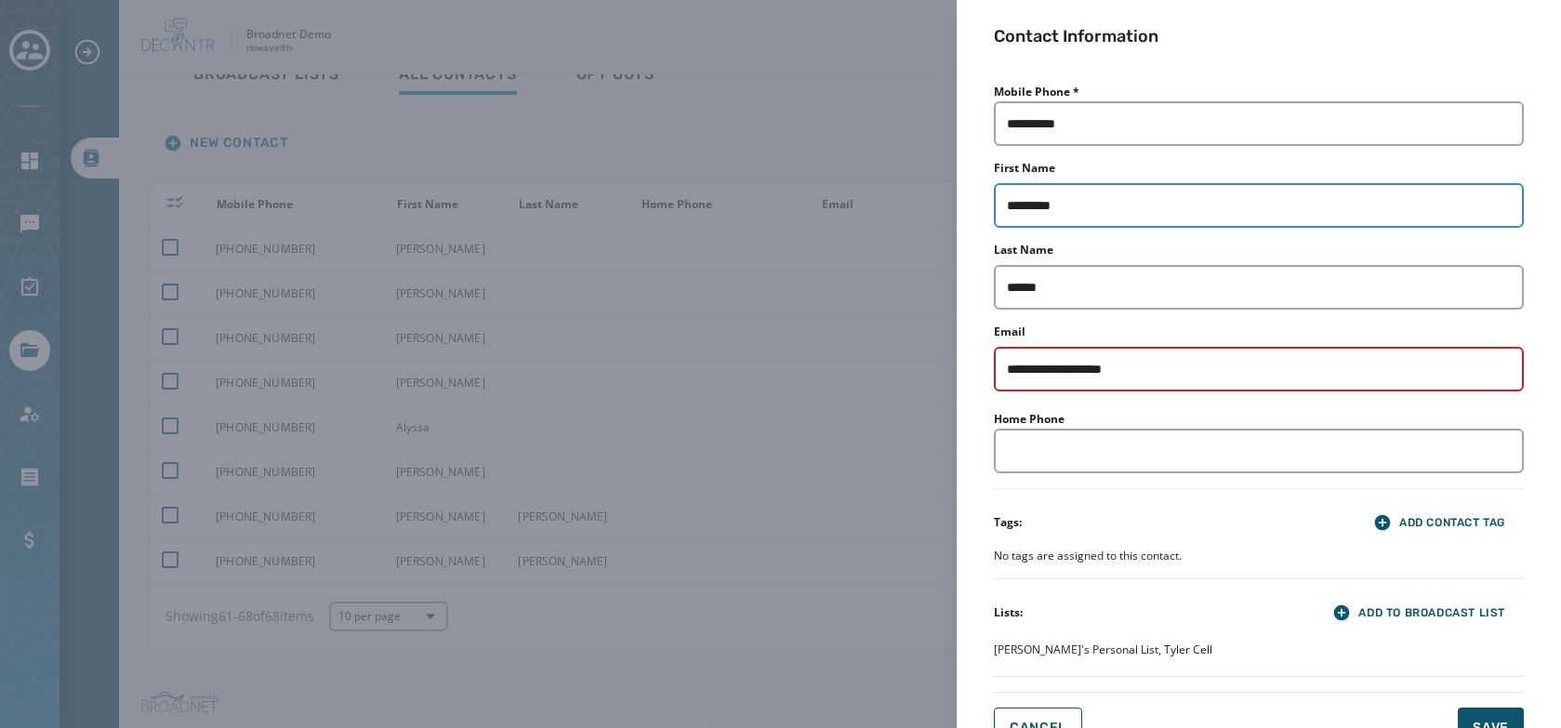
drag, startPoint x: 1122, startPoint y: 216, endPoint x: 922, endPoint y: 179, distance: 203.2
click at [922, 179] on div "**********" at bounding box center [780, 364] width 1561 height 728
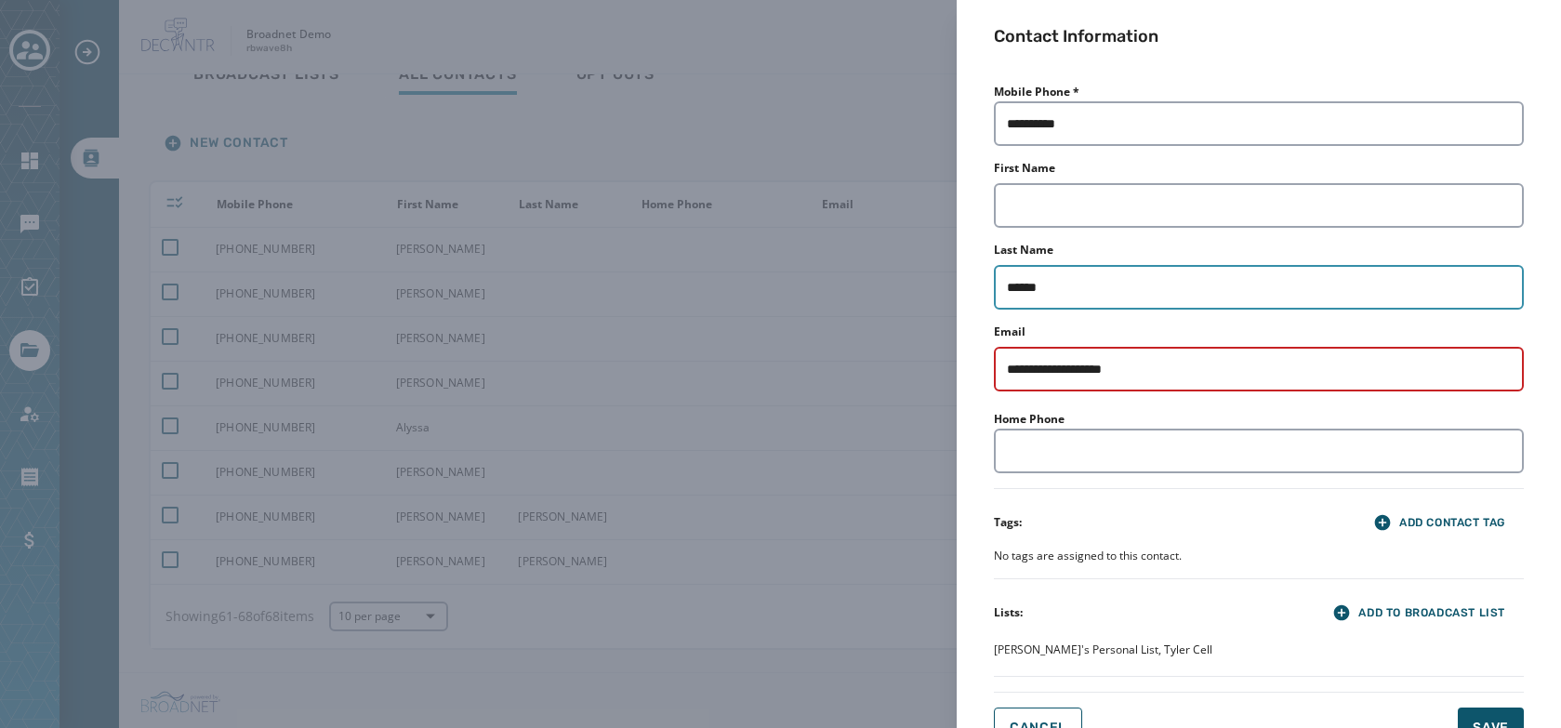
drag, startPoint x: 1081, startPoint y: 286, endPoint x: 844, endPoint y: 256, distance: 239.1
click at [845, 250] on div "**********" at bounding box center [780, 364] width 1561 height 728
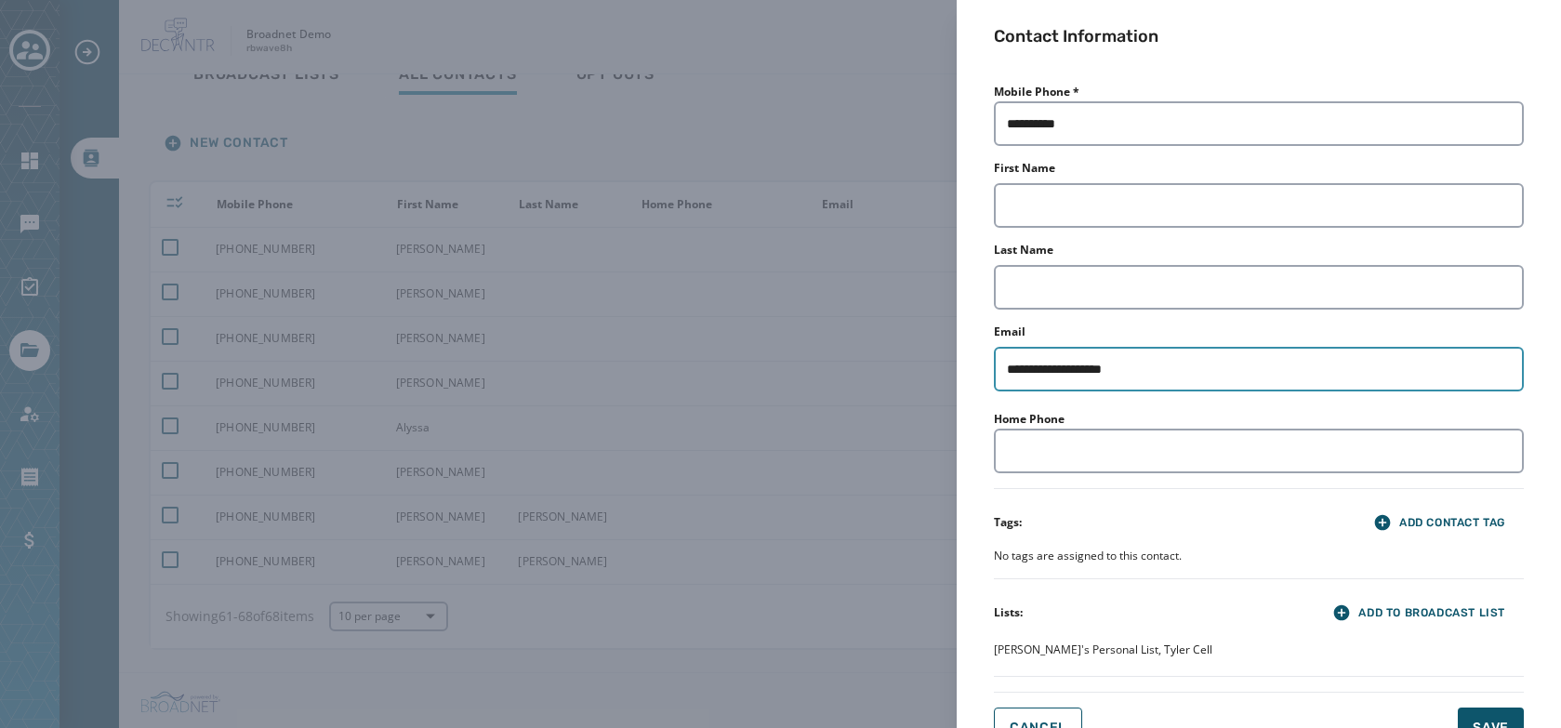
drag, startPoint x: 1212, startPoint y: 365, endPoint x: 767, endPoint y: 362, distance: 444.5
click at [771, 357] on div "**********" at bounding box center [780, 364] width 1561 height 728
click at [1286, 497] on div "**********" at bounding box center [1259, 378] width 530 height 598
click at [1487, 716] on button "Save" at bounding box center [1491, 728] width 66 height 41
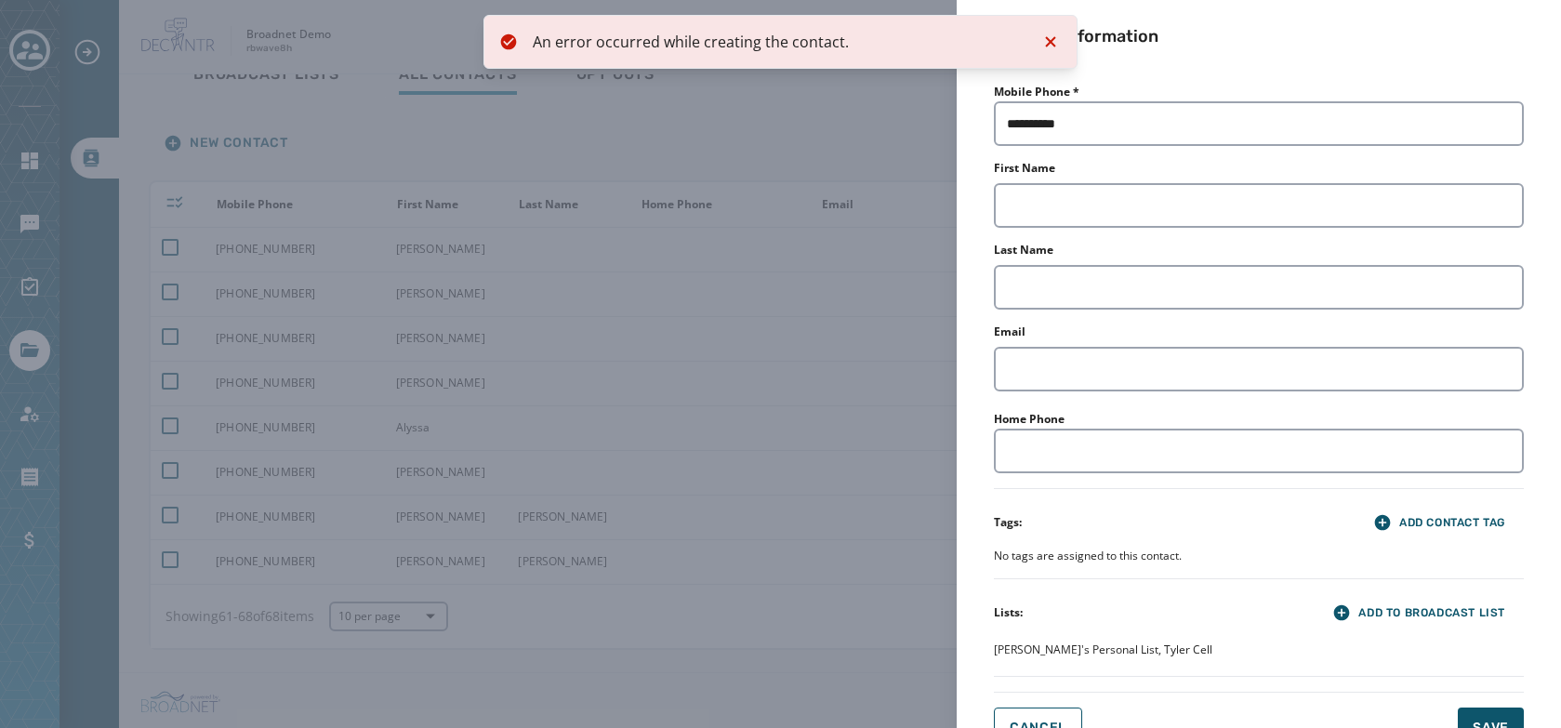
click at [653, 43] on div "An error occurred while creating the contact." at bounding box center [779, 42] width 493 height 22
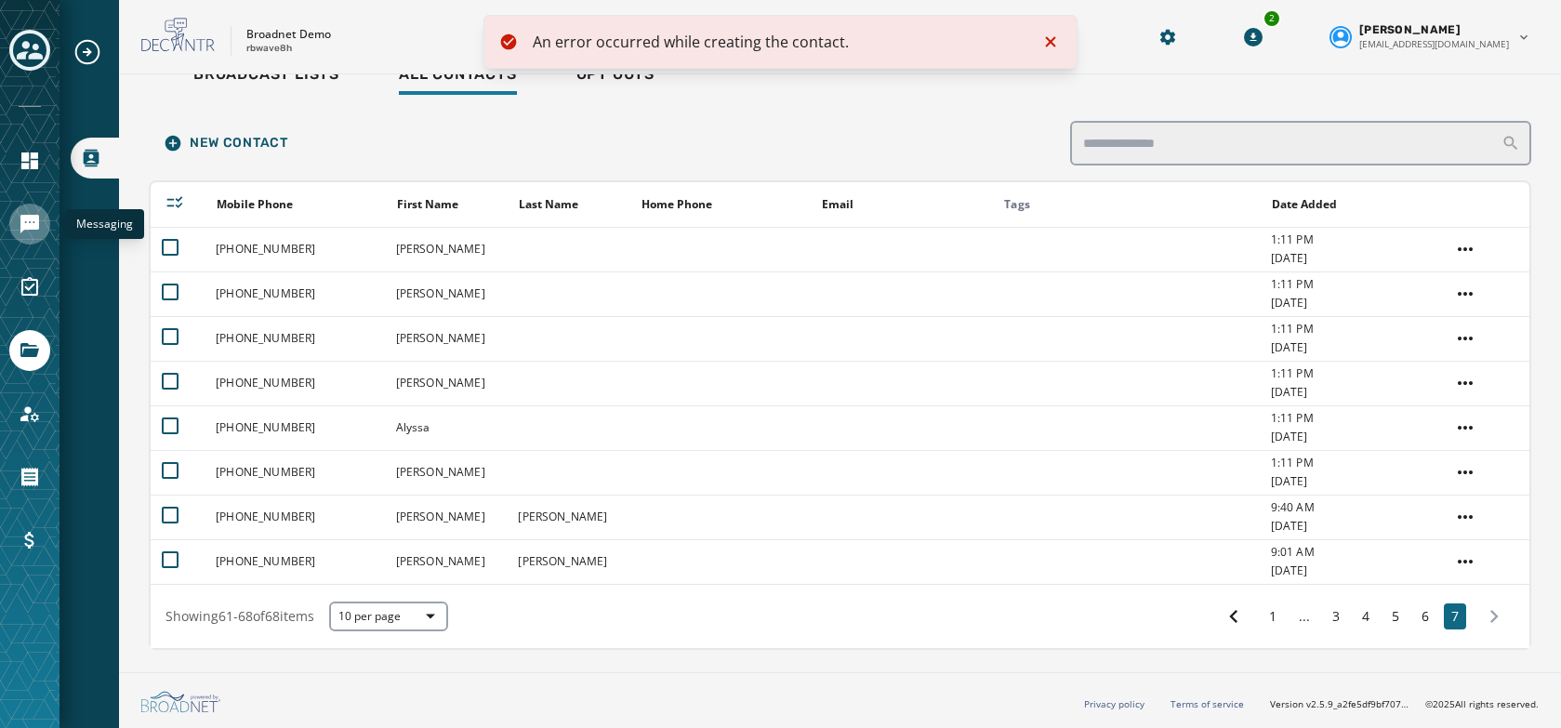
click at [22, 216] on icon "Navigate to Messaging" at bounding box center [29, 224] width 19 height 19
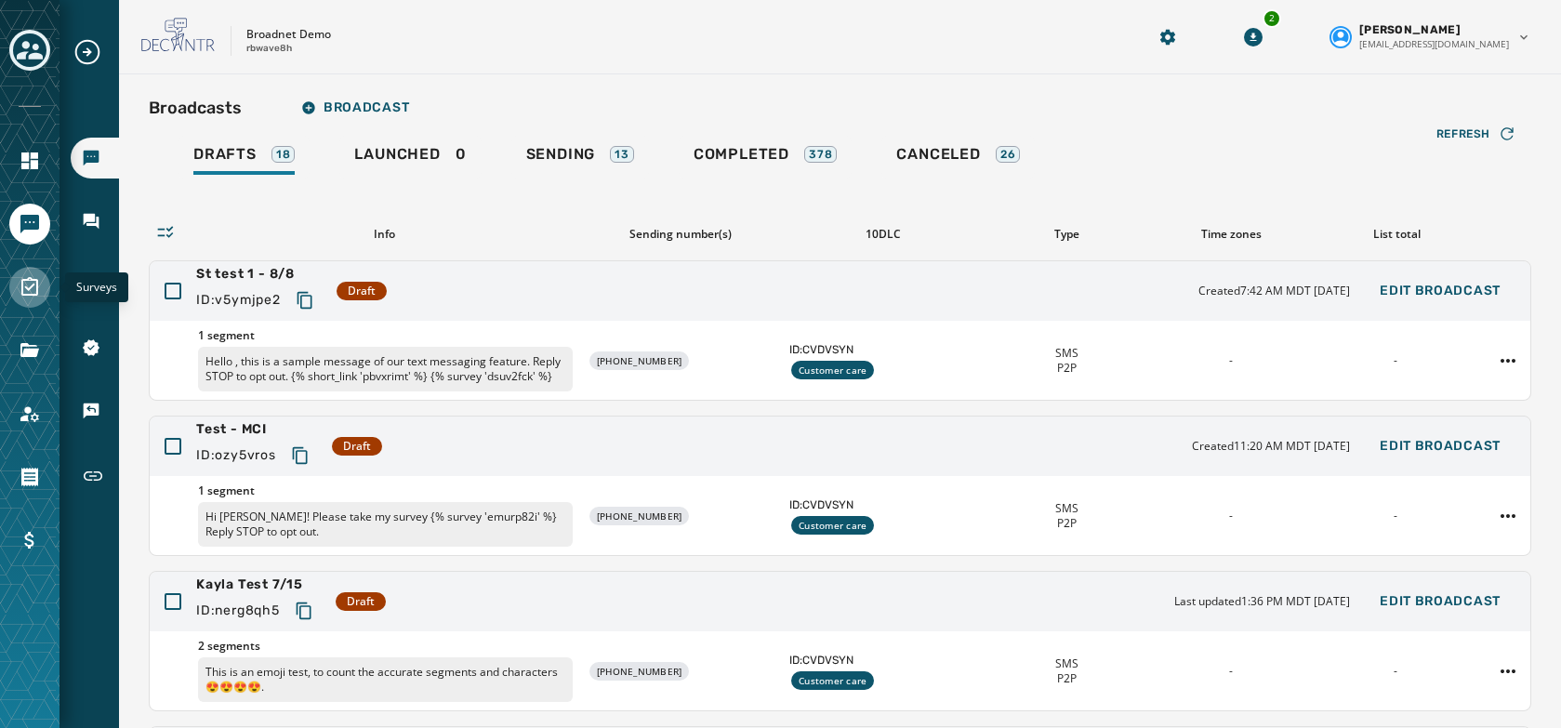
click at [19, 291] on icon "Navigate to Surveys" at bounding box center [30, 287] width 22 height 22
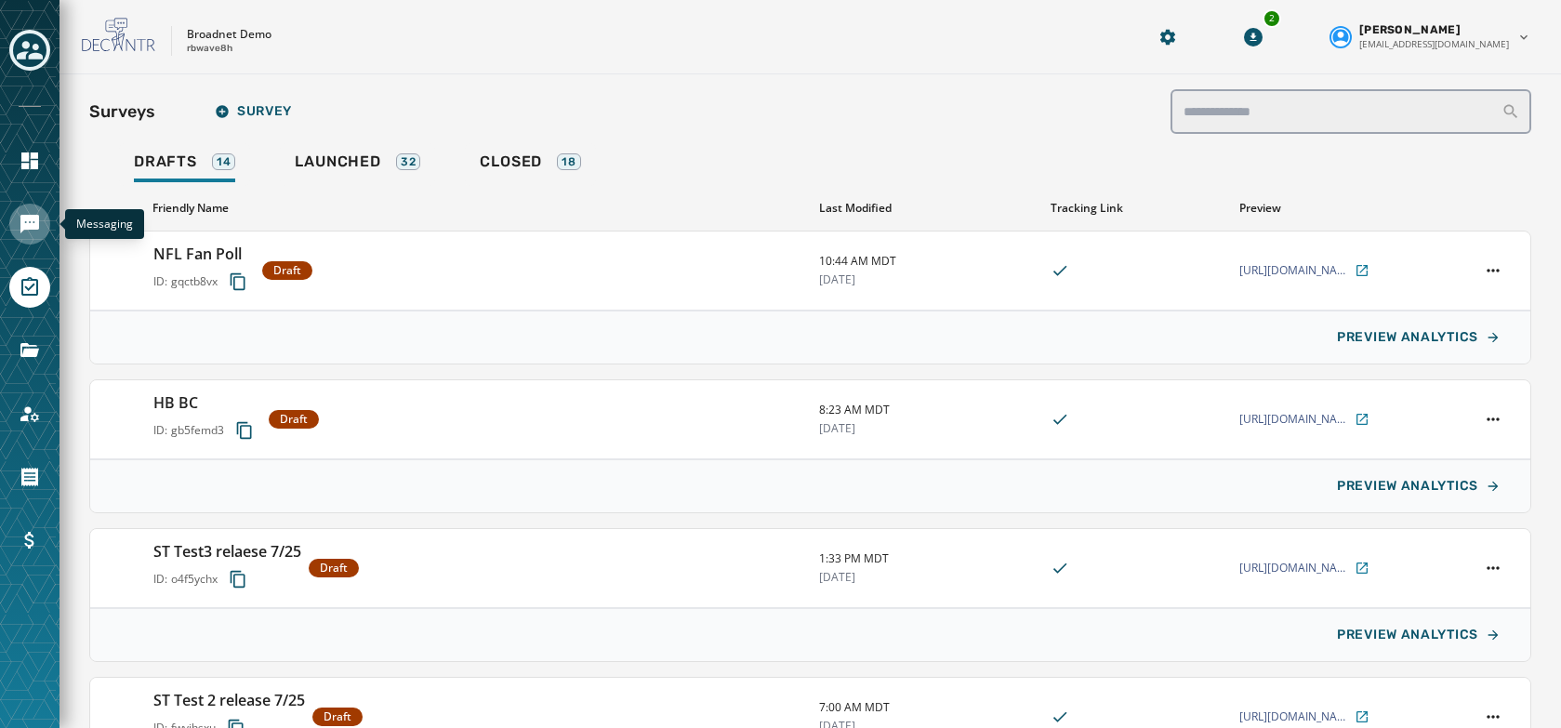
click at [34, 223] on icon "Navigate to Messaging" at bounding box center [29, 224] width 19 height 19
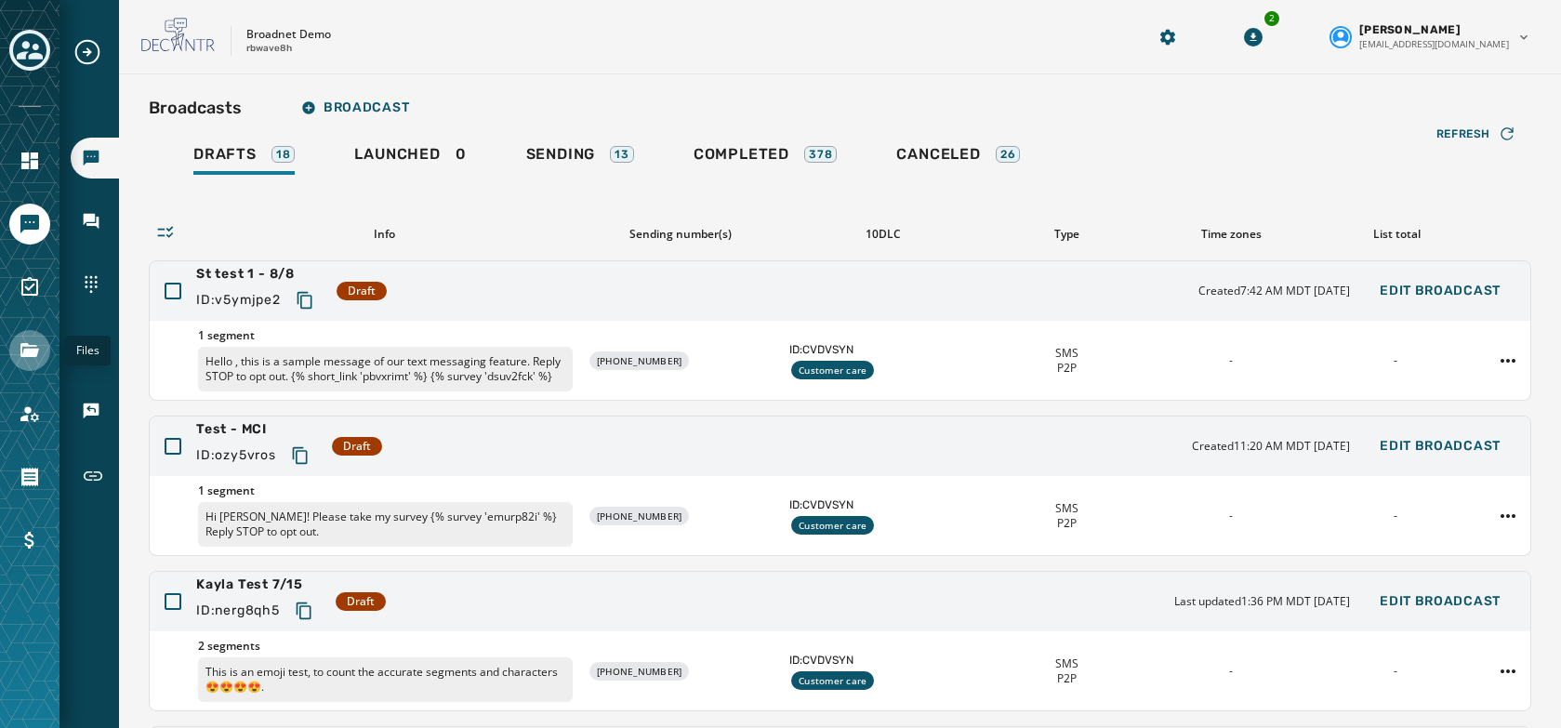
click at [37, 351] on icon "Navigate to Files" at bounding box center [29, 350] width 19 height 14
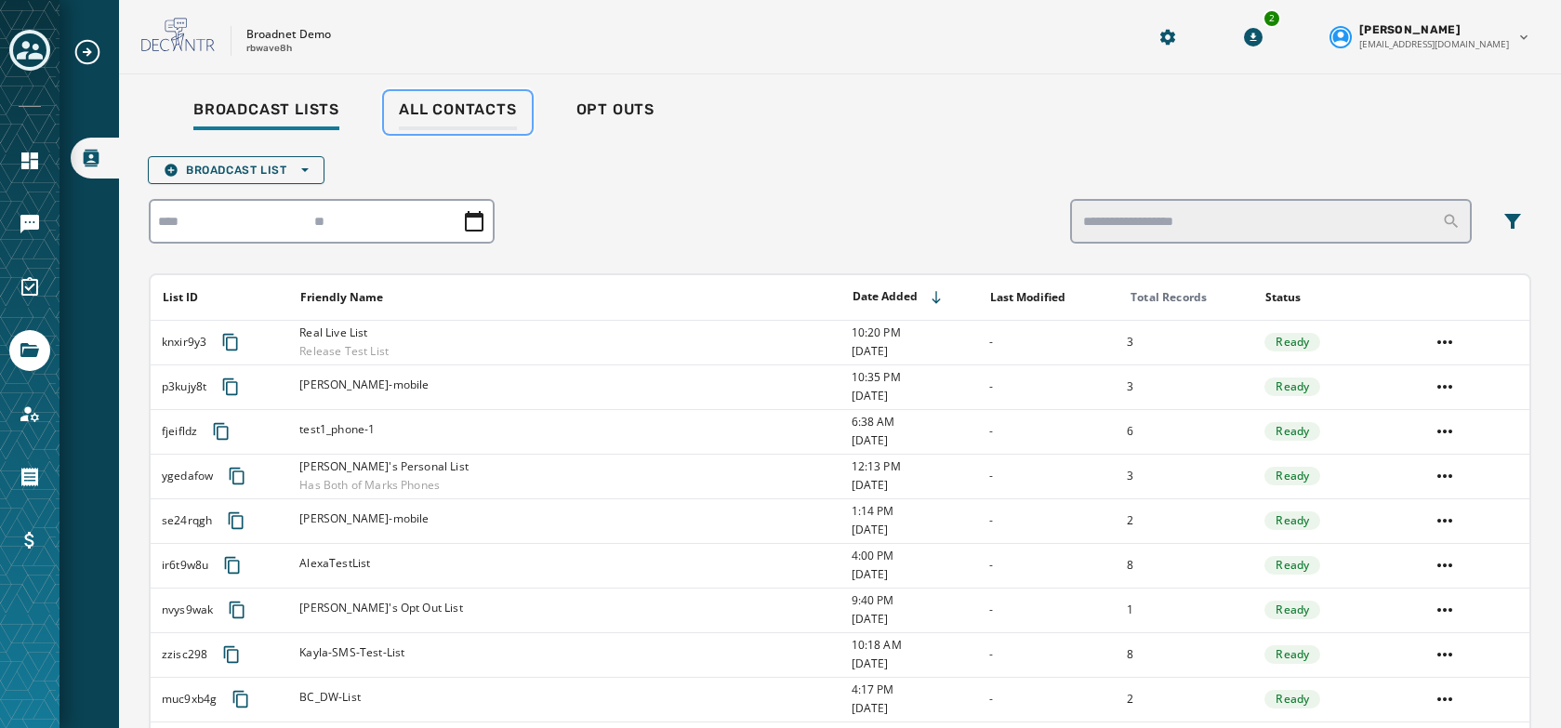
click at [470, 105] on span "All Contacts" at bounding box center [458, 109] width 118 height 19
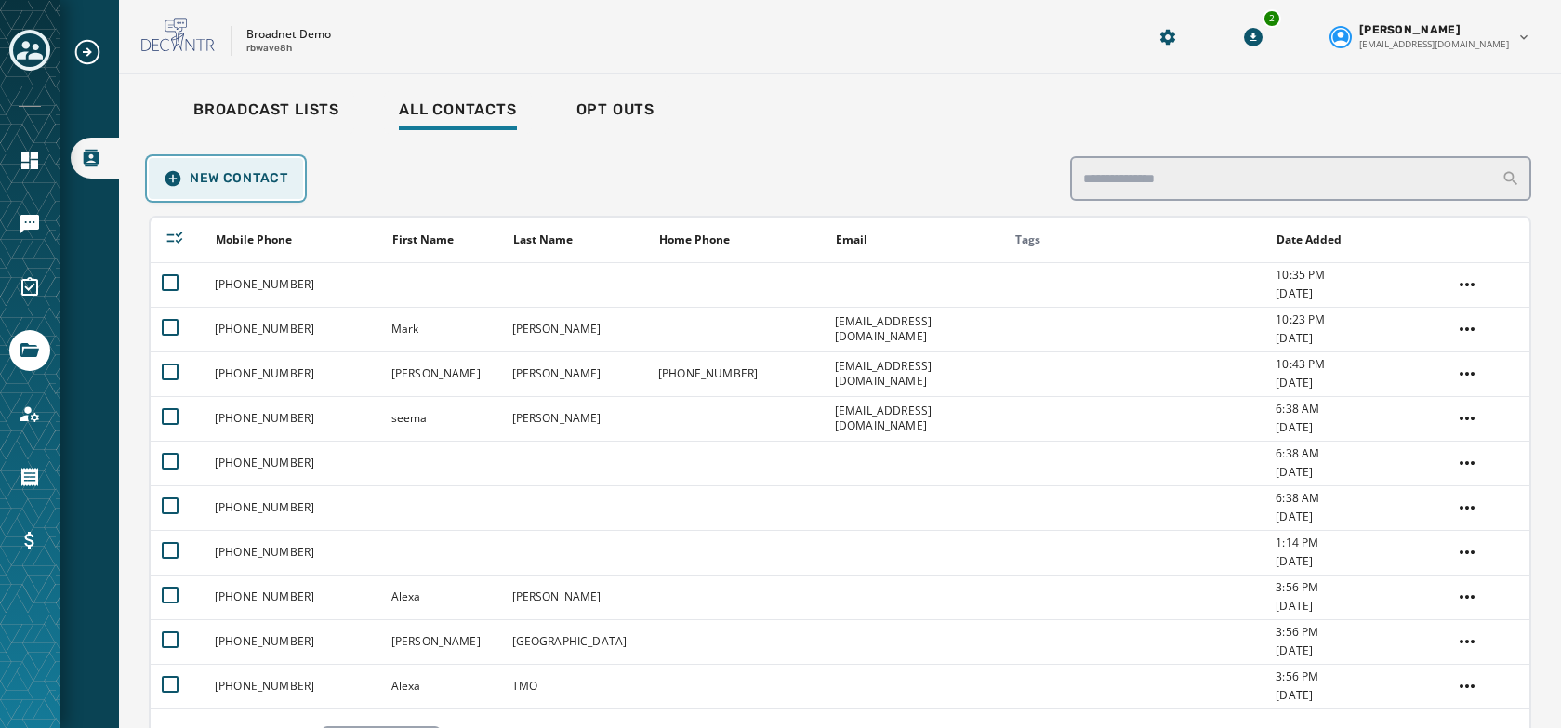
click at [218, 196] on button "New Contact" at bounding box center [226, 178] width 154 height 41
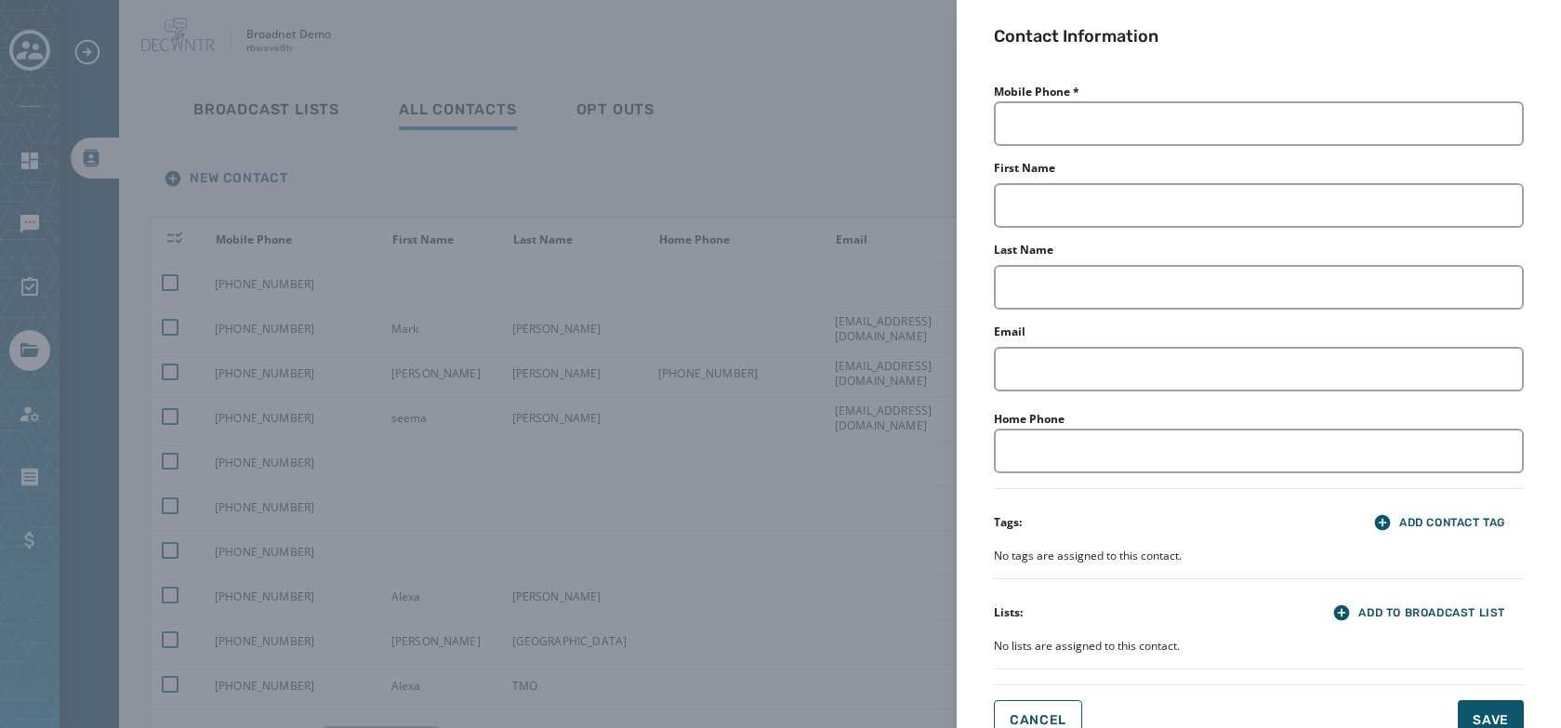
click at [1125, 155] on div "Mobile Phone * First Name Last Name Email Home Phone Tags: Add Contact Tag No t…" at bounding box center [1259, 374] width 530 height 590
click at [1136, 131] on input "Mobile Phone *" at bounding box center [1259, 123] width 530 height 45
type input "**********"
type input "*********"
type input "******"
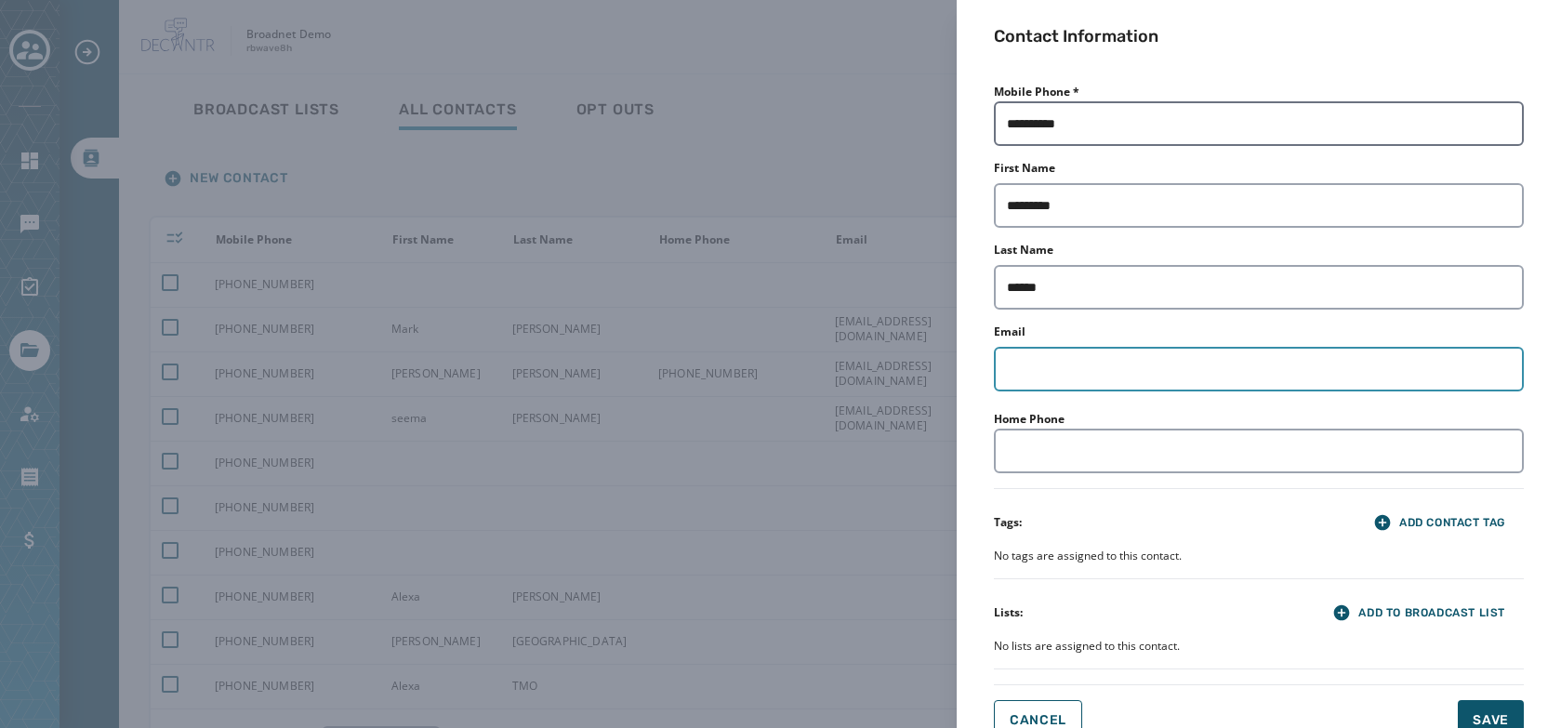
type input "**********"
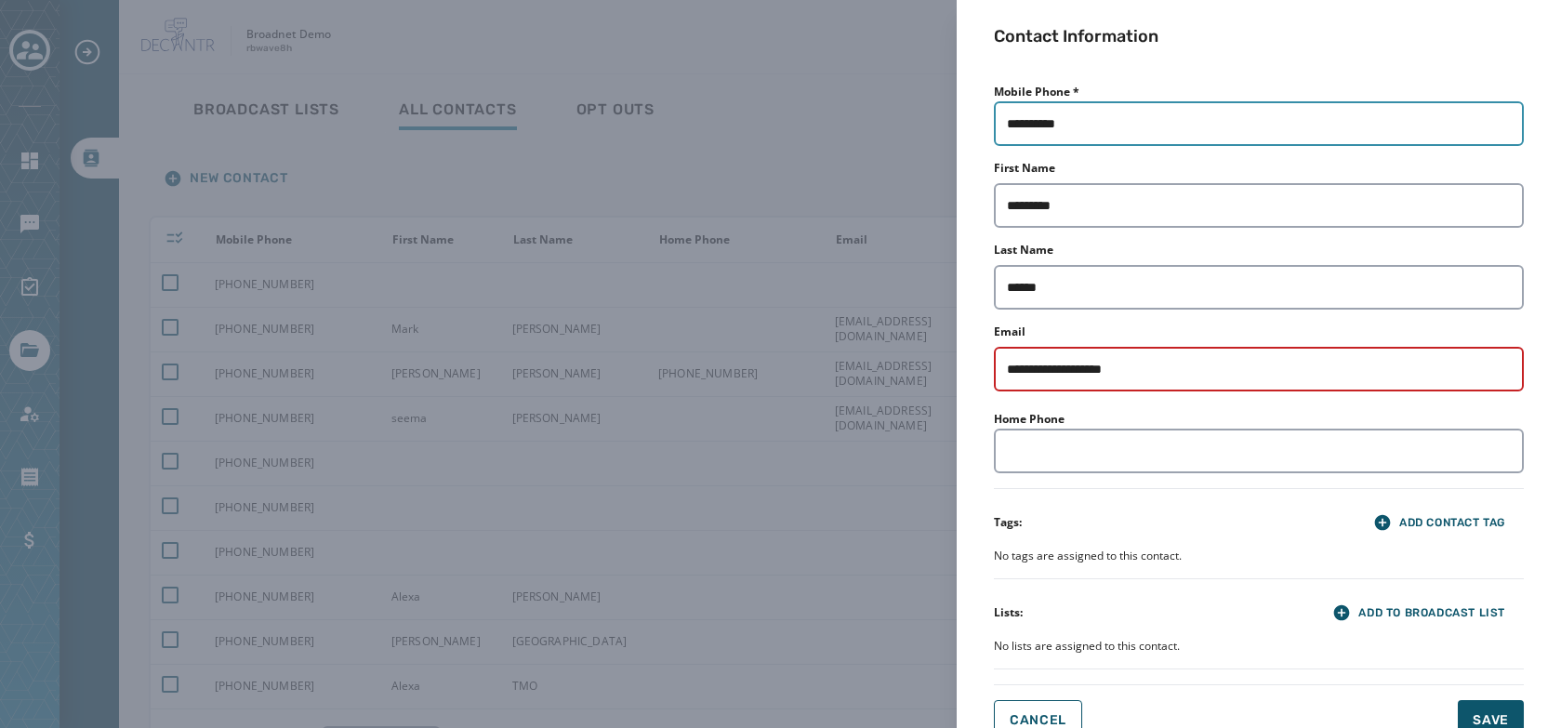
drag, startPoint x: 1104, startPoint y: 125, endPoint x: 961, endPoint y: 120, distance: 142.3
click at [961, 120] on div "**********" at bounding box center [1259, 378] width 604 height 756
click at [643, 416] on div "**********" at bounding box center [780, 364] width 1561 height 728
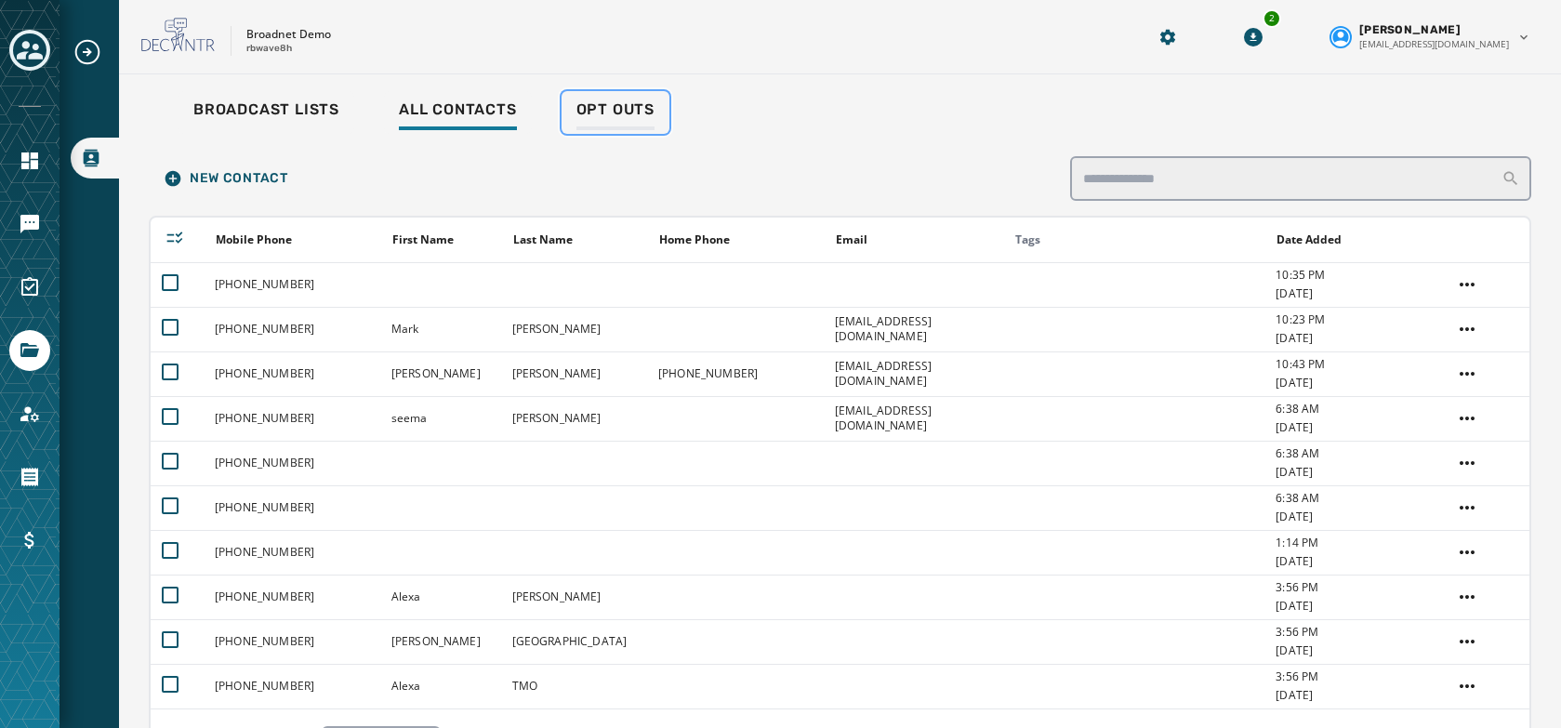
click at [614, 113] on span "Opt Outs" at bounding box center [615, 109] width 78 height 19
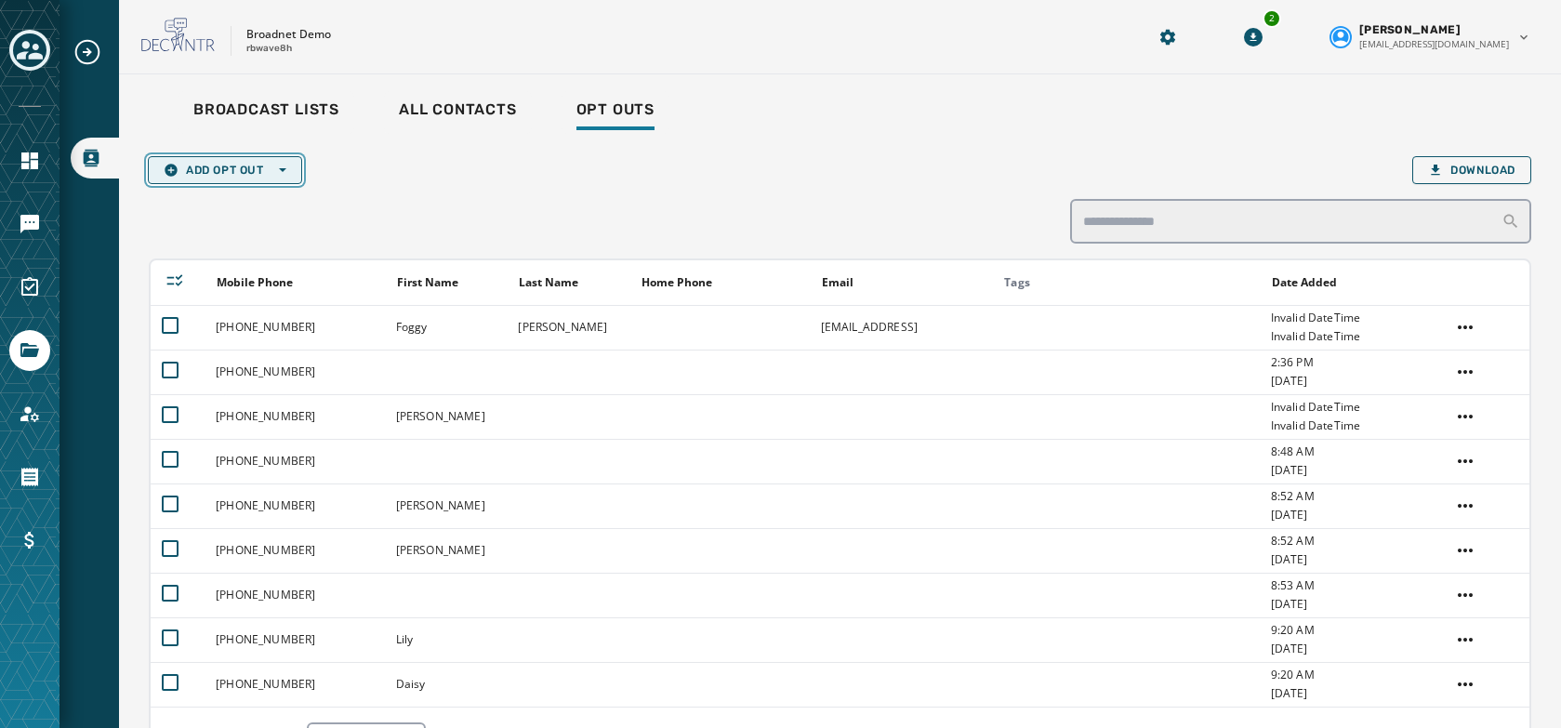
click at [246, 167] on span "Add Opt Out Open options" at bounding box center [225, 170] width 123 height 15
click at [235, 200] on span "Single Opt Out" at bounding box center [225, 198] width 123 height 15
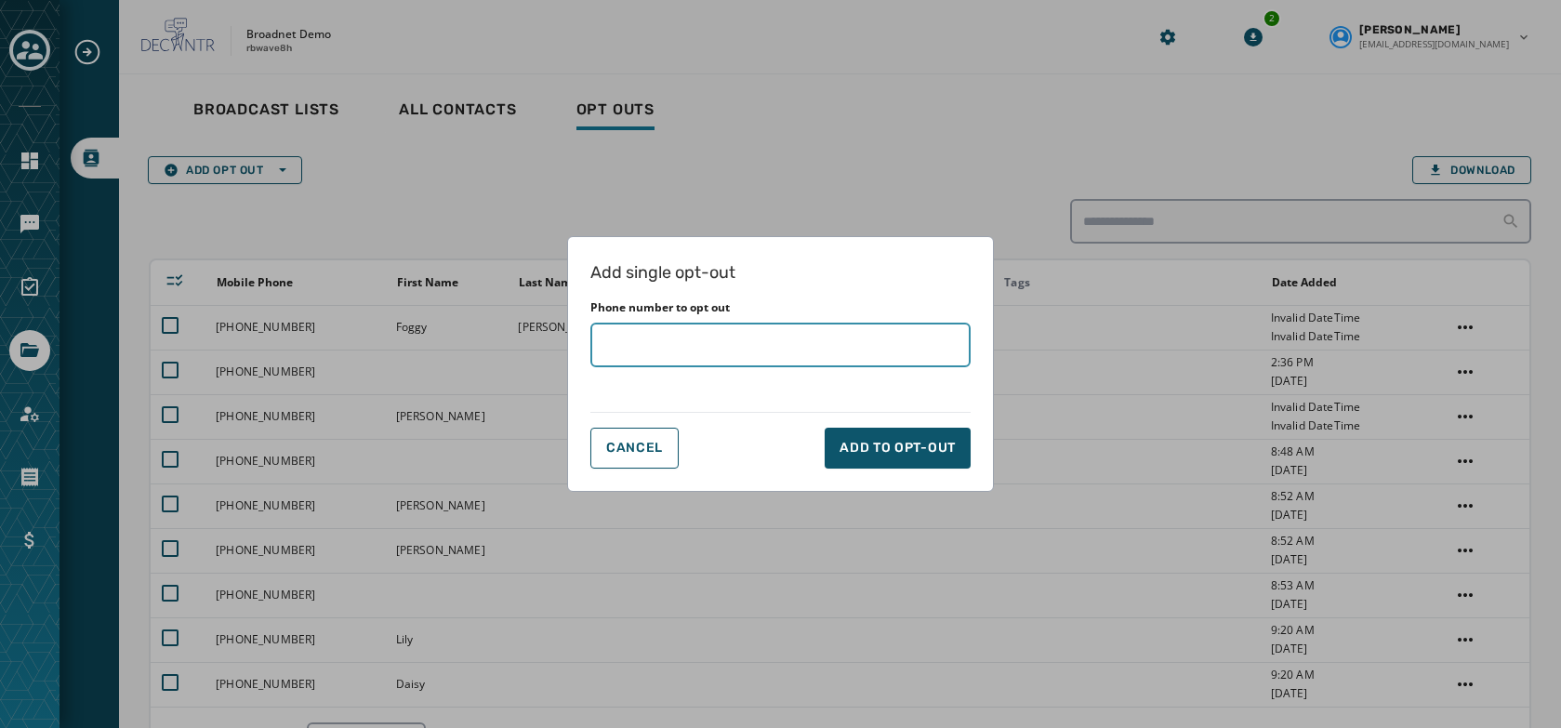
click at [705, 341] on input "Phone number to opt out" at bounding box center [780, 345] width 380 height 45
type input "**********"
click at [895, 452] on div "Add to Opt-Out" at bounding box center [898, 448] width 116 height 19
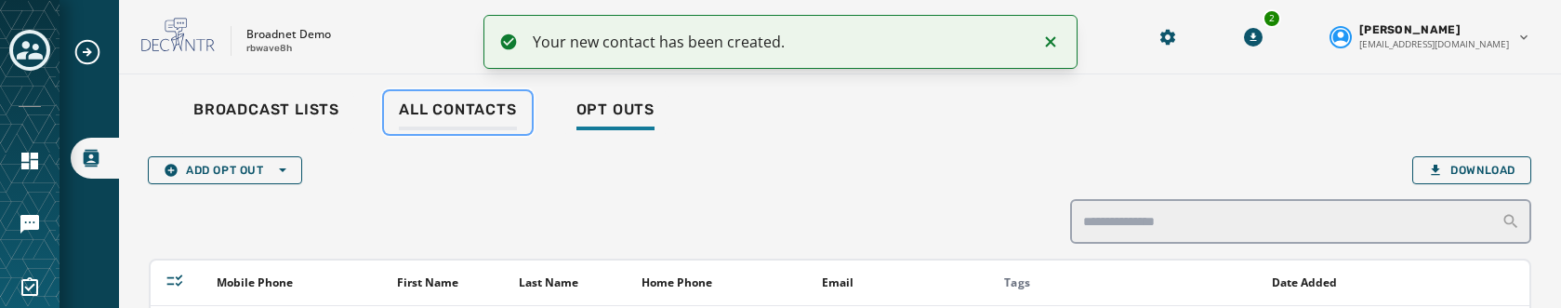
click at [410, 110] on span "All Contacts" at bounding box center [458, 109] width 118 height 19
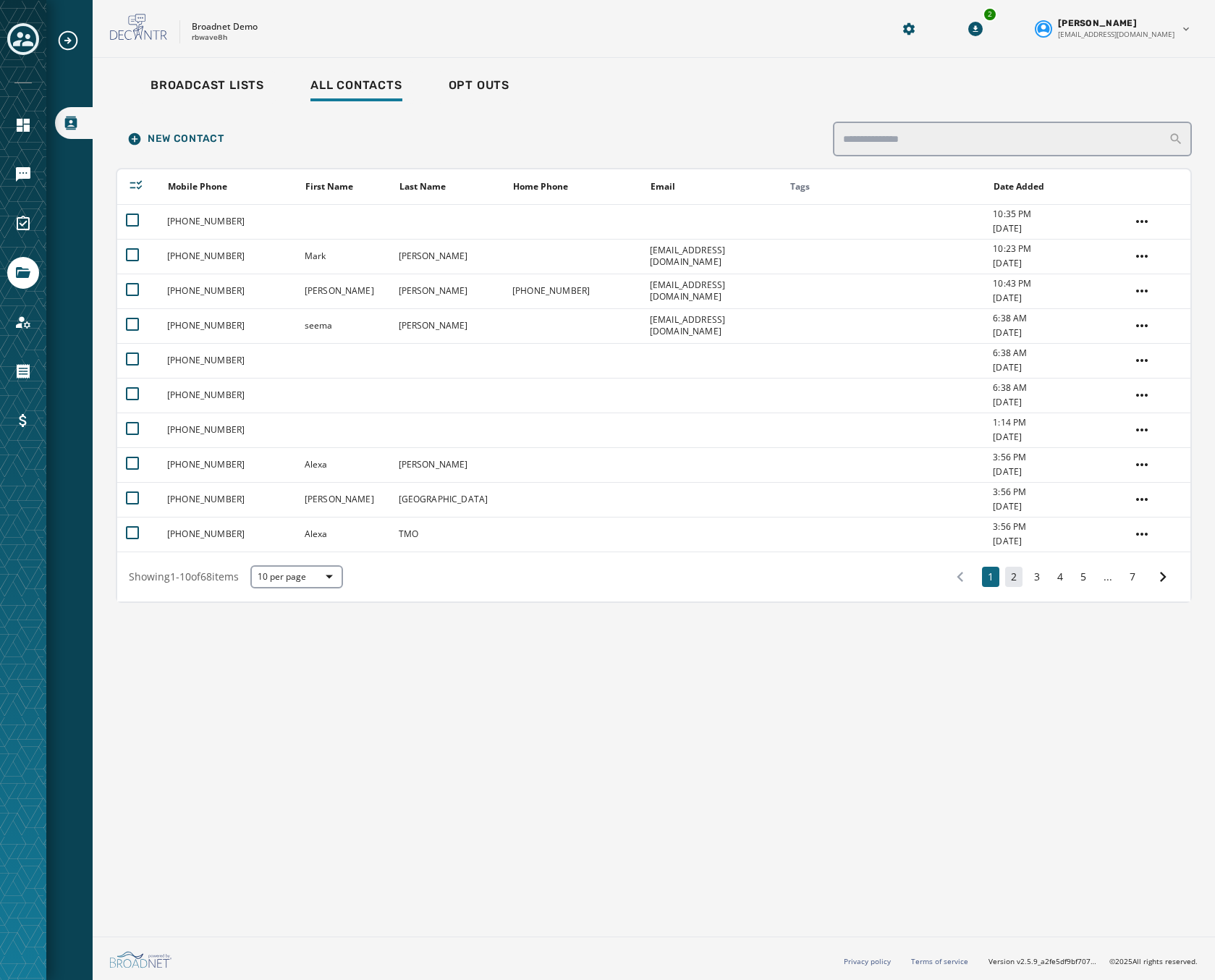
click at [1016, 567] on button "2" at bounding box center [1014, 577] width 17 height 20
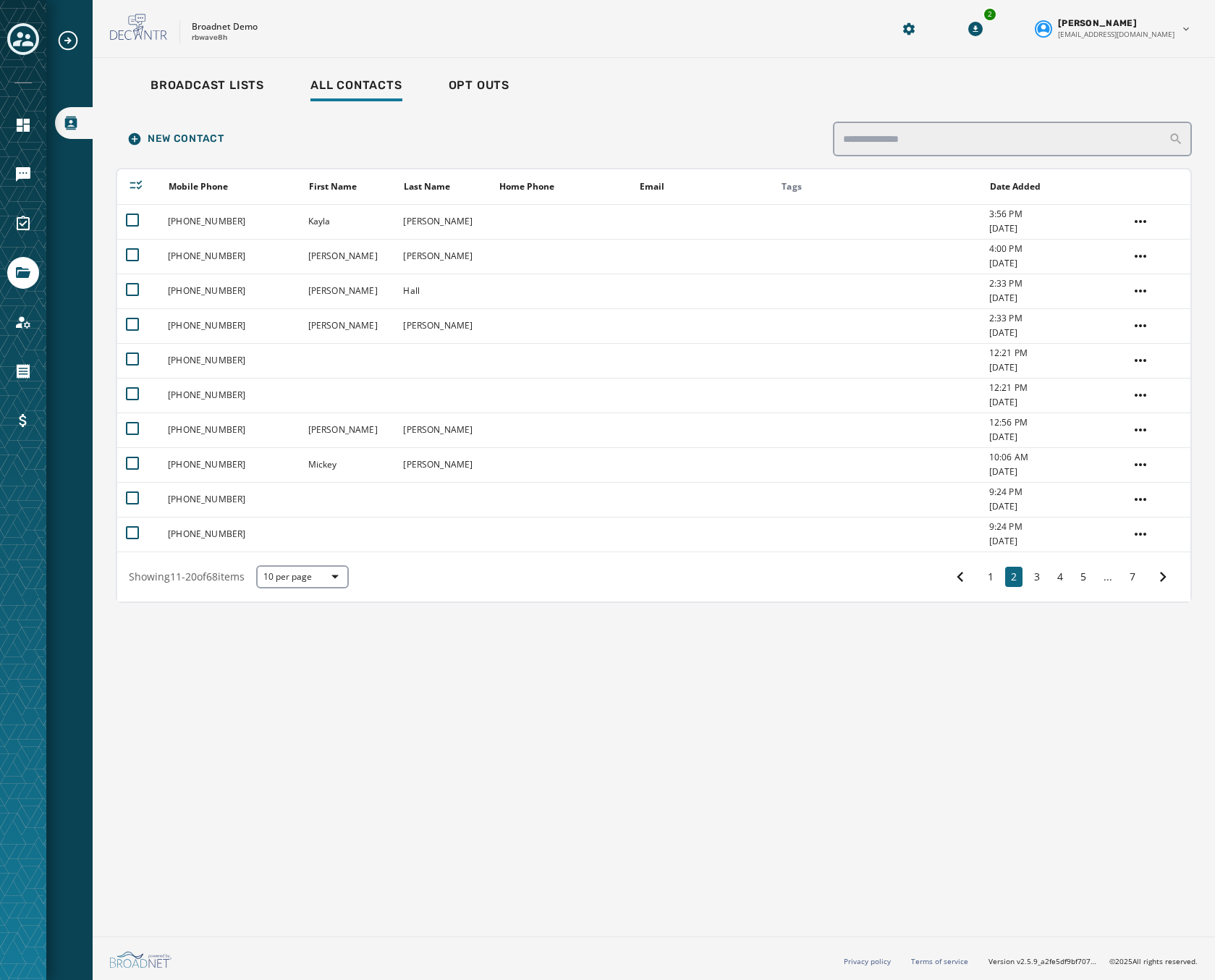
drag, startPoint x: 653, startPoint y: 773, endPoint x: 597, endPoint y: 737, distance: 66.6
click at [653, 773] on div "Broadcast Lists All Contacts Opt Outs New Contact Mobile Phone First Name Last …" at bounding box center [654, 494] width 1122 height 873
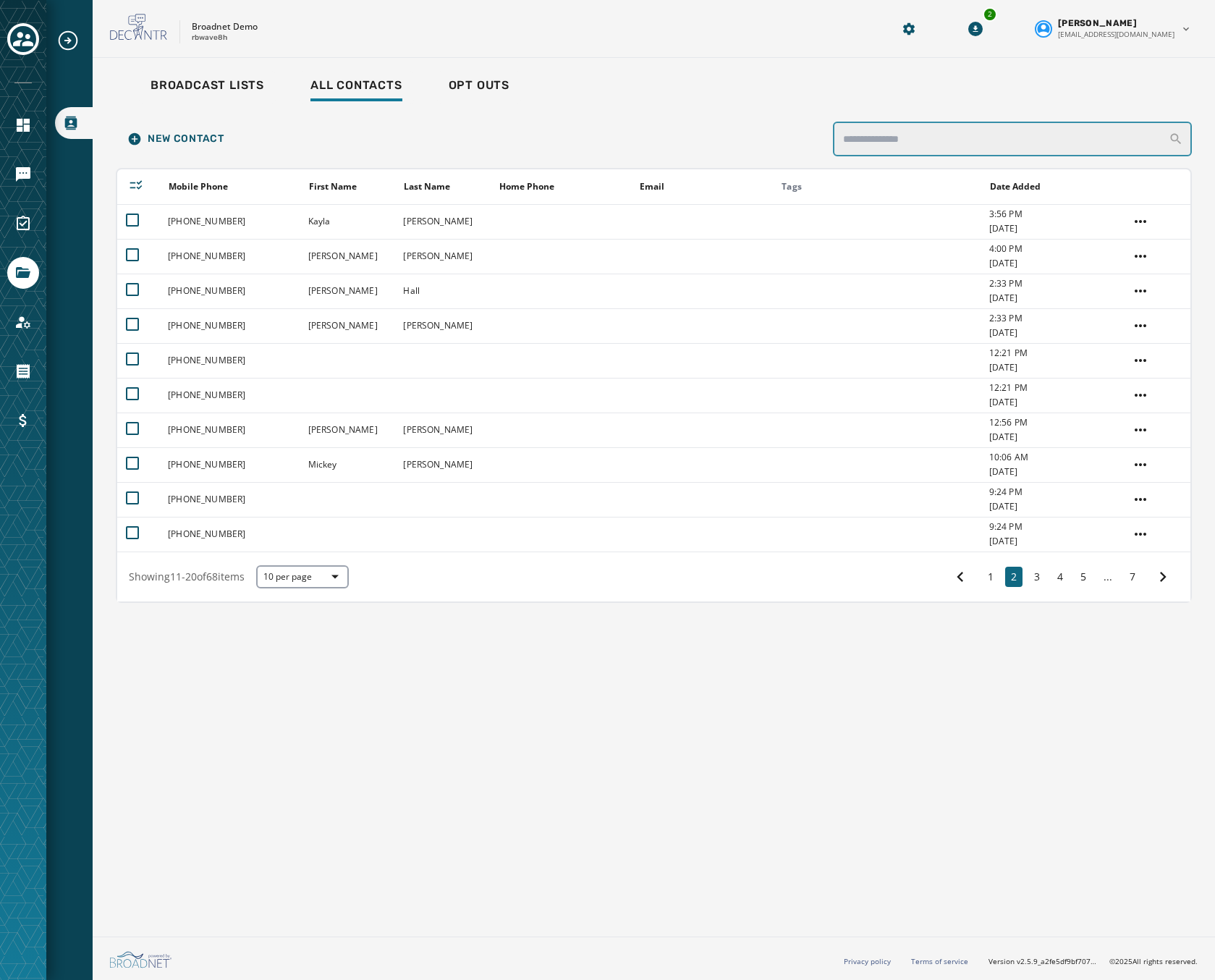
click at [985, 132] on input "search" at bounding box center [1012, 139] width 359 height 35
drag, startPoint x: 469, startPoint y: 70, endPoint x: 475, endPoint y: 84, distance: 15.2
click at [469, 74] on div "Broadcast Lists All Contacts Opt Outs New Contact Mobile Phone First Name Last …" at bounding box center [654, 335] width 1076 height 533
click at [475, 88] on span "Opt Outs" at bounding box center [479, 85] width 61 height 15
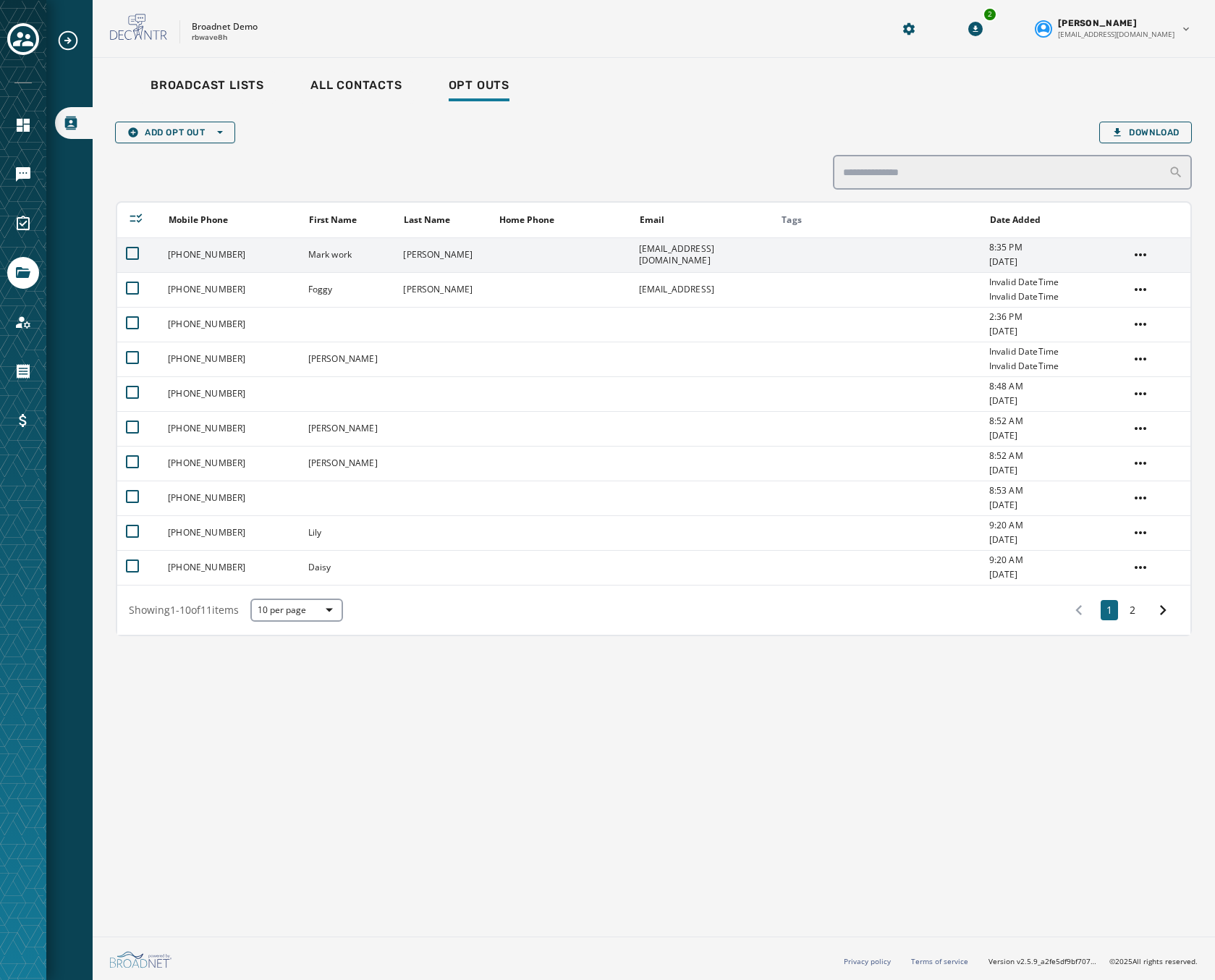
click at [287, 252] on td "[PHONE_NUMBER]" at bounding box center [230, 255] width 140 height 35
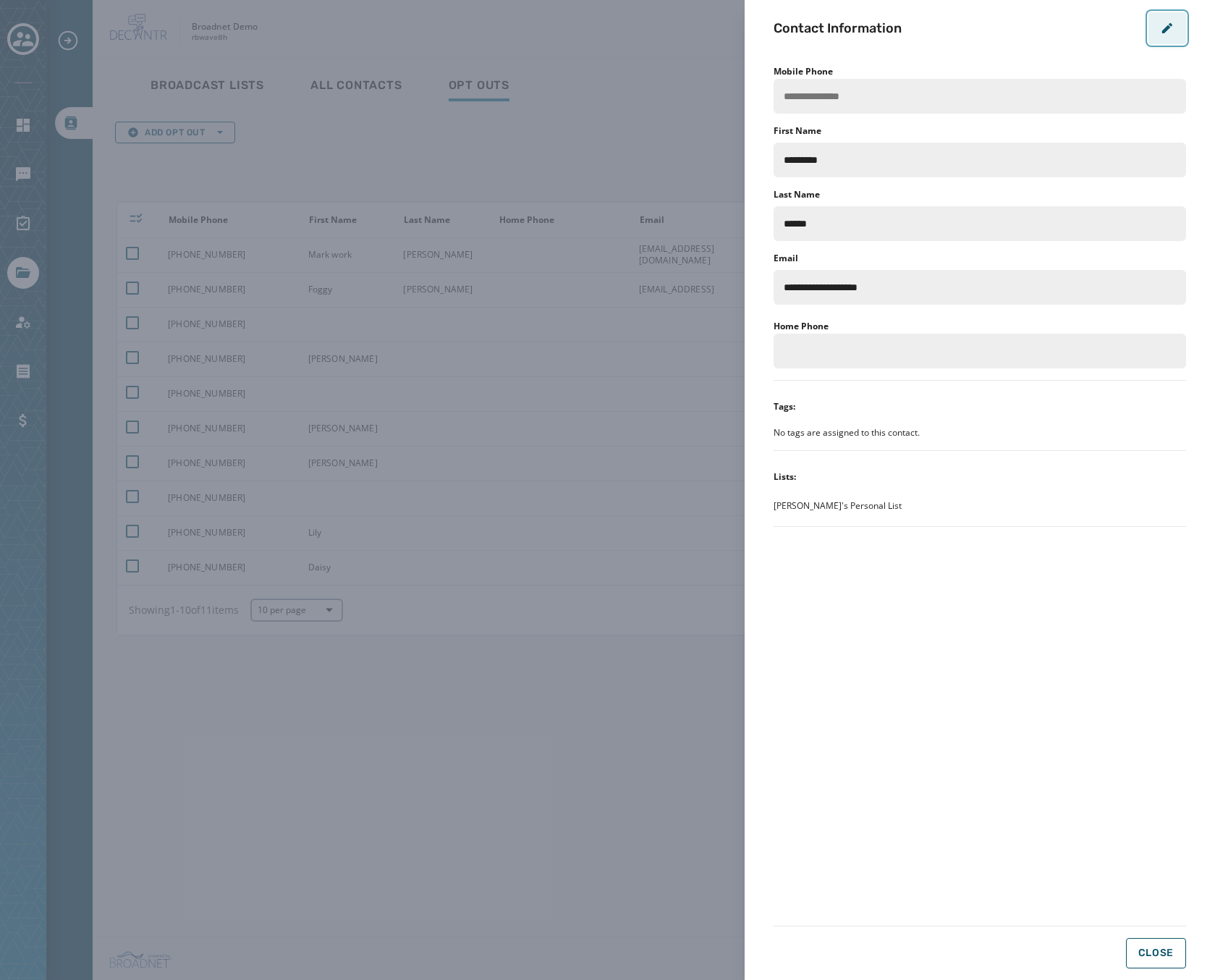
click at [1171, 23] on icon "button" at bounding box center [1168, 28] width 15 height 15
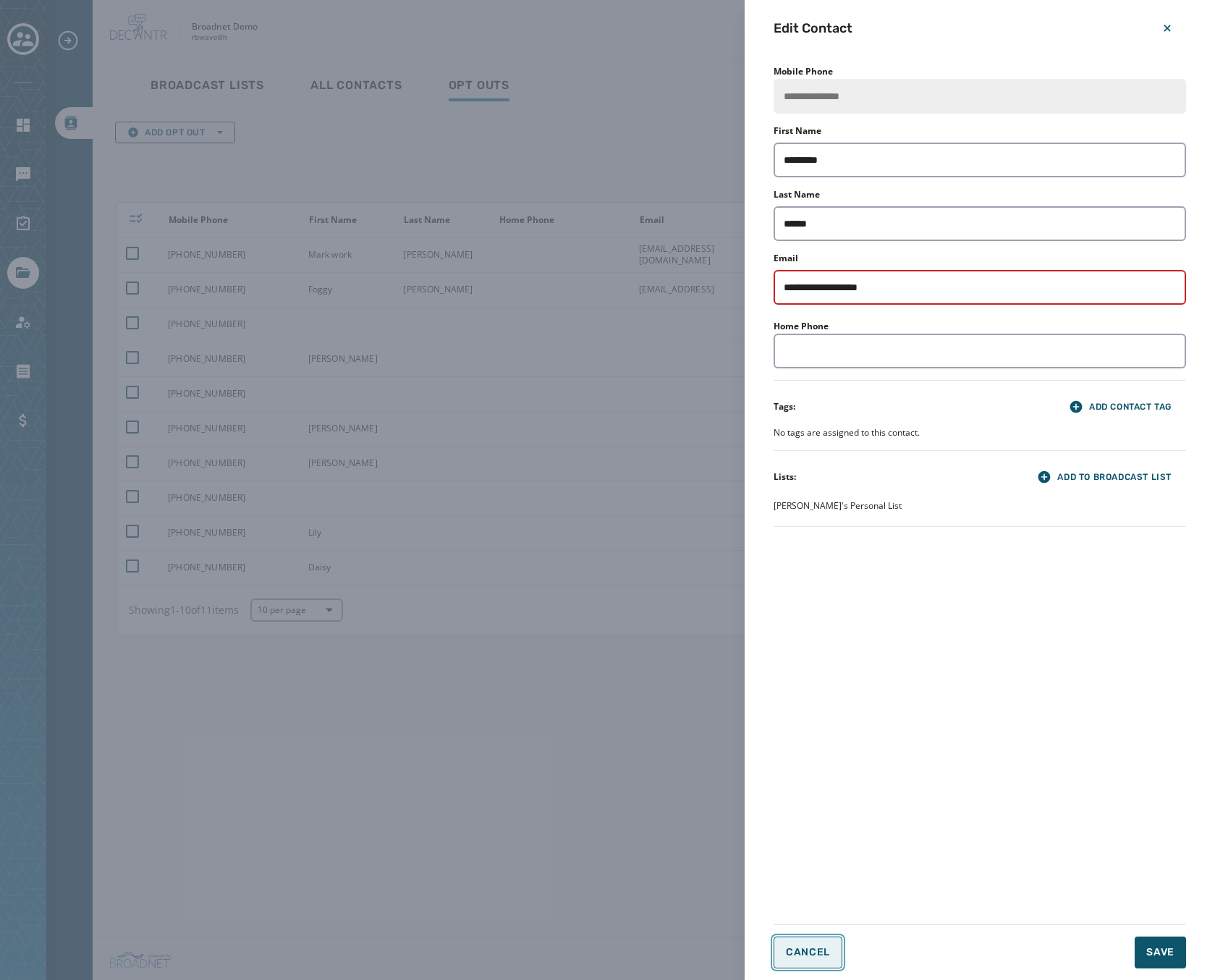
click at [813, 943] on button "Cancel" at bounding box center [808, 952] width 68 height 32
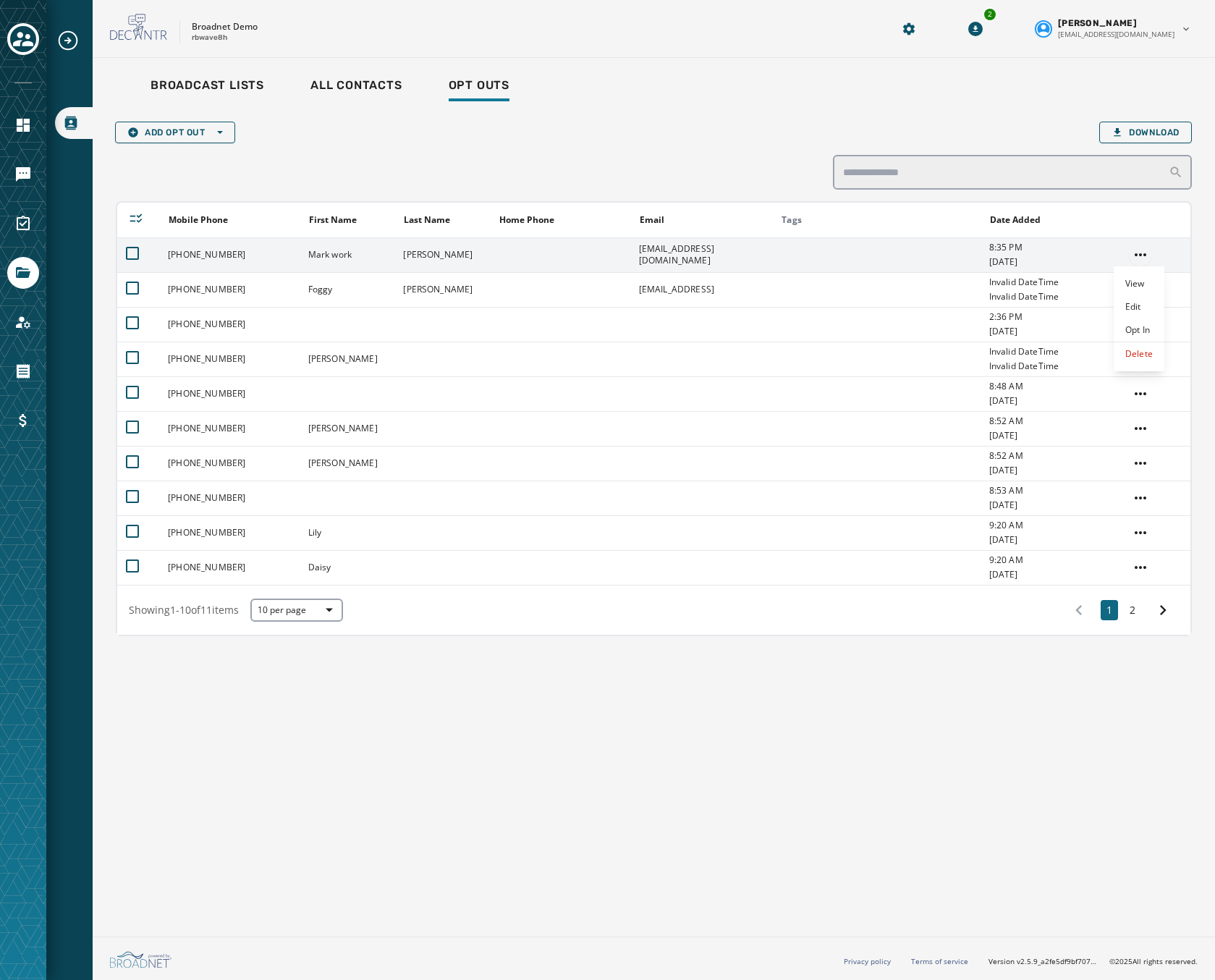
click at [1140, 247] on html "Broadcast Lists Skip To Main Content Broadnet Demo rbwave8h 2 [PERSON_NAME] [EM…" at bounding box center [607, 490] width 1215 height 980
click at [1147, 331] on div "Opt In" at bounding box center [1139, 330] width 51 height 23
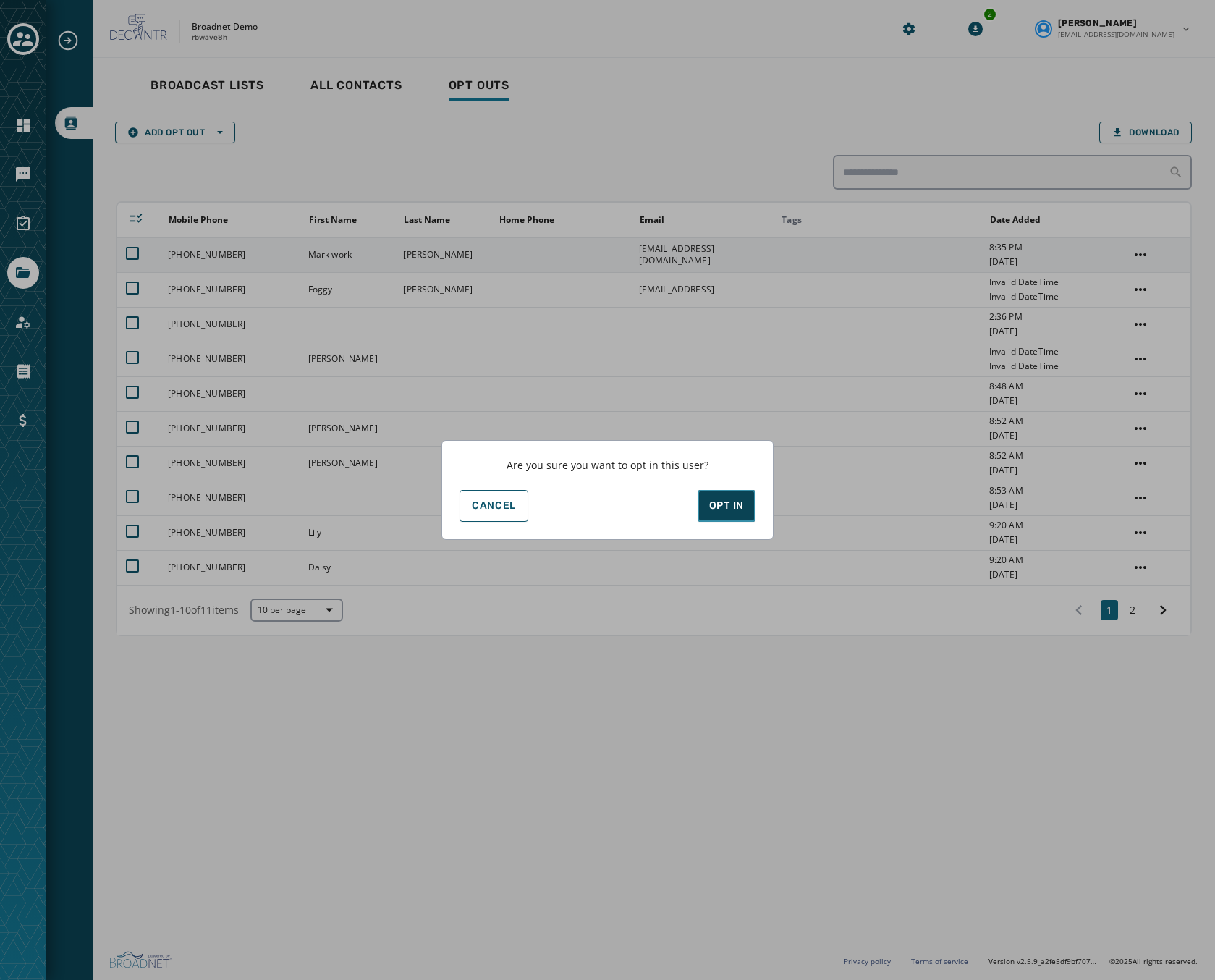
click at [737, 517] on button "Opt In" at bounding box center [726, 505] width 58 height 32
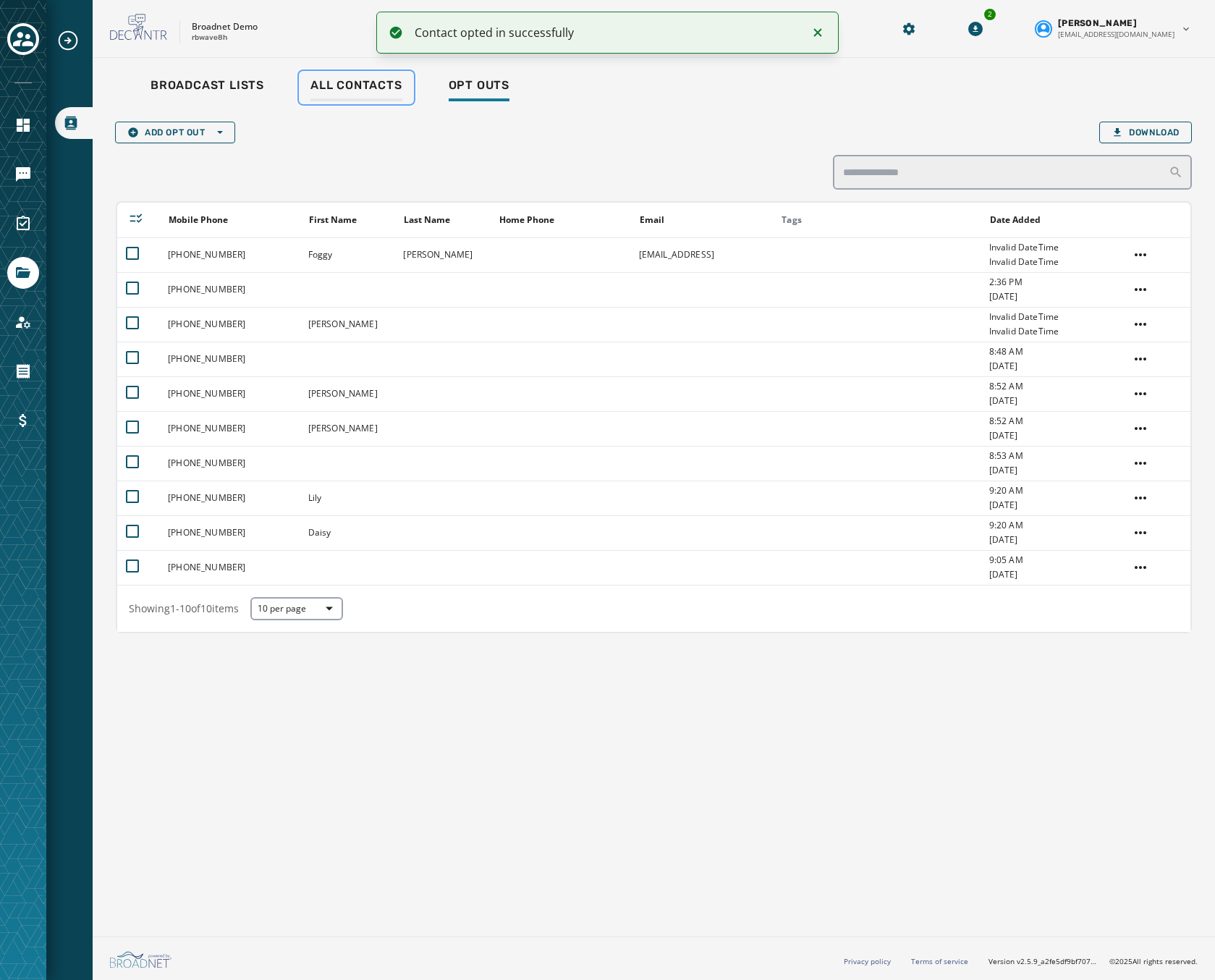
click at [350, 99] on div "All Contacts" at bounding box center [356, 90] width 92 height 23
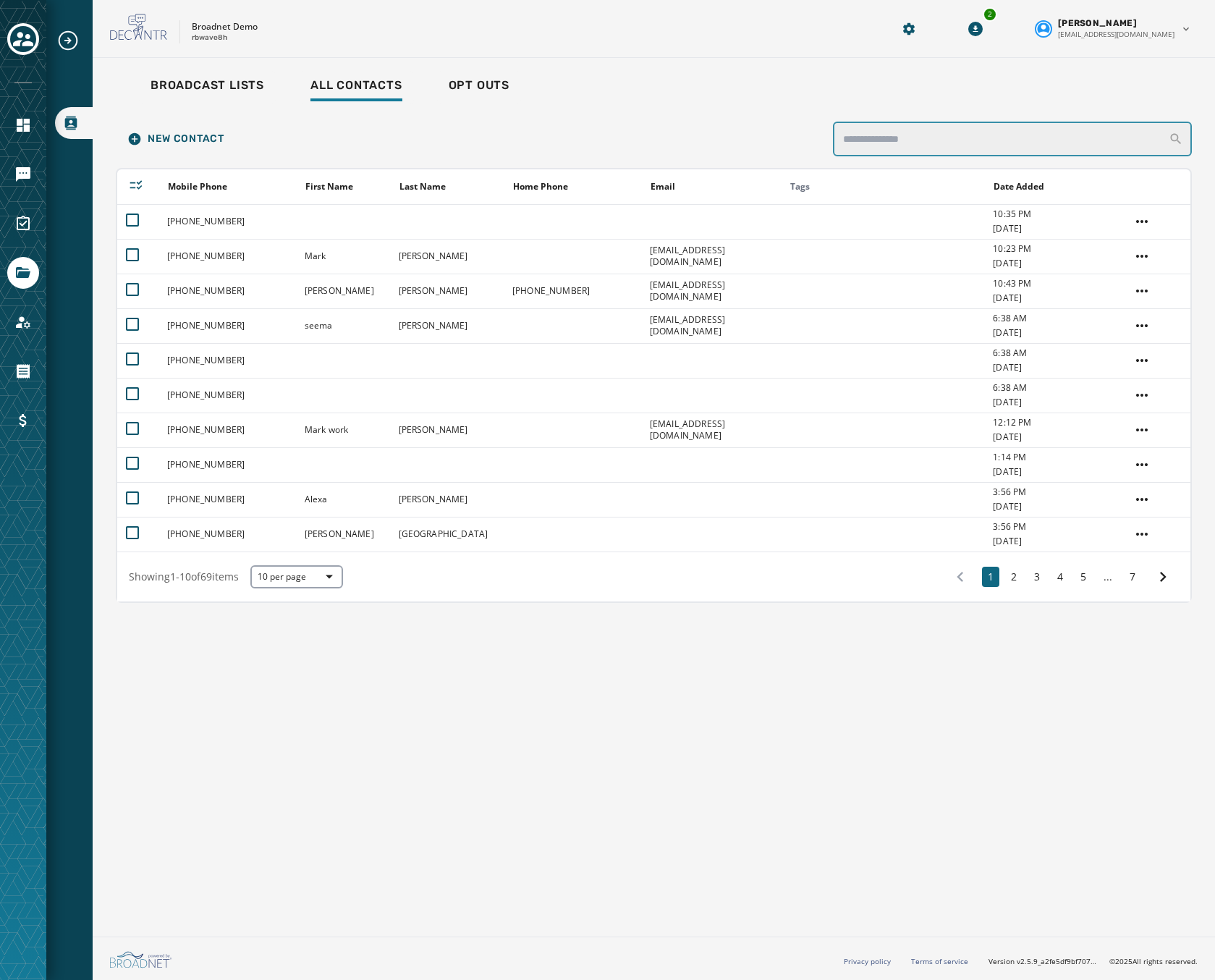
click at [954, 149] on input "search" at bounding box center [1012, 139] width 359 height 35
type input "*"
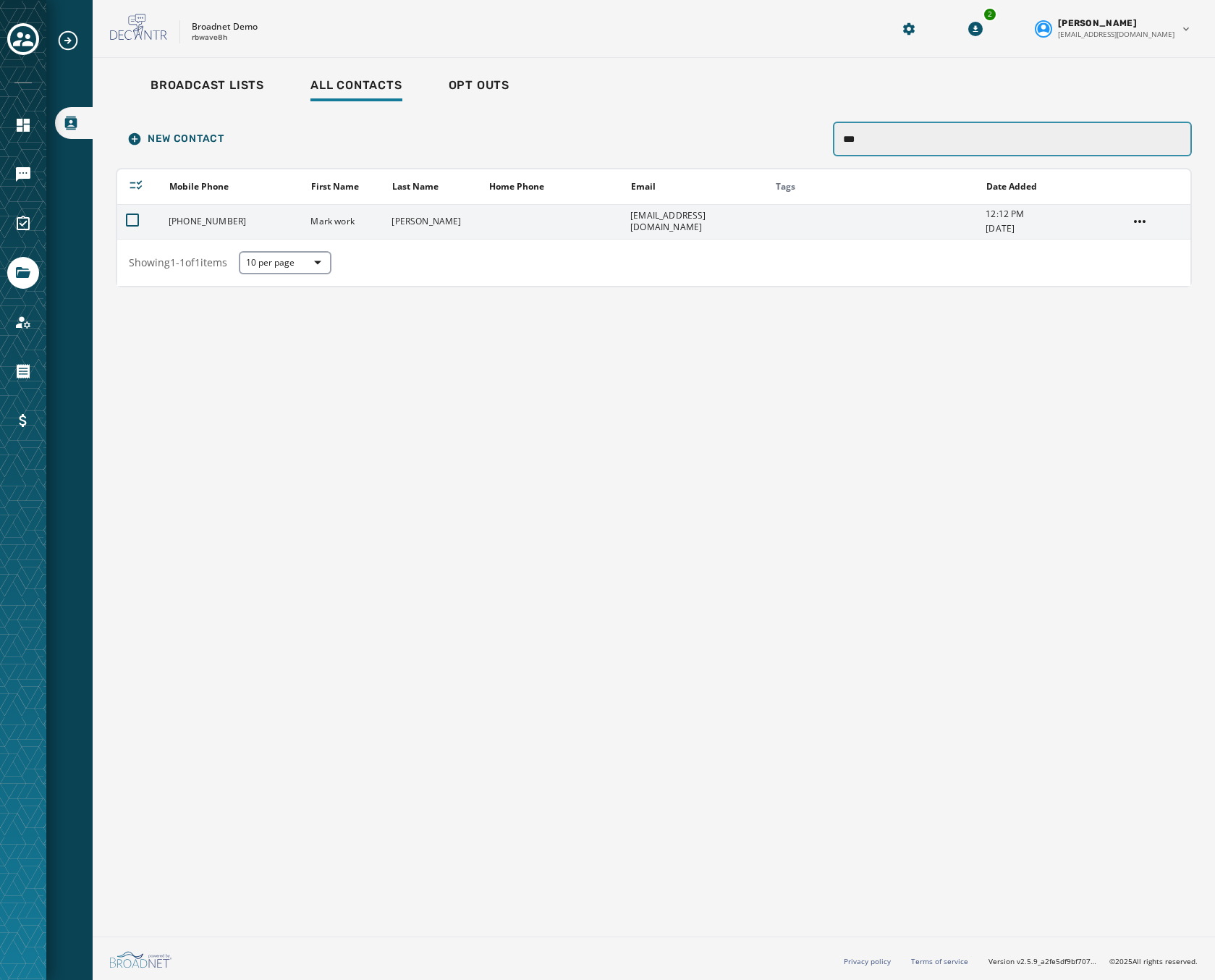
type input "***"
click at [669, 223] on td "[EMAIL_ADDRESS][DOMAIN_NAME]" at bounding box center [693, 221] width 142 height 35
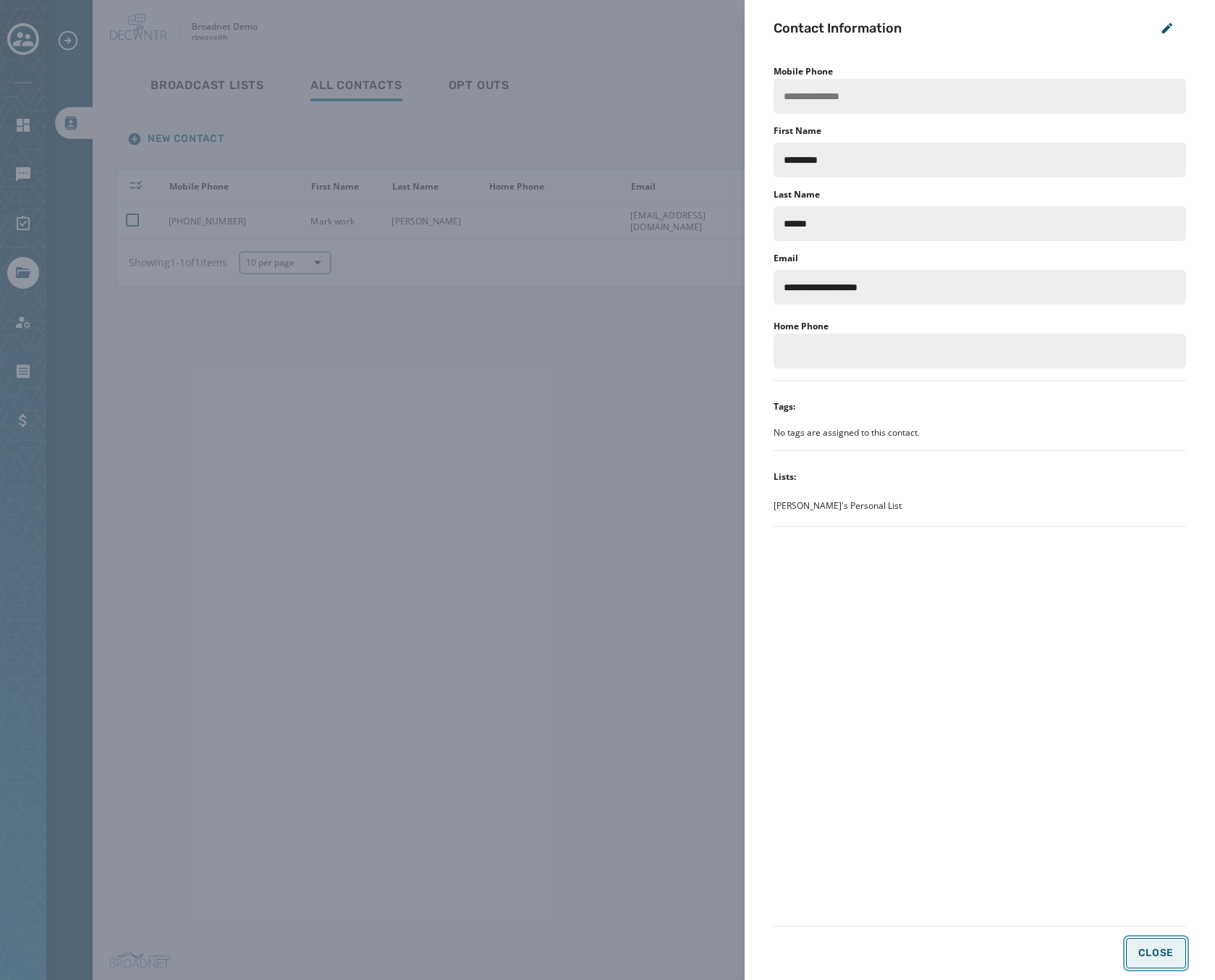
click at [1141, 950] on span "Close" at bounding box center [1157, 953] width 36 height 12
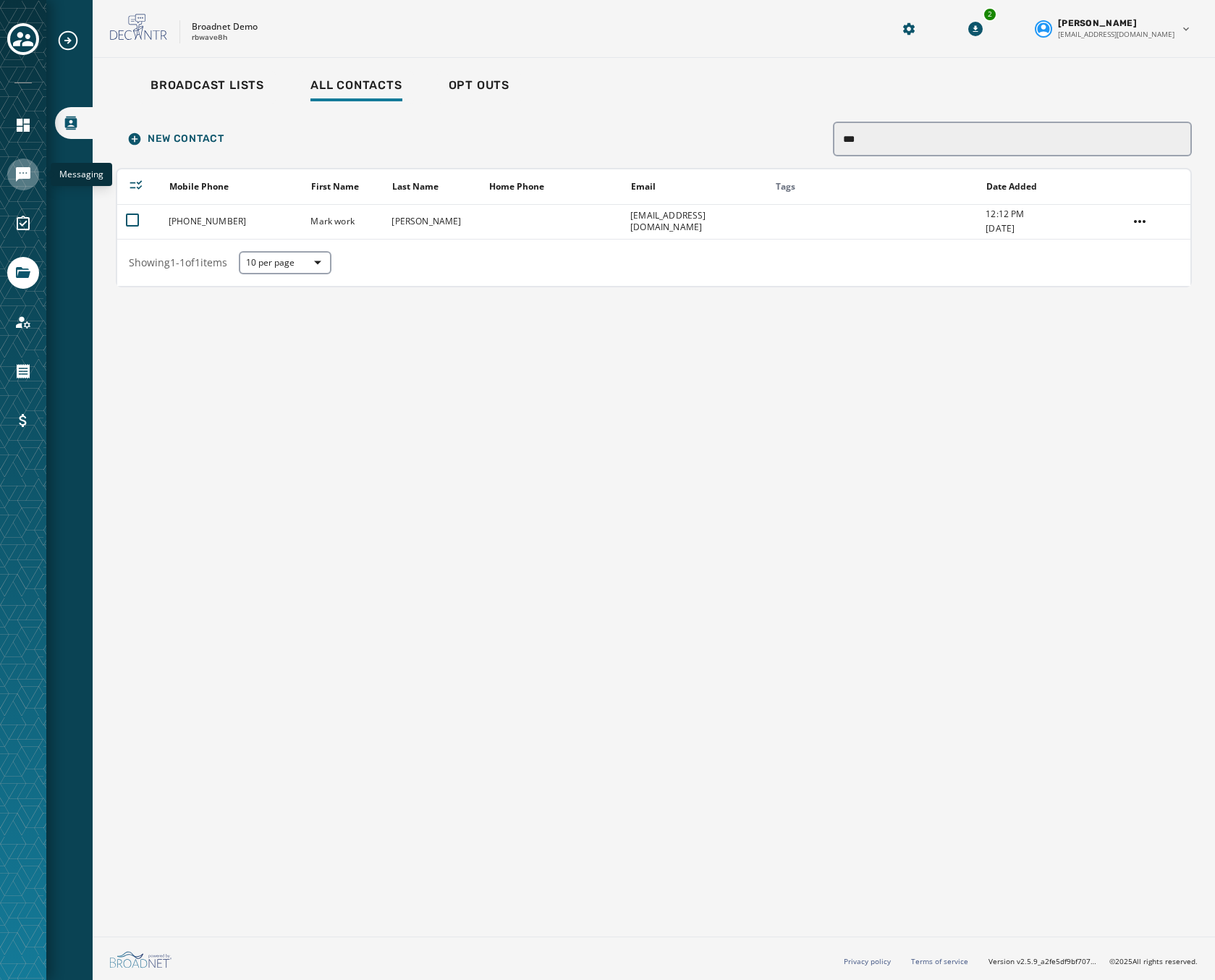
click at [22, 173] on icon "Navigate to Messaging" at bounding box center [23, 174] width 15 height 15
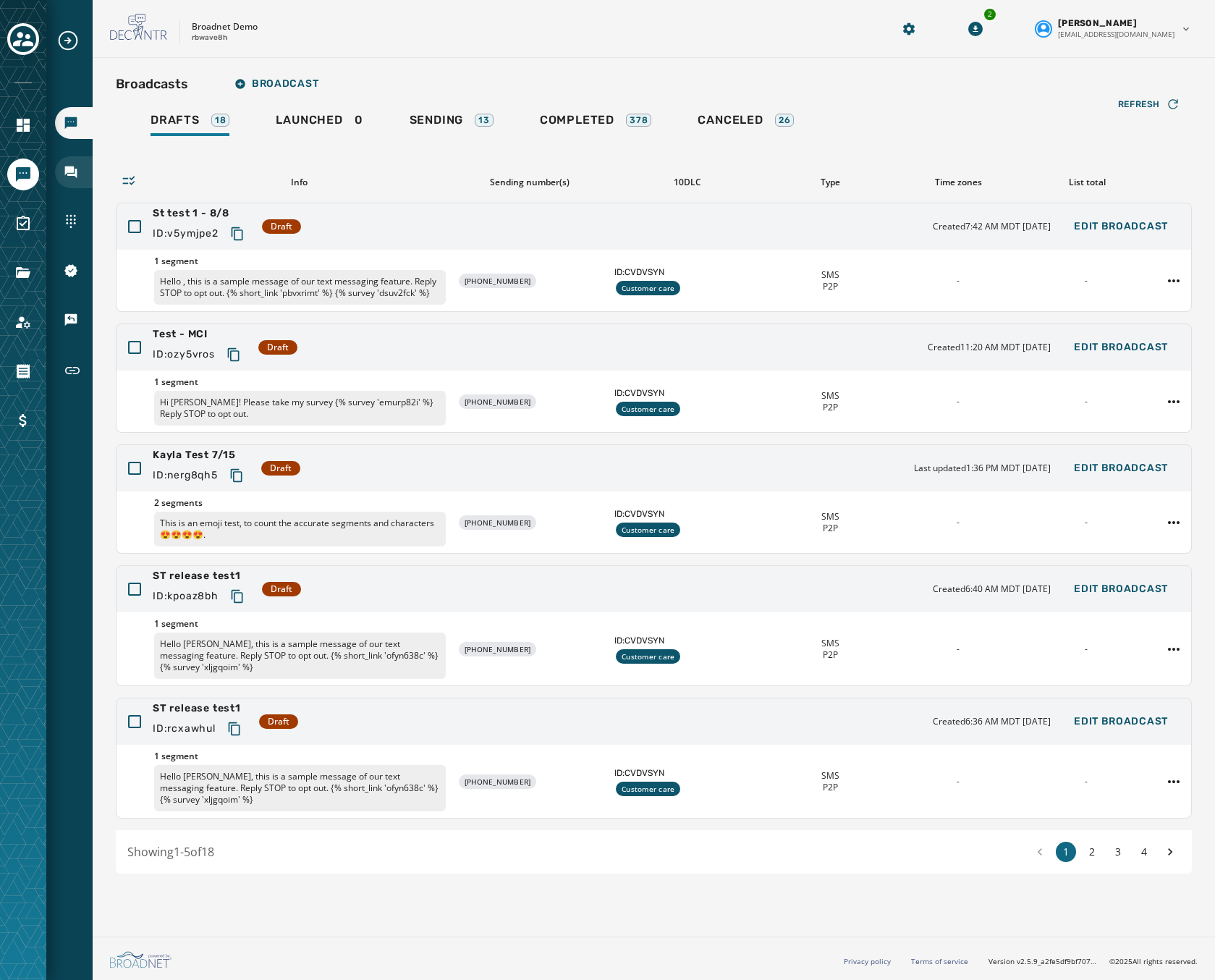
click at [67, 171] on icon "Navigate to Inbox" at bounding box center [72, 173] width 12 height 12
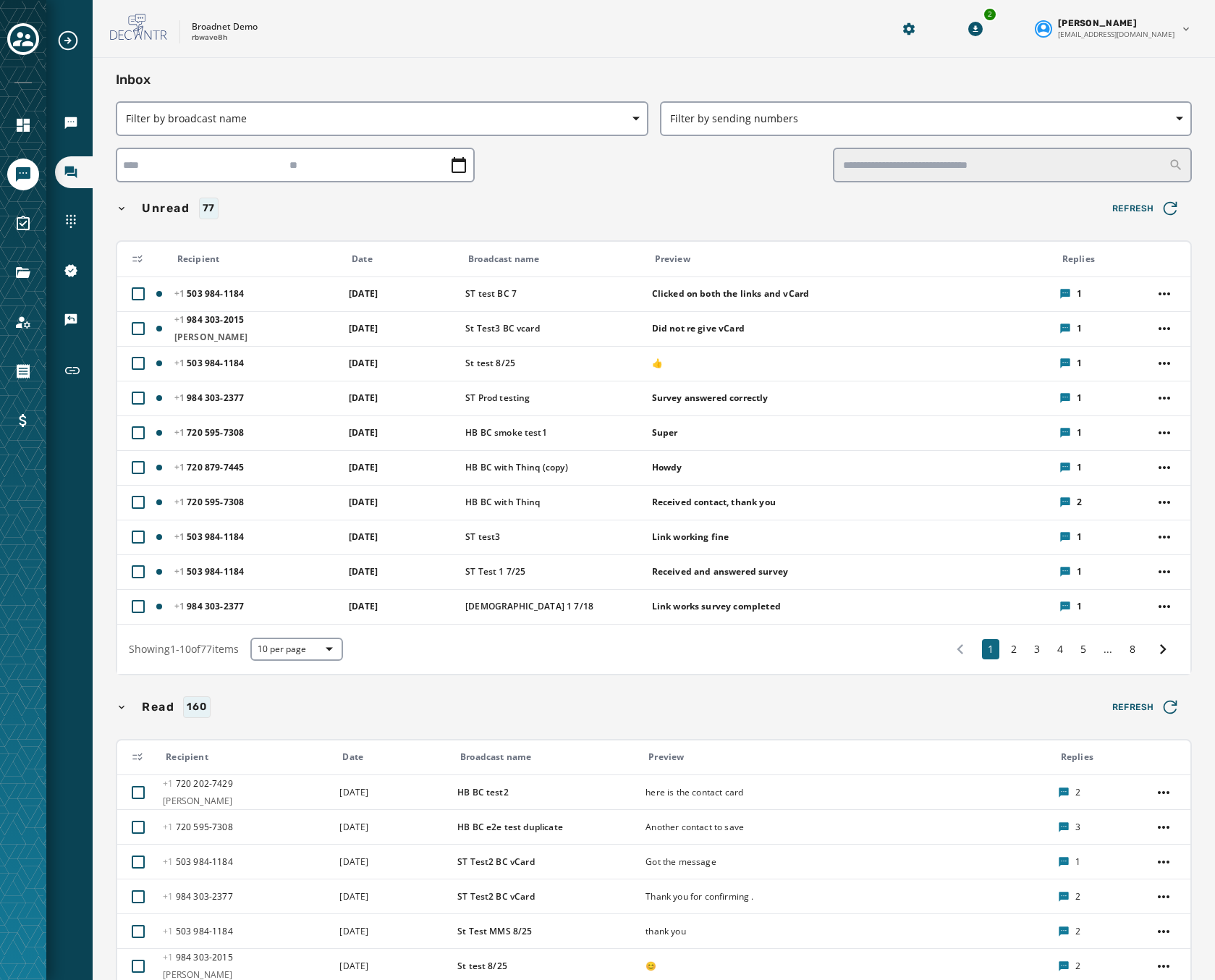
click at [67, 202] on div "Broadcasts Inbox Sending Numbers 10DLC Registration Keywords & Responders Short…" at bounding box center [70, 208] width 47 height 359
click at [26, 272] on icon "Navigate to Files" at bounding box center [23, 272] width 15 height 11
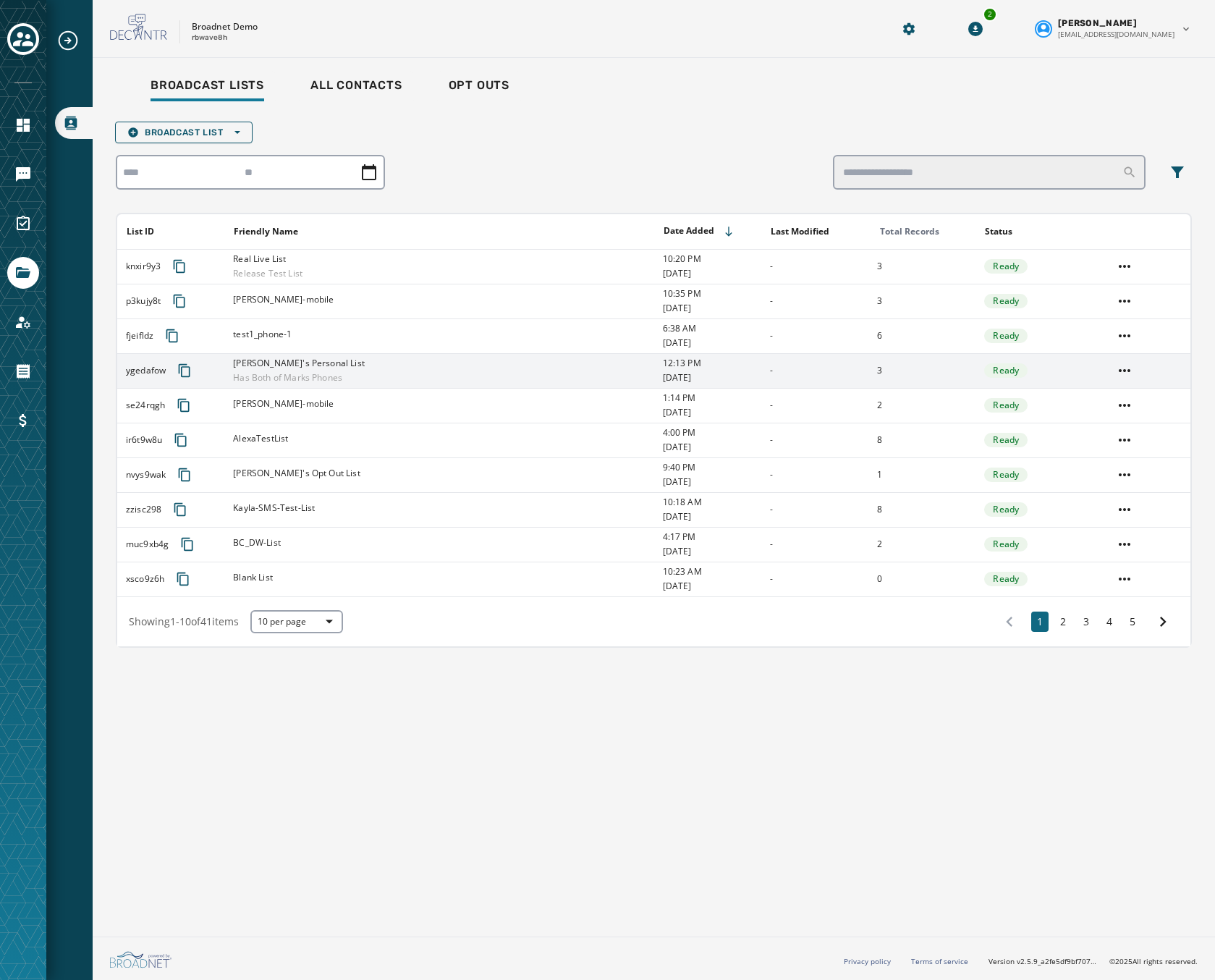
click at [383, 377] on div "[PERSON_NAME]'s Personal List Has Both of Marks Phones" at bounding box center [442, 370] width 420 height 26
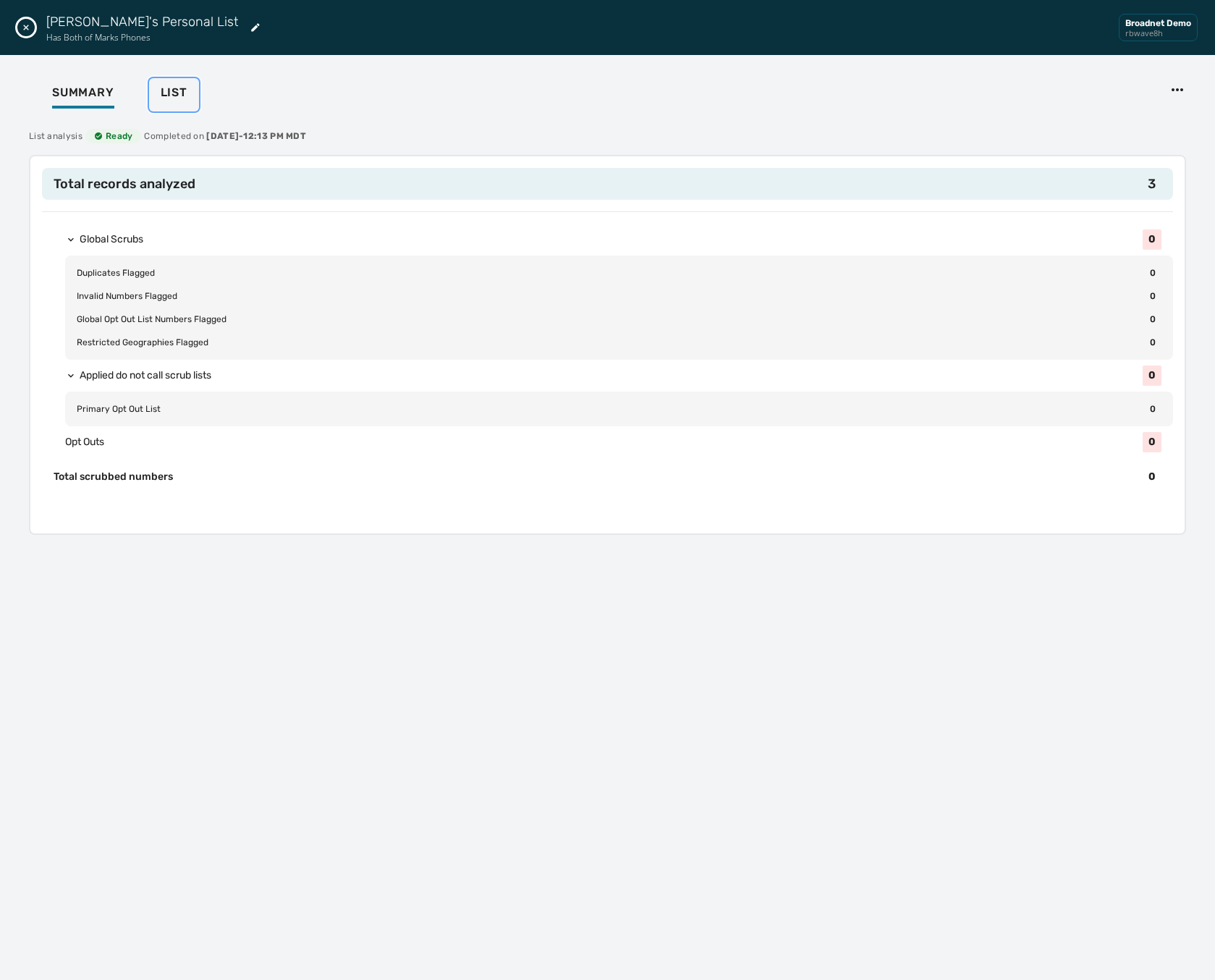
click at [180, 93] on span "List" at bounding box center [174, 93] width 26 height 15
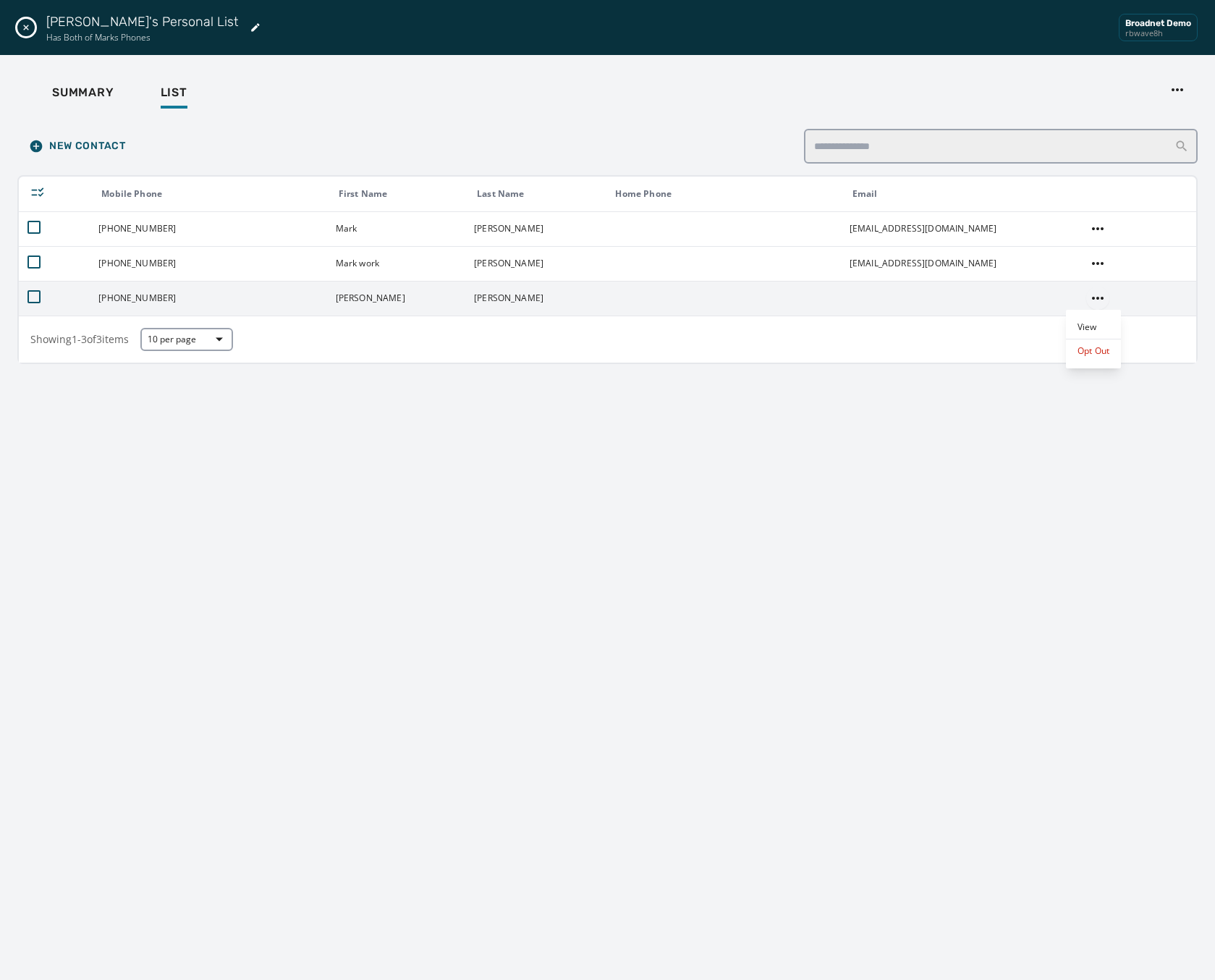
click at [1086, 294] on html "Broadcast Lists Skip To Main Content Broadnet Demo rbwave8h 2 [PERSON_NAME] [EM…" at bounding box center [607, 490] width 1215 height 980
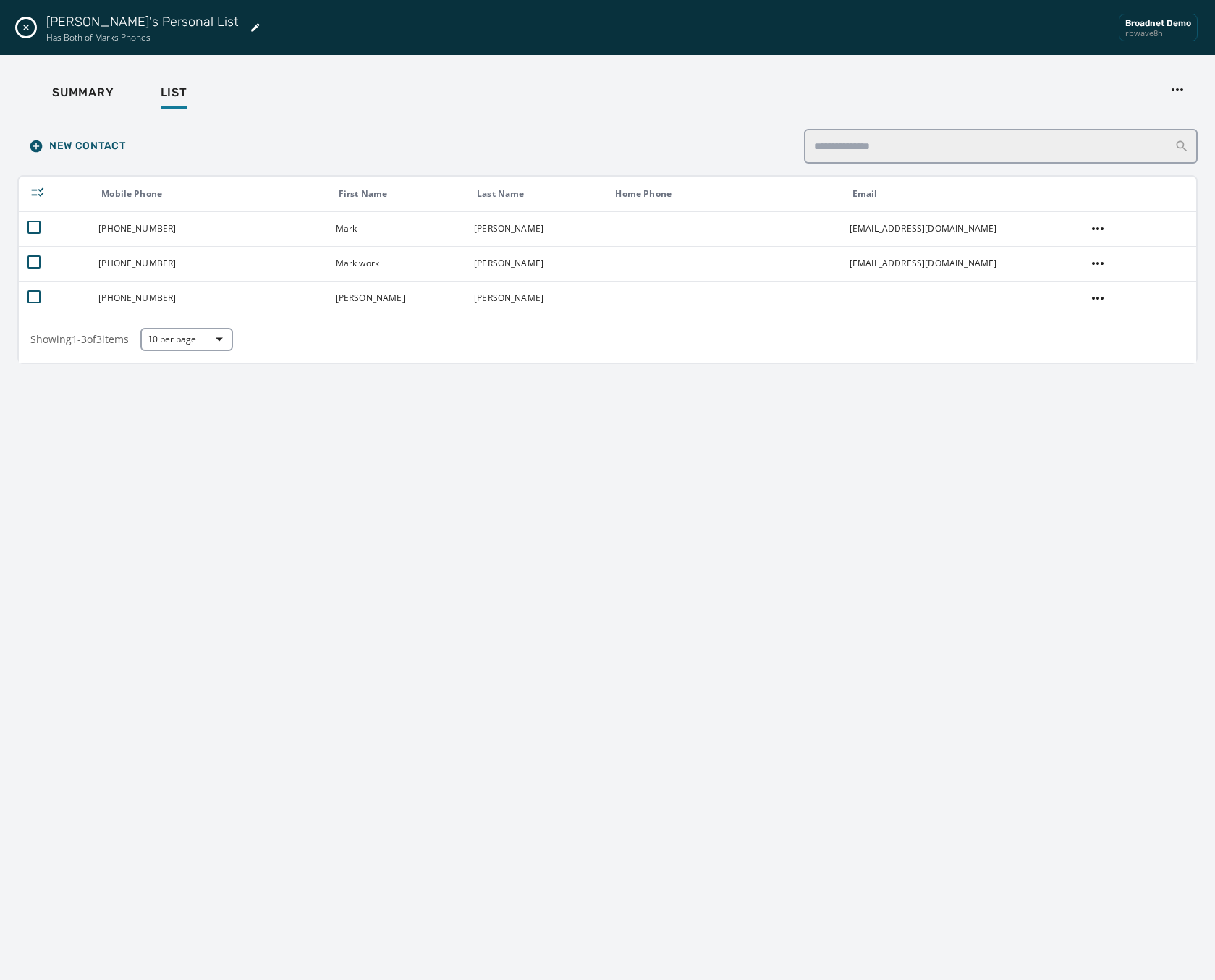
click at [967, 289] on html "Broadcast Lists Skip To Main Content Broadnet Demo rbwave8h 2 [PERSON_NAME] [EM…" at bounding box center [607, 490] width 1215 height 980
click at [967, 289] on td at bounding box center [959, 298] width 237 height 35
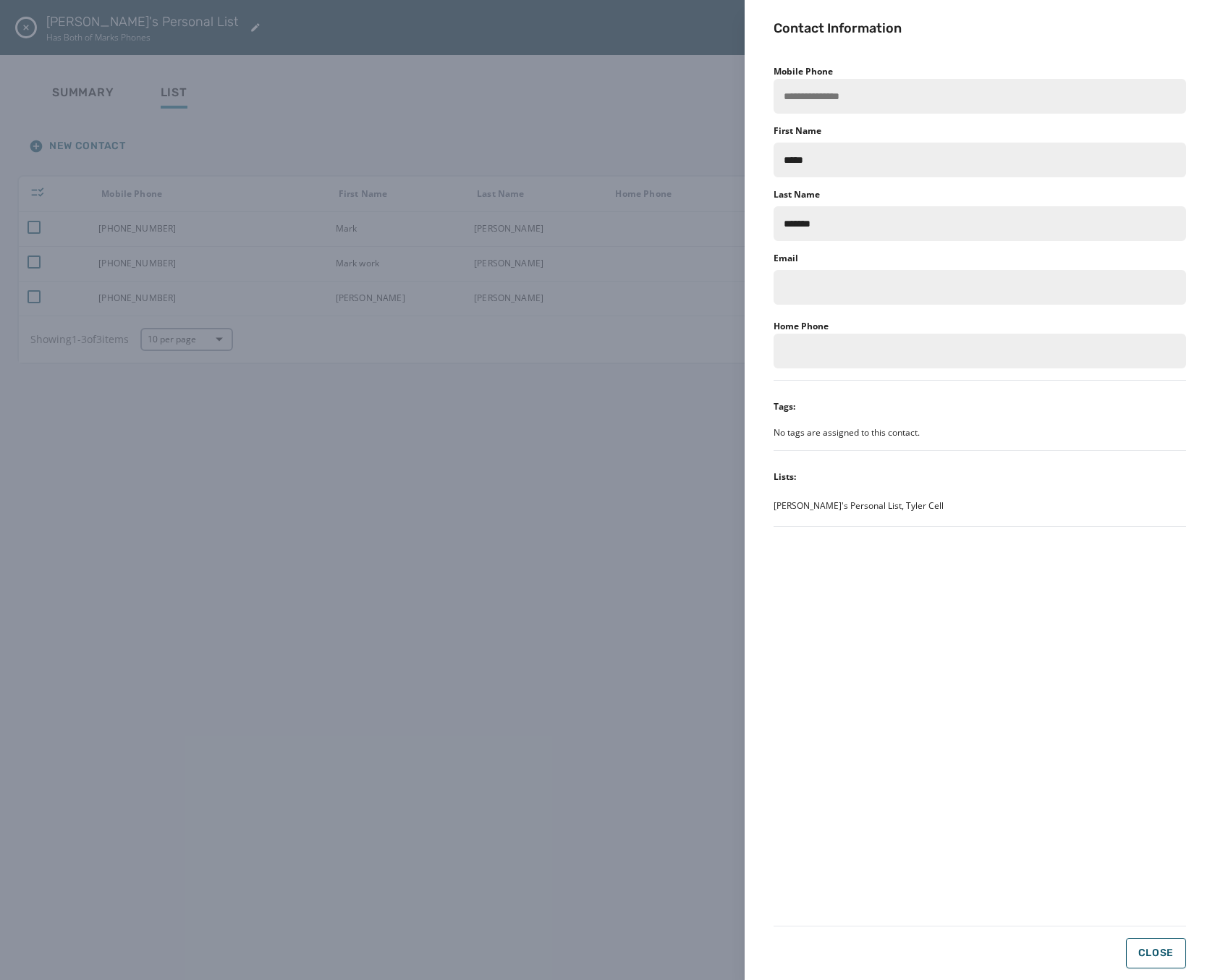
click at [415, 443] on div "**********" at bounding box center [607, 490] width 1215 height 980
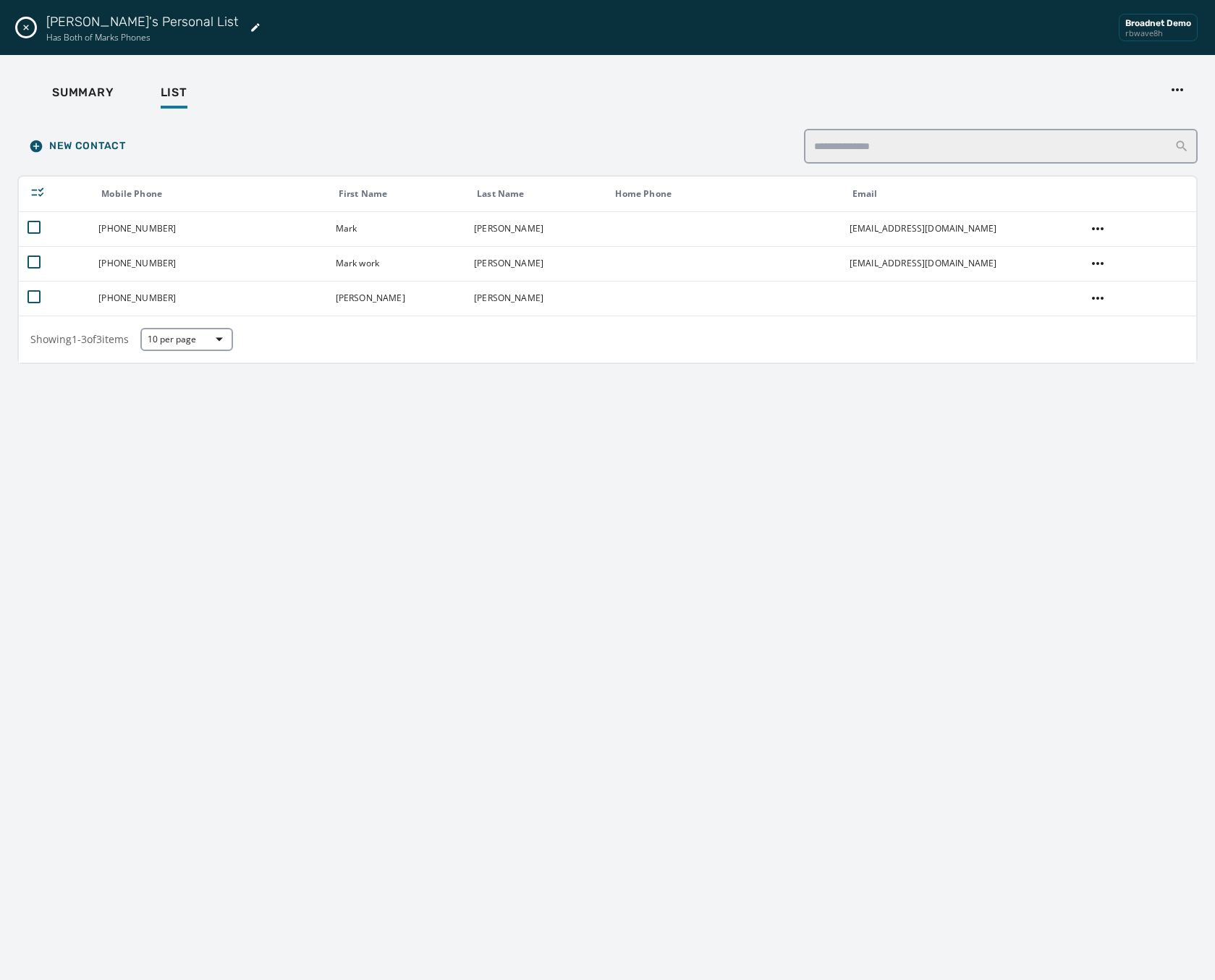
click at [29, 26] on icon "Close drawer" at bounding box center [26, 27] width 12 height 12
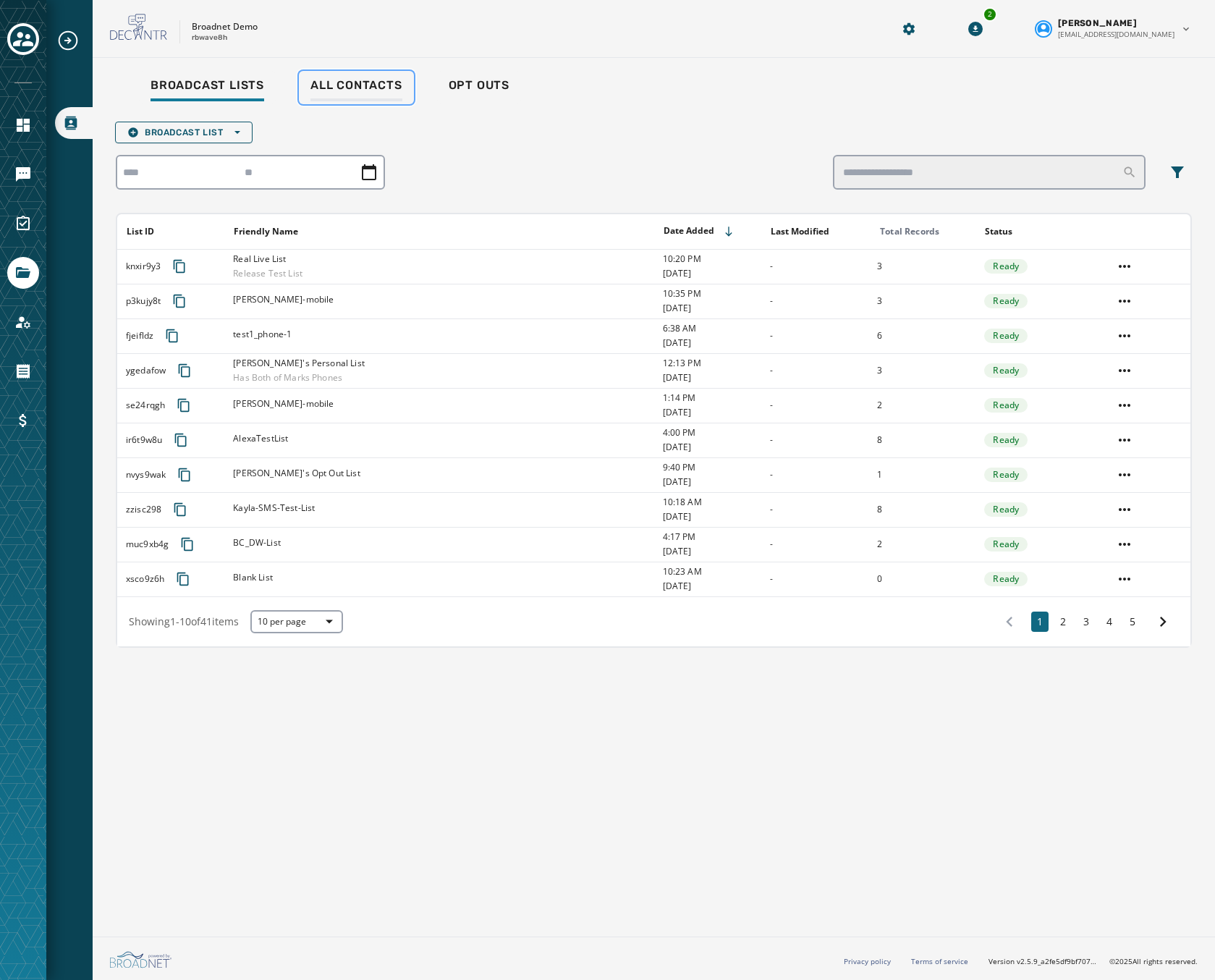
click at [355, 84] on span "All Contacts" at bounding box center [356, 85] width 92 height 15
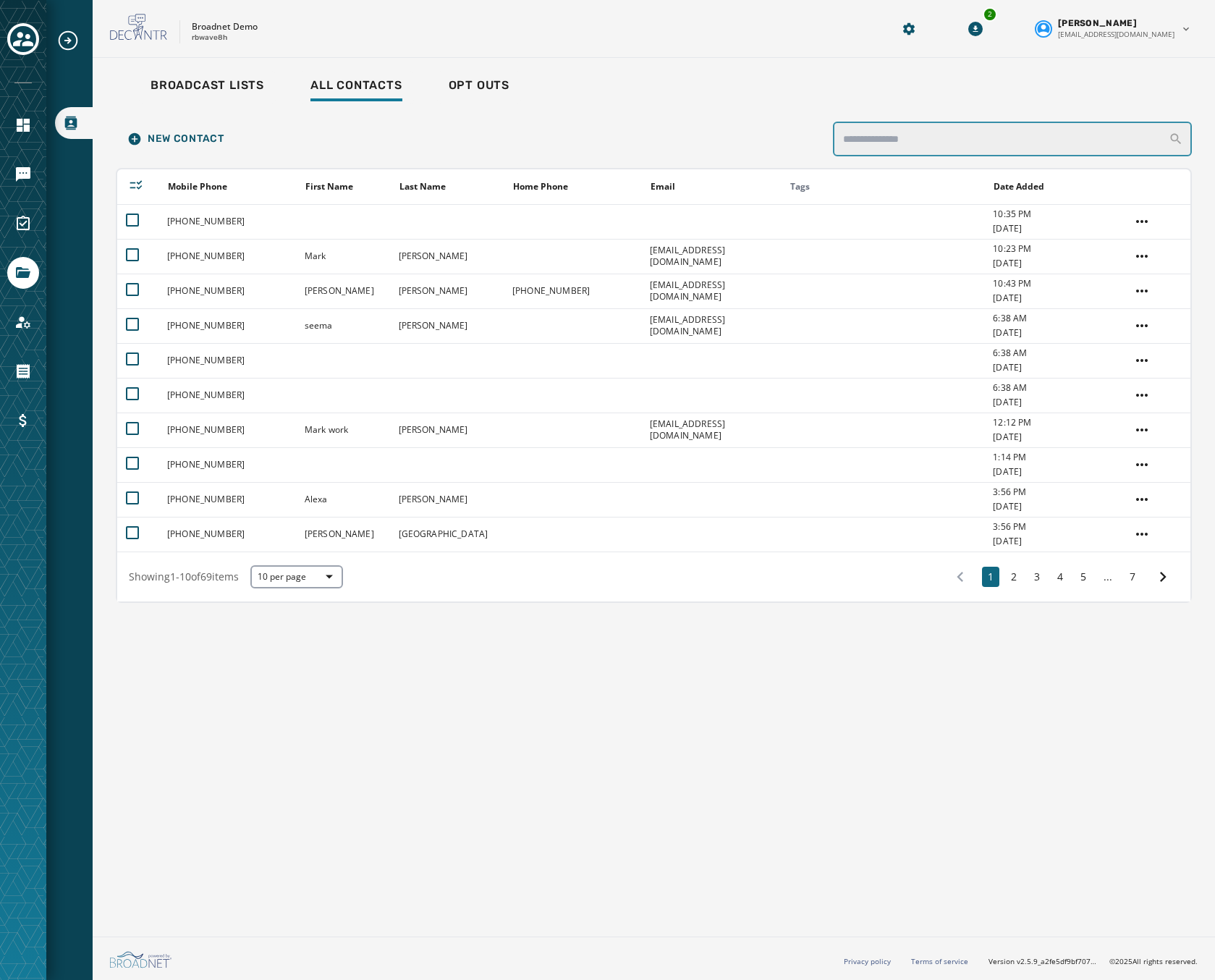
click at [917, 138] on input "search" at bounding box center [1012, 139] width 359 height 35
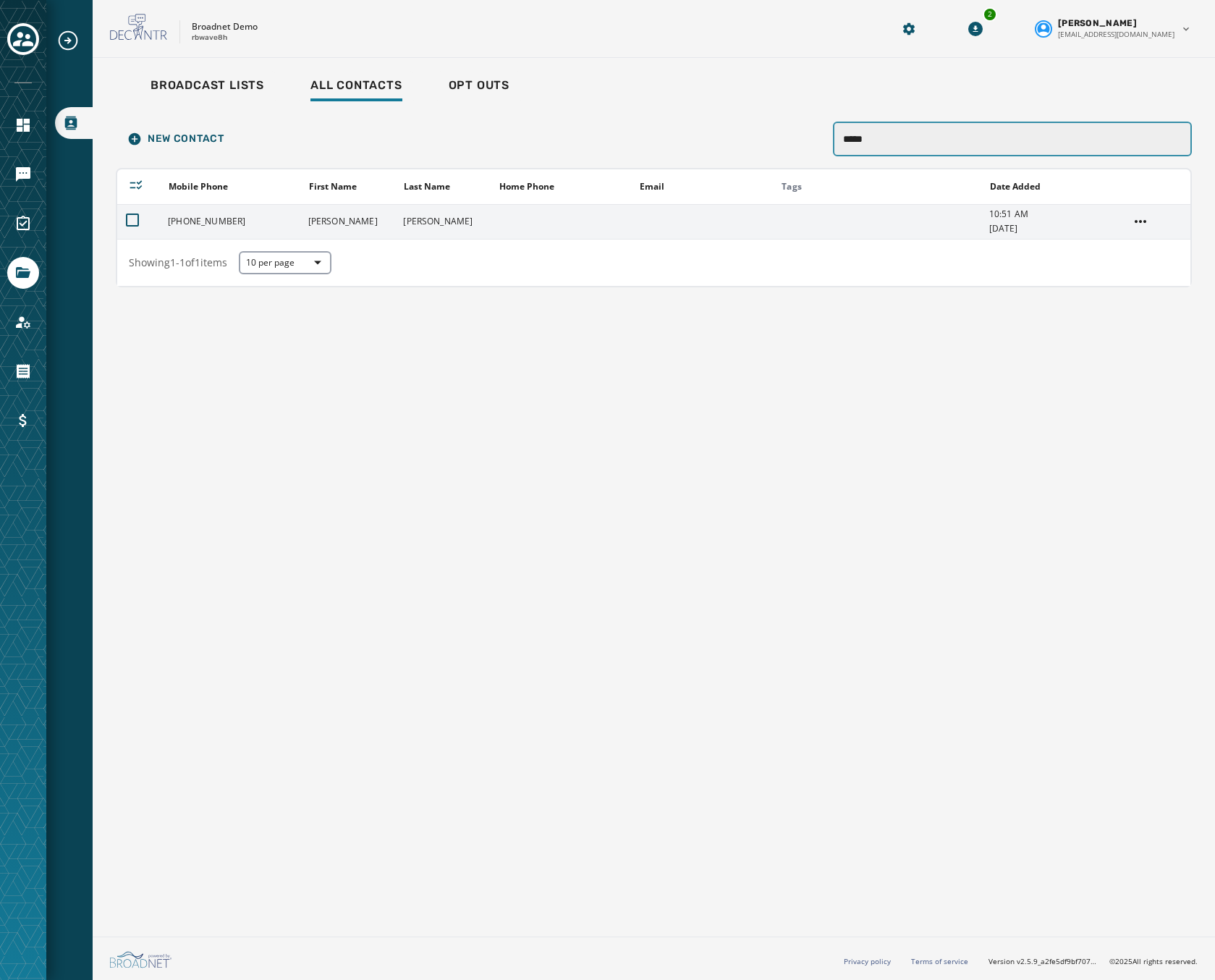
type input "*****"
click at [368, 215] on td "[PERSON_NAME]" at bounding box center [347, 221] width 96 height 35
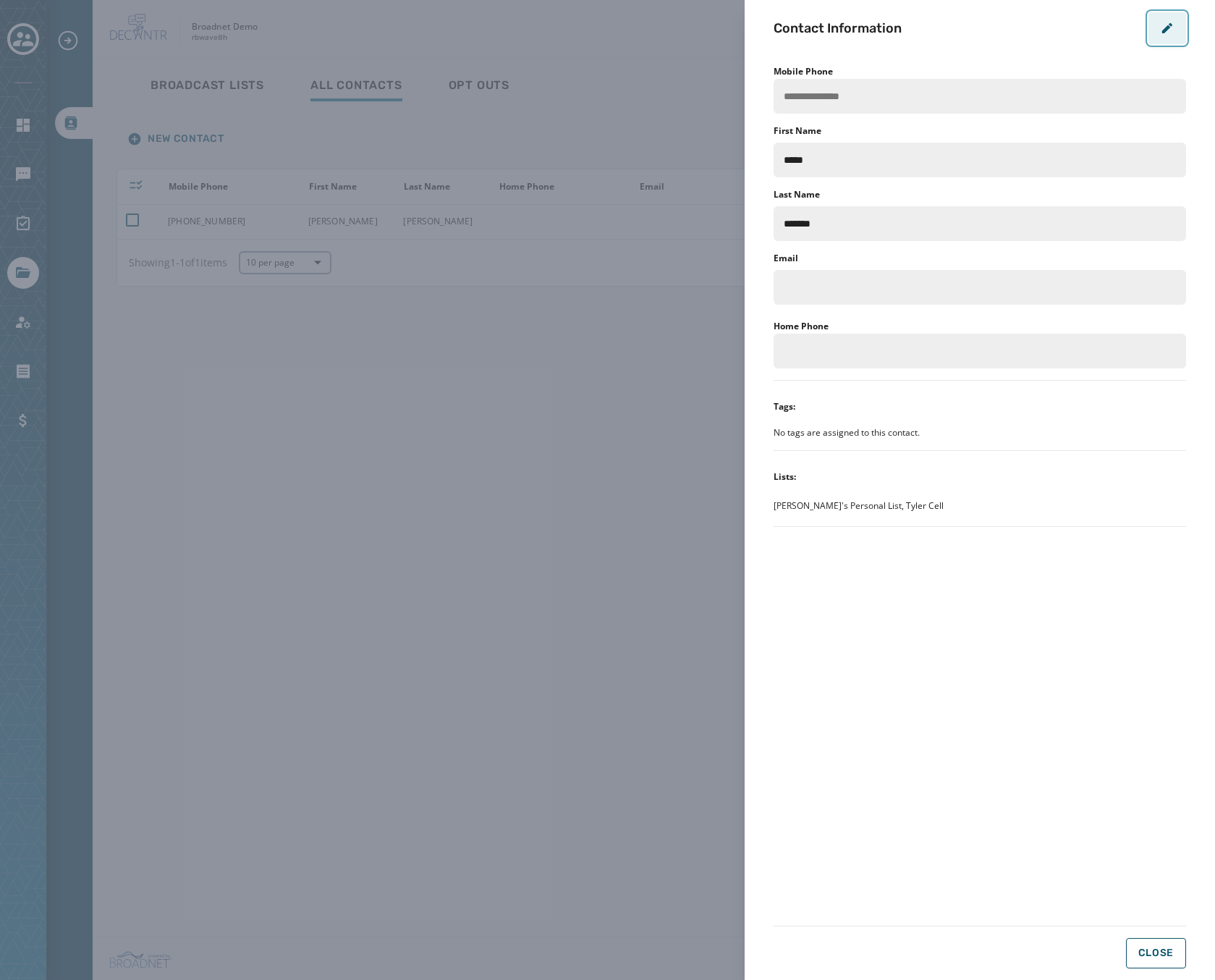
click at [1163, 17] on button "button" at bounding box center [1168, 28] width 37 height 32
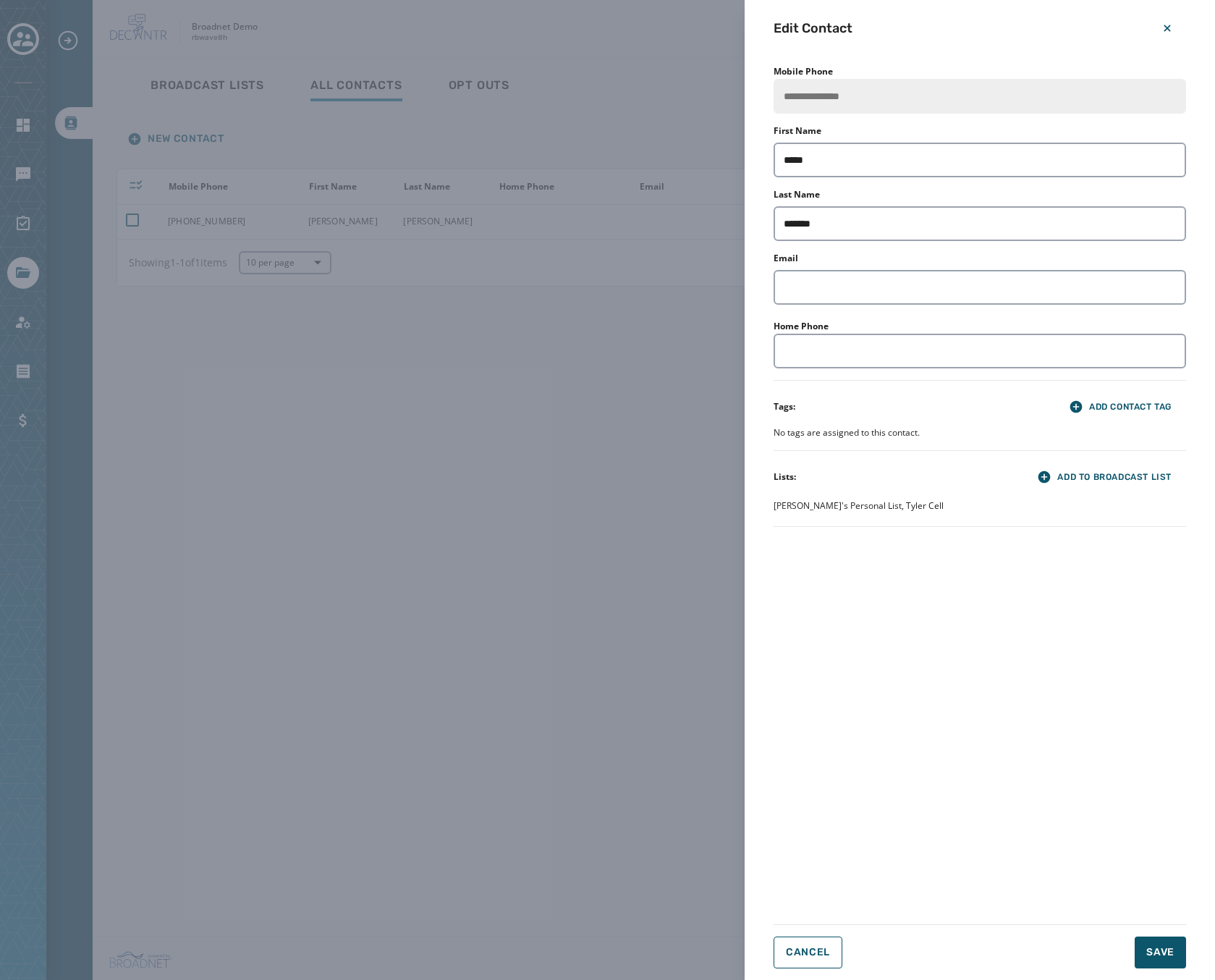
click at [866, 501] on span "[PERSON_NAME]'s Personal List, Tyler Cell" at bounding box center [859, 506] width 170 height 12
click at [823, 504] on span "[PERSON_NAME]'s Personal List, Tyler Cell" at bounding box center [859, 506] width 170 height 12
click at [1040, 501] on div "[PERSON_NAME]'s Personal List, Tyler Cell" at bounding box center [980, 506] width 413 height 17
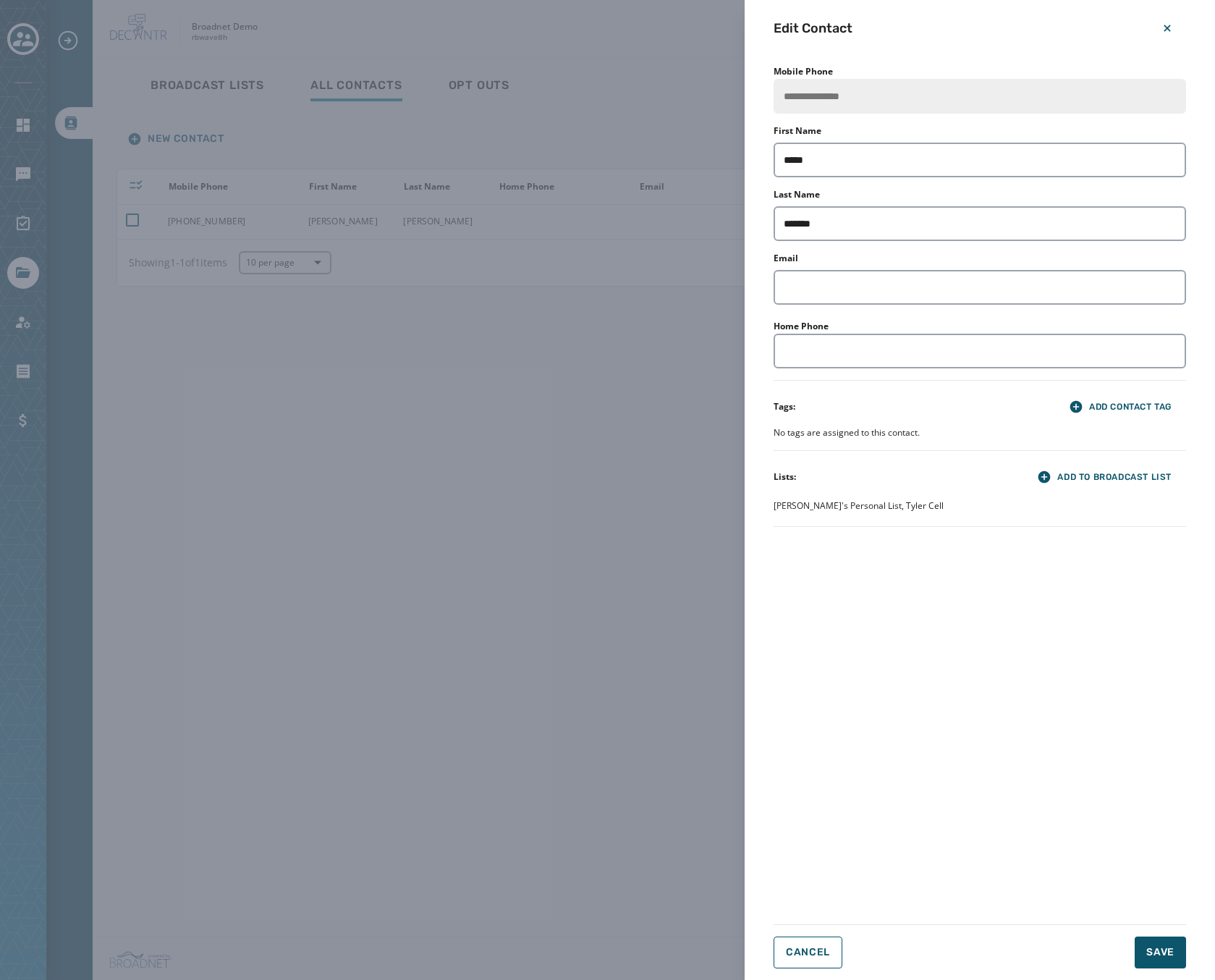
click at [299, 254] on div "**********" at bounding box center [607, 490] width 1215 height 980
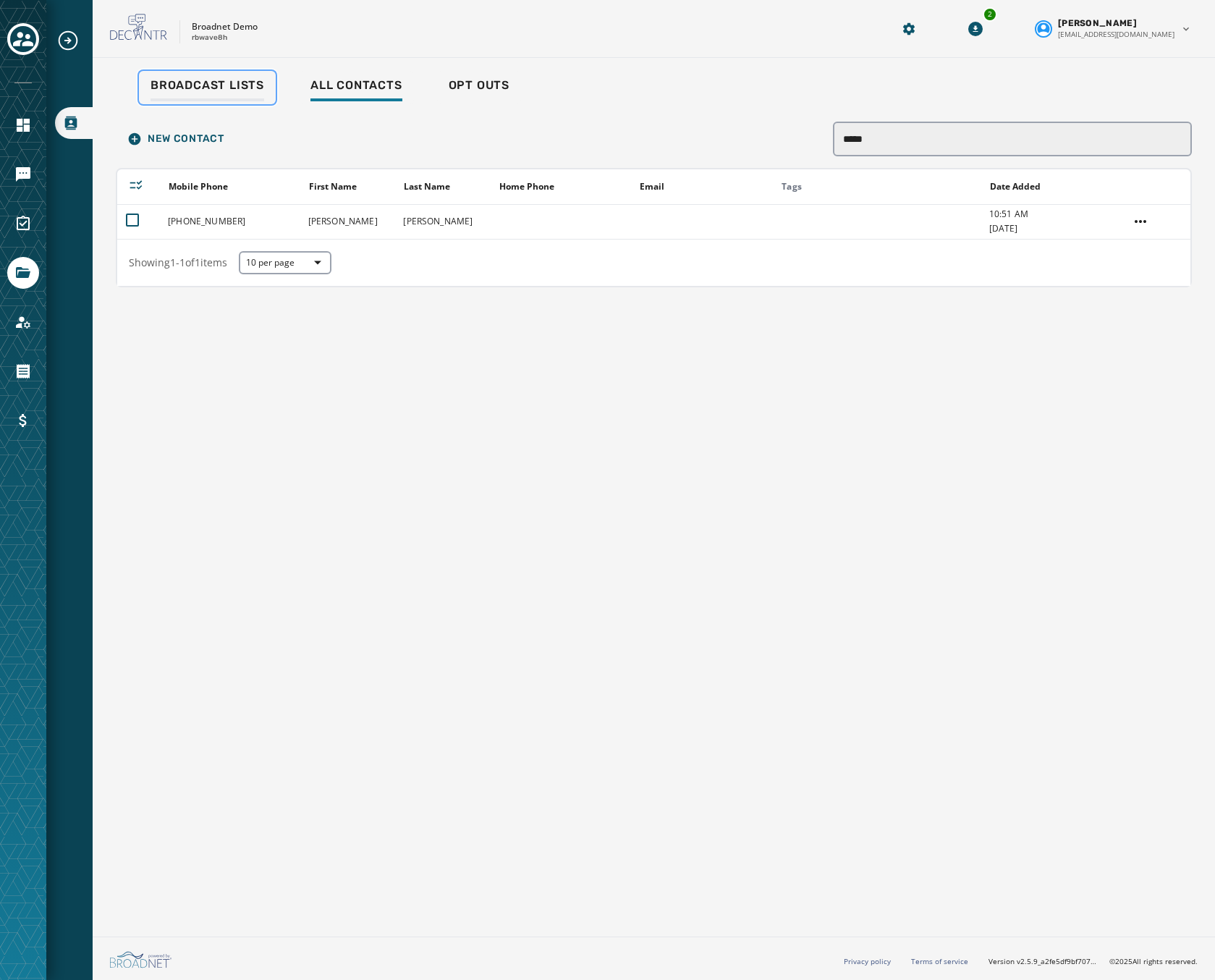
click at [241, 104] on link "Broadcast Lists" at bounding box center [208, 87] width 137 height 33
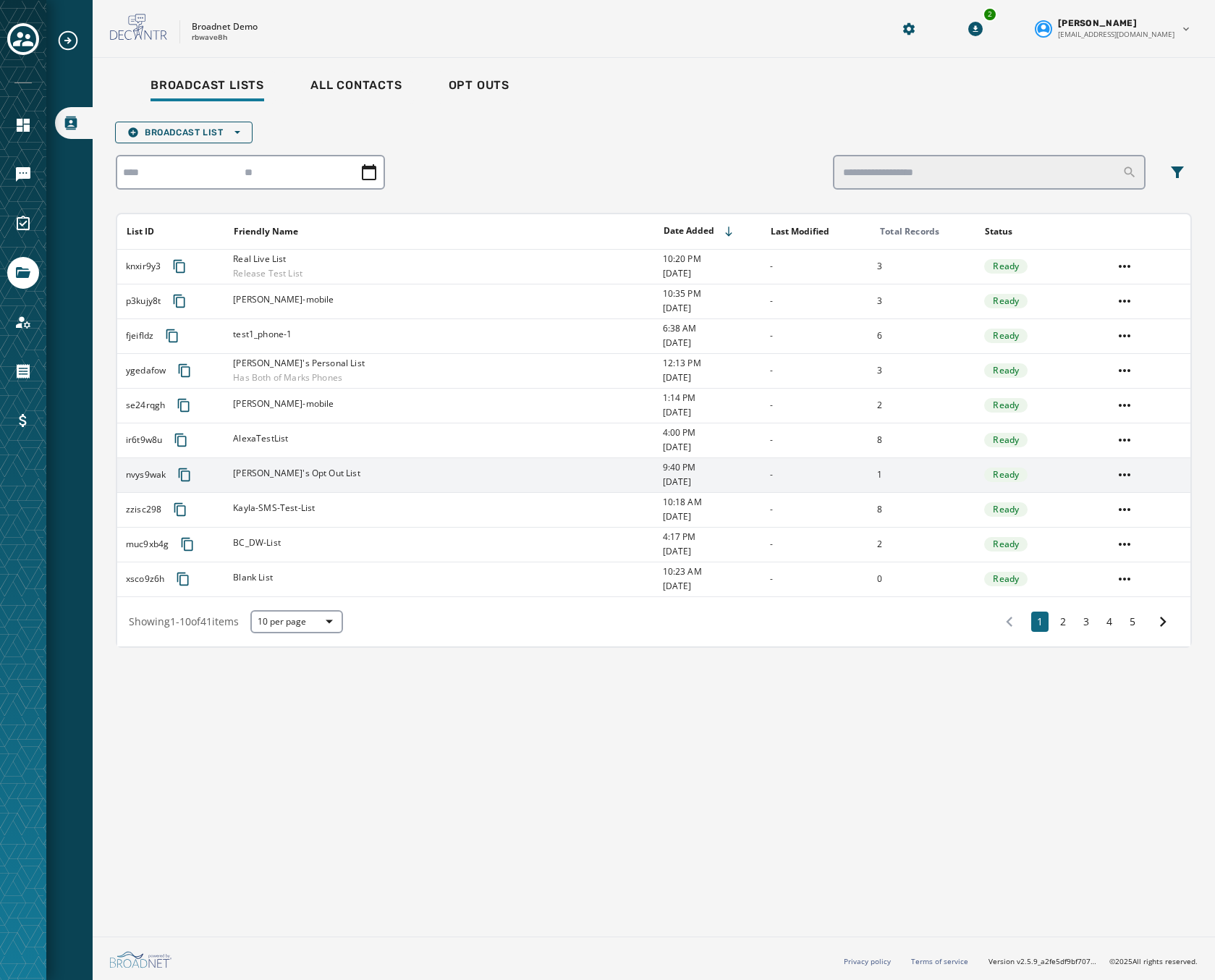
click at [432, 479] on div "[PERSON_NAME]'s Opt Out List" at bounding box center [442, 475] width 420 height 15
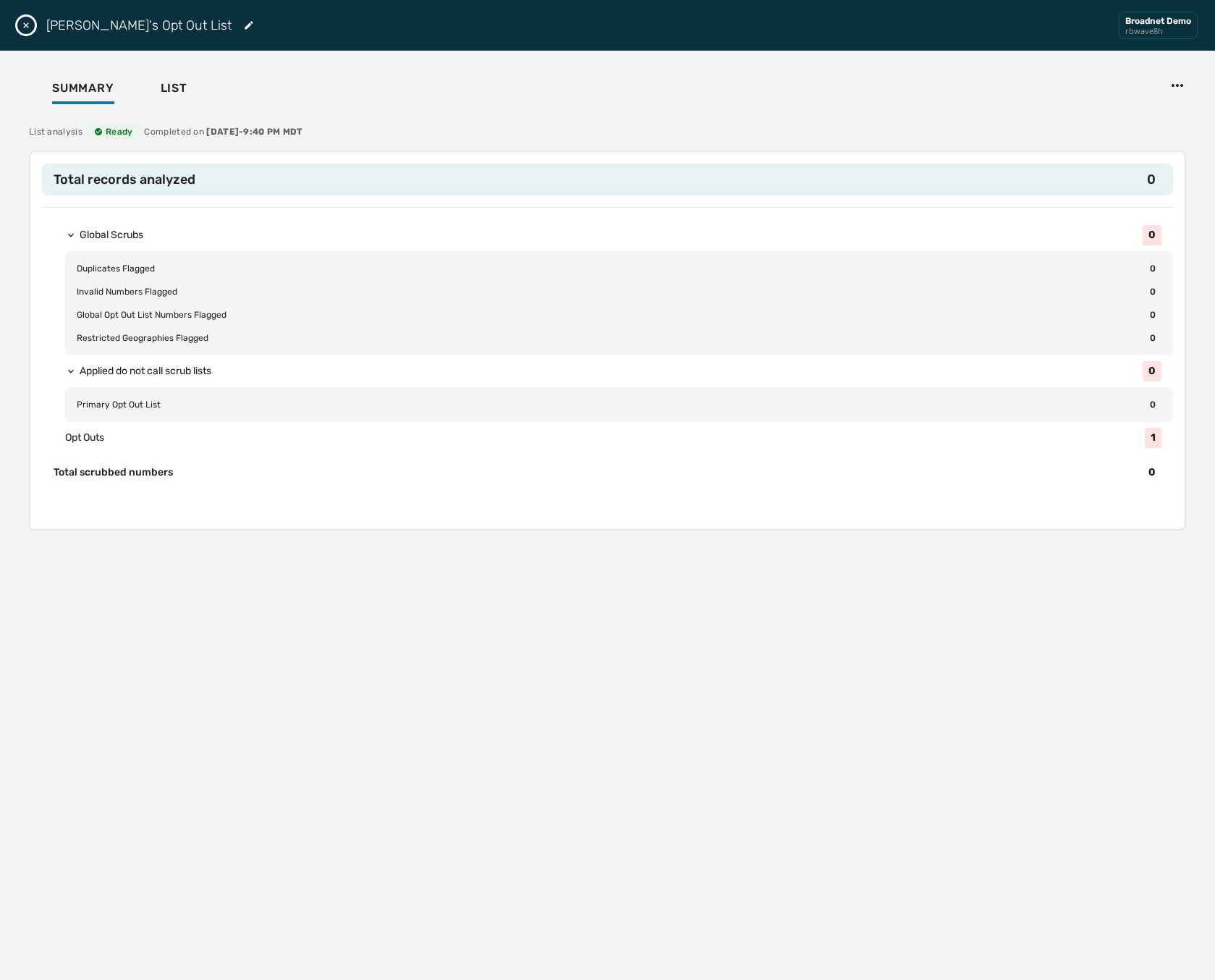
click at [32, 24] on button "Close drawer" at bounding box center [26, 25] width 17 height 17
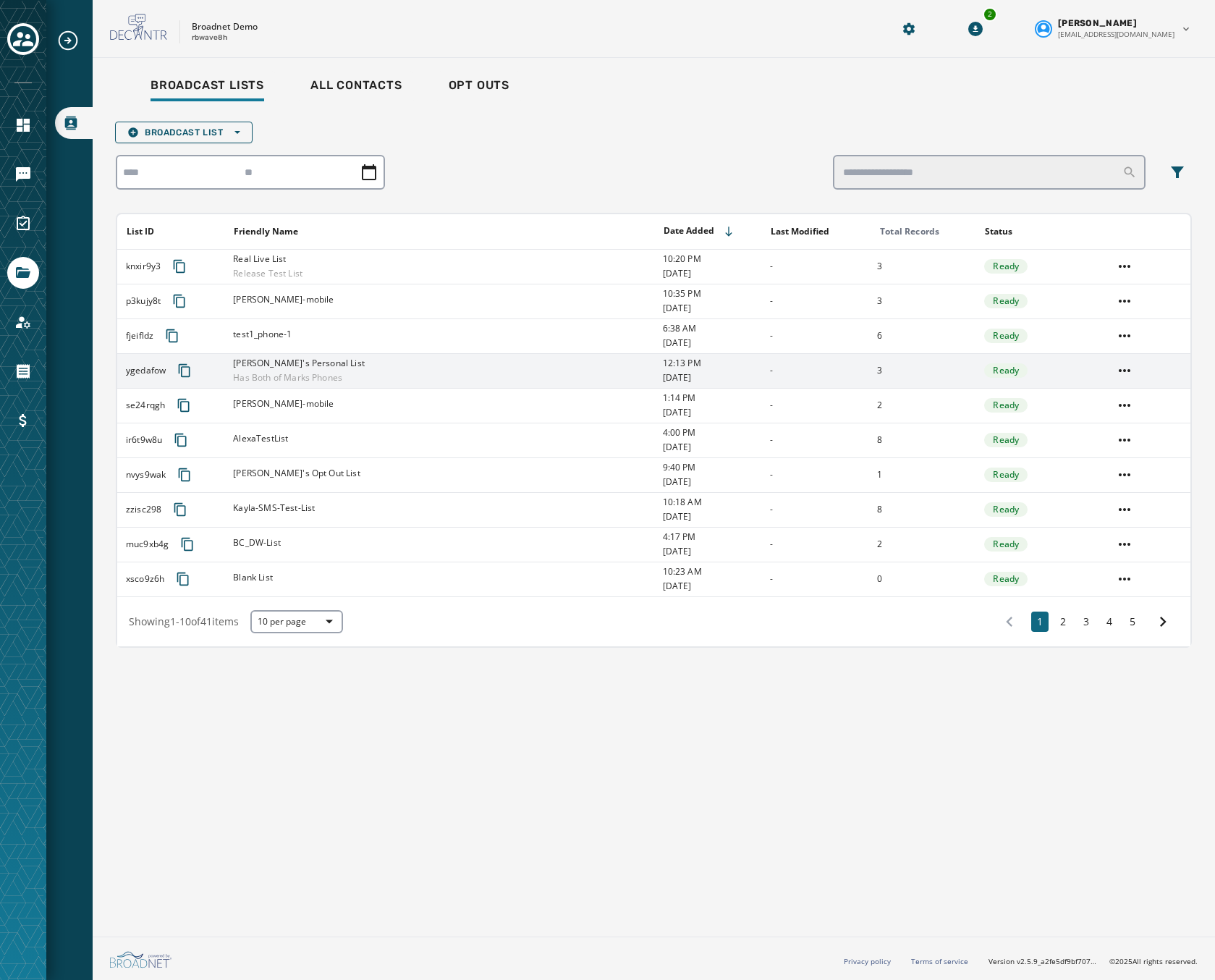
click at [433, 363] on div "[PERSON_NAME]'s Personal List Has Both of Marks Phones" at bounding box center [442, 370] width 420 height 26
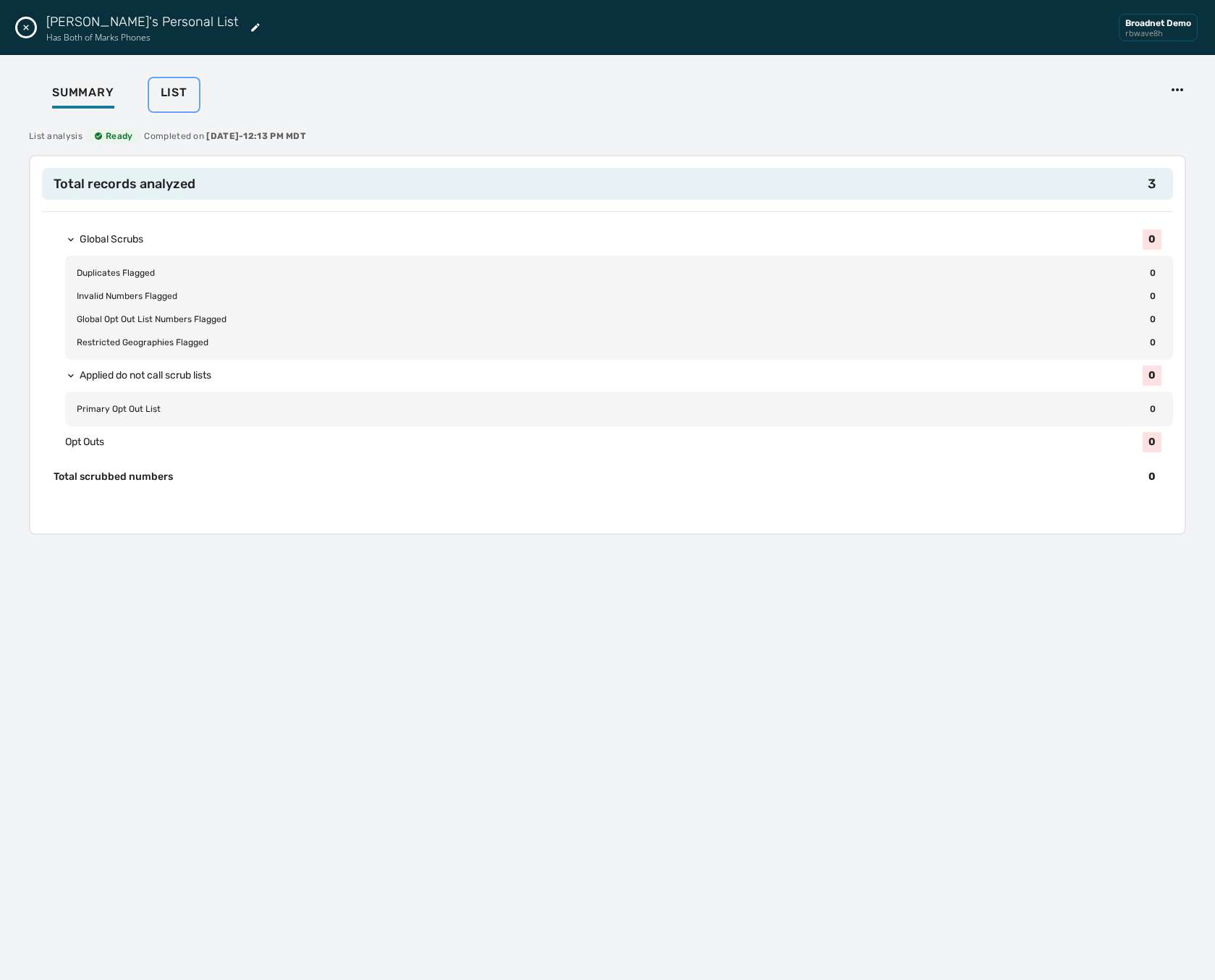
click at [174, 95] on span "List" at bounding box center [174, 93] width 26 height 15
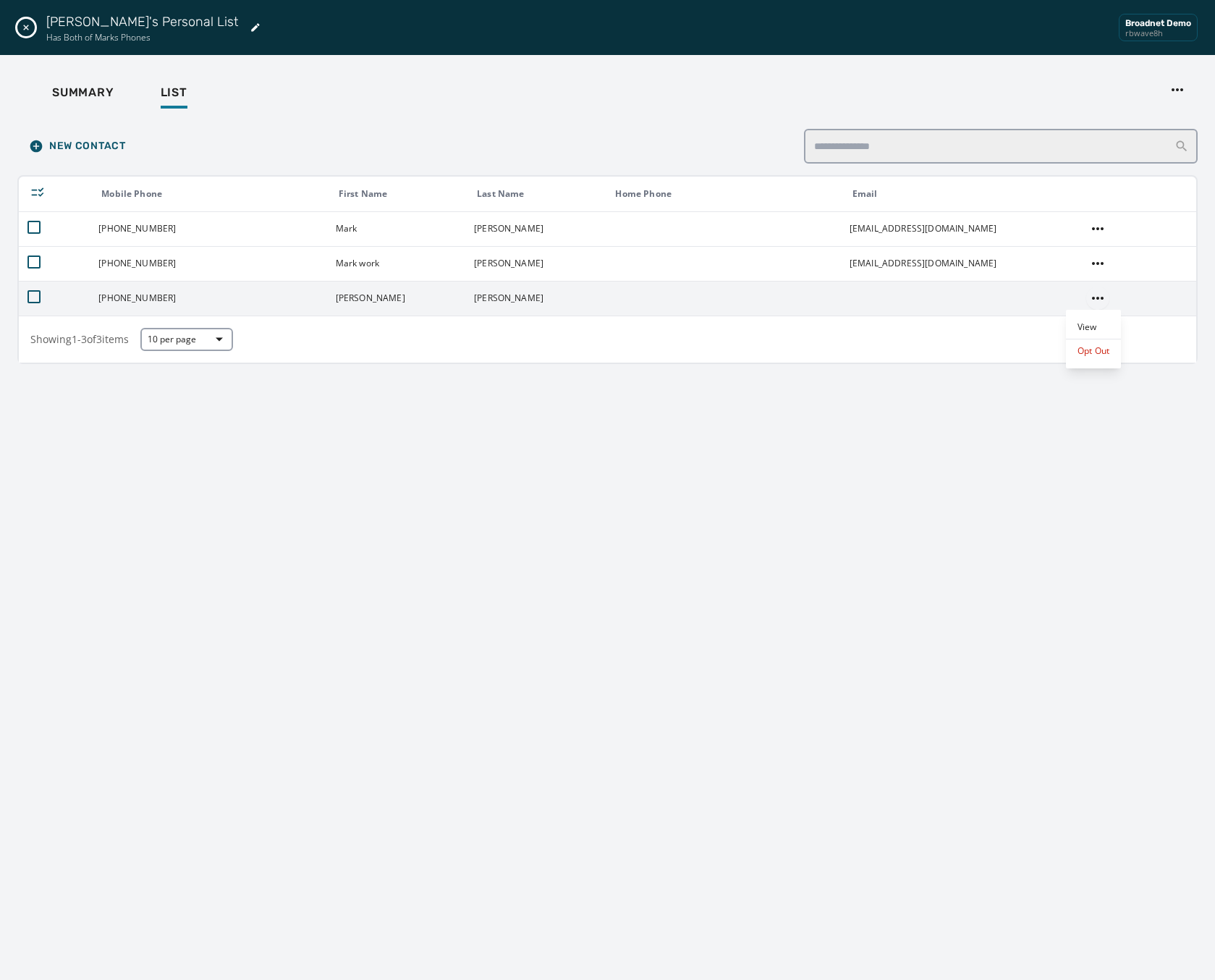
click at [1095, 294] on html "Broadcast Lists Skip To Main Content Broadnet Demo rbwave8h 2 [PERSON_NAME] [EM…" at bounding box center [607, 490] width 1215 height 980
click at [856, 283] on html "Broadcast Lists Skip To Main Content Broadnet Demo rbwave8h 2 [PERSON_NAME] [EM…" at bounding box center [607, 490] width 1215 height 980
click at [856, 283] on td at bounding box center [959, 298] width 237 height 35
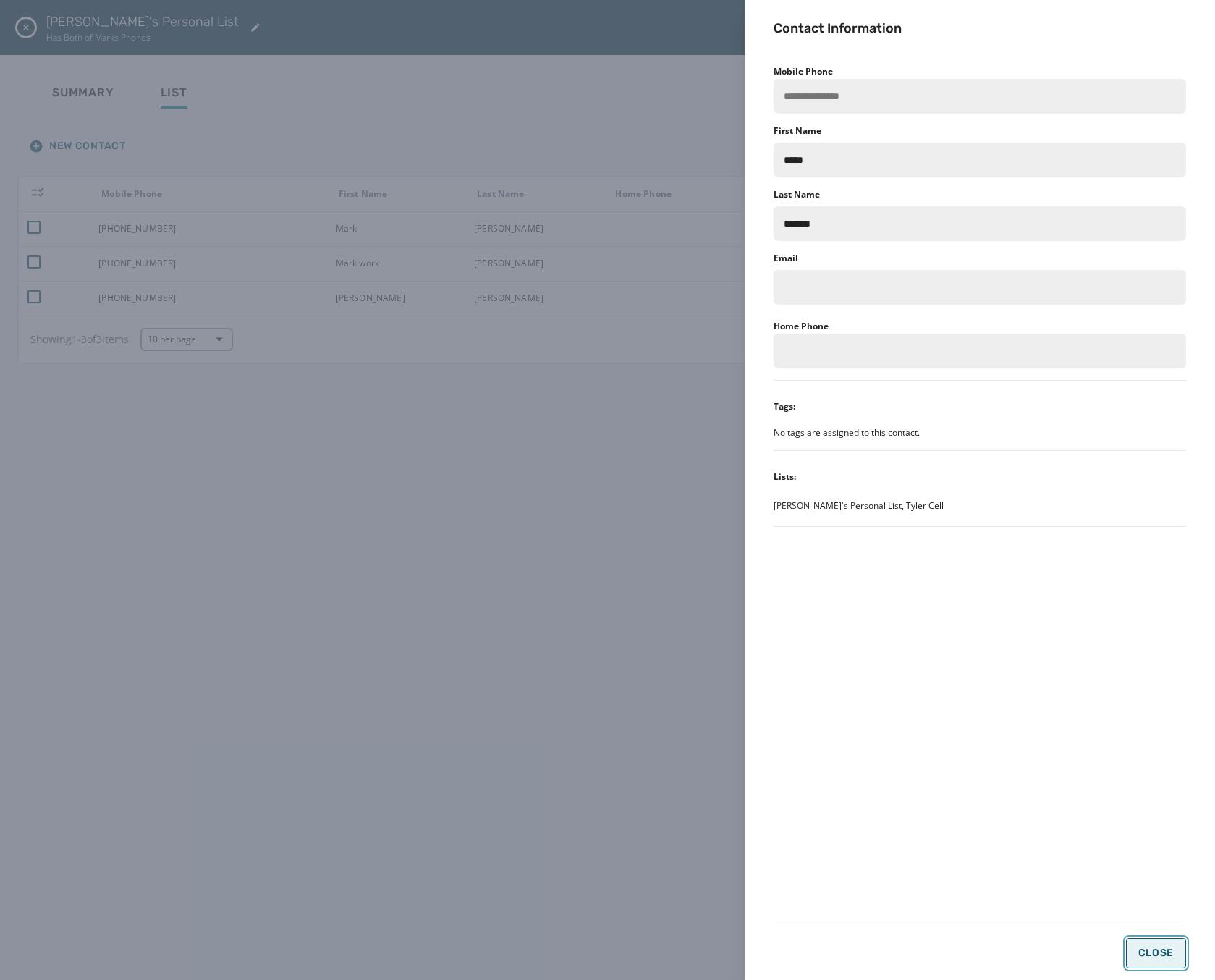
click at [1150, 941] on button "Close" at bounding box center [1157, 953] width 61 height 30
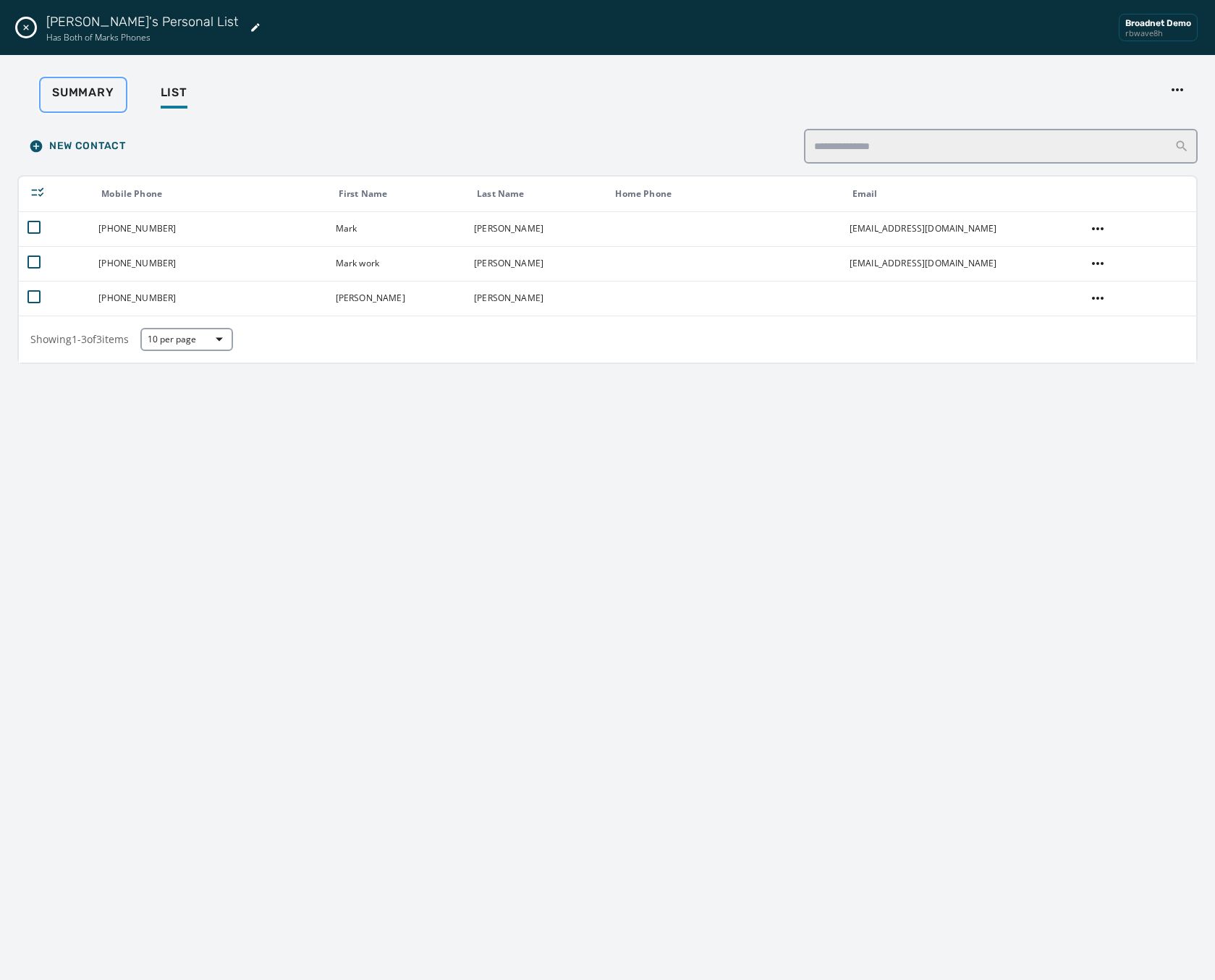
click at [72, 79] on button "Summary" at bounding box center [83, 94] width 86 height 33
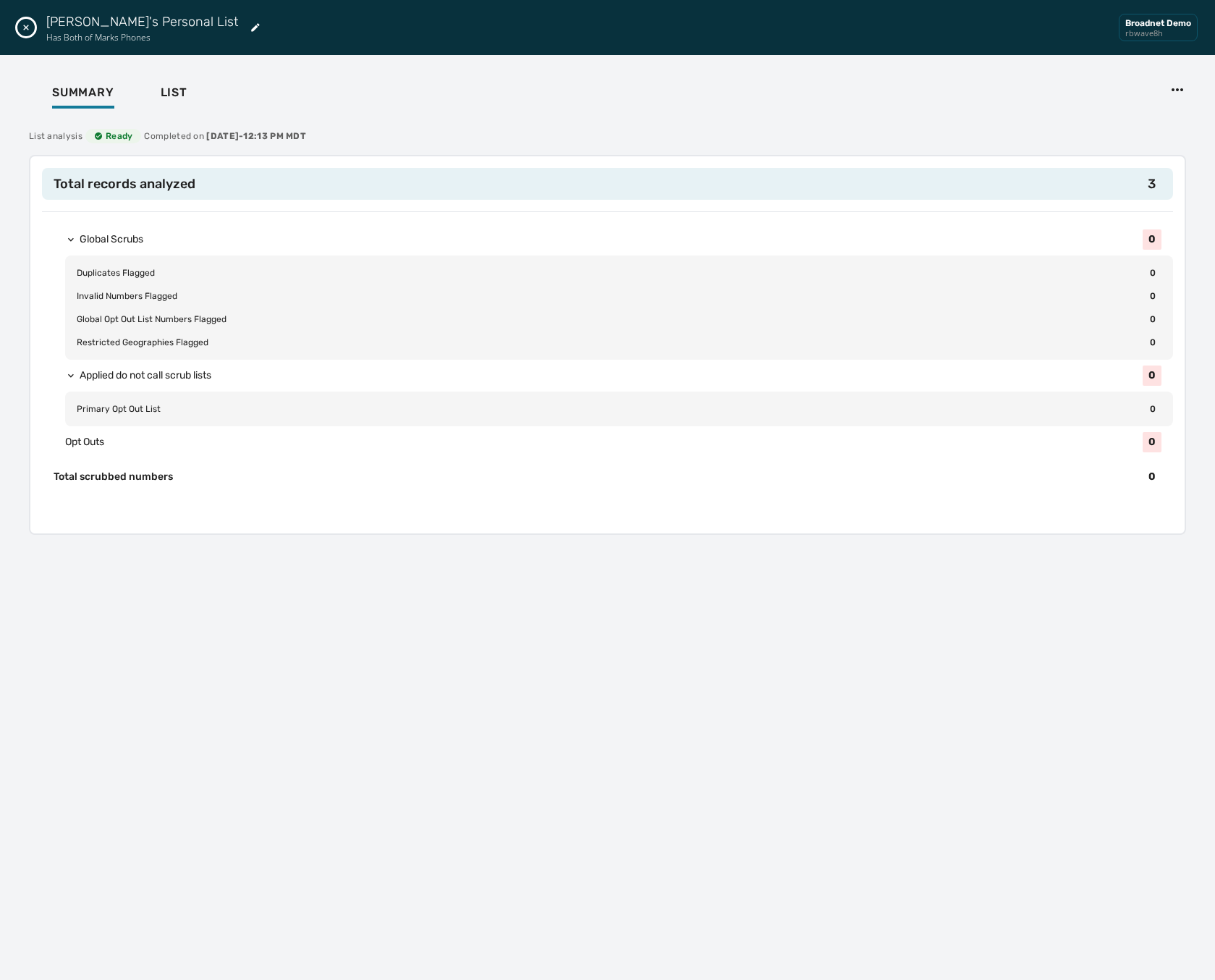
click at [21, 33] on button "Close drawer" at bounding box center [26, 27] width 17 height 17
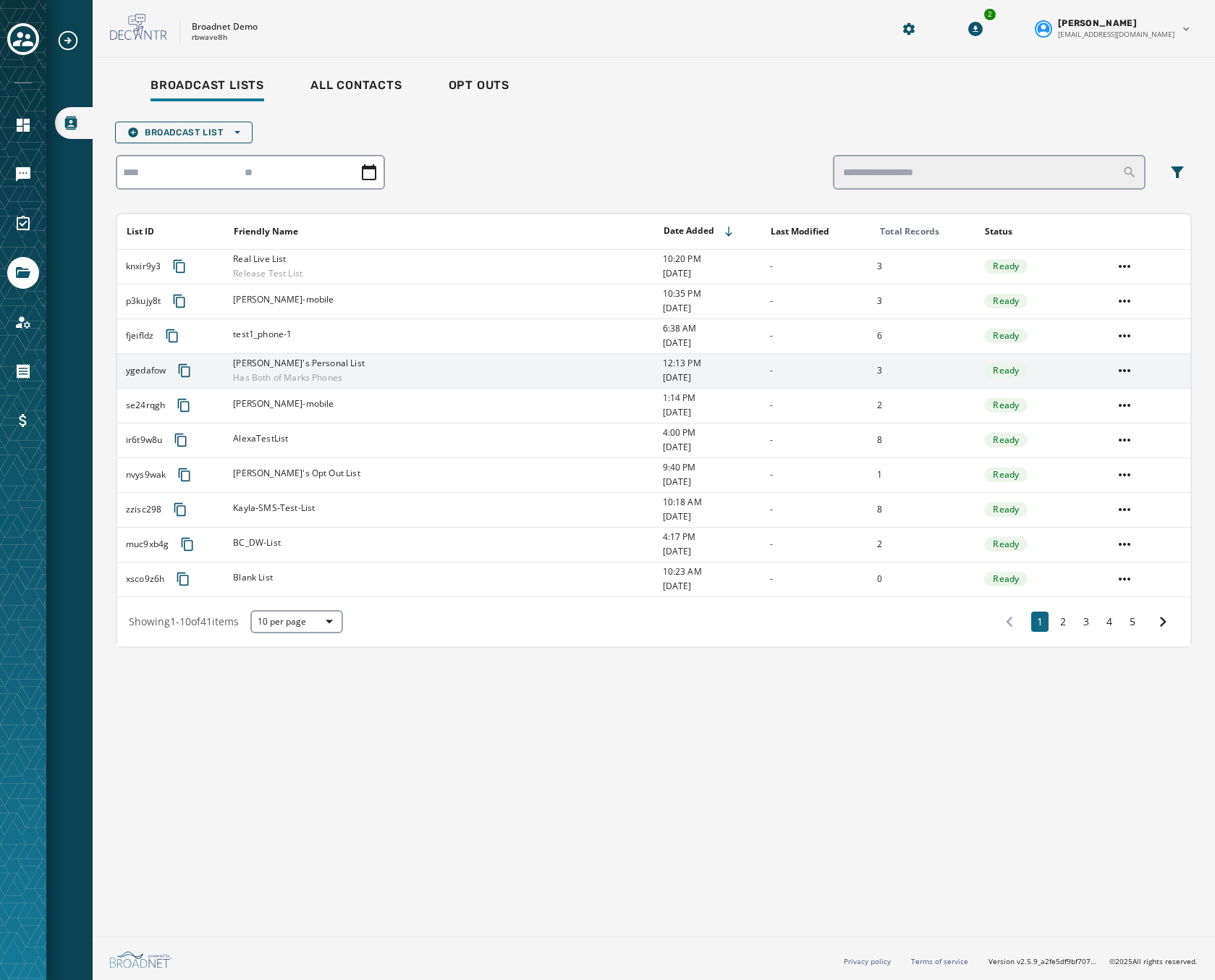
click at [379, 379] on div "[PERSON_NAME]'s Personal List Has Both of Marks Phones" at bounding box center [442, 370] width 420 height 26
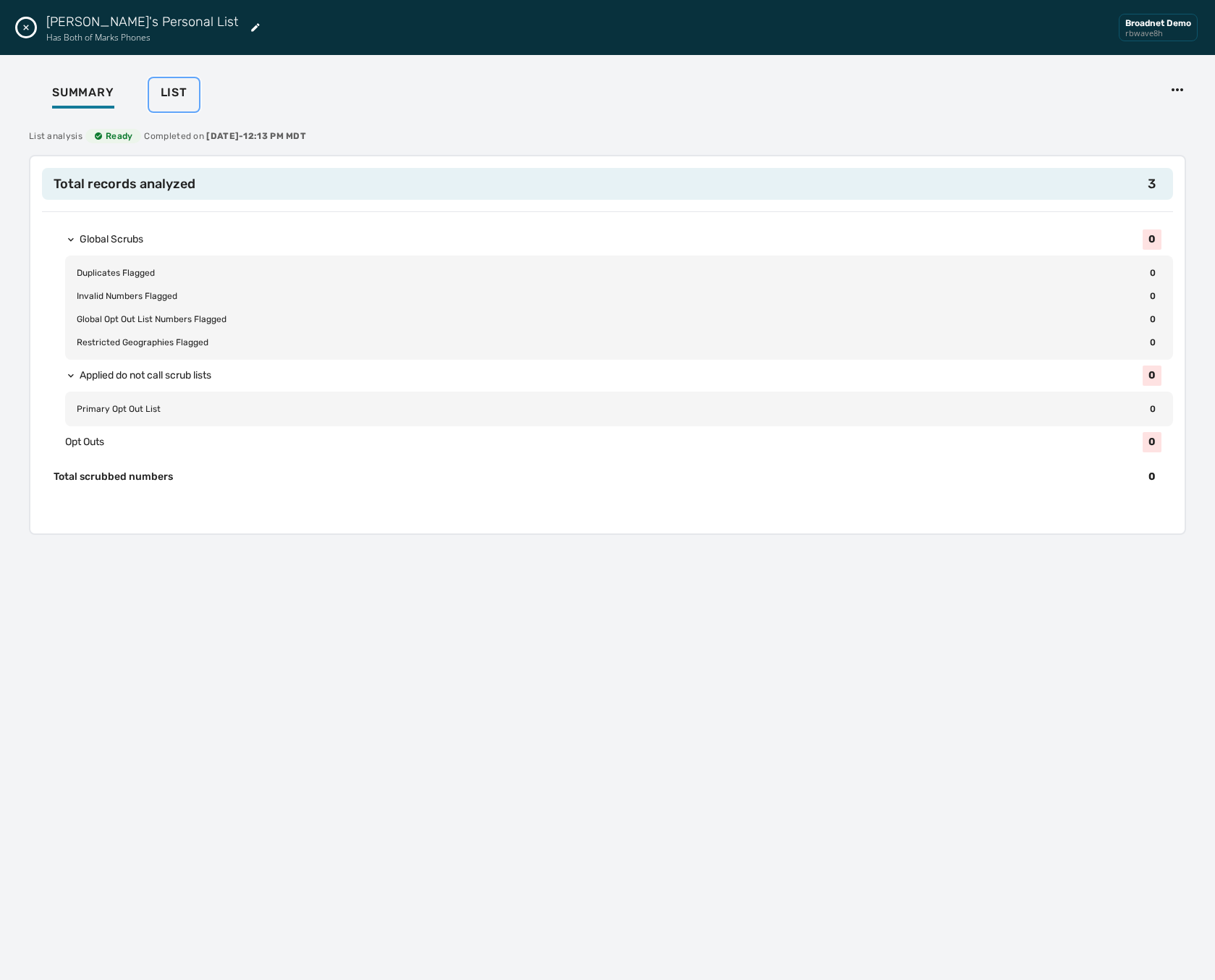
click at [187, 92] on span "List" at bounding box center [174, 93] width 26 height 15
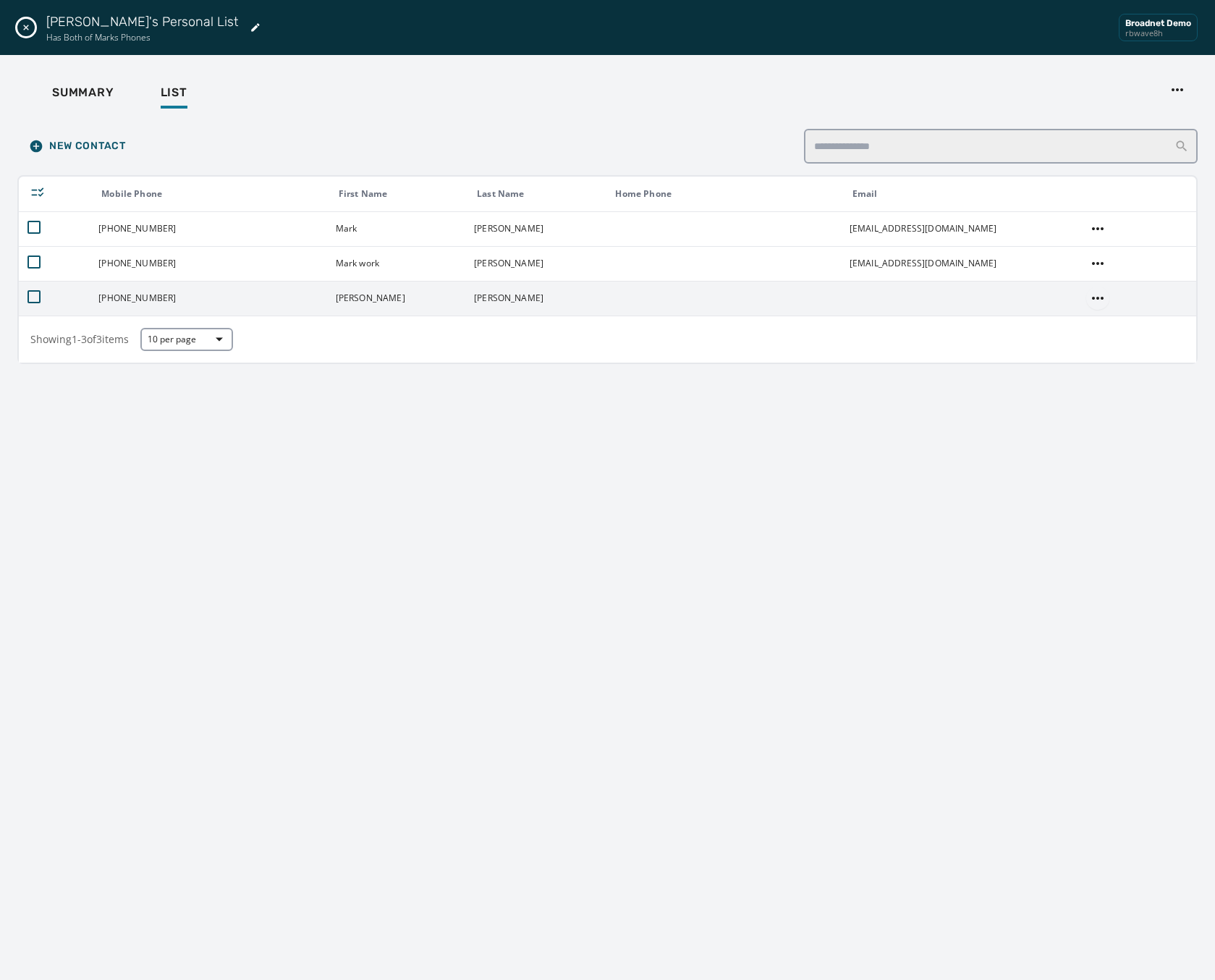
click at [1096, 293] on html "Broadcast Lists Skip To Main Content Broadnet Demo rbwave8h 2 [PERSON_NAME] [EM…" at bounding box center [607, 490] width 1215 height 980
click at [1084, 353] on div "Opt Out" at bounding box center [1094, 351] width 55 height 23
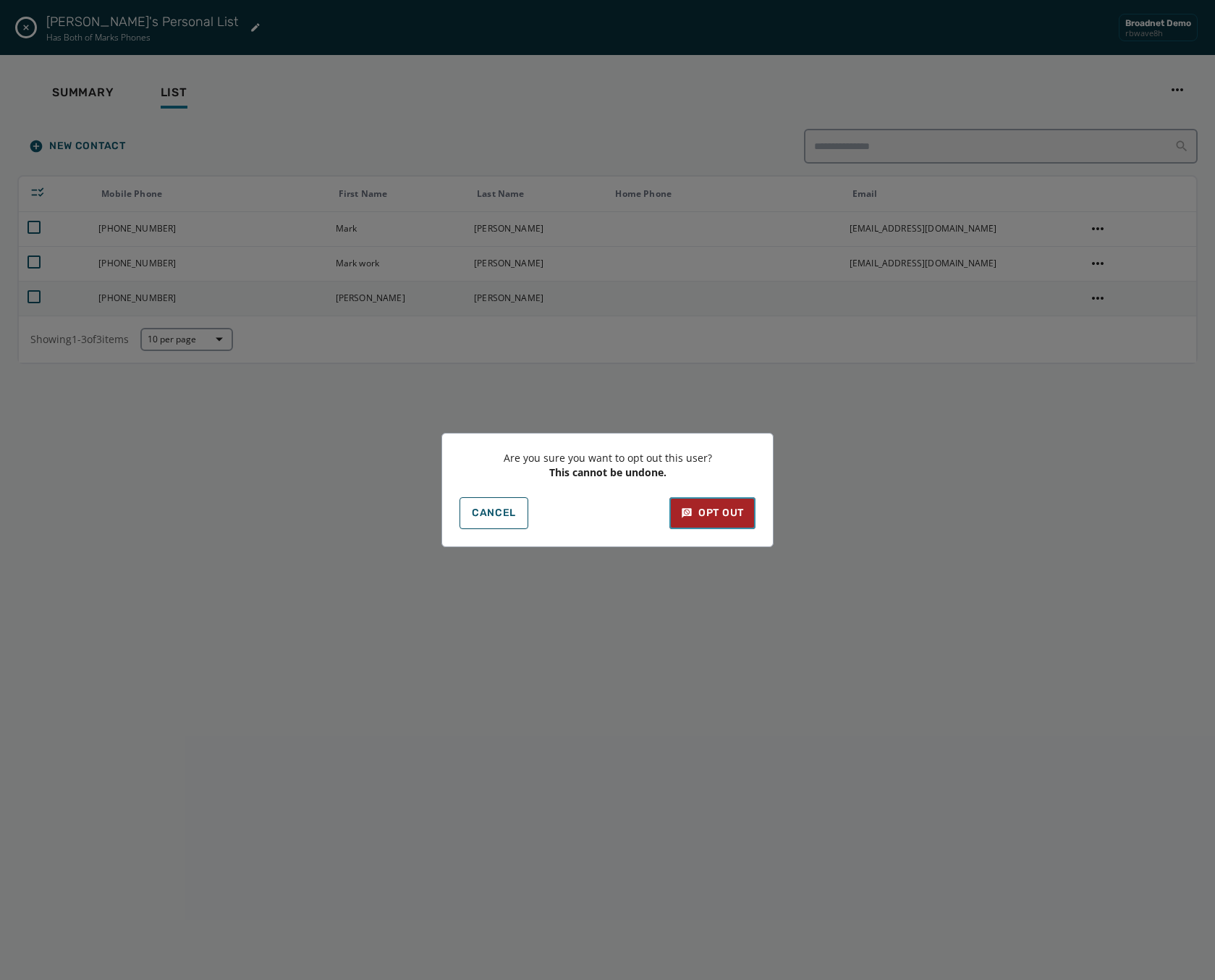
click at [704, 524] on button "Opt Out" at bounding box center [712, 513] width 86 height 32
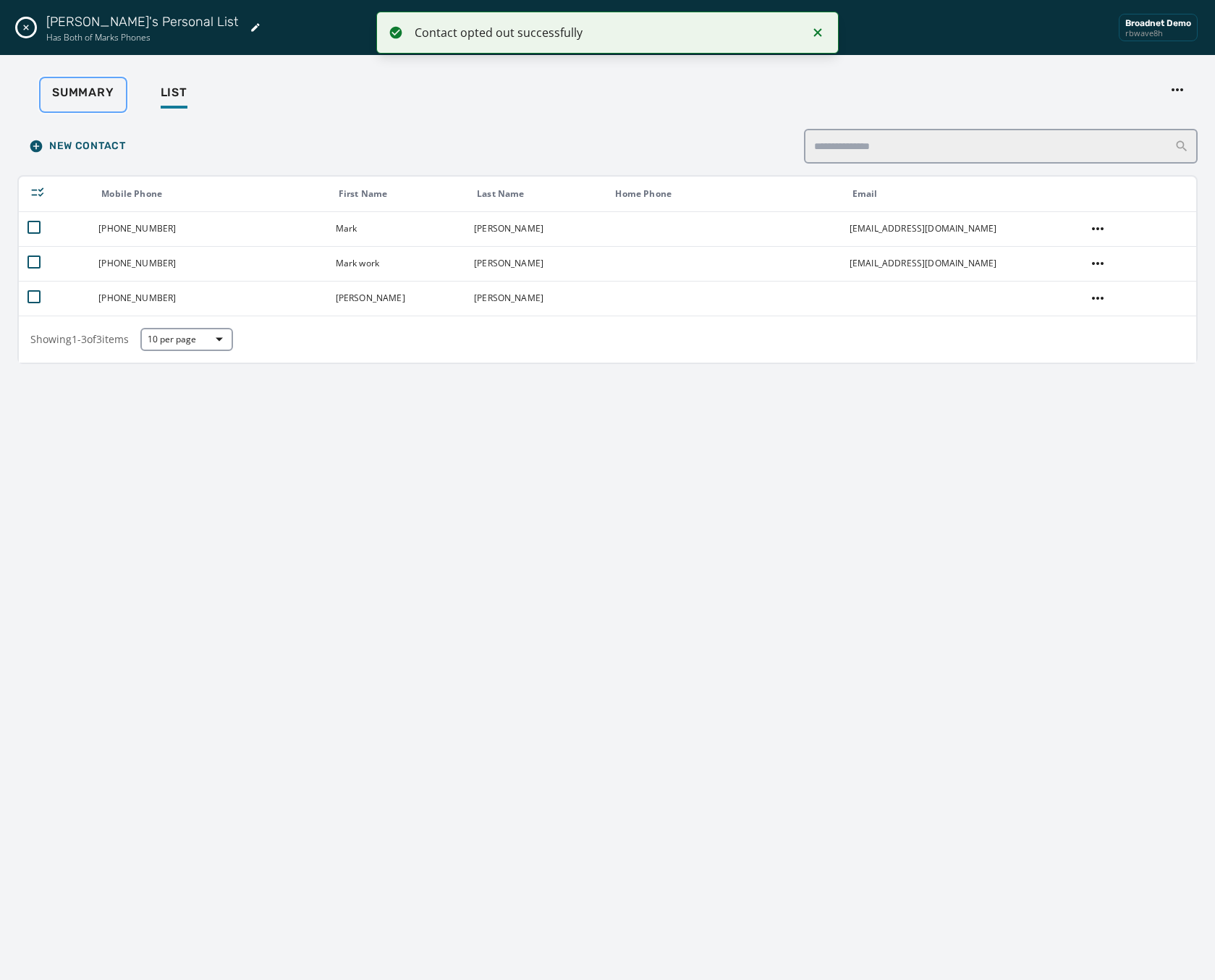
click at [88, 89] on span "Summary" at bounding box center [83, 93] width 62 height 15
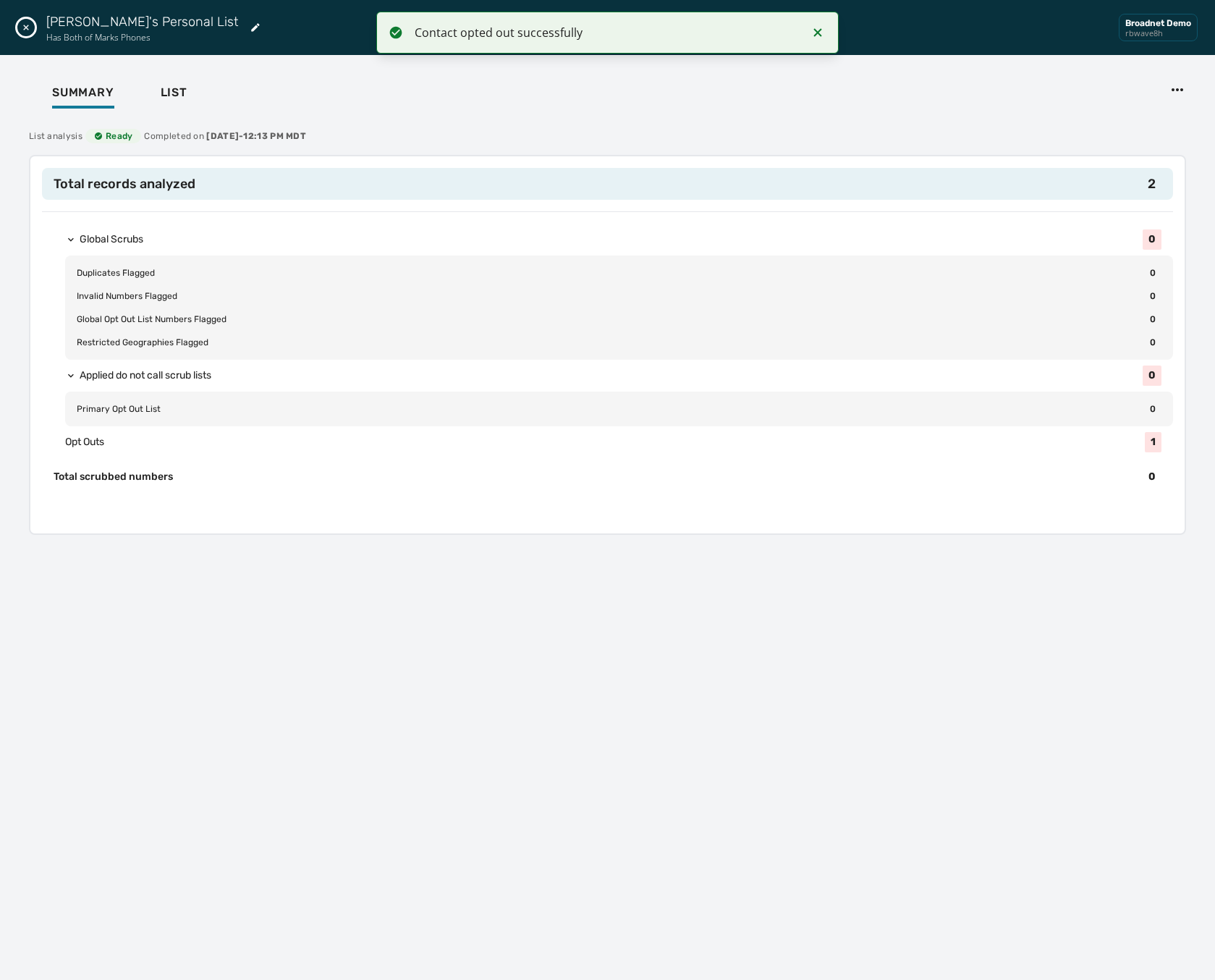
click at [33, 24] on button "Close drawer" at bounding box center [26, 27] width 17 height 17
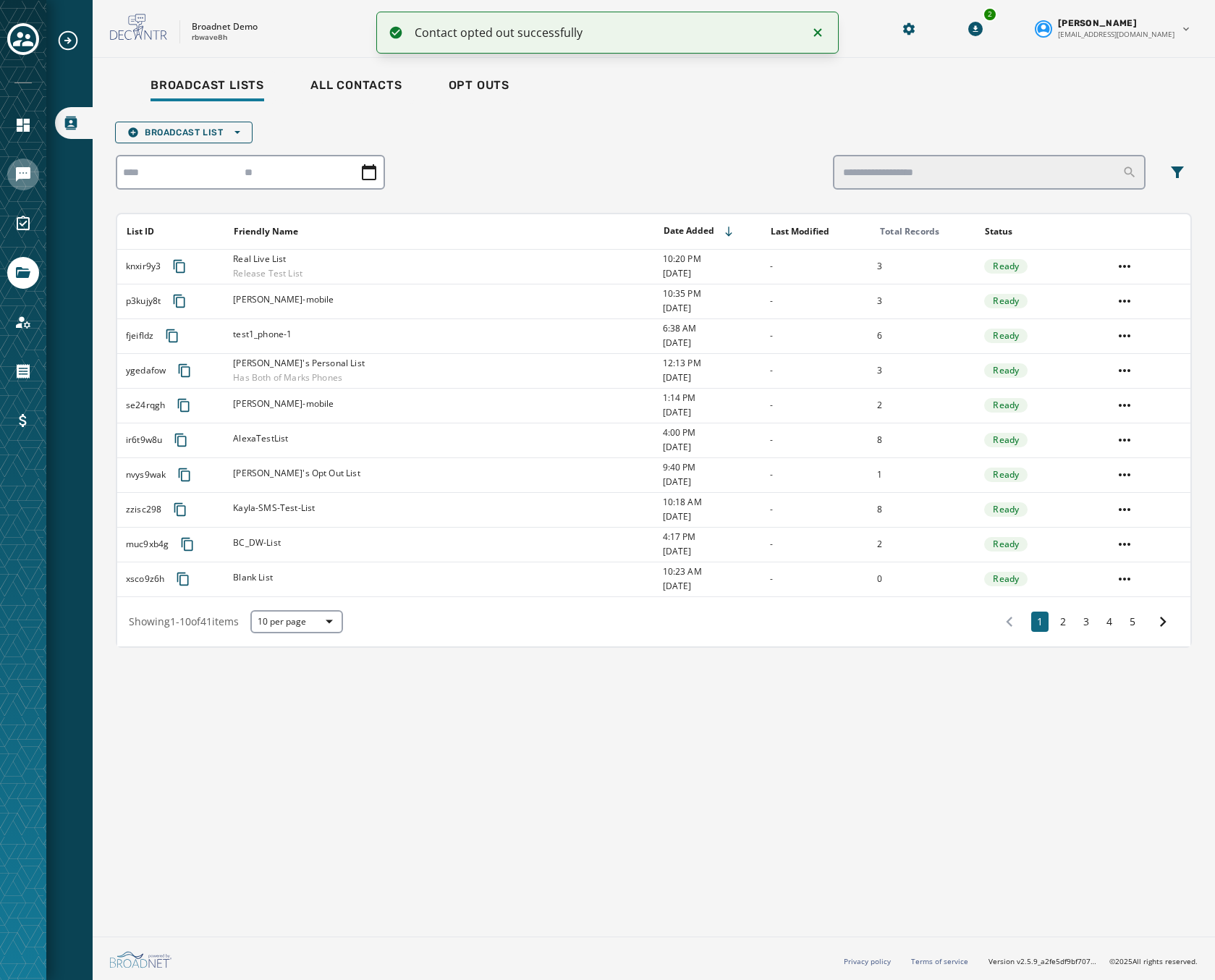
click at [37, 167] on div at bounding box center [23, 174] width 32 height 32
drag, startPoint x: 37, startPoint y: 167, endPoint x: 20, endPoint y: 171, distance: 17.5
click at [20, 171] on icon "Navigate to Messaging" at bounding box center [23, 174] width 15 height 15
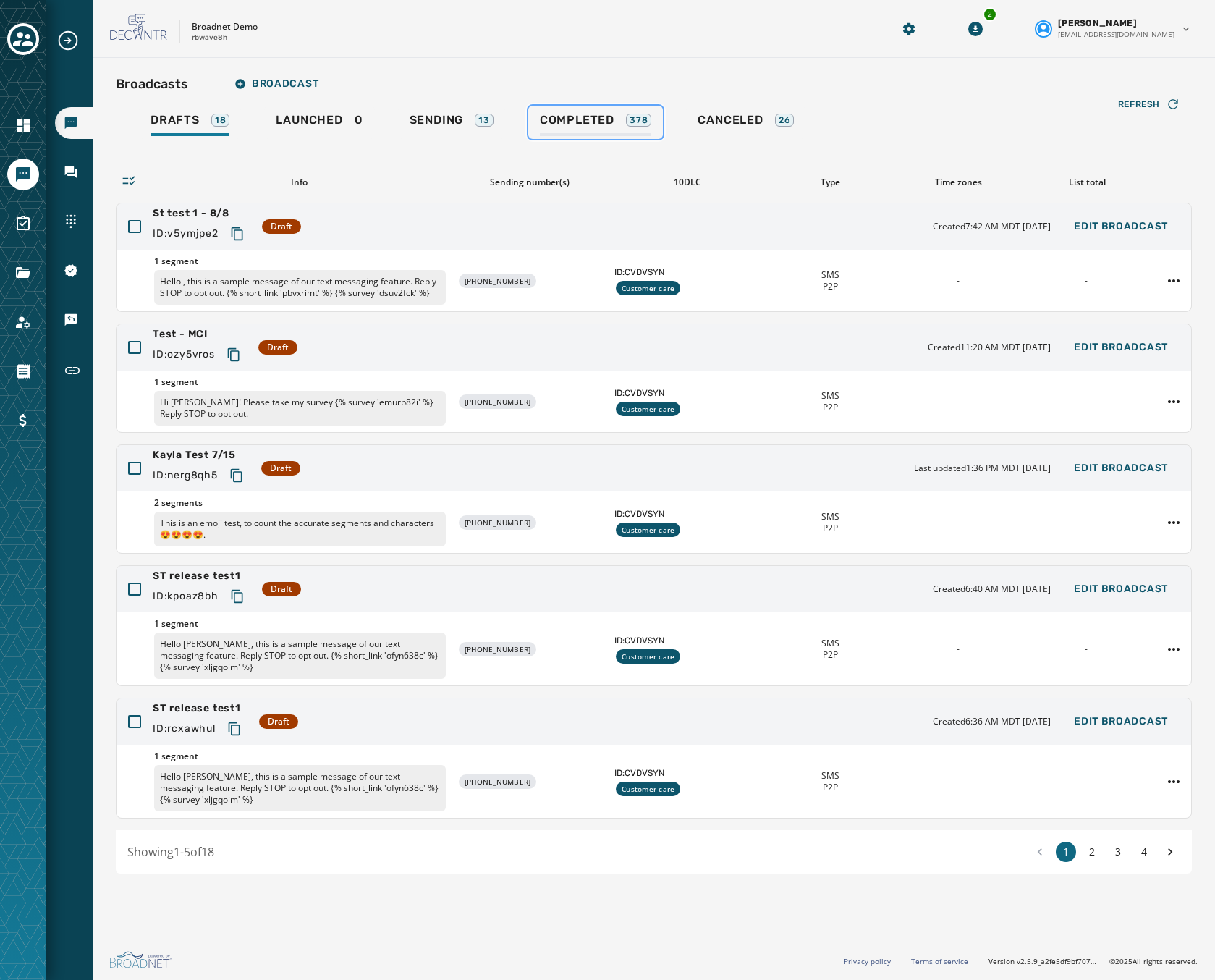
click at [568, 117] on span "Completed" at bounding box center [578, 120] width 75 height 15
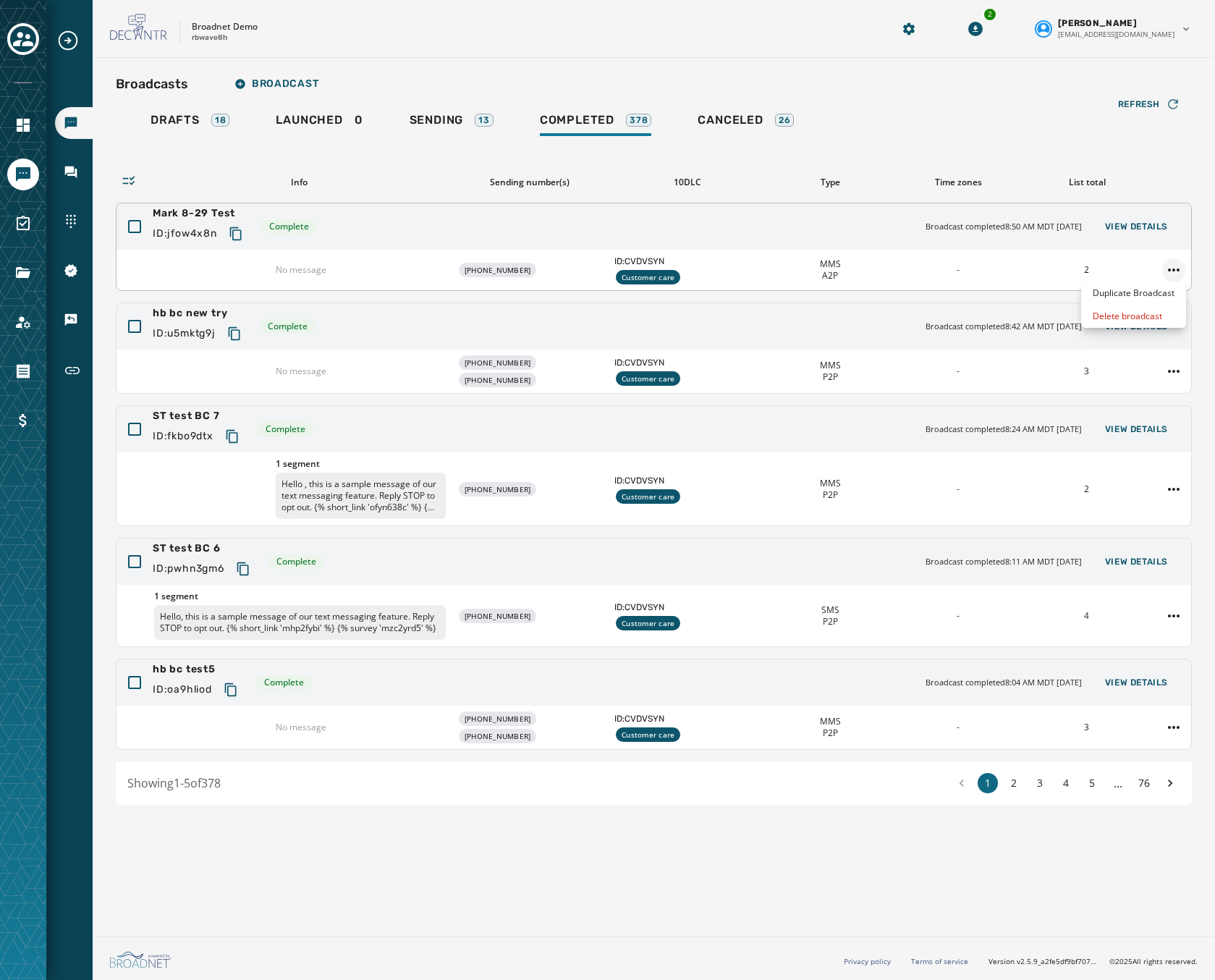
click at [1172, 266] on html "Broadcasts Inbox Sending Numbers 10DLC Registration Keywords & Responders Short…" at bounding box center [607, 490] width 1215 height 980
click at [1143, 290] on div "Duplicate Broadcast" at bounding box center [1133, 293] width 105 height 23
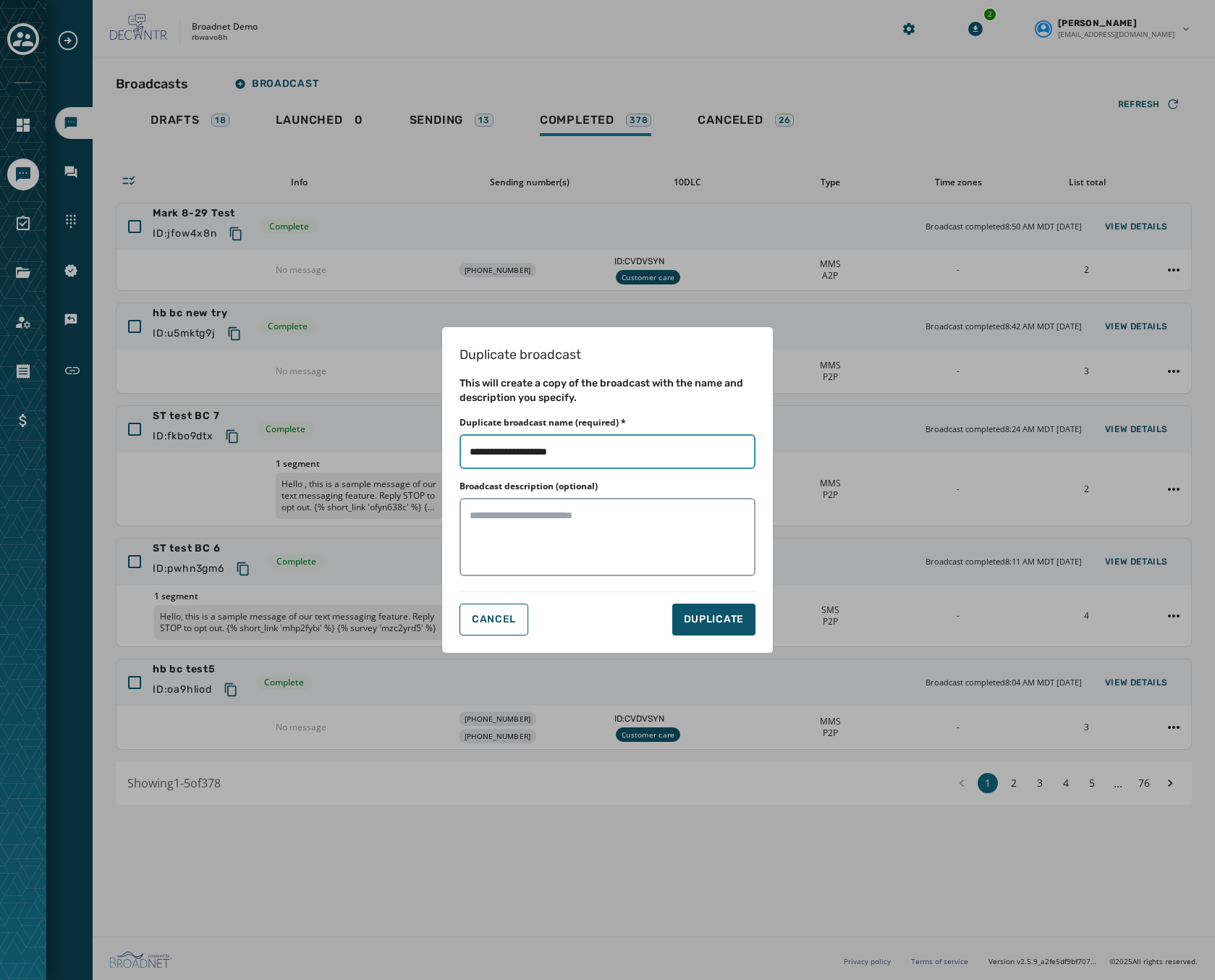
drag, startPoint x: 598, startPoint y: 451, endPoint x: 541, endPoint y: 456, distance: 57.2
click at [541, 456] on input "Duplicate broadcast name (required) *" at bounding box center [607, 451] width 296 height 35
type input "**********"
click at [700, 613] on span "DUPLICATE" at bounding box center [714, 620] width 60 height 15
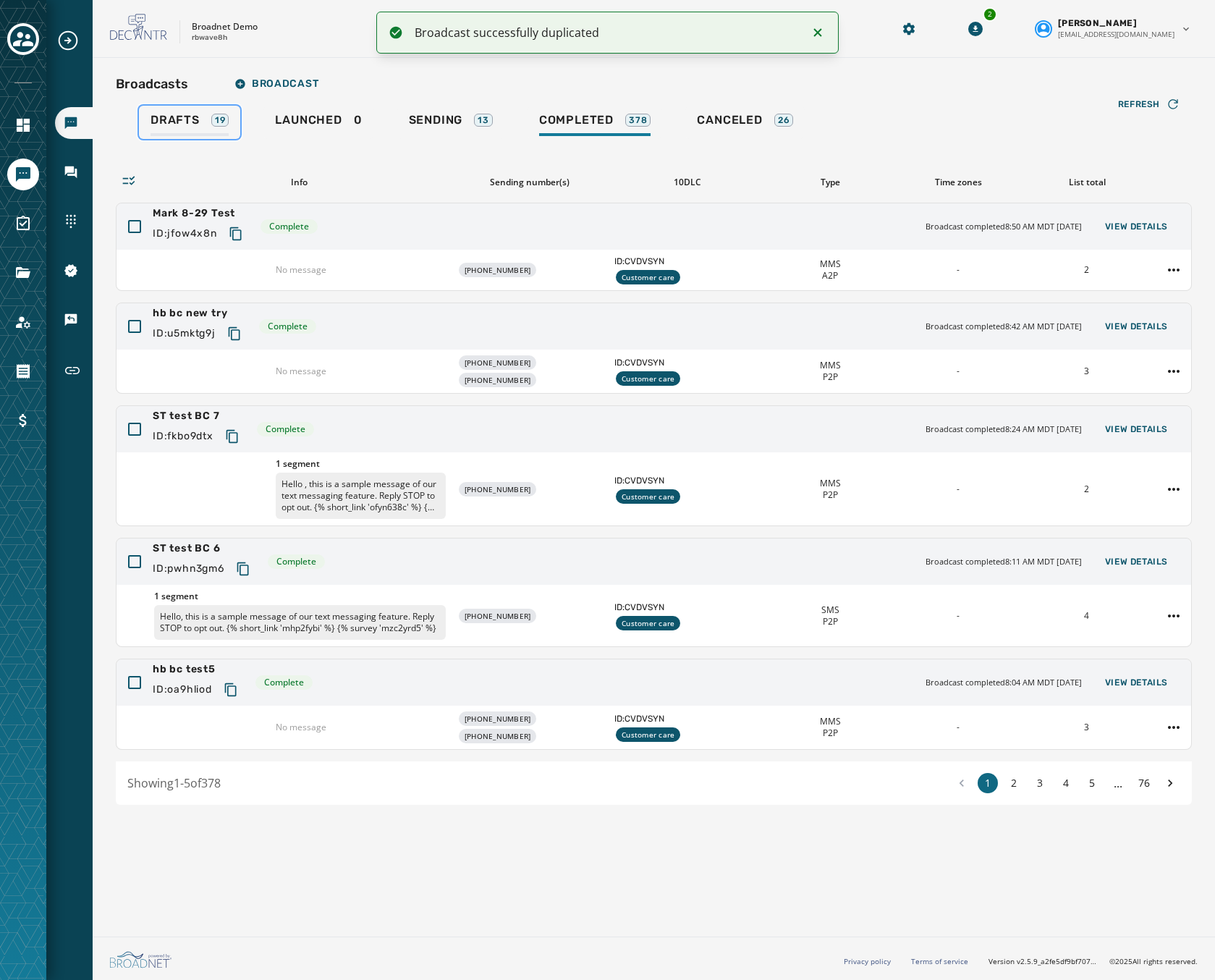
click at [181, 121] on span "Drafts" at bounding box center [174, 120] width 49 height 15
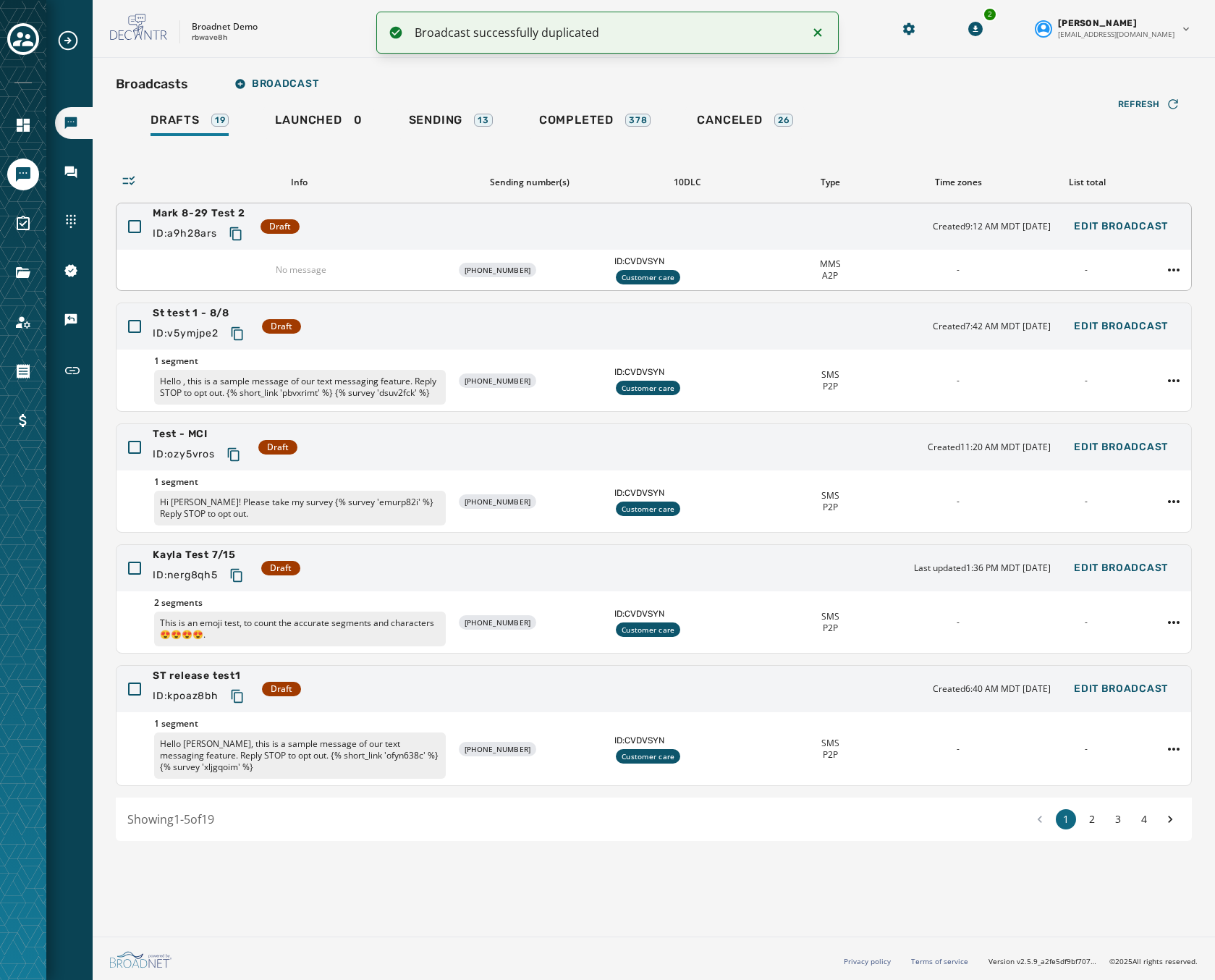
click at [758, 225] on div "Mark 8-29 Test 2 ID: a9h28ars Draft Created 9:12 AM MDT [DATE] Edit Broadcast" at bounding box center [654, 227] width 1075 height 47
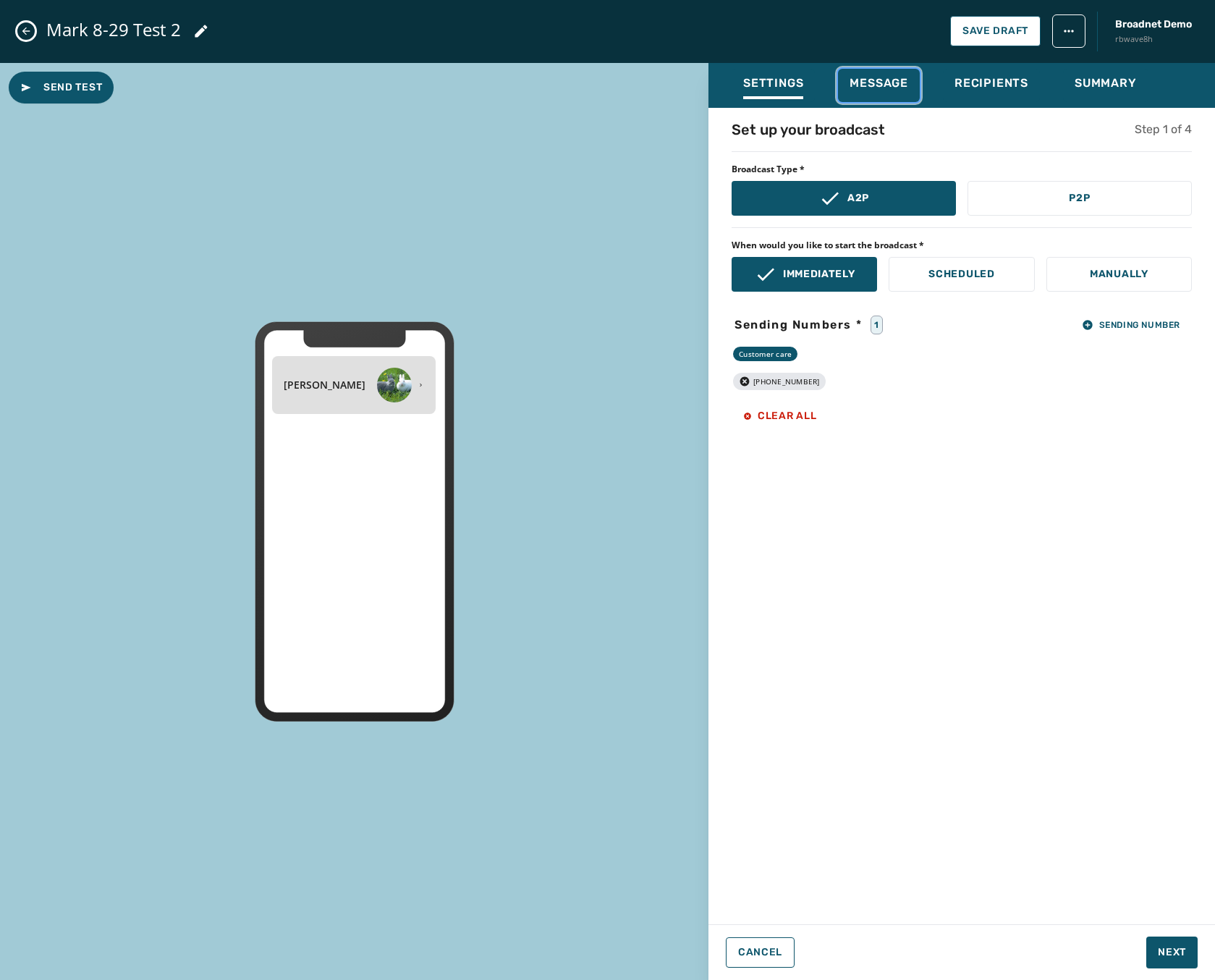
click at [876, 68] on button "Message" at bounding box center [879, 85] width 82 height 33
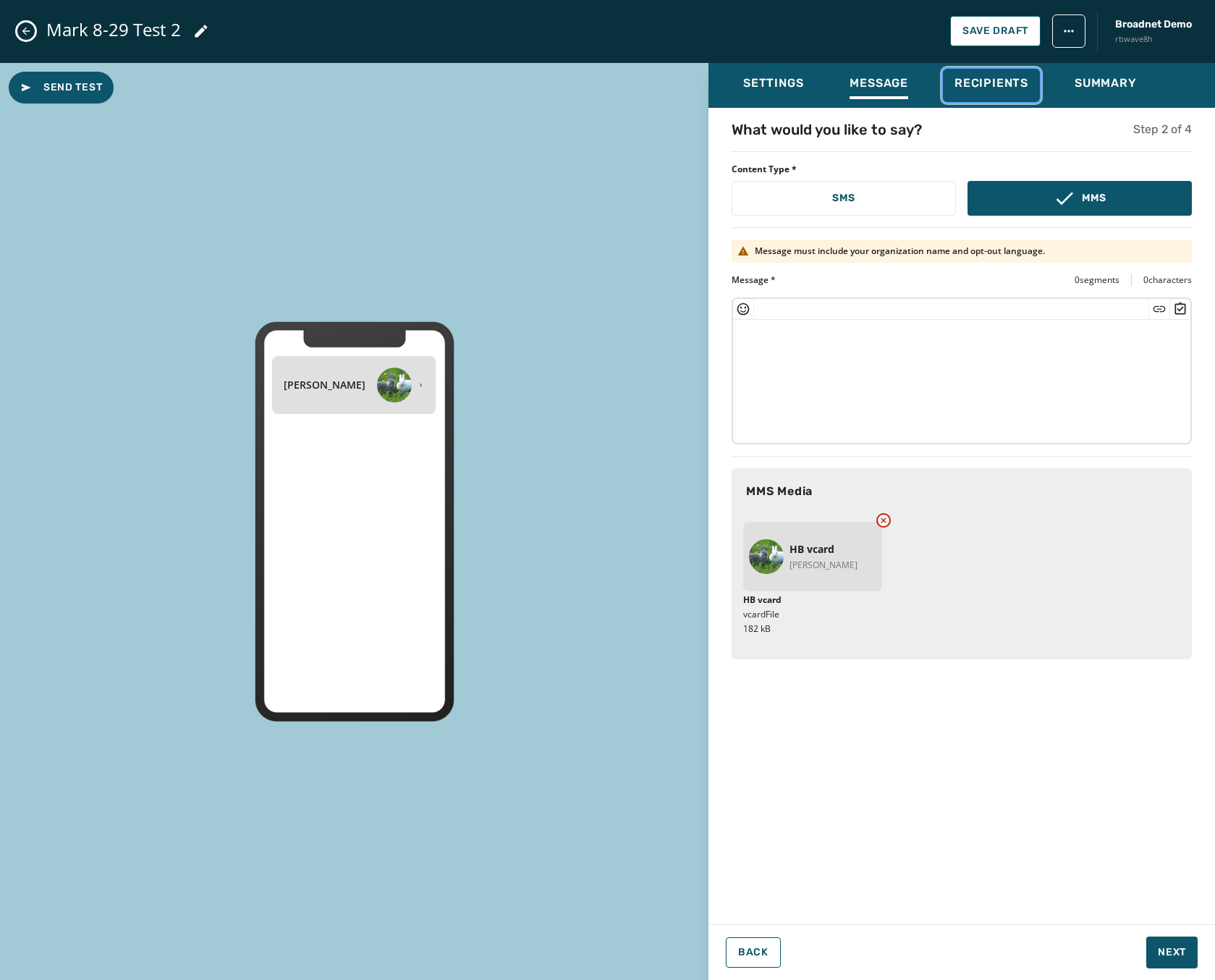
click at [963, 88] on span "Recipients" at bounding box center [991, 83] width 74 height 15
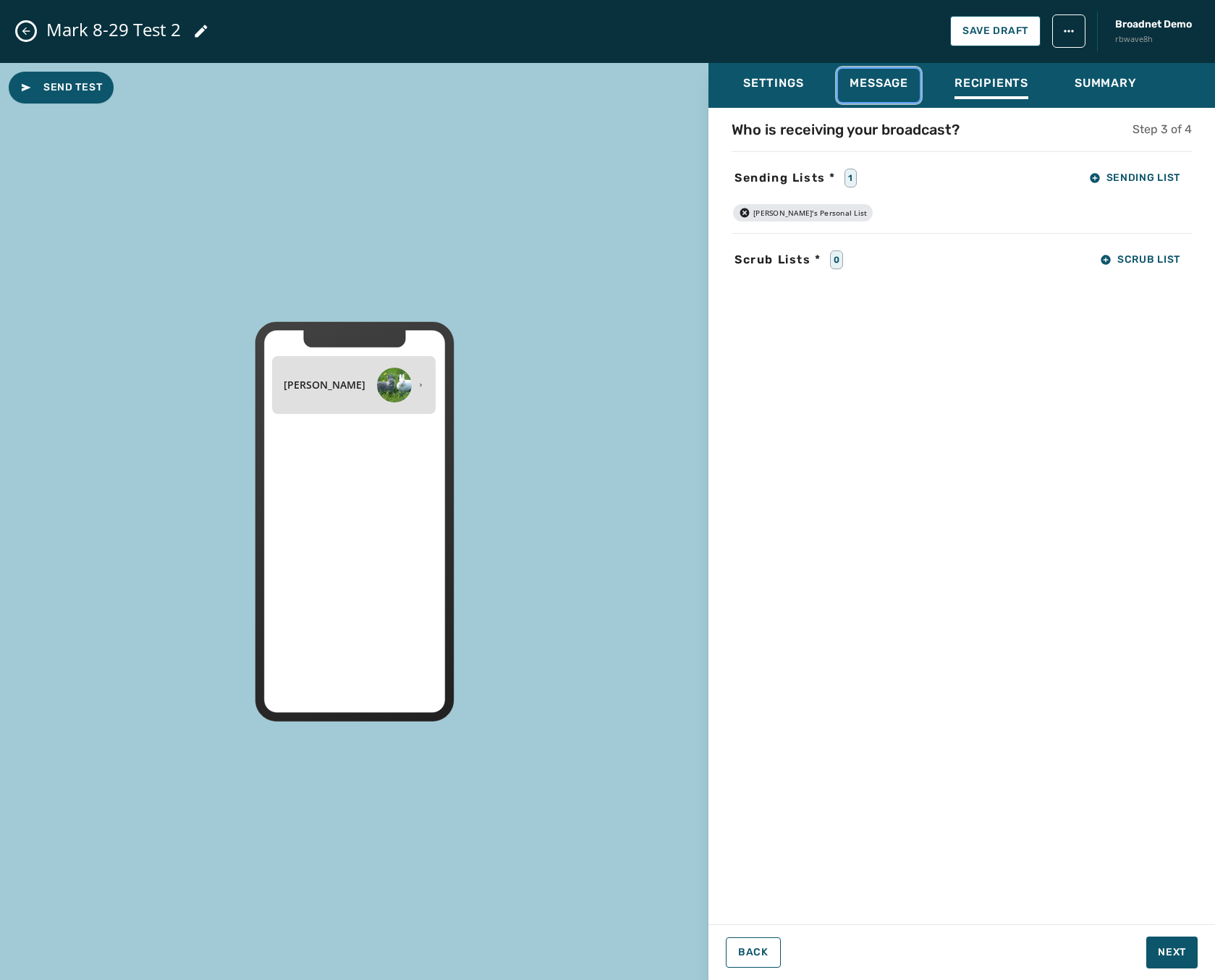
click at [884, 79] on span "Message" at bounding box center [879, 83] width 58 height 15
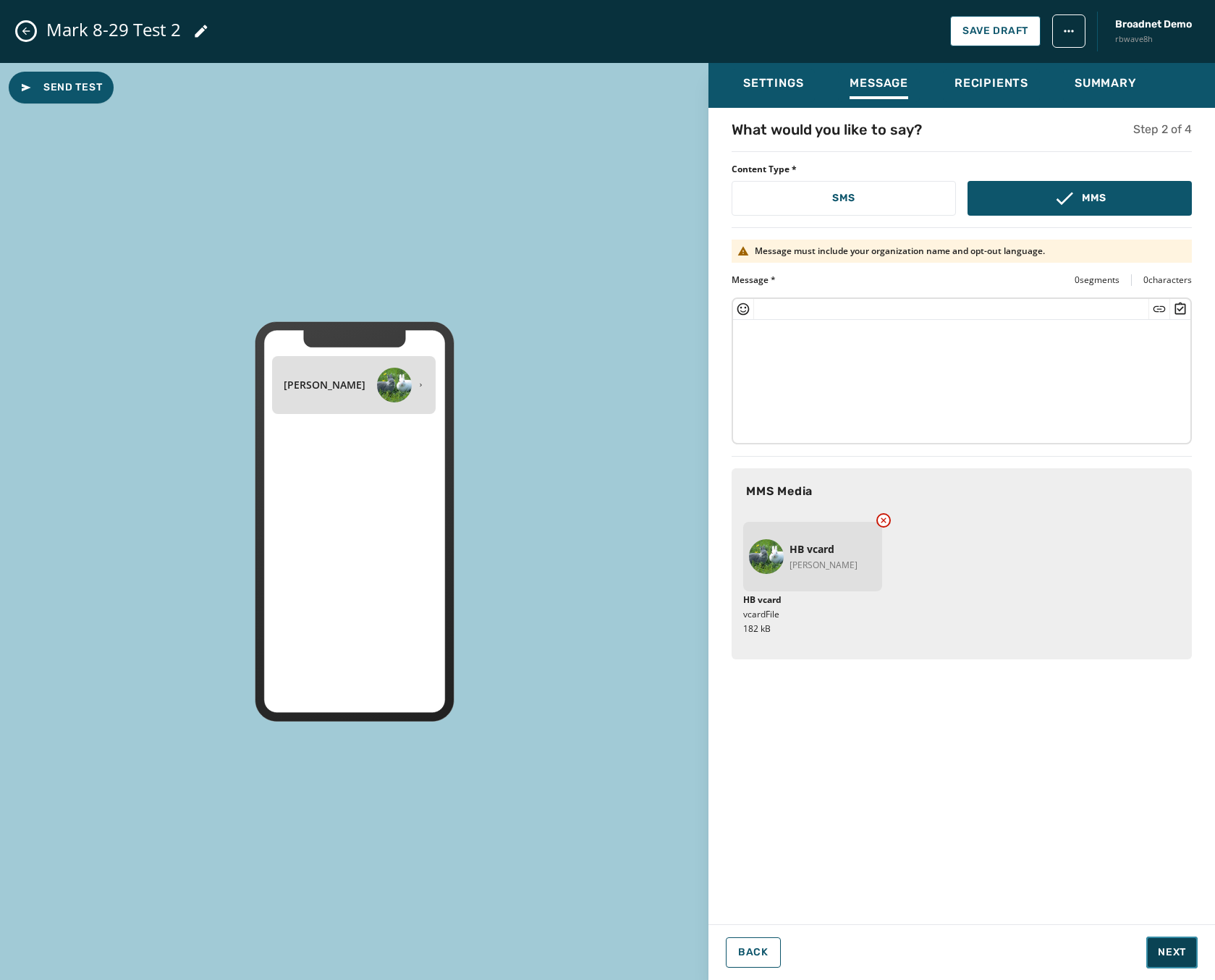
click at [1178, 955] on span "Next" at bounding box center [1172, 952] width 28 height 15
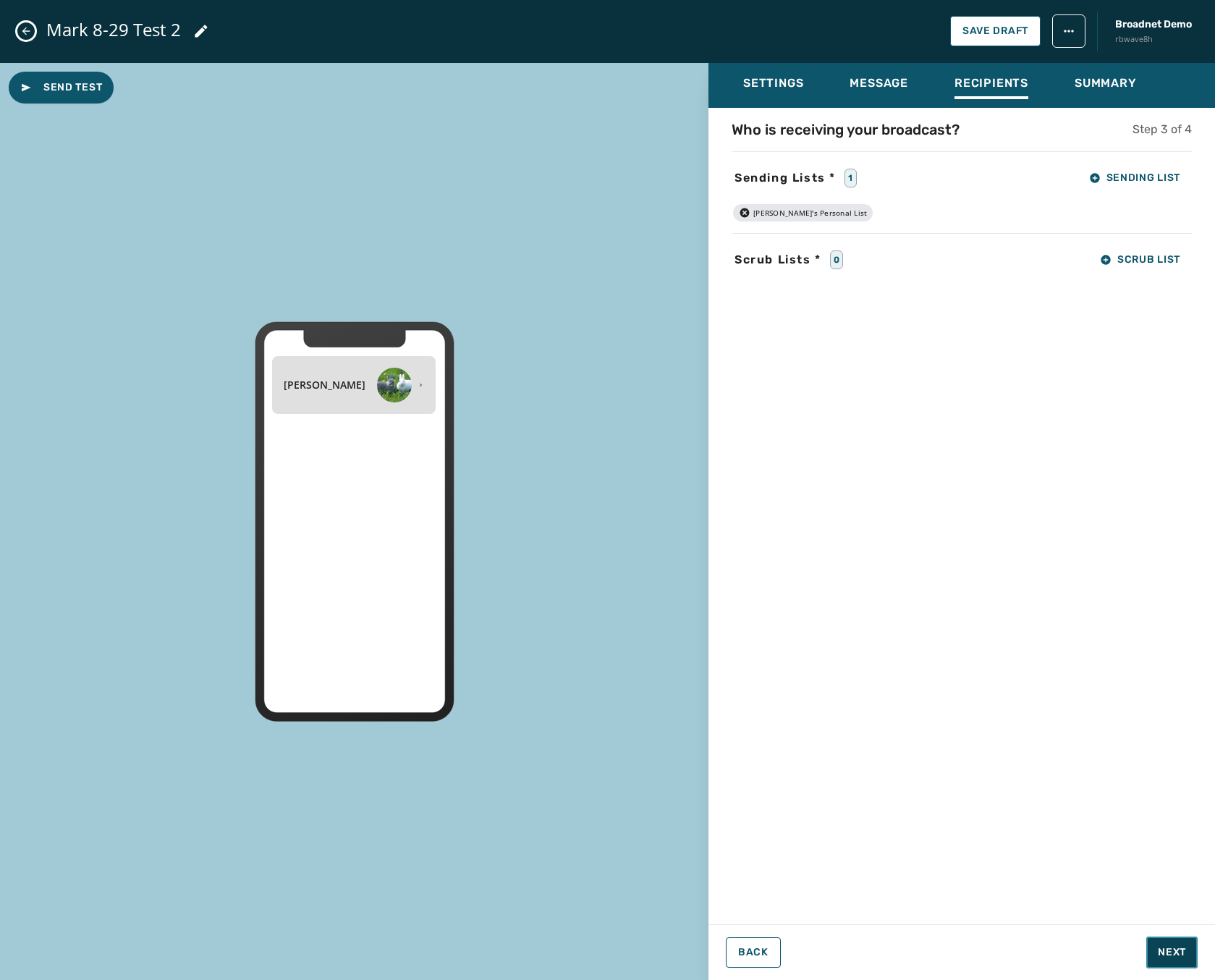
click at [1178, 955] on span "Next" at bounding box center [1172, 952] width 28 height 15
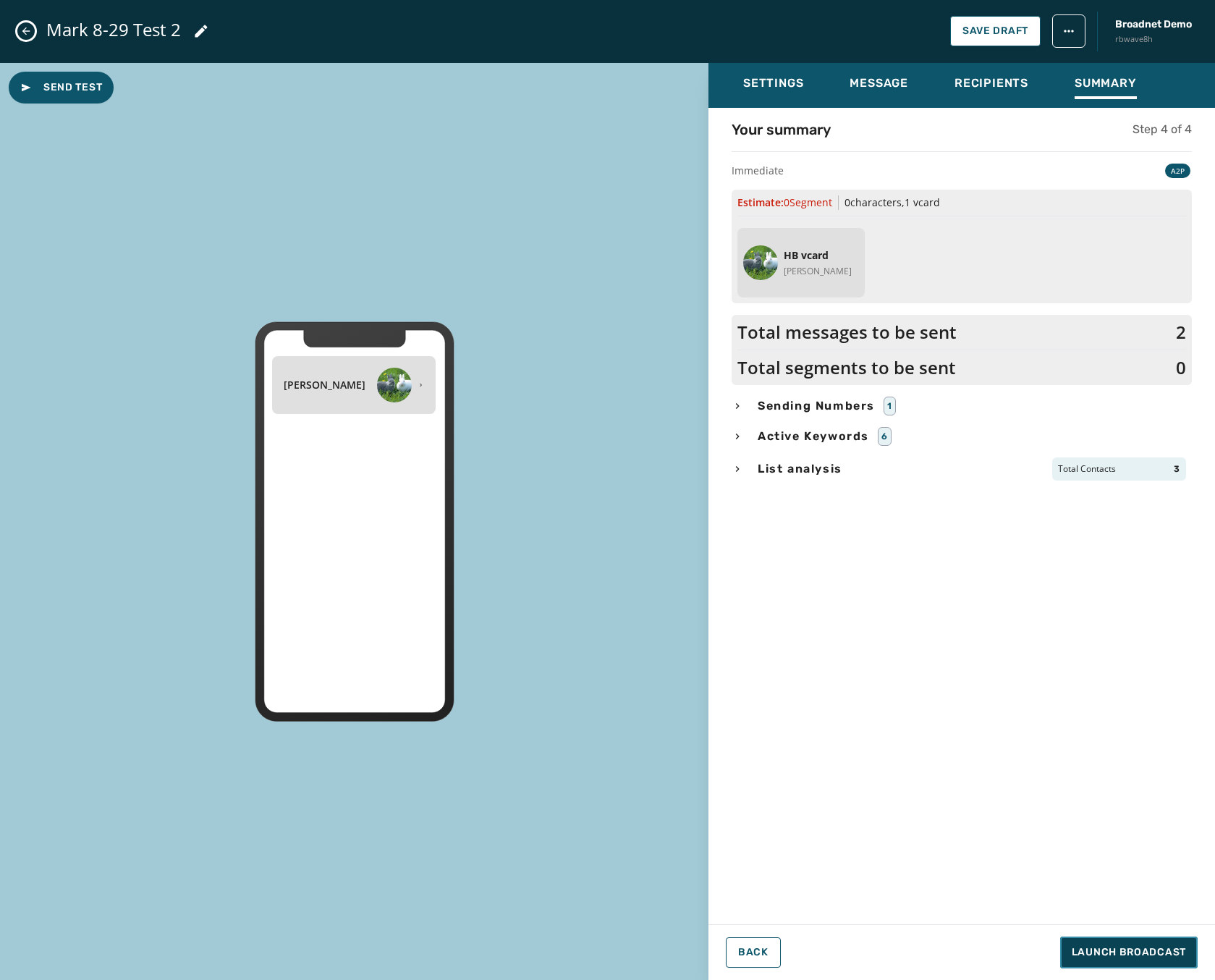
click at [1178, 955] on span "Launch Broadcast" at bounding box center [1129, 952] width 114 height 15
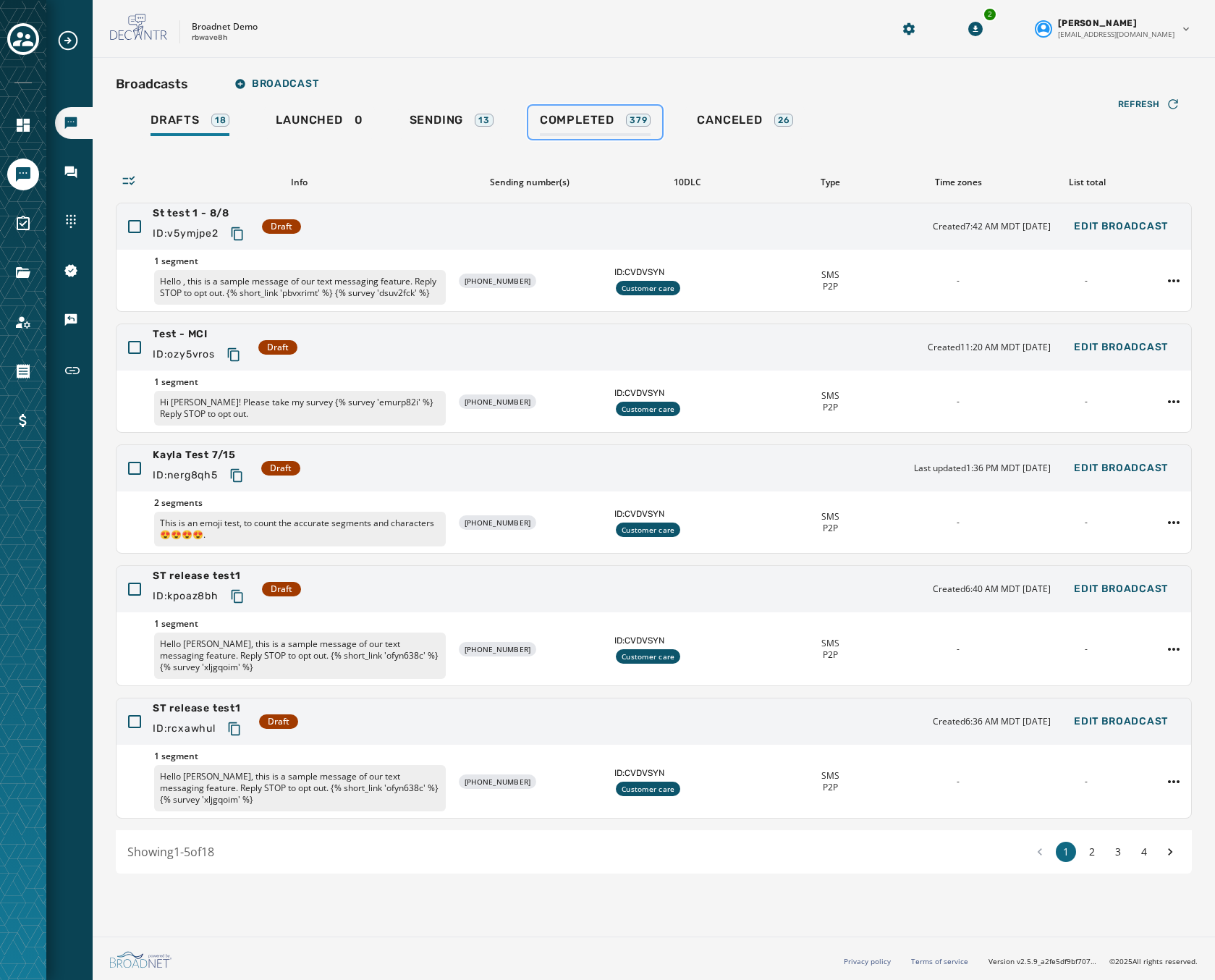
click at [562, 119] on span "Completed" at bounding box center [578, 120] width 75 height 15
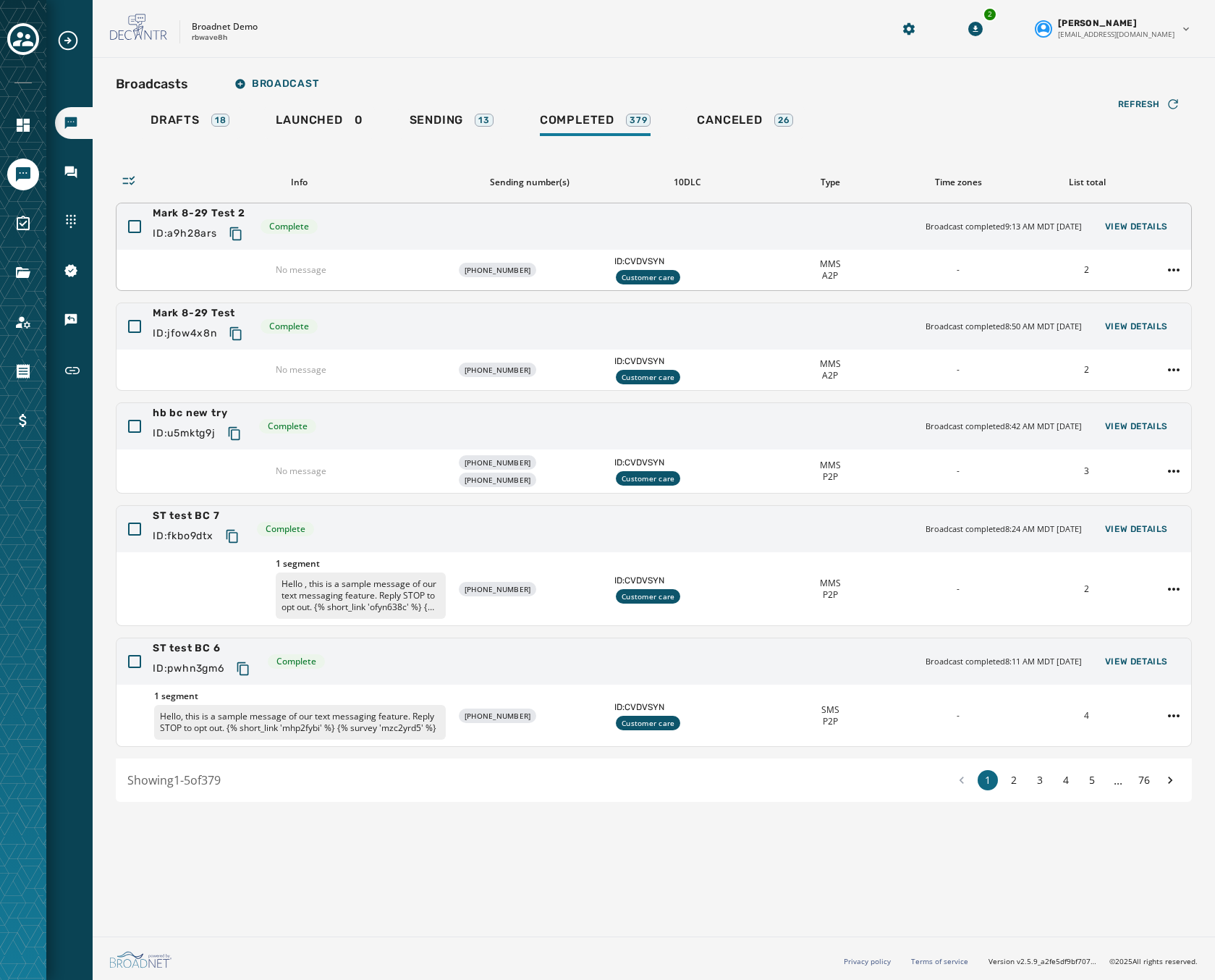
click at [376, 238] on div "Mark 8-29 Test 2 ID: a9h28ars Complete Broadcast completed 9:13 AM MDT [DATE] V…" at bounding box center [654, 227] width 1075 height 47
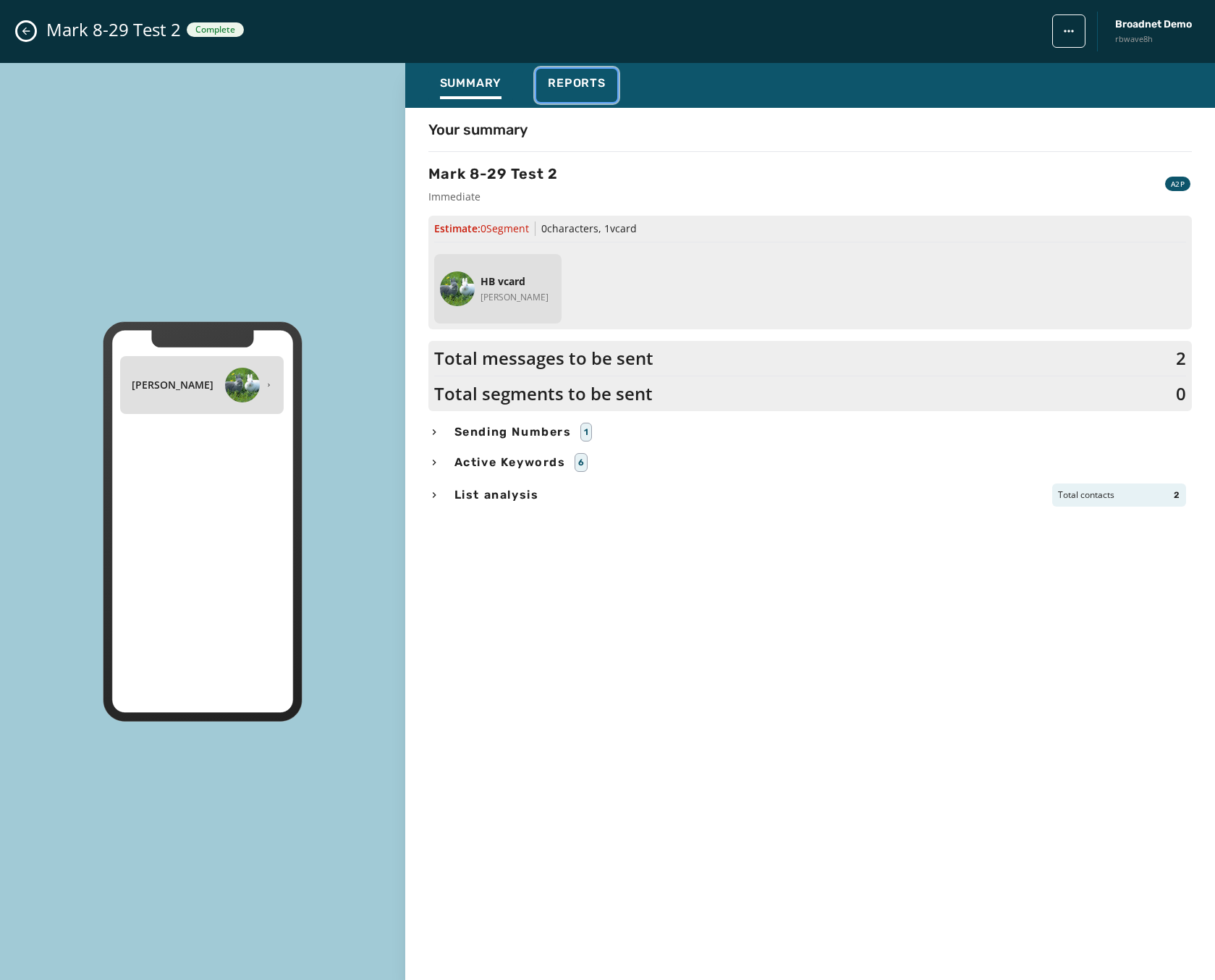
click at [583, 80] on span "Reports" at bounding box center [577, 83] width 58 height 15
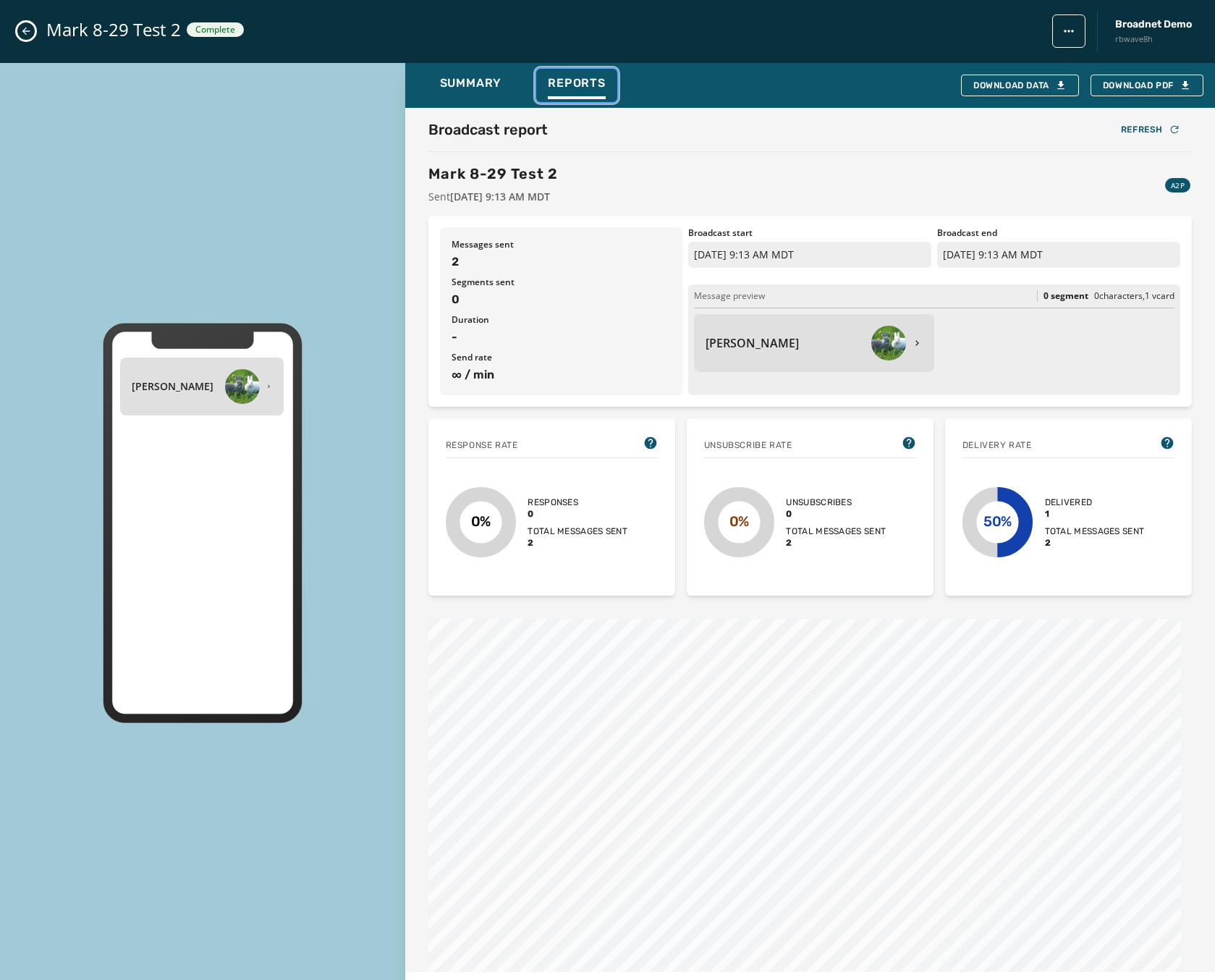
scroll to position [249, 0]
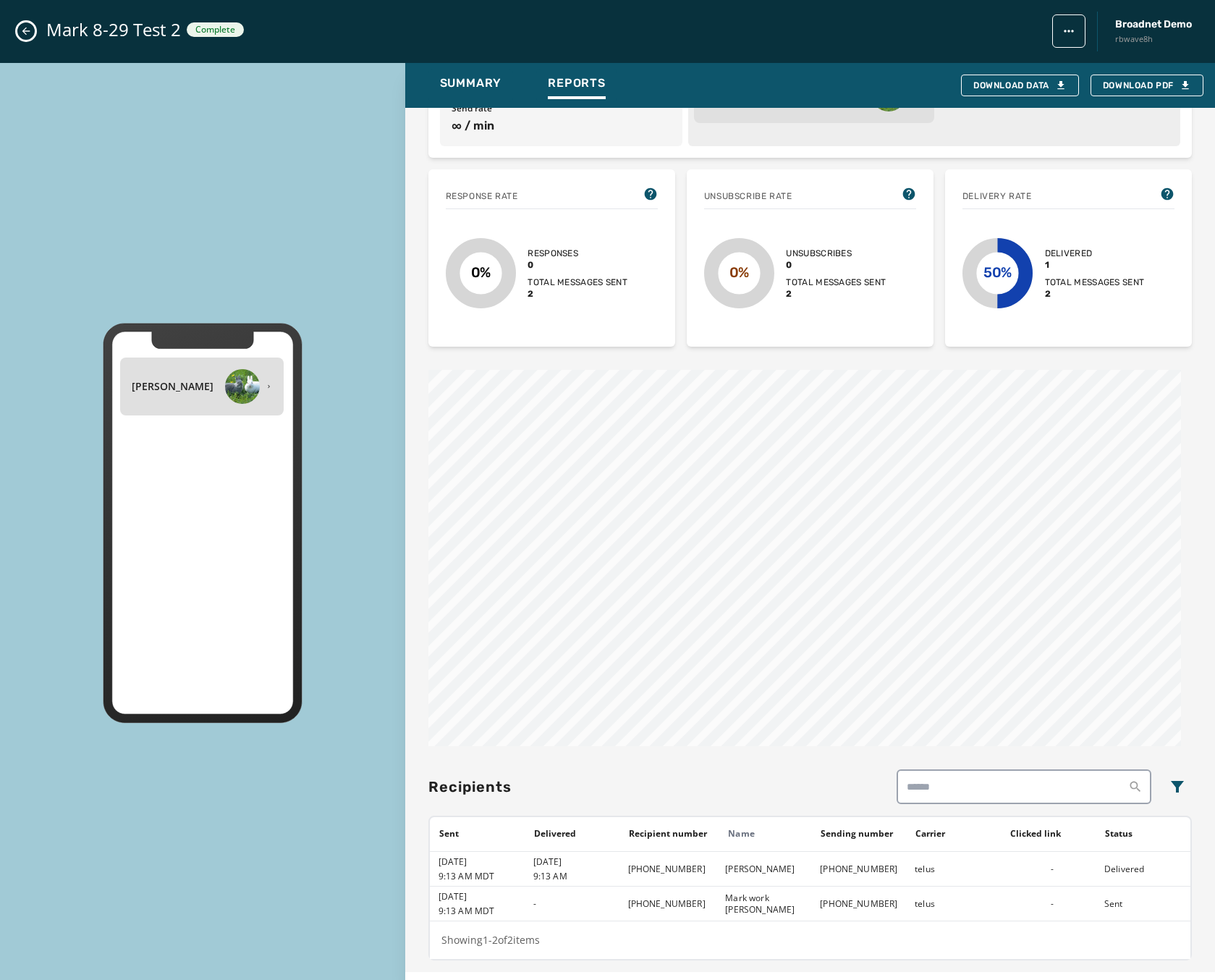
click at [26, 26] on icon "Close admin drawer" at bounding box center [26, 31] width 12 height 12
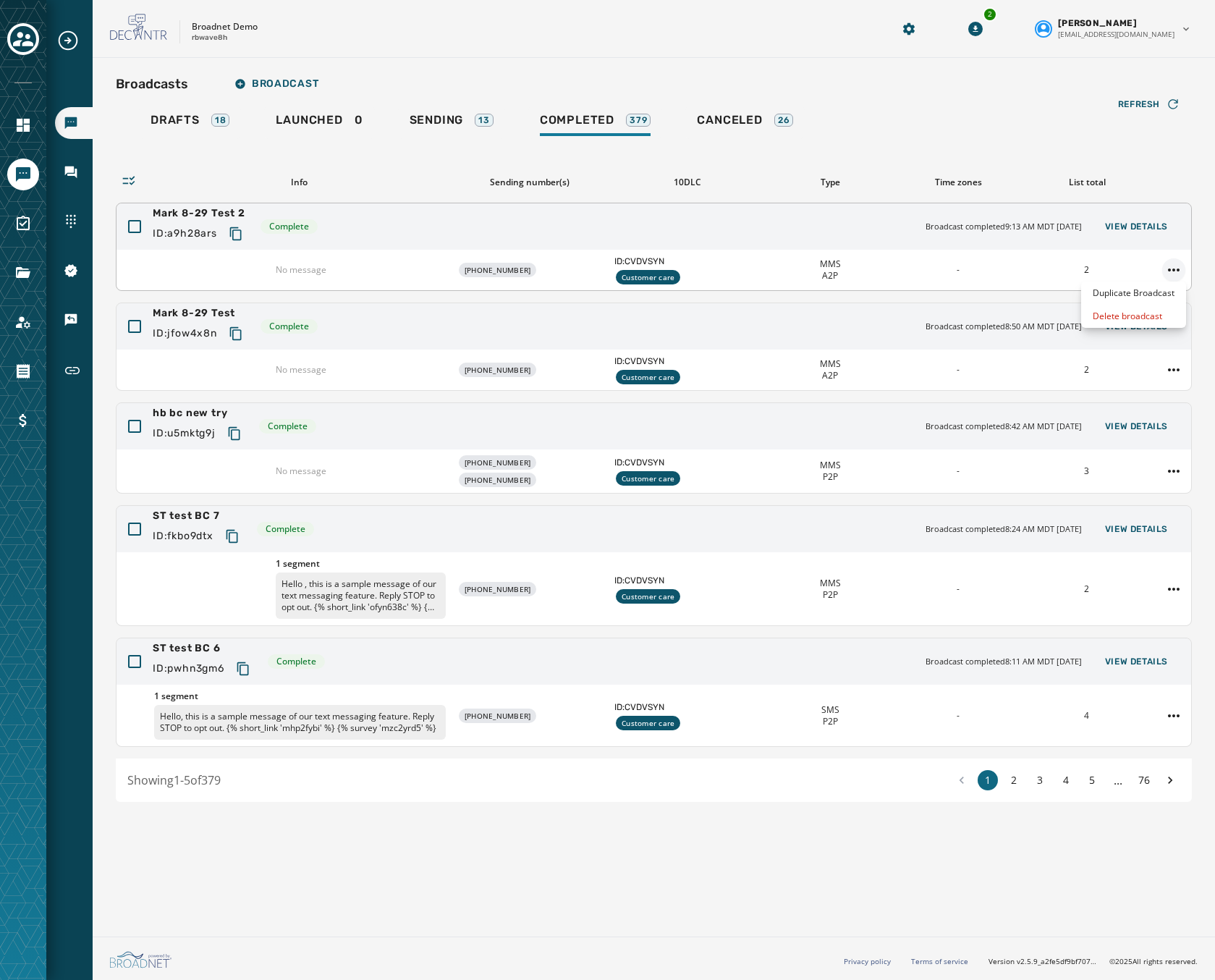
click at [1167, 266] on html "Broadcasts Inbox Sending Numbers 10DLC Registration Keywords & Responders Short…" at bounding box center [607, 490] width 1215 height 980
click at [1136, 291] on div "Duplicate Broadcast" at bounding box center [1133, 293] width 105 height 23
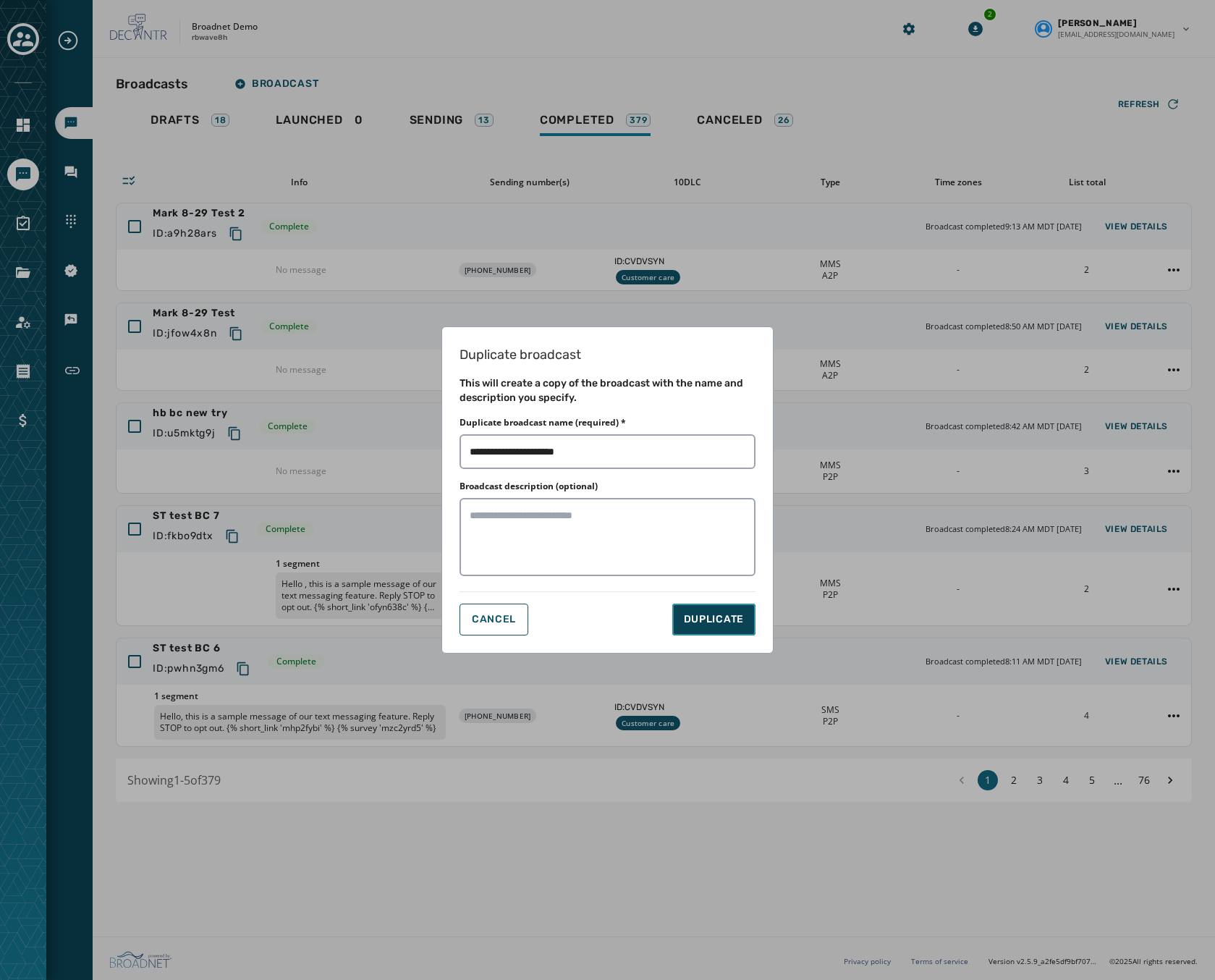
click at [715, 614] on span "DUPLICATE" at bounding box center [714, 620] width 60 height 15
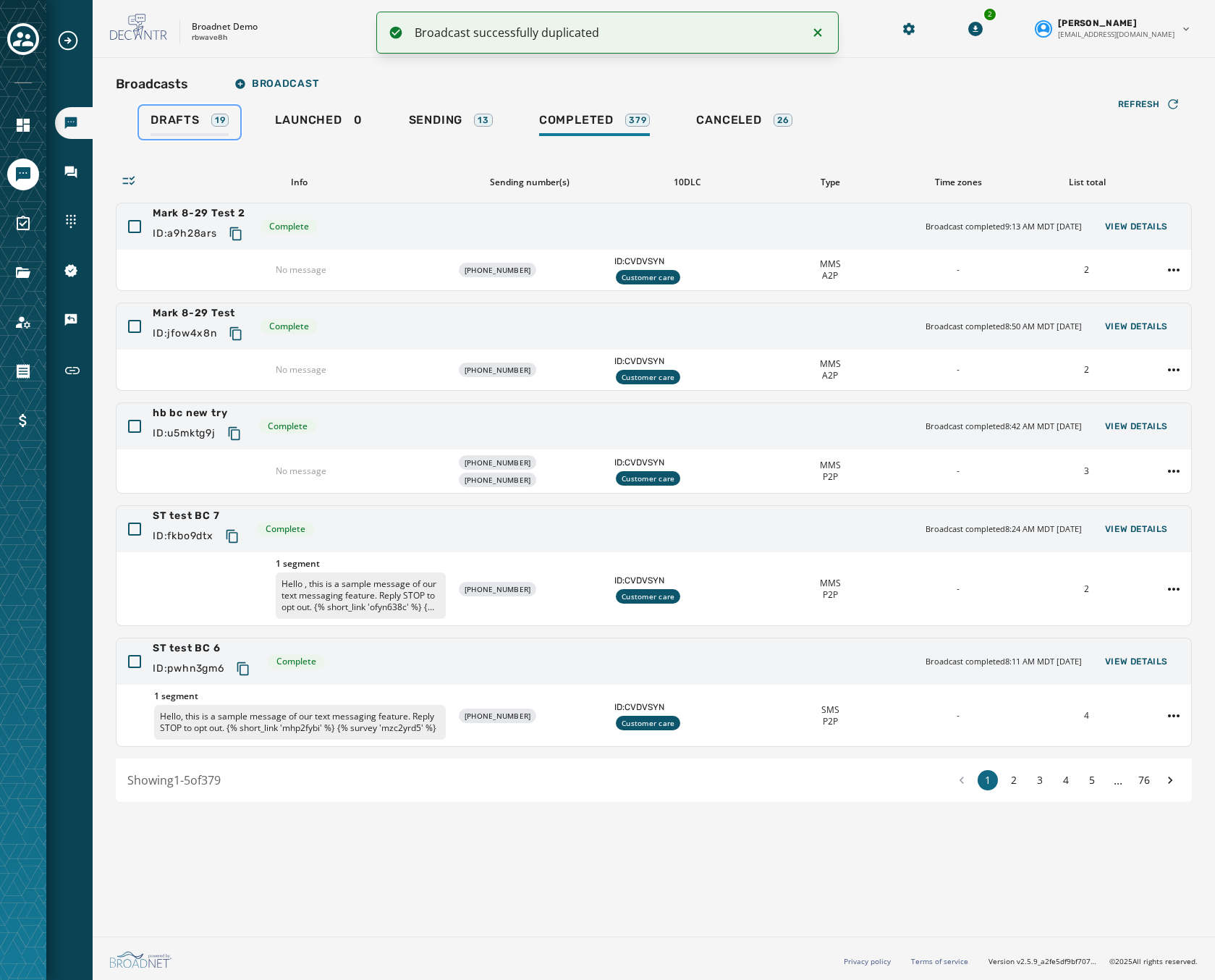
click at [195, 117] on span "Drafts" at bounding box center [174, 120] width 49 height 15
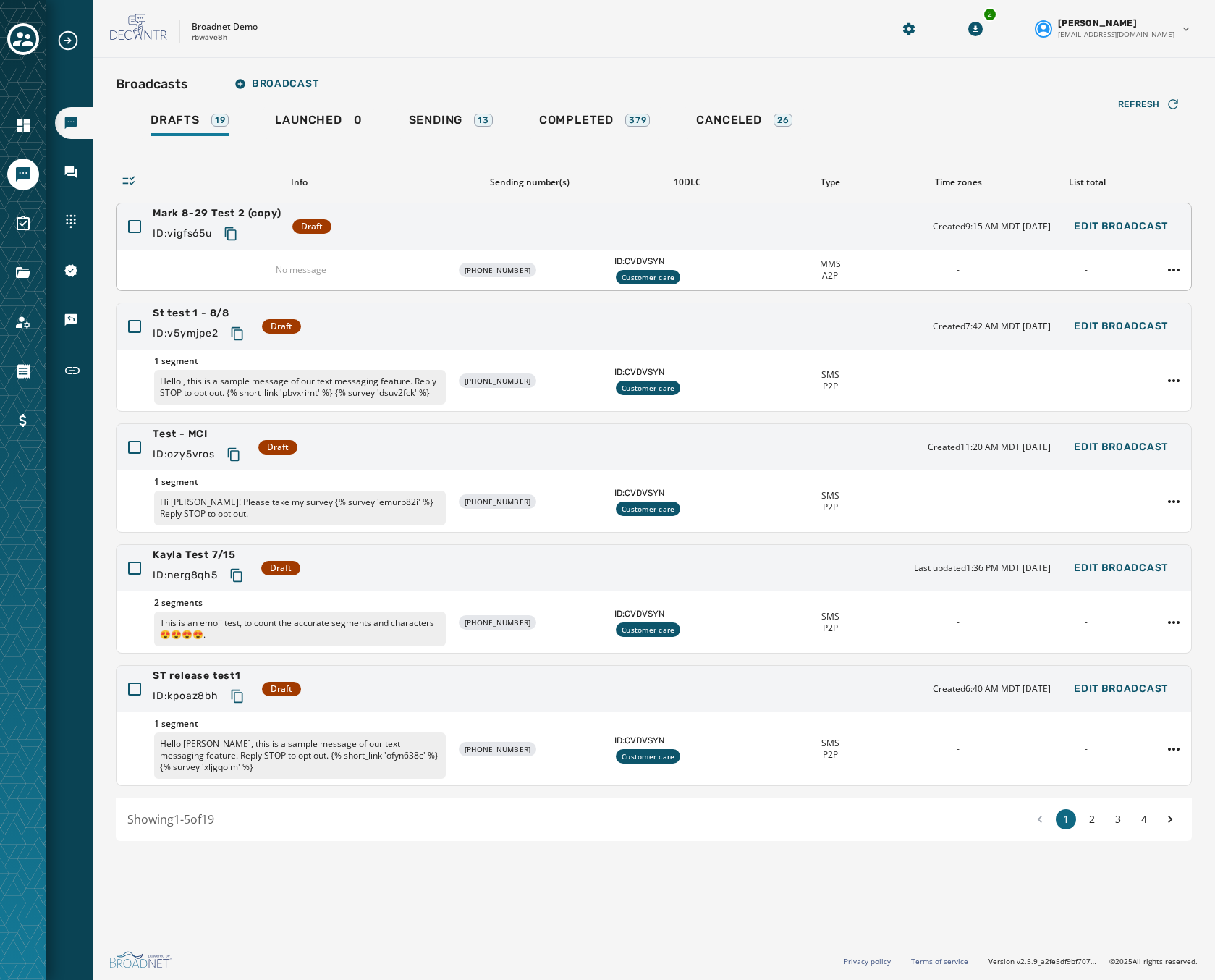
click at [626, 232] on div "Mark 8-29 Test 2 (copy) ID: vigfs65u Draft Created 9:15 AM MDT [DATE] Edit Broa…" at bounding box center [654, 227] width 1075 height 47
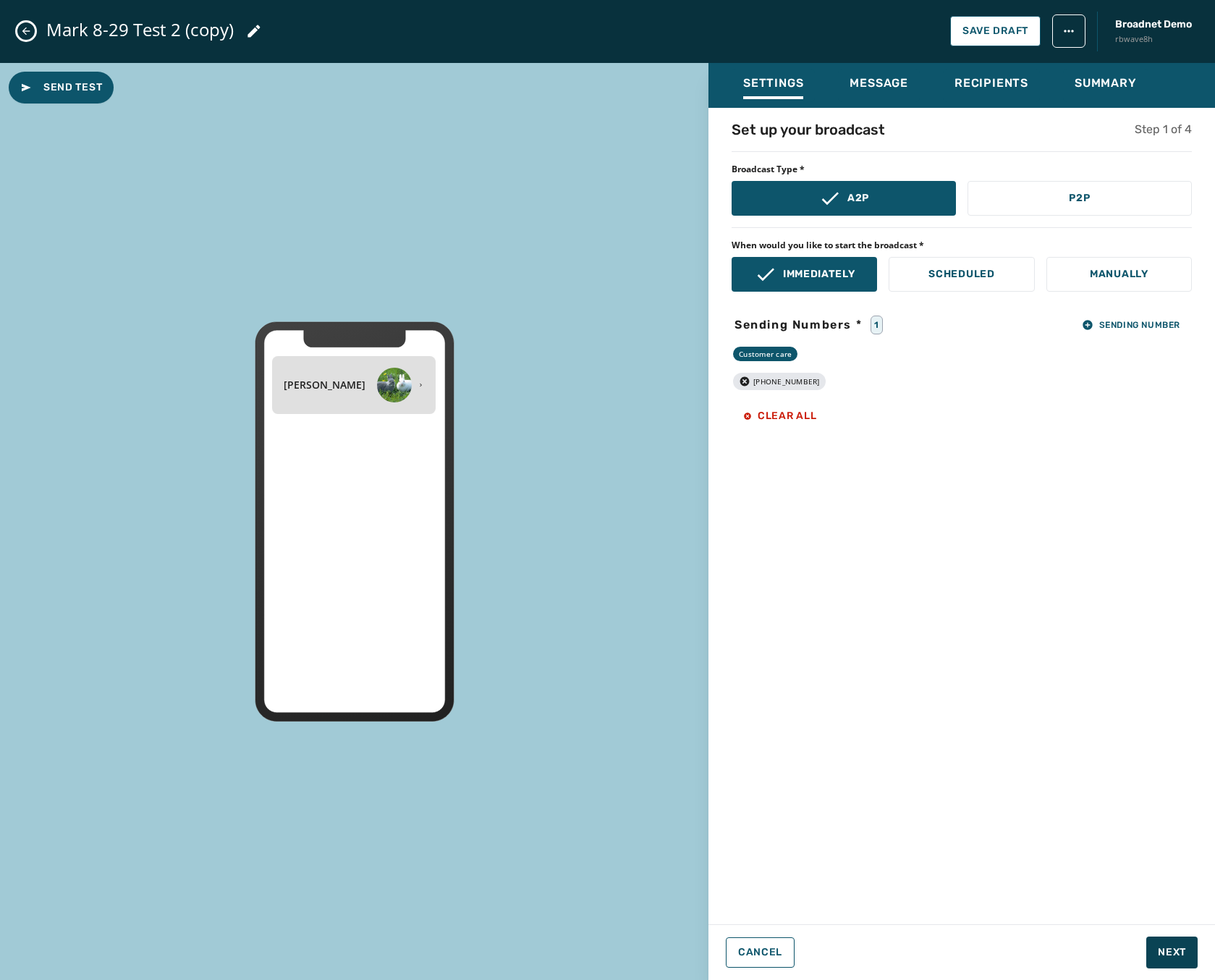
click at [741, 382] on icon "button" at bounding box center [745, 381] width 9 height 9
click at [1135, 318] on button "Sending Number" at bounding box center [1131, 325] width 121 height 20
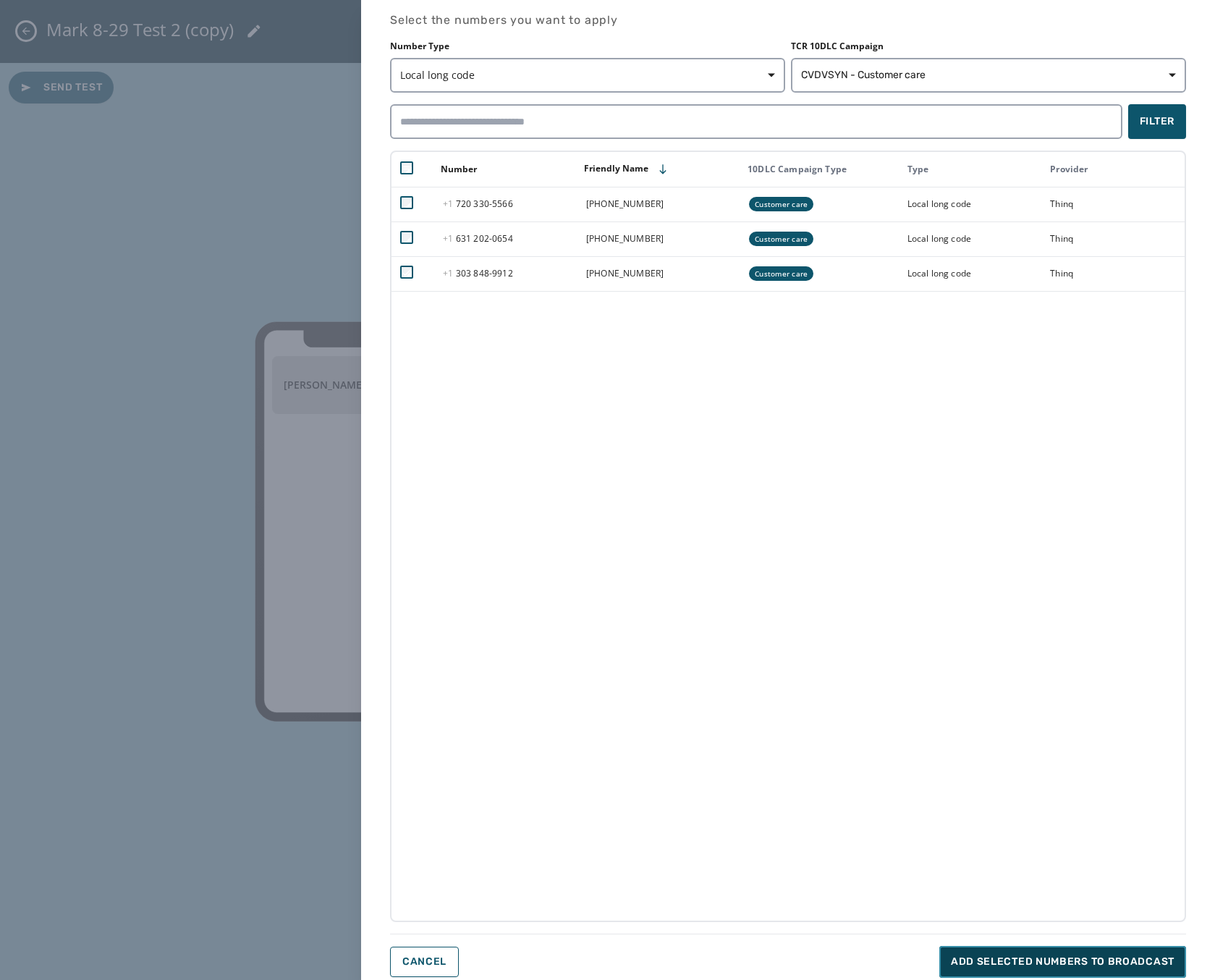
click at [1062, 962] on span "Add selected numbers to broadcast" at bounding box center [1062, 961] width 223 height 15
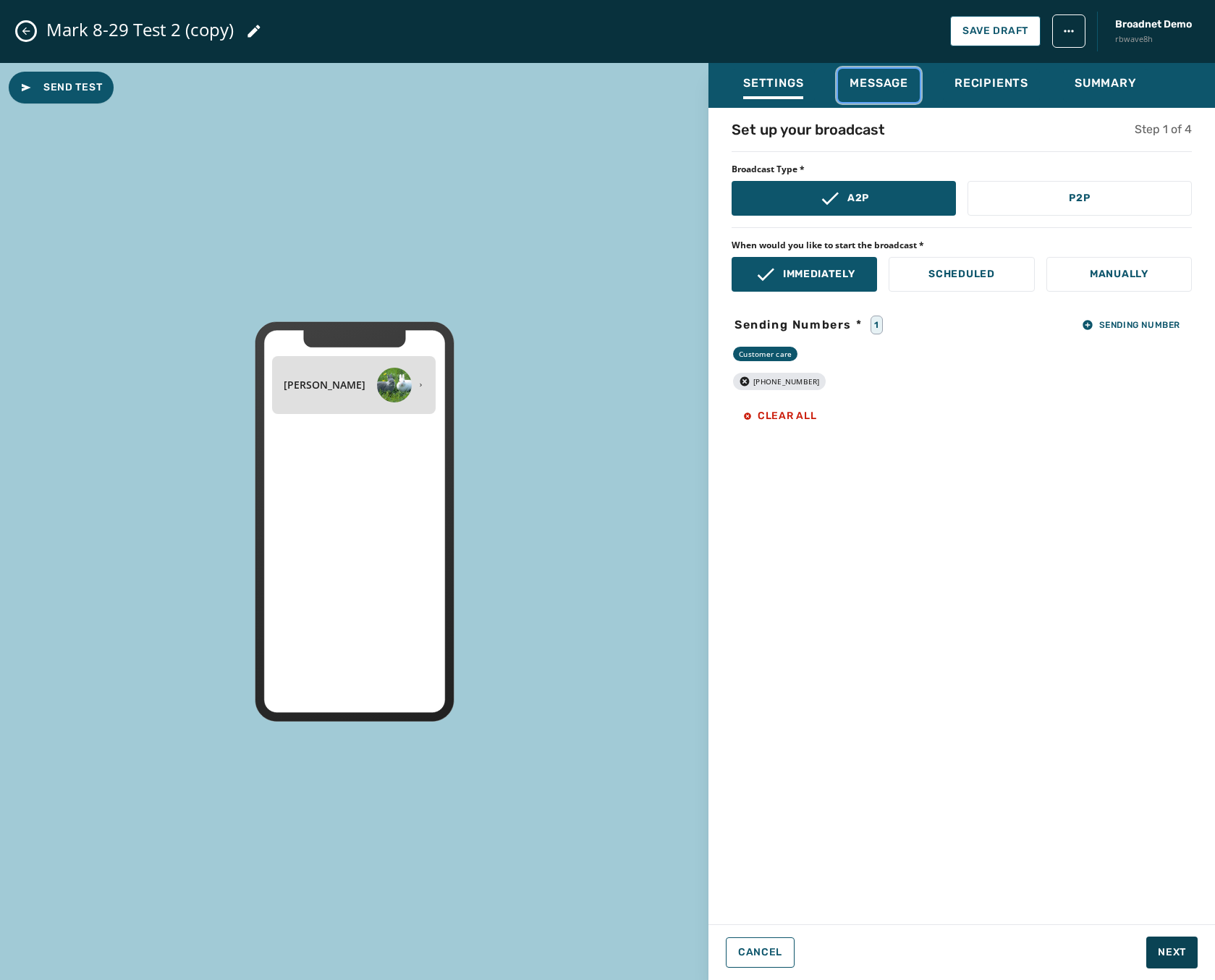
click at [890, 80] on span "Message" at bounding box center [879, 83] width 58 height 15
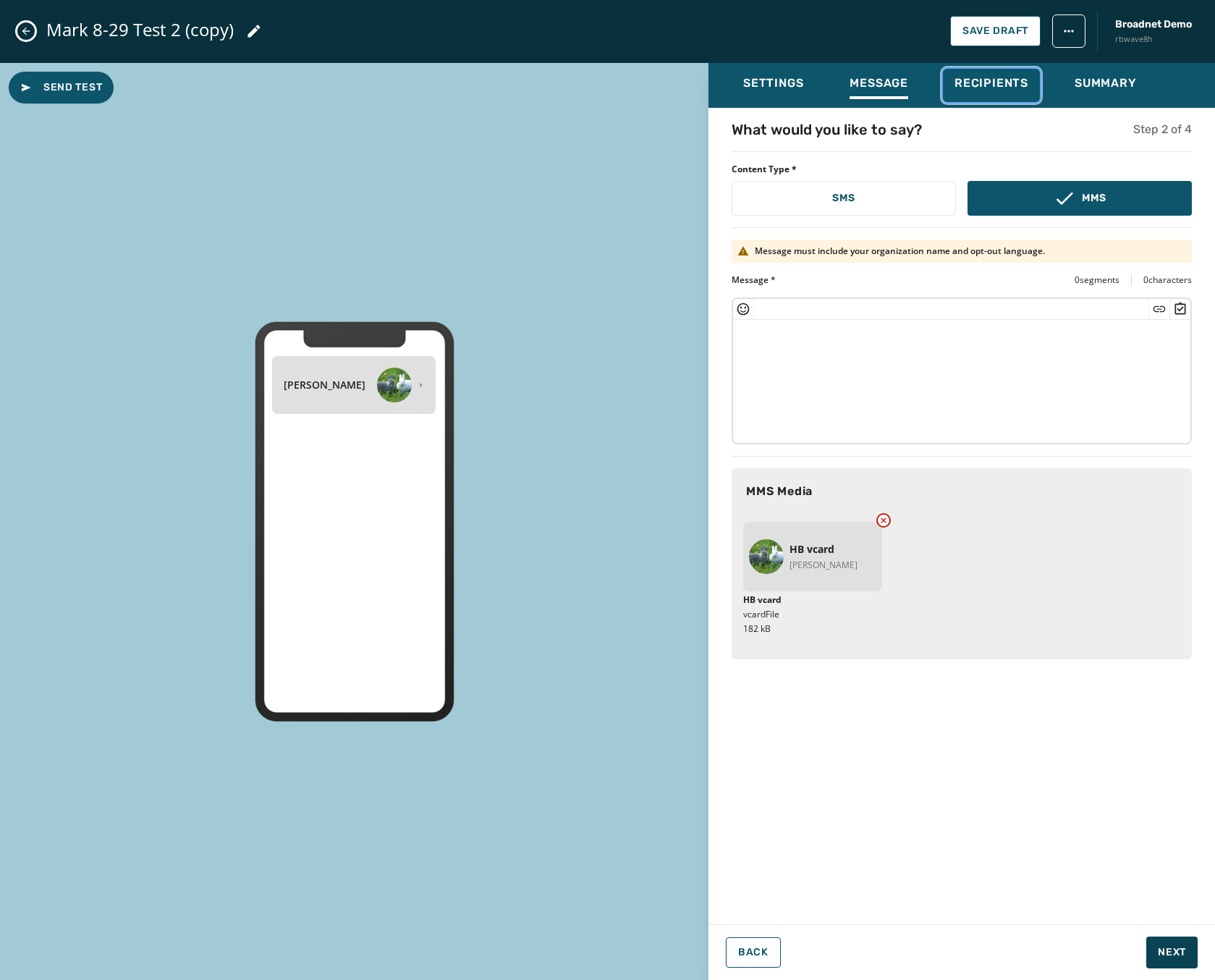
click at [1027, 93] on div "Recipients" at bounding box center [991, 88] width 74 height 23
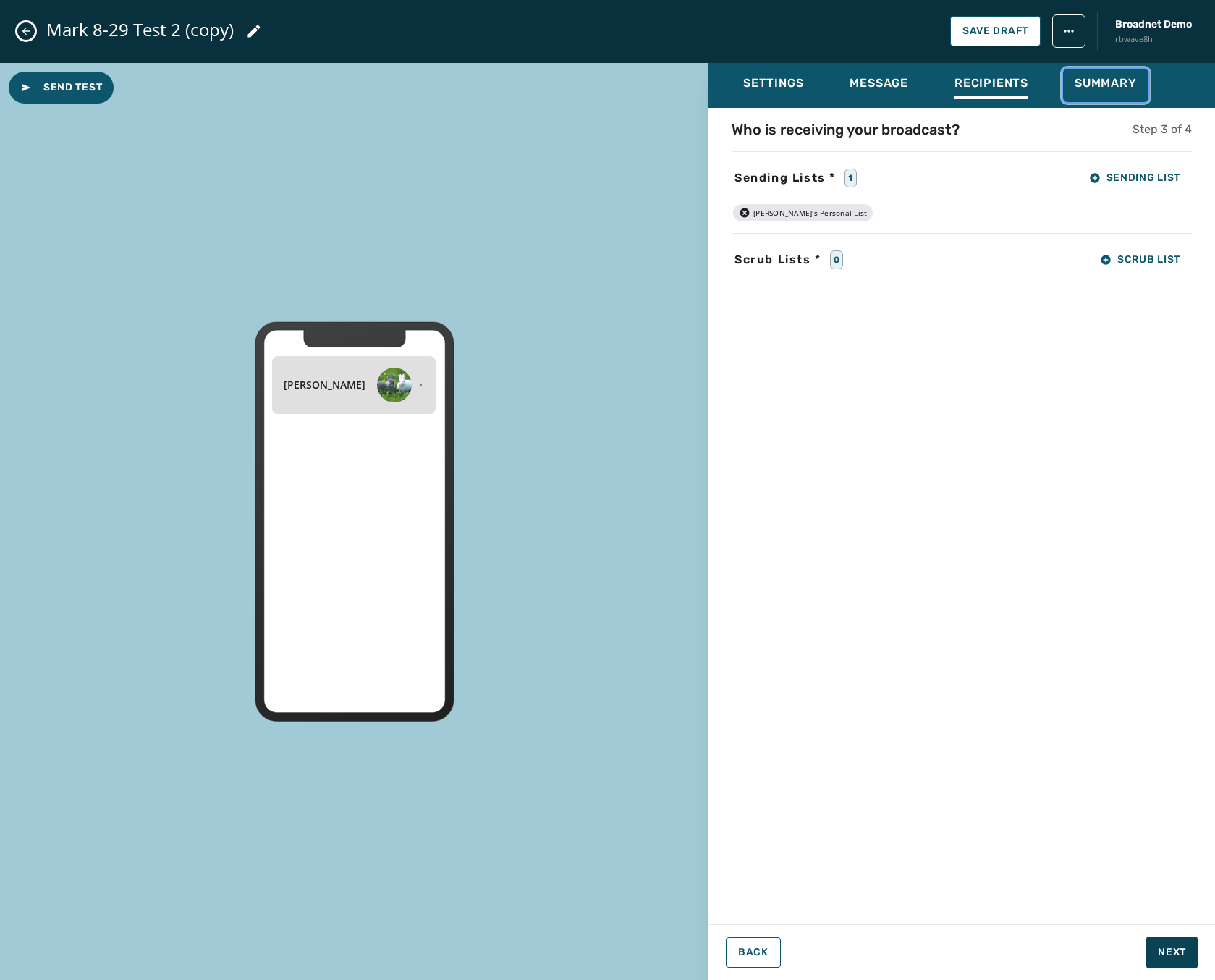
click at [1077, 85] on span "Summary" at bounding box center [1106, 83] width 62 height 15
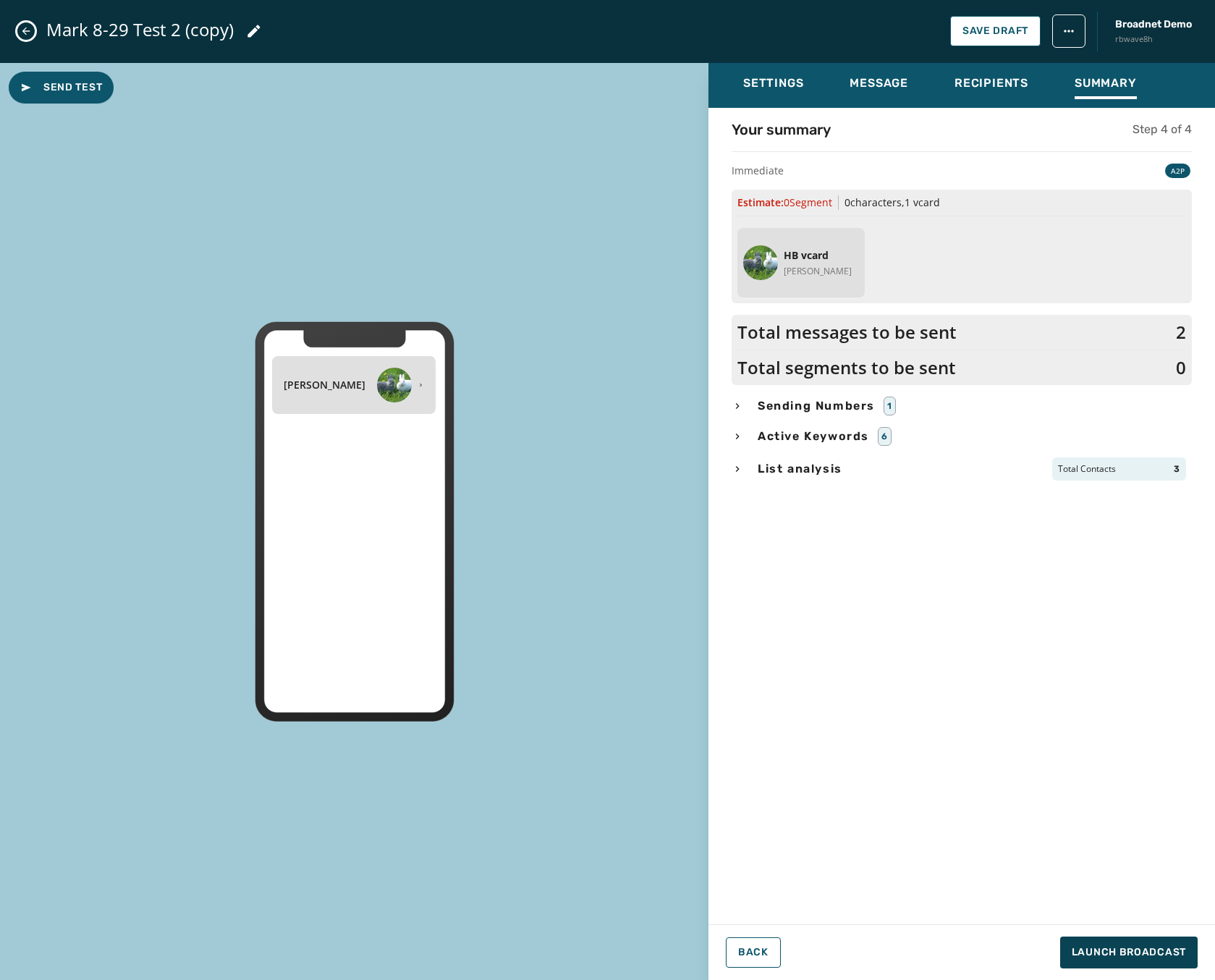
click at [1105, 935] on div "Settings Message Recipients Summary Your summary Step 4 of 4 Immediate A2P Esti…" at bounding box center [961, 516] width 507 height 906
click at [1106, 951] on span "Launch Broadcast" at bounding box center [1129, 952] width 114 height 15
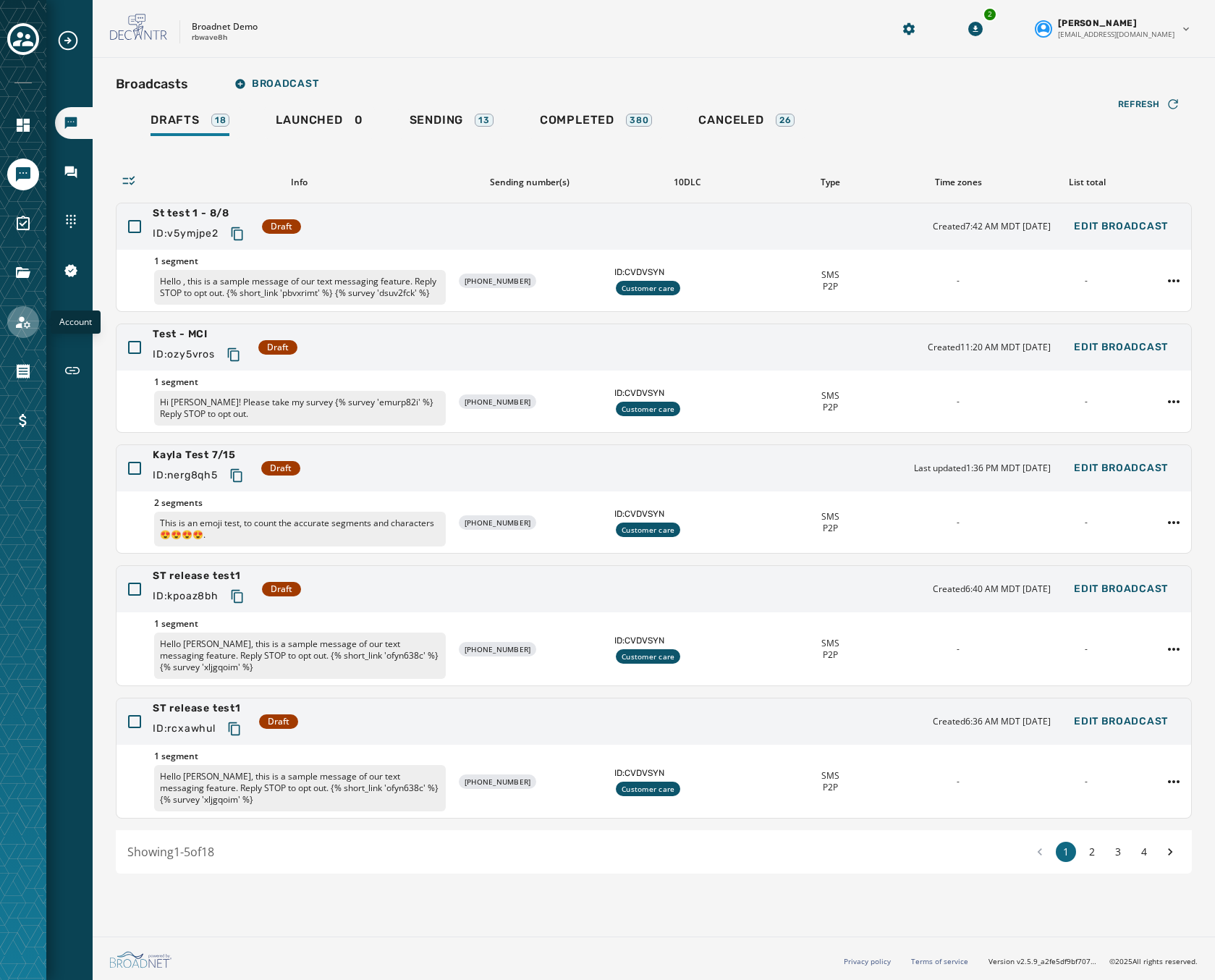
click at [16, 314] on icon "Navigate to Account" at bounding box center [23, 322] width 17 height 17
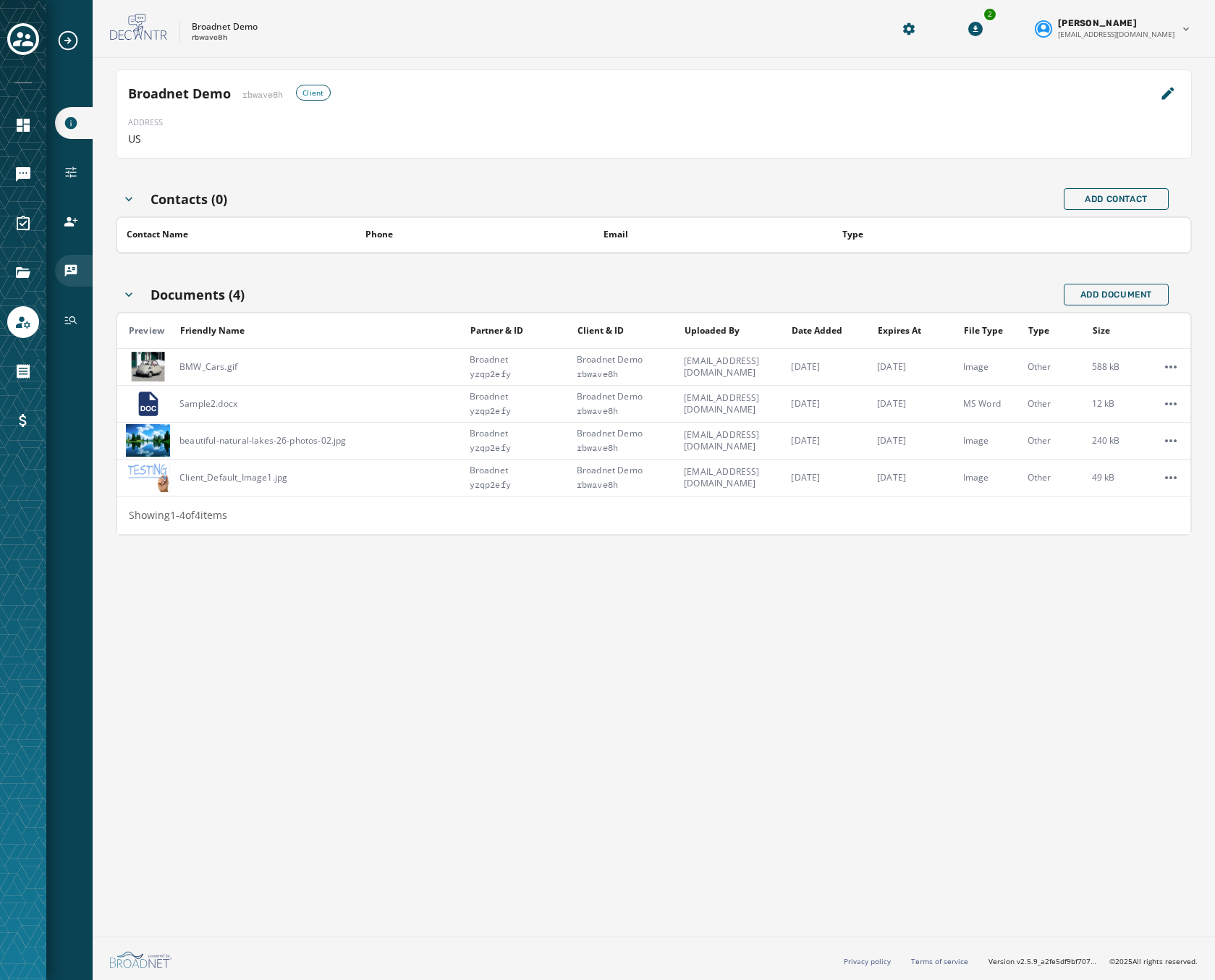
click at [68, 270] on icon "Navigate to vCards" at bounding box center [72, 271] width 12 height 12
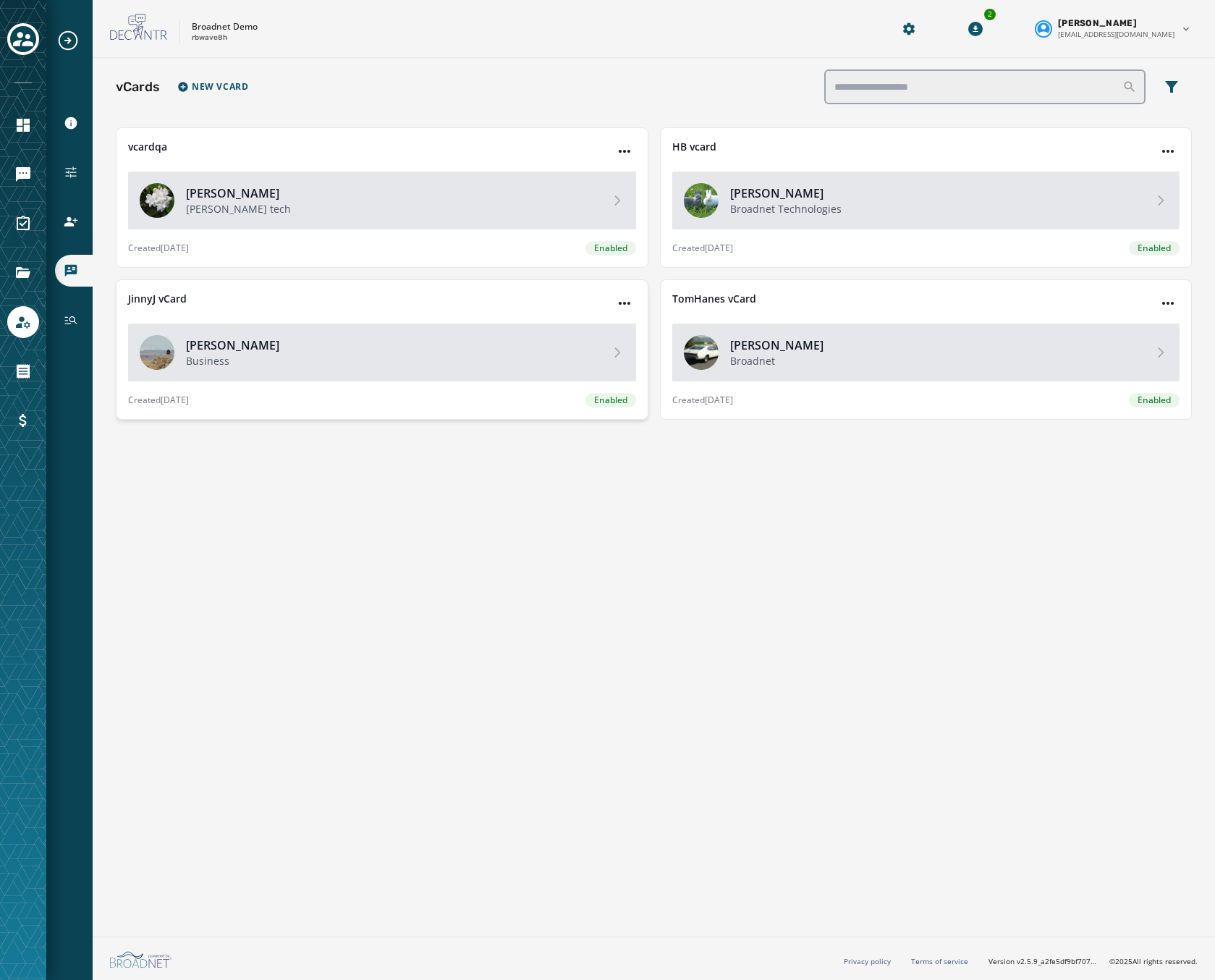
click at [379, 345] on h4 "[PERSON_NAME]" at bounding box center [392, 345] width 413 height 17
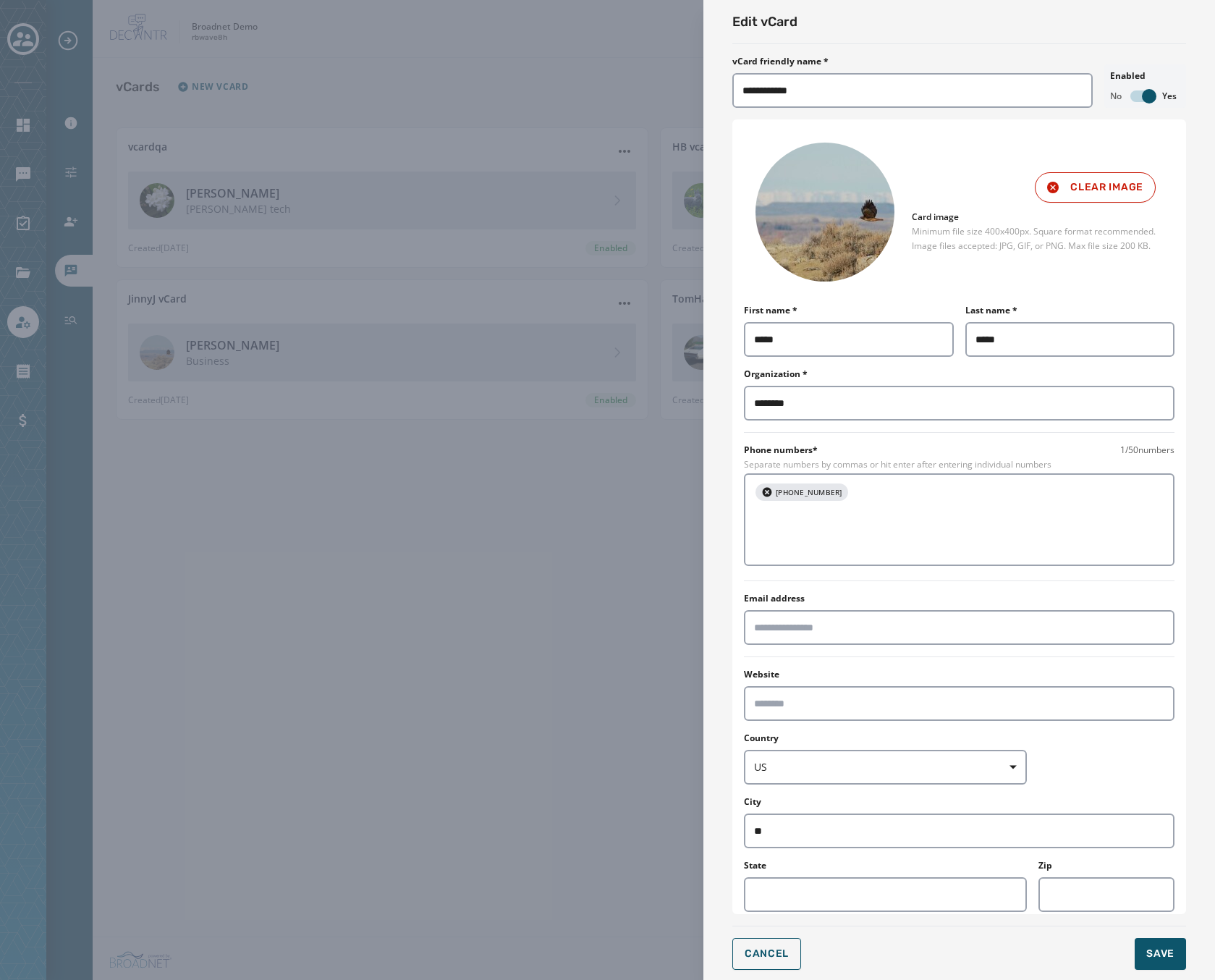
click at [499, 594] on div "**********" at bounding box center [607, 490] width 1215 height 980
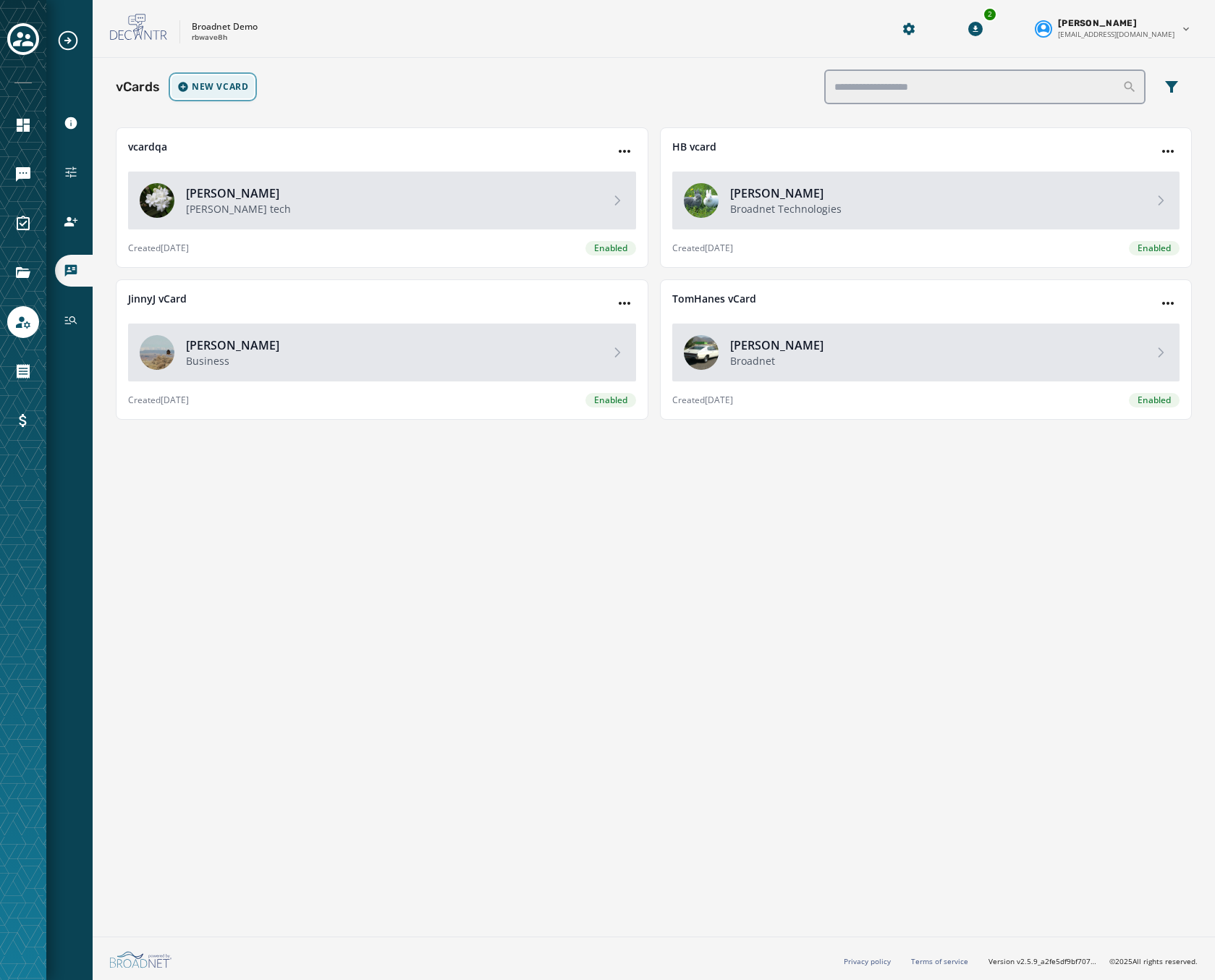
click at [221, 86] on span "New vCard" at bounding box center [219, 86] width 57 height 12
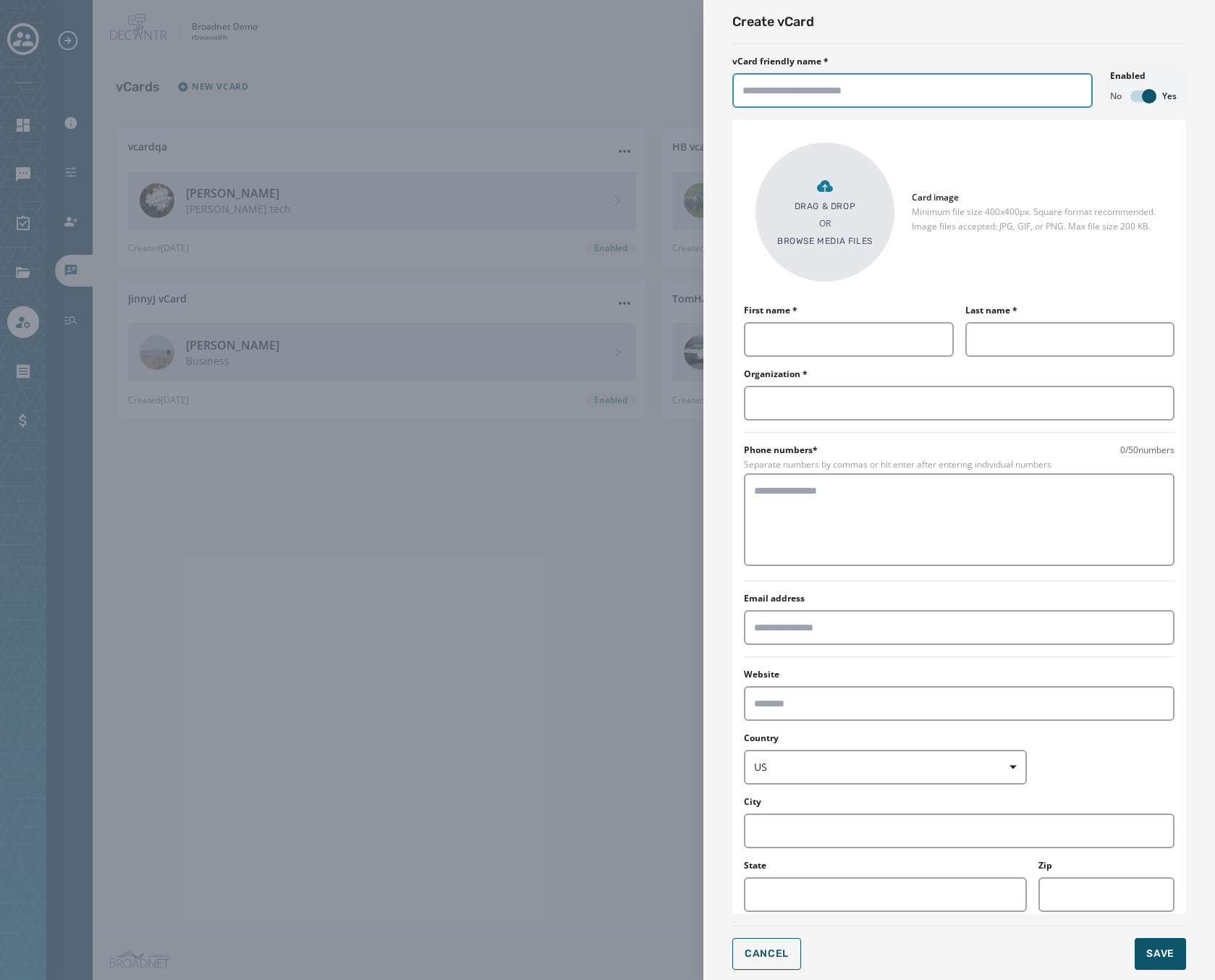
click at [868, 79] on input "vCard friendly name *" at bounding box center [912, 90] width 360 height 35
type input "**********"
type input "*********"
type input "******"
type input "********"
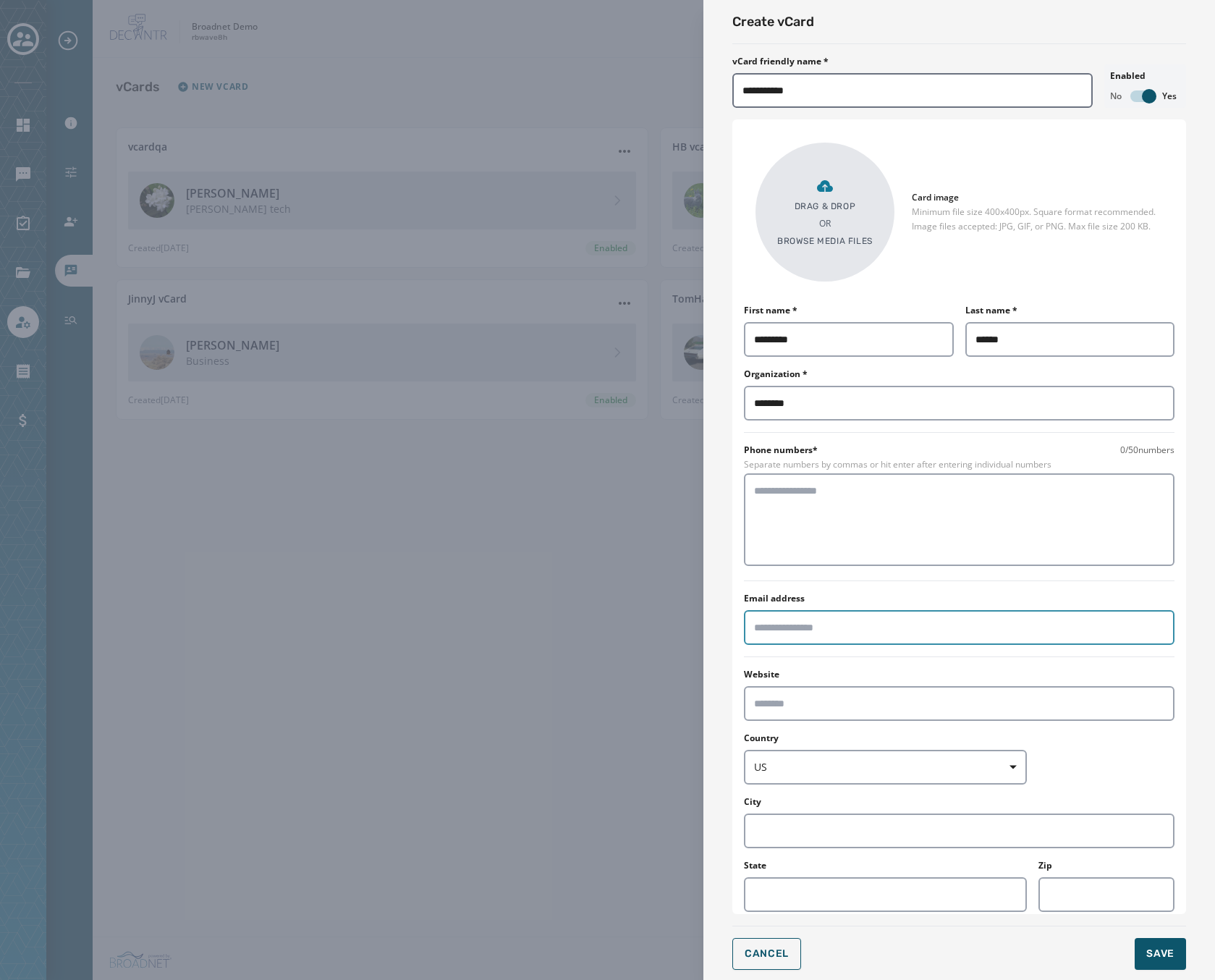
type input "**********"
type input "******"
type input "*****"
drag, startPoint x: 822, startPoint y: 340, endPoint x: 781, endPoint y: 341, distance: 41.0
click at [781, 341] on input "*********" at bounding box center [849, 339] width 210 height 35
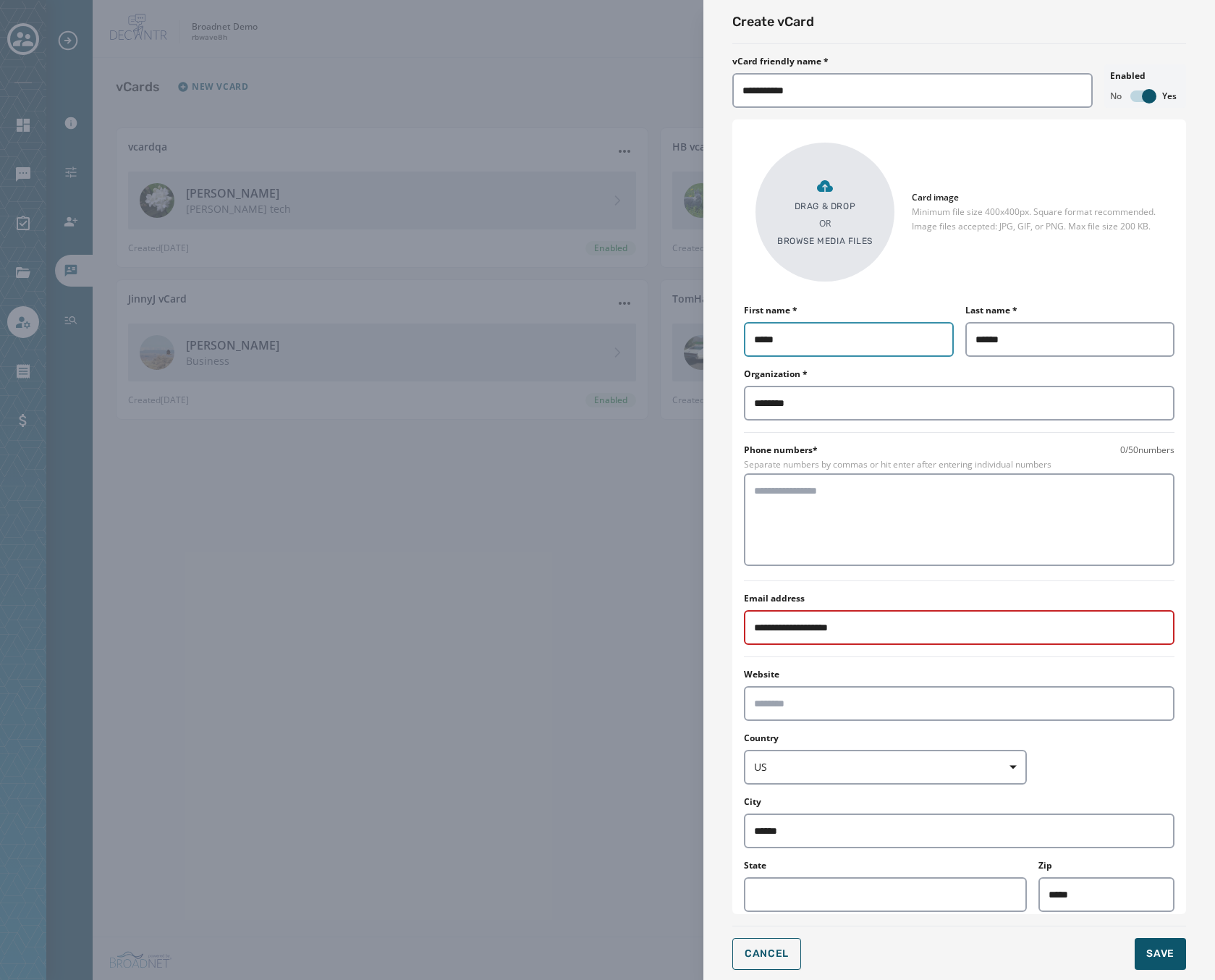
type input "****"
click at [737, 253] on div "**********" at bounding box center [959, 516] width 454 height 795
click at [813, 531] on textarea at bounding box center [959, 519] width 410 height 72
type textarea "**********"
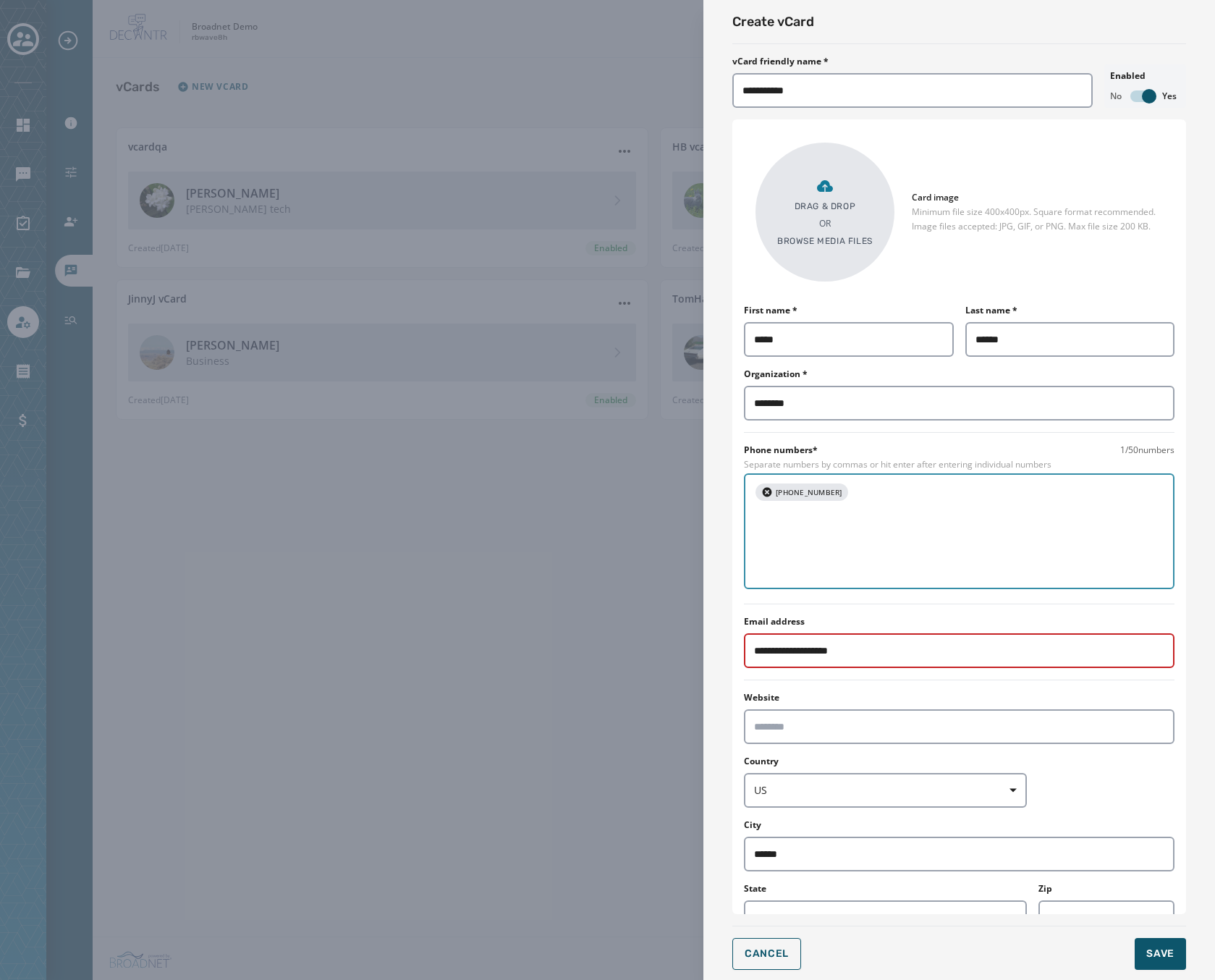
click at [838, 210] on p "Drag & Drop" at bounding box center [825, 206] width 61 height 12
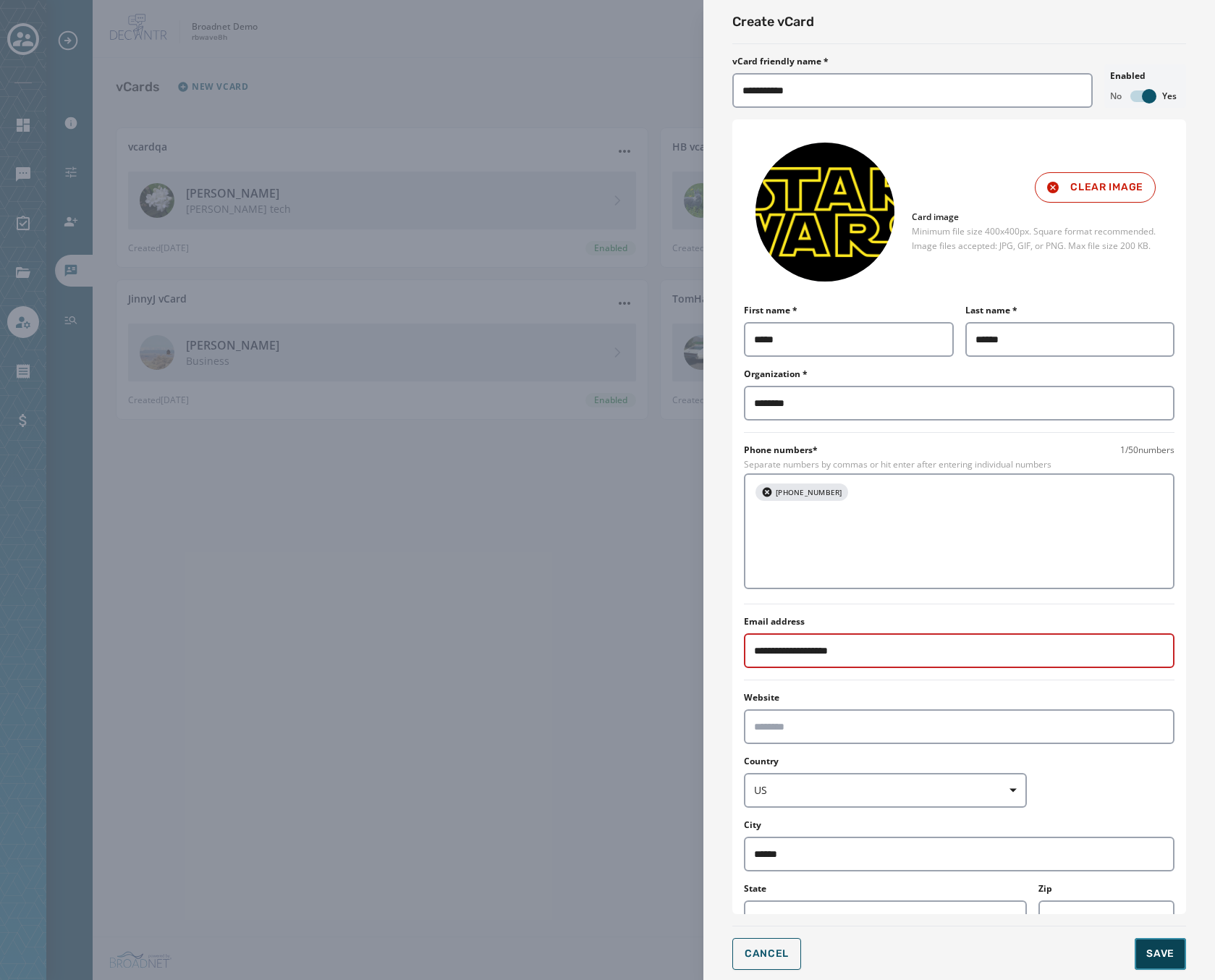
click at [1145, 952] on button "Save" at bounding box center [1161, 954] width 51 height 32
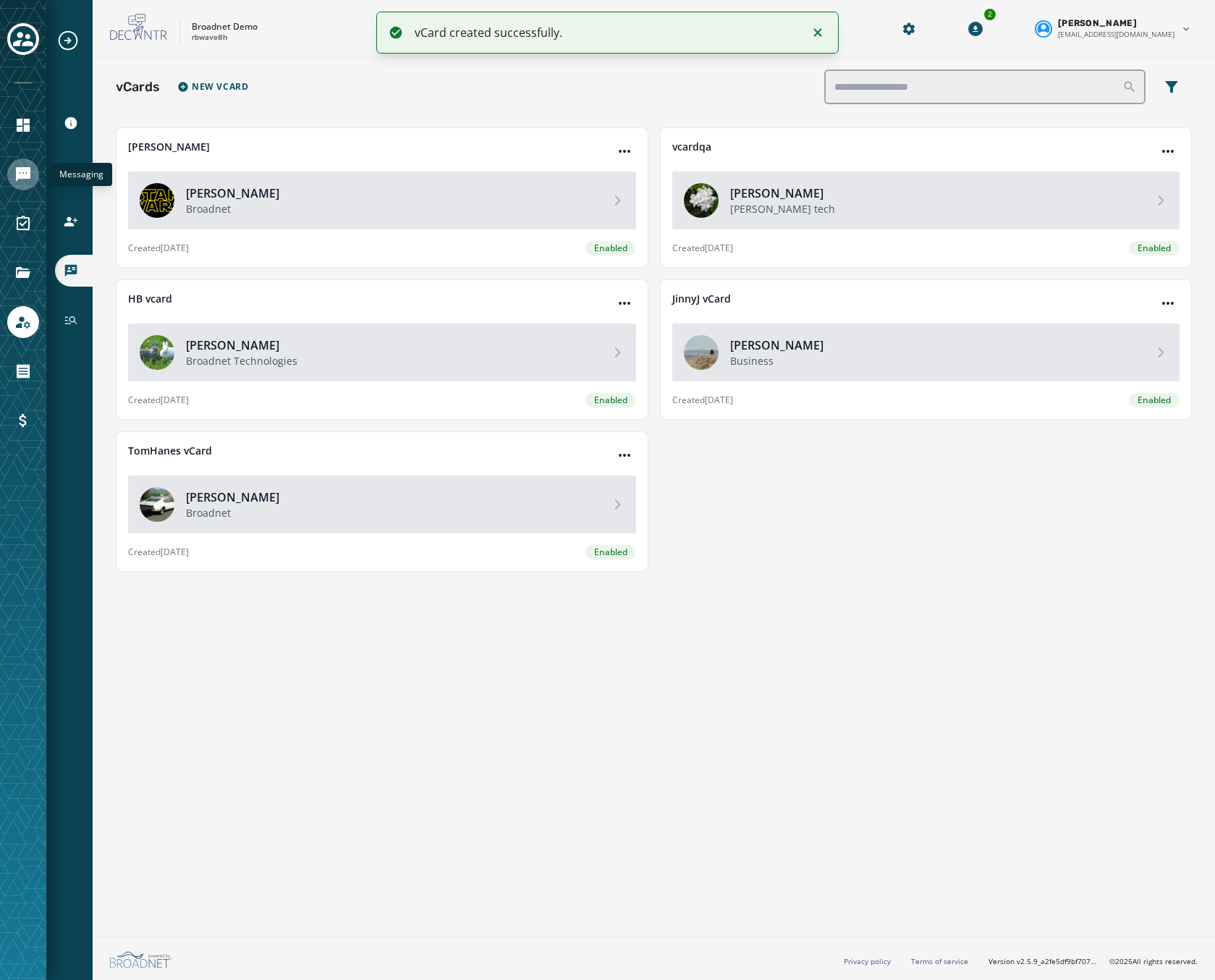
click at [21, 161] on link "Navigate to Messaging" at bounding box center [23, 174] width 32 height 32
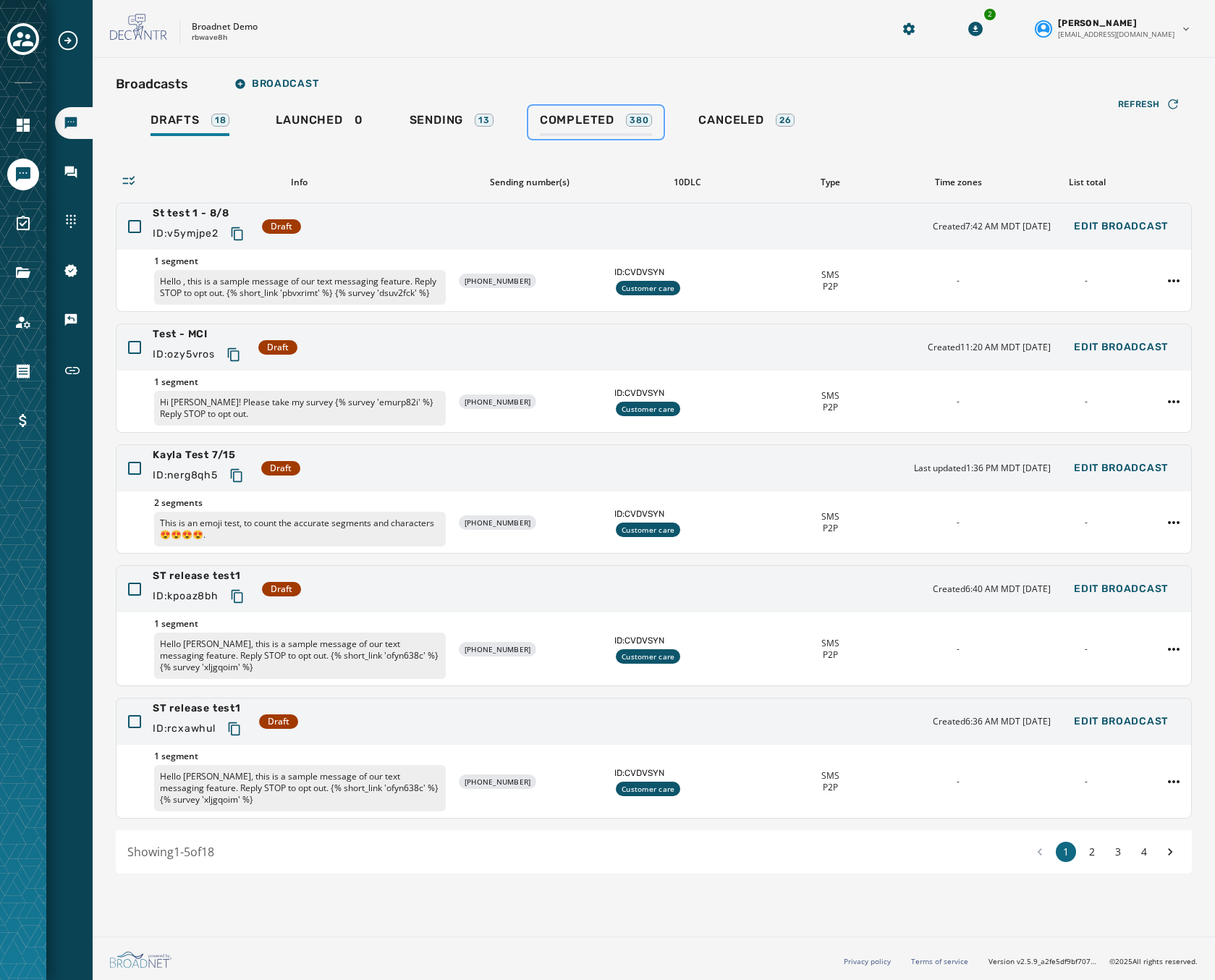
click at [595, 128] on div "Completed 380" at bounding box center [596, 125] width 113 height 23
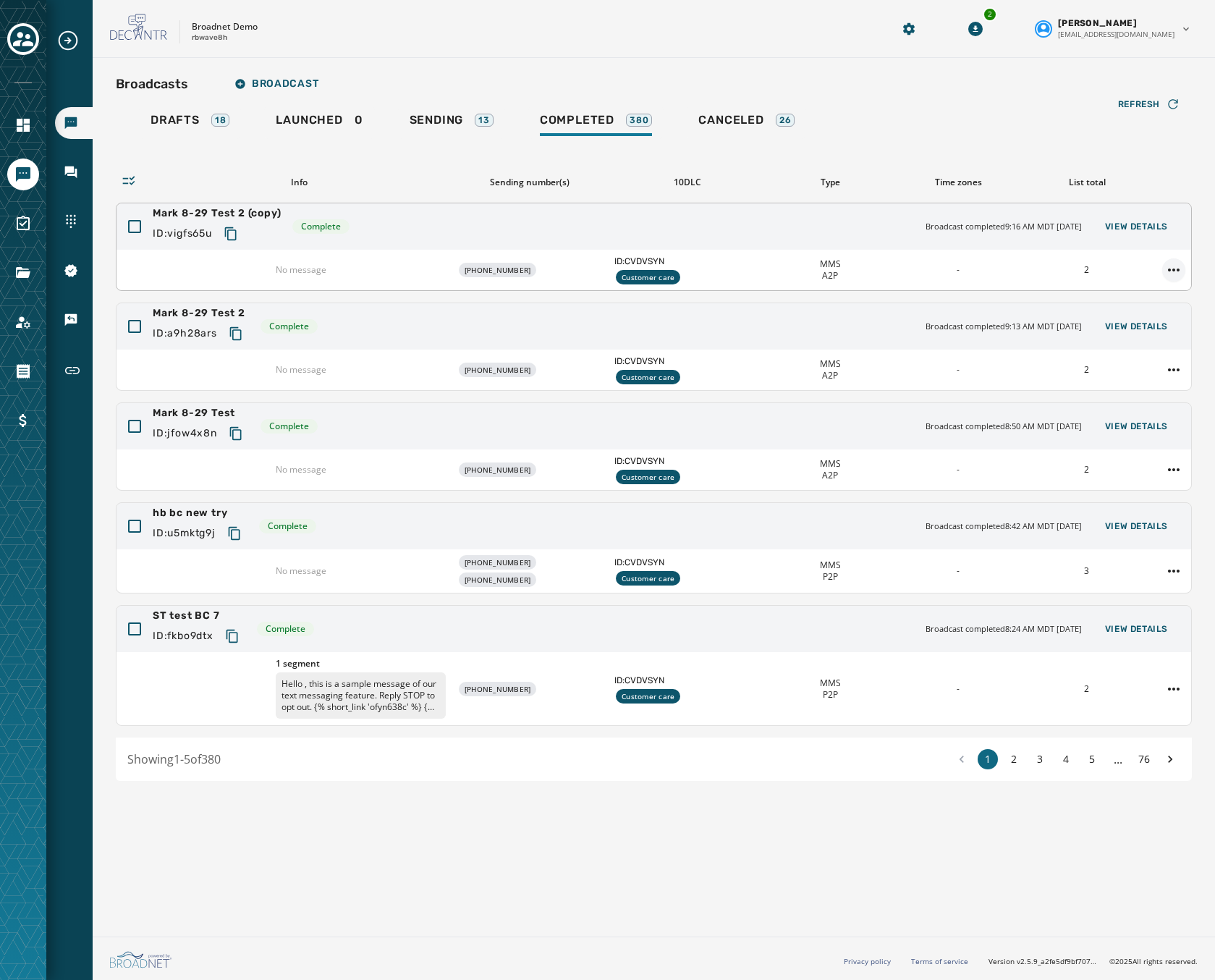
click at [1171, 265] on html "Broadcasts Inbox Sending Numbers 10DLC Registration Keywords & Responders Short…" at bounding box center [607, 490] width 1215 height 980
click at [1136, 285] on div "Duplicate Broadcast" at bounding box center [1133, 293] width 105 height 23
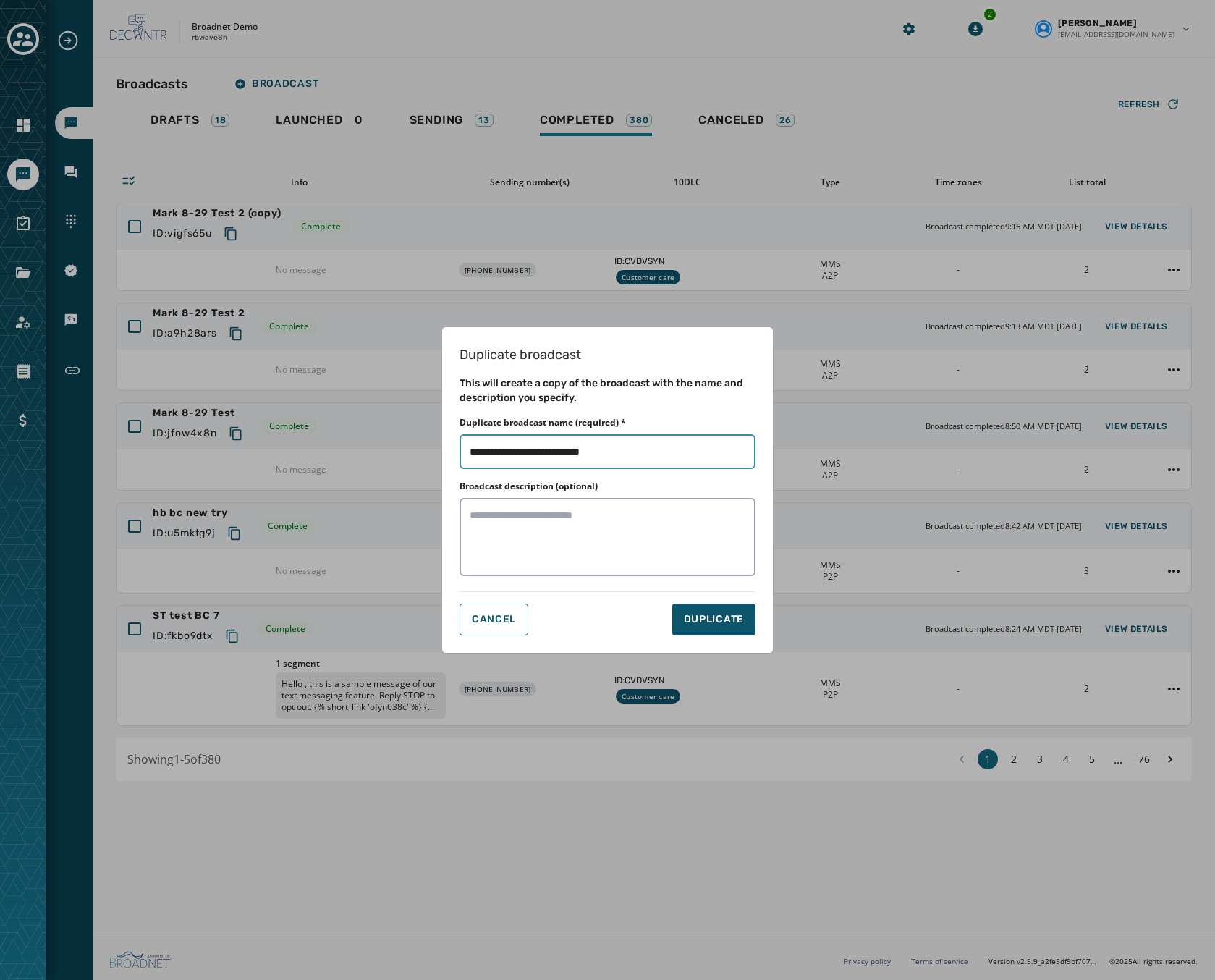
drag, startPoint x: 626, startPoint y: 451, endPoint x: 542, endPoint y: 457, distance: 84.2
click at [542, 457] on input "Duplicate broadcast name (required) *" at bounding box center [607, 451] width 296 height 35
type input "**********"
click at [698, 617] on span "DUPLICATE" at bounding box center [714, 620] width 60 height 15
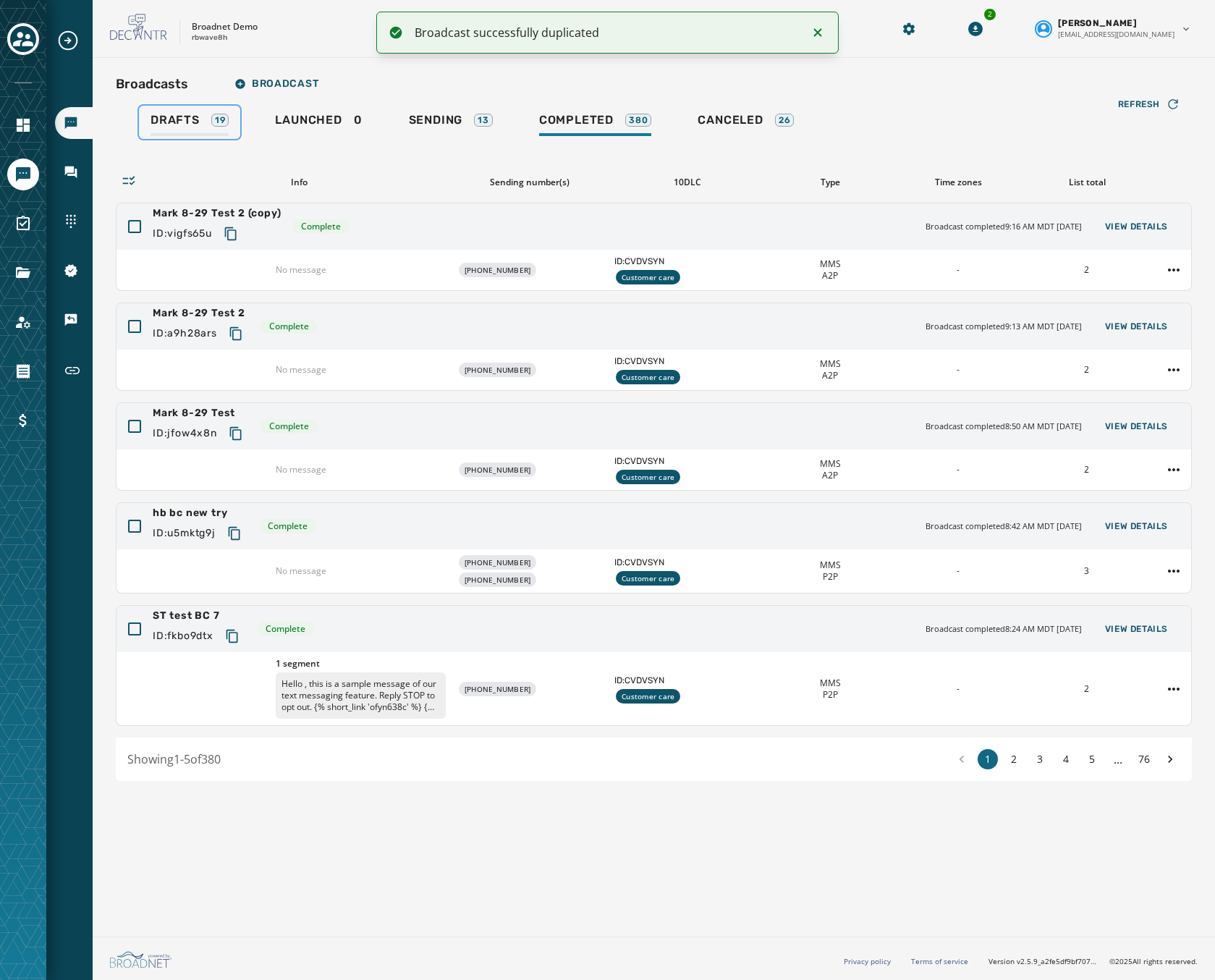
click at [202, 118] on div "Drafts 19" at bounding box center [189, 125] width 78 height 23
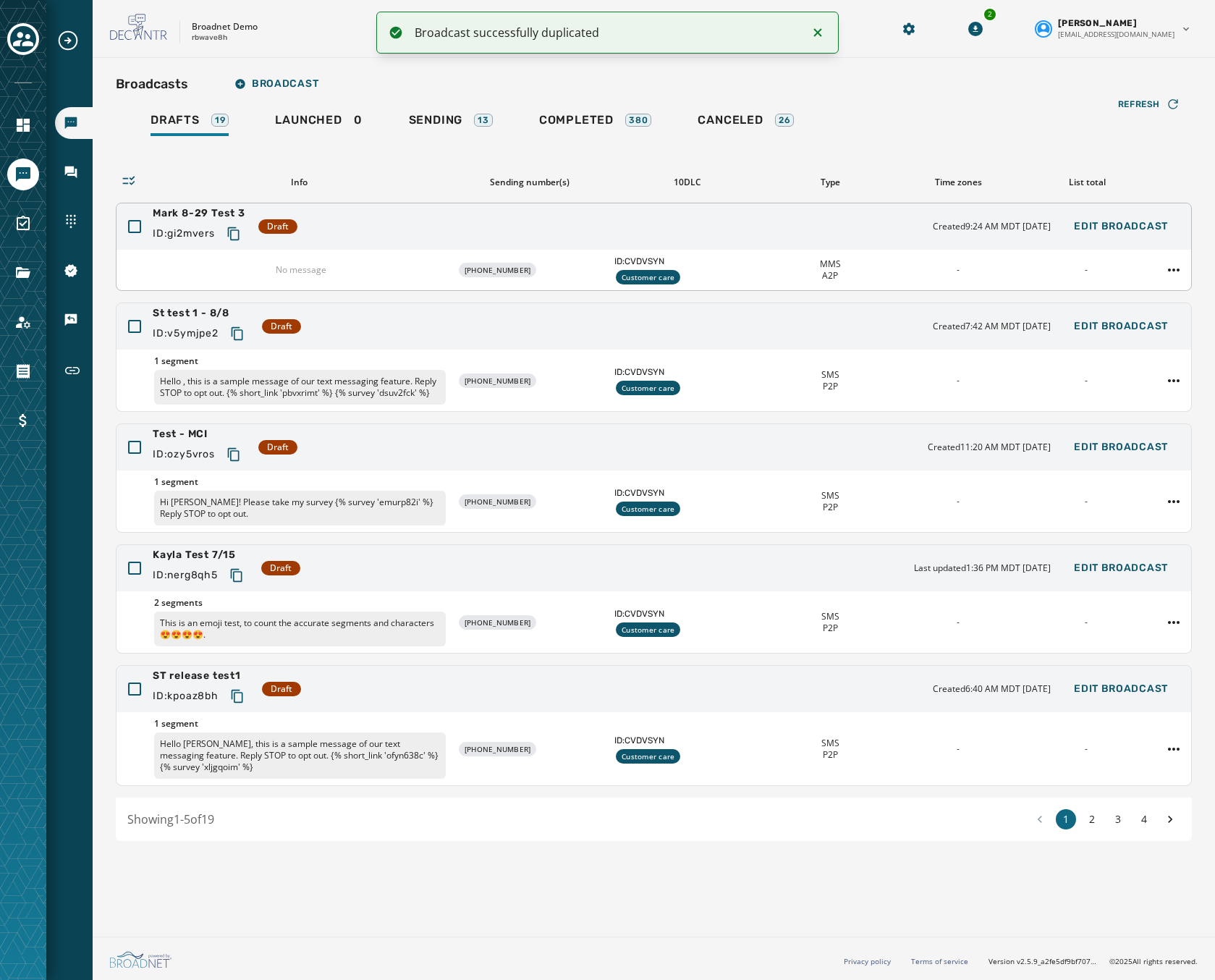
click at [804, 232] on div "Mark 8-29 Test 3 ID: gi2mvers Draft Created 9:24 AM MDT [DATE] Edit Broadcast" at bounding box center [654, 227] width 1075 height 47
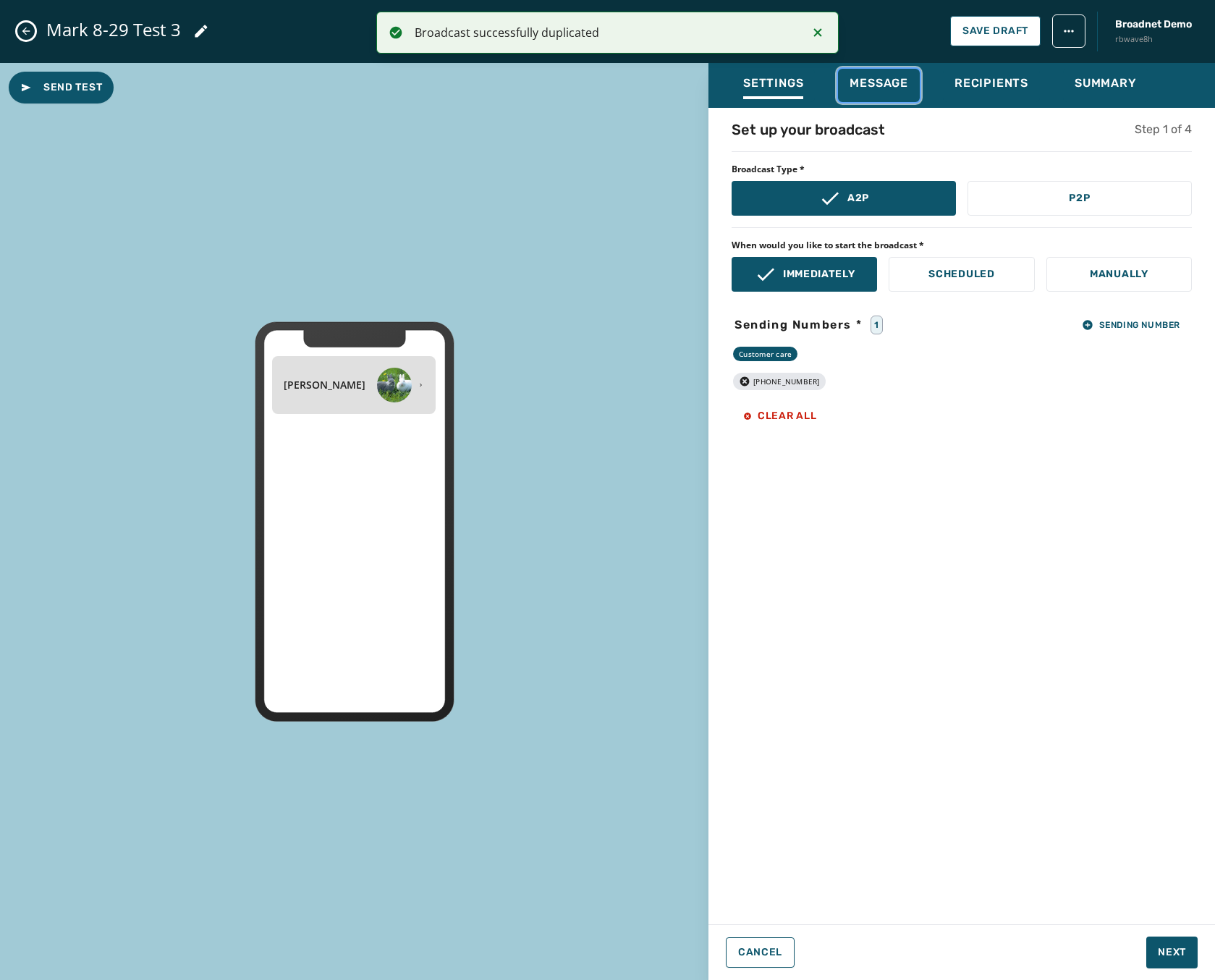
click at [879, 76] on span "Message" at bounding box center [879, 83] width 58 height 15
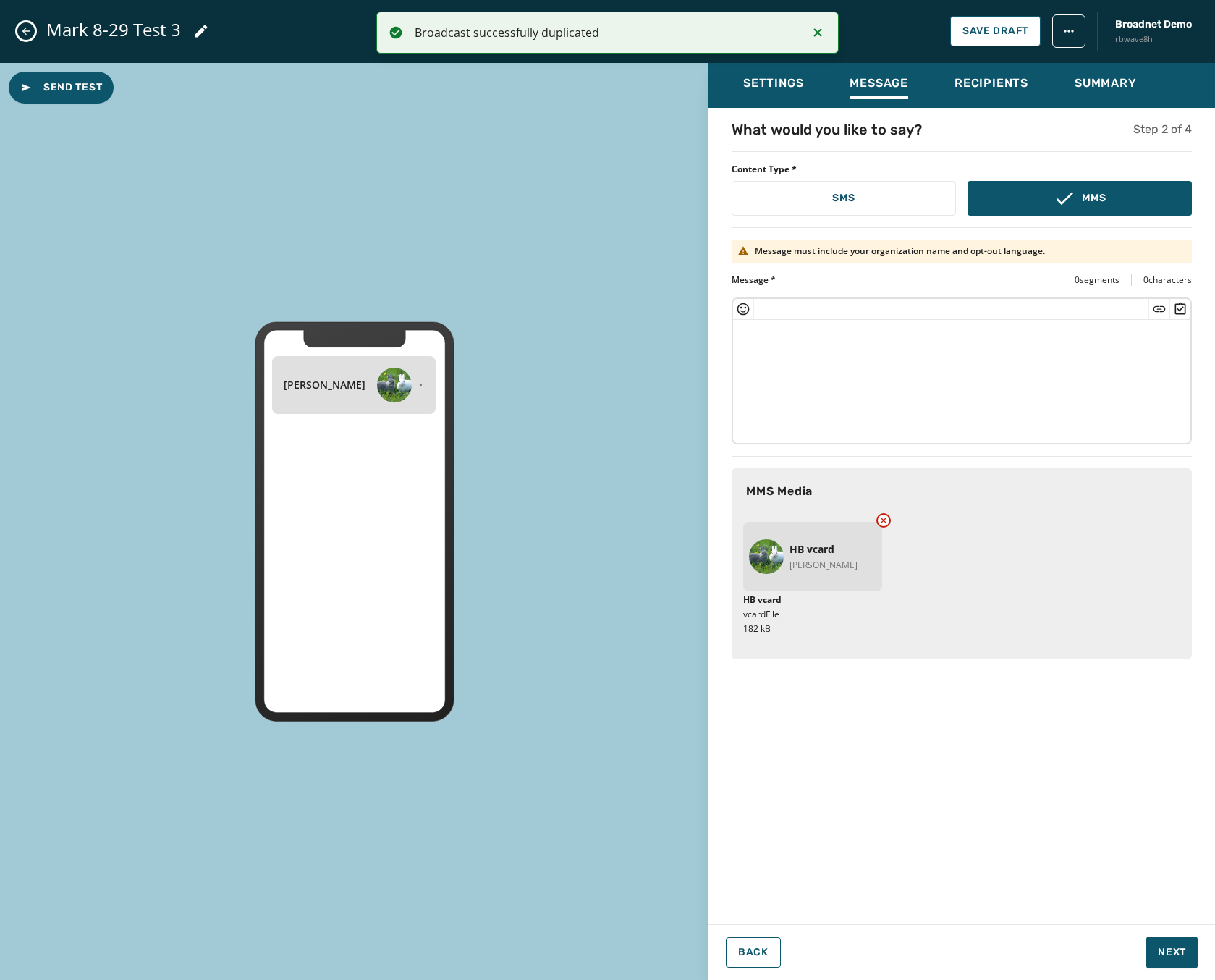
click at [882, 517] on icon at bounding box center [883, 520] width 12 height 12
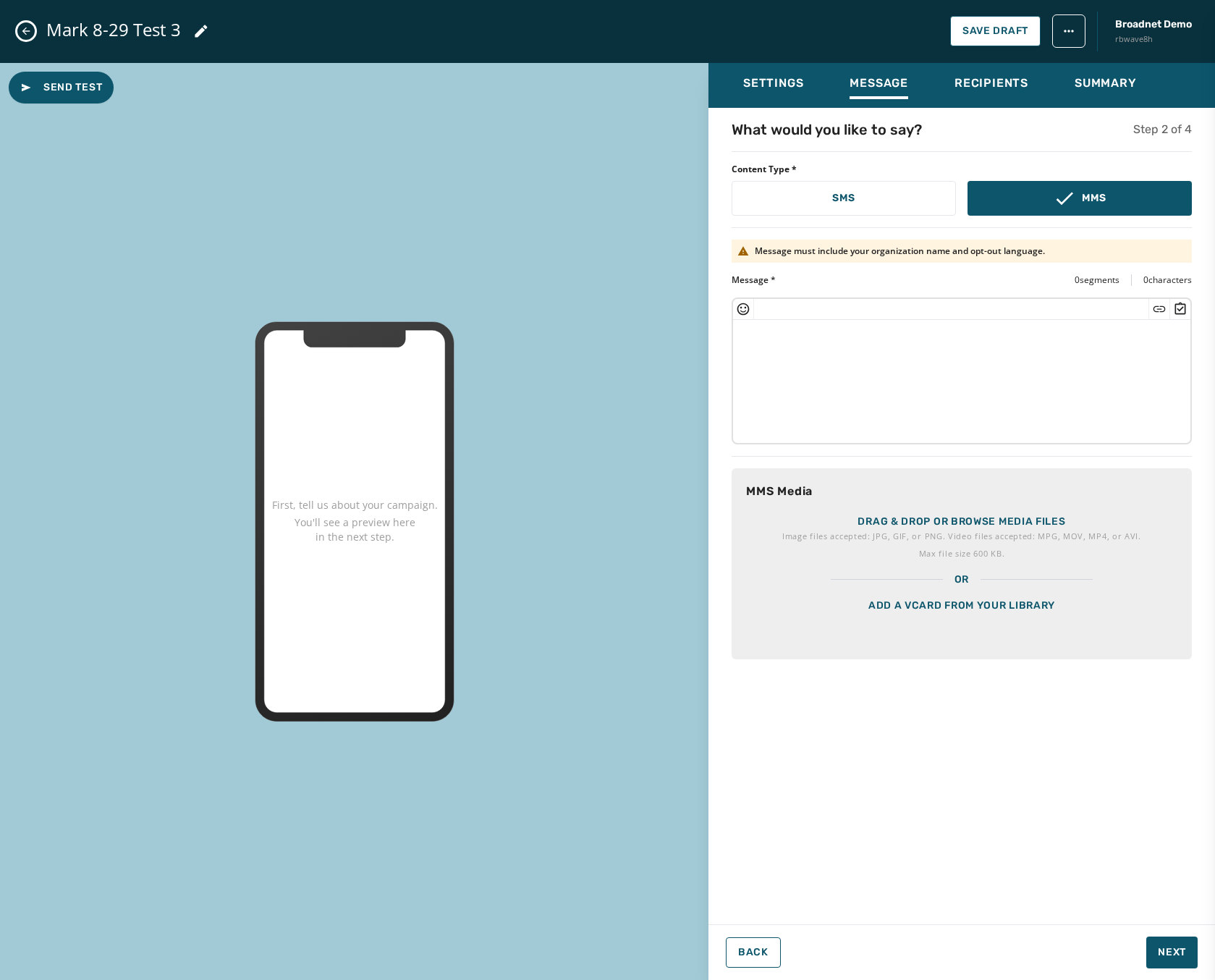
click at [939, 603] on div "Add a vCard from your library" at bounding box center [961, 623] width 460 height 72
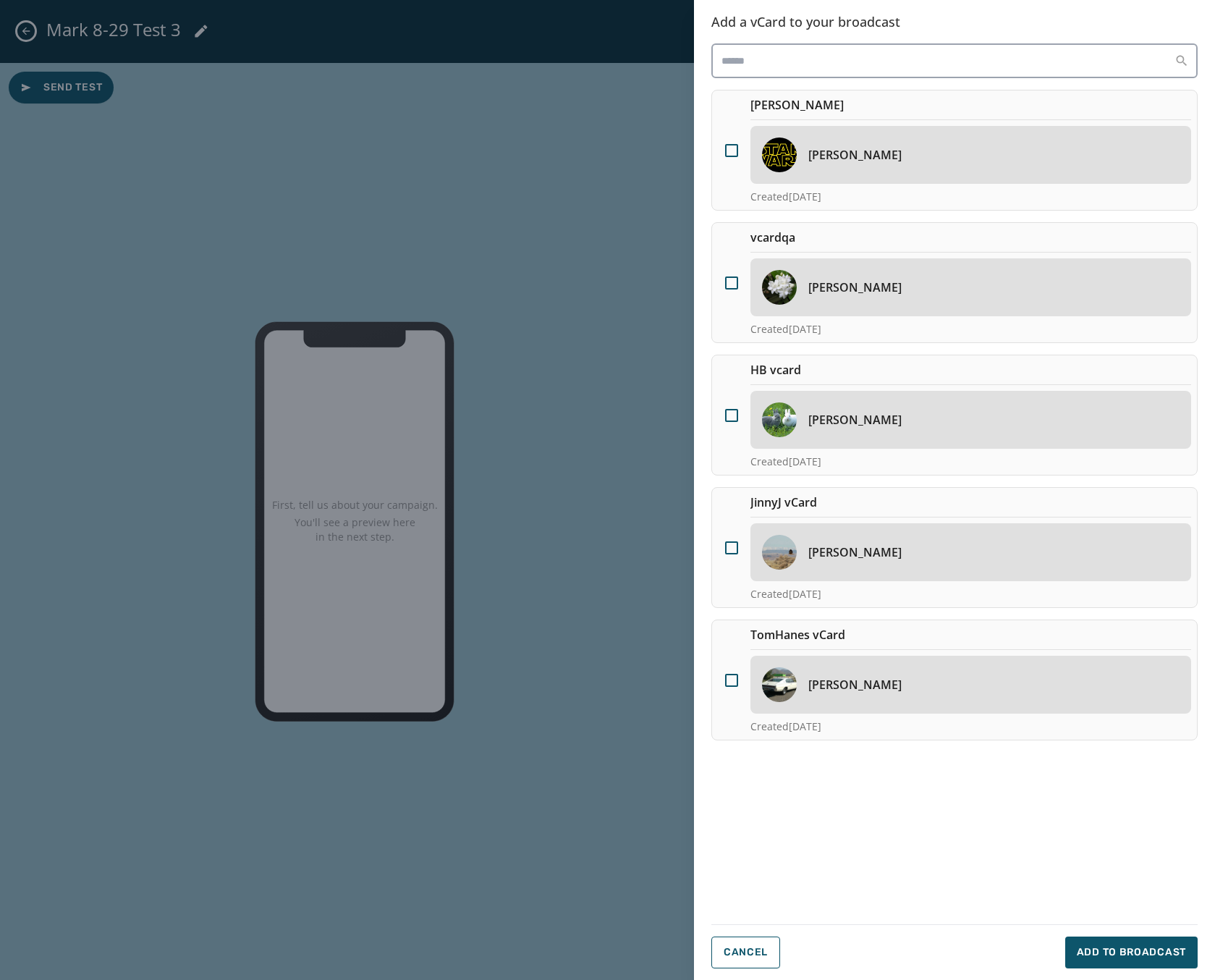
click at [851, 146] on div "[PERSON_NAME]" at bounding box center [971, 155] width 441 height 58
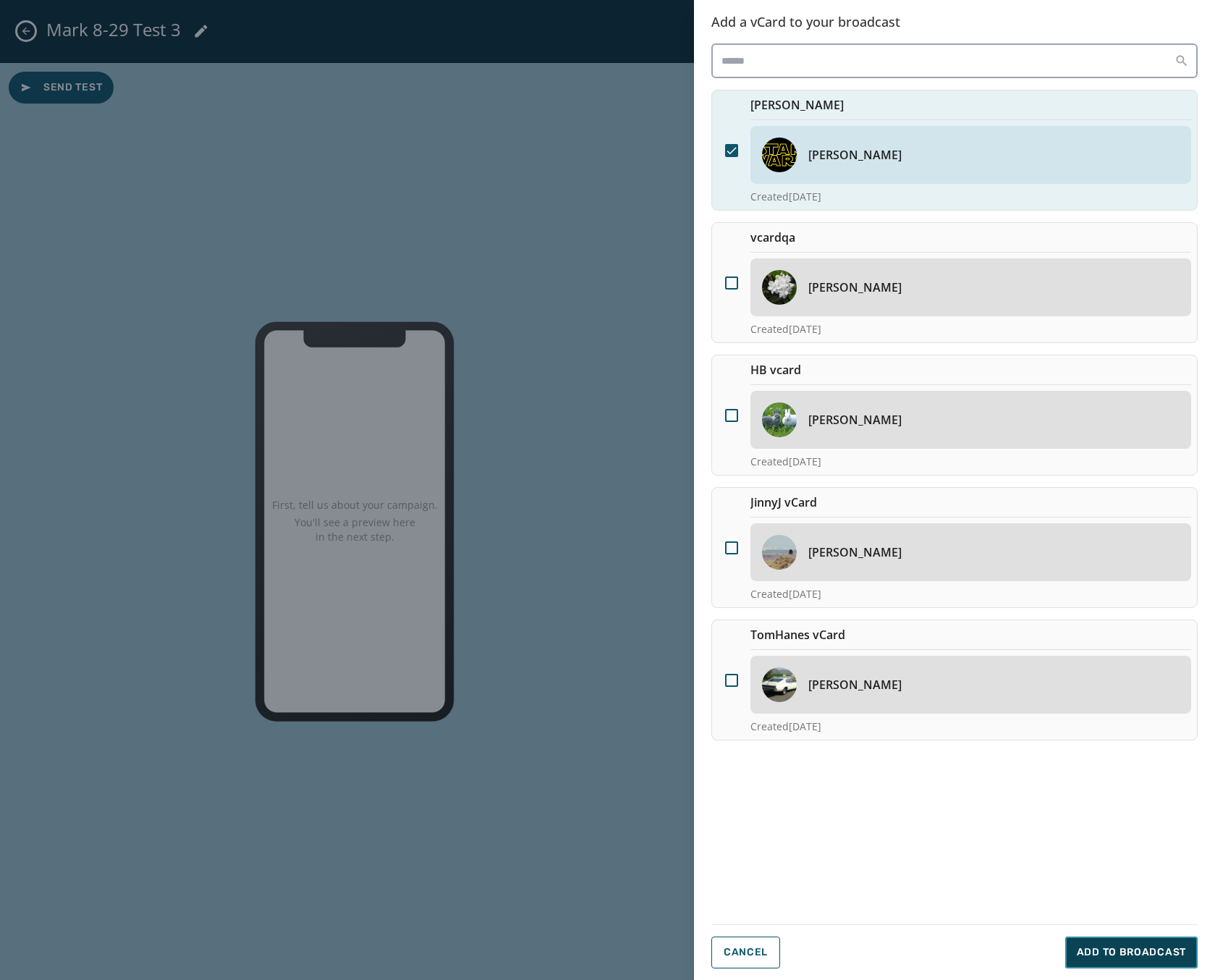
click at [1132, 954] on span "Add to Broadcast" at bounding box center [1132, 952] width 109 height 15
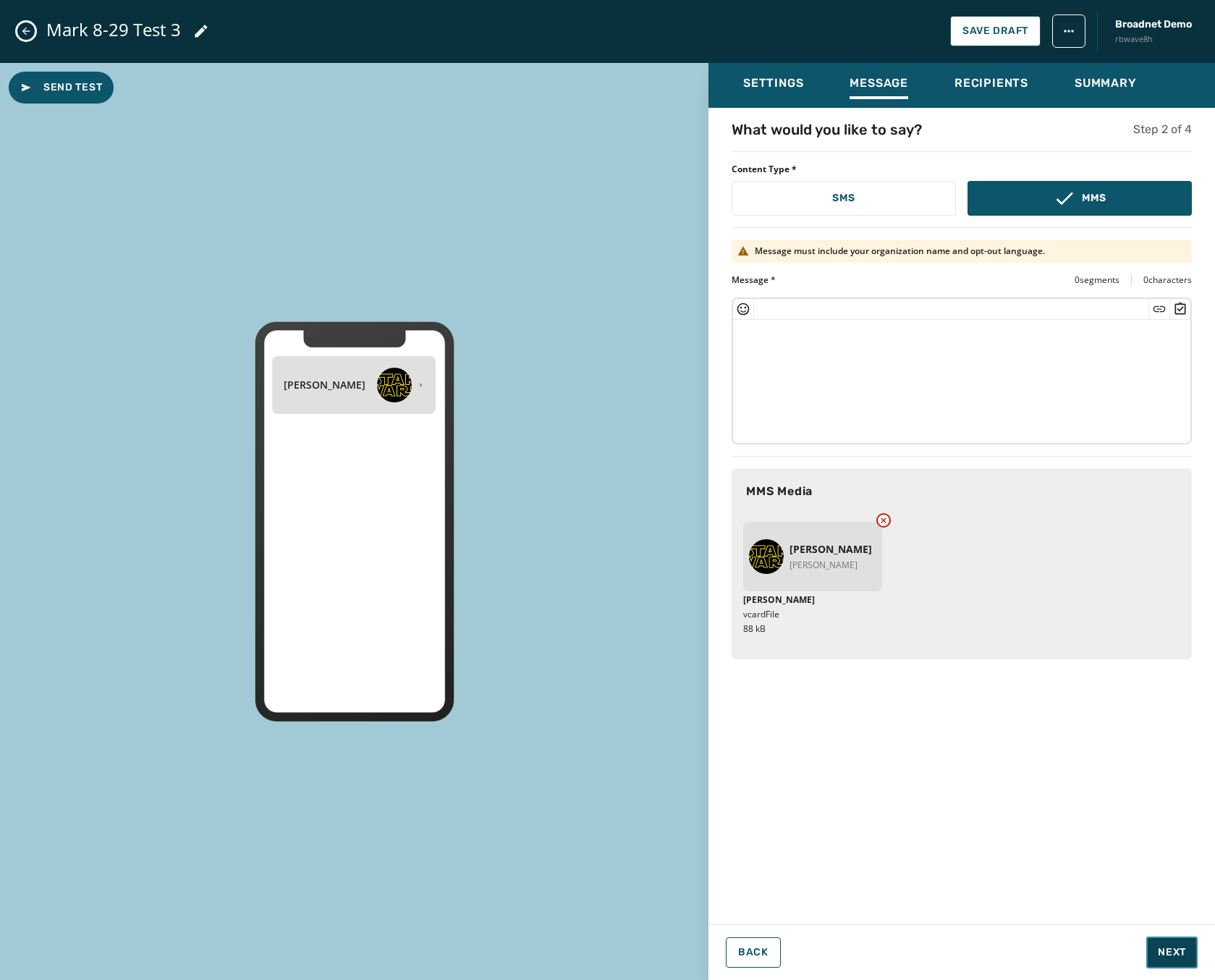
click at [1161, 950] on span "Next" at bounding box center [1172, 952] width 28 height 15
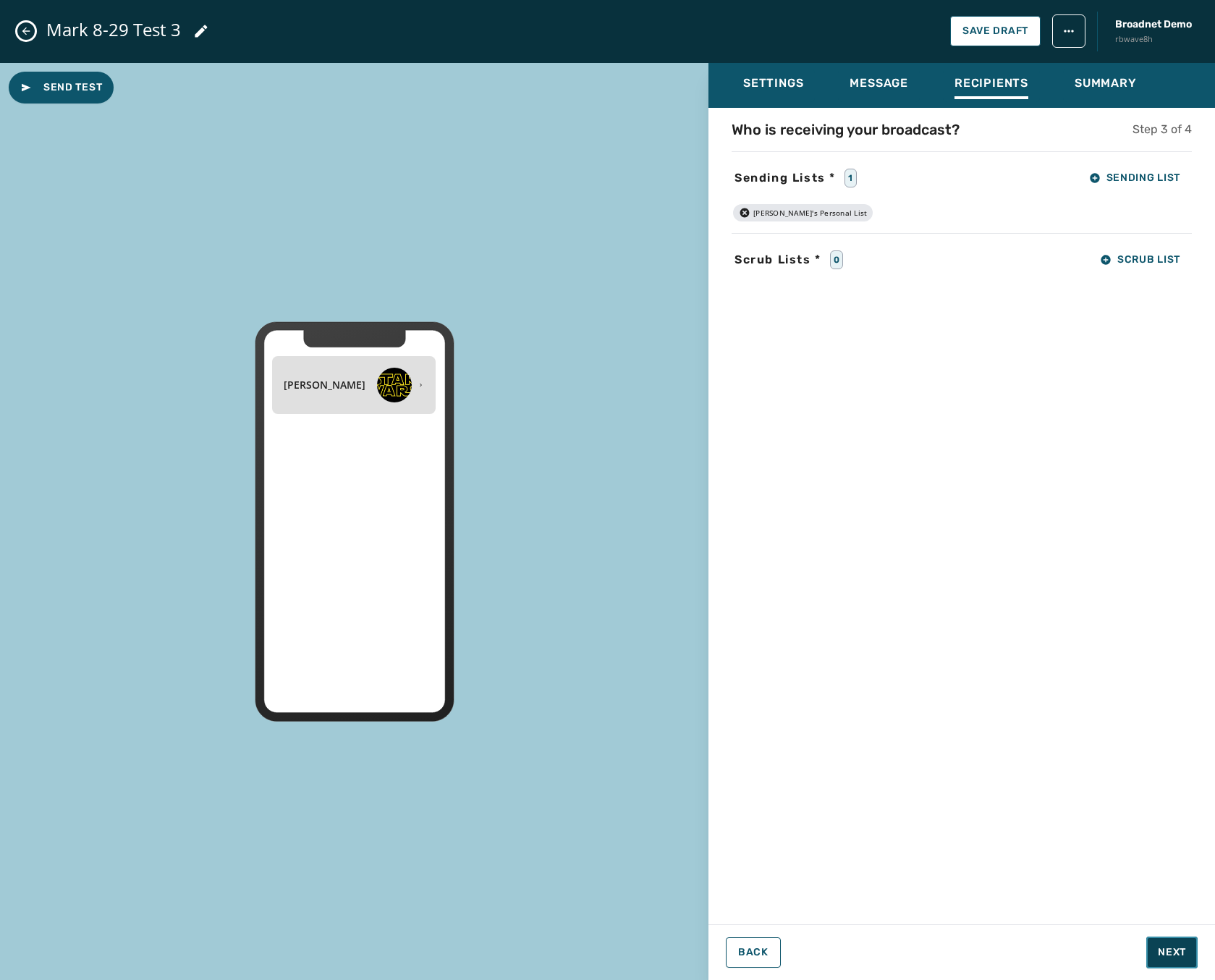
click at [1185, 954] on span "Next" at bounding box center [1172, 952] width 28 height 15
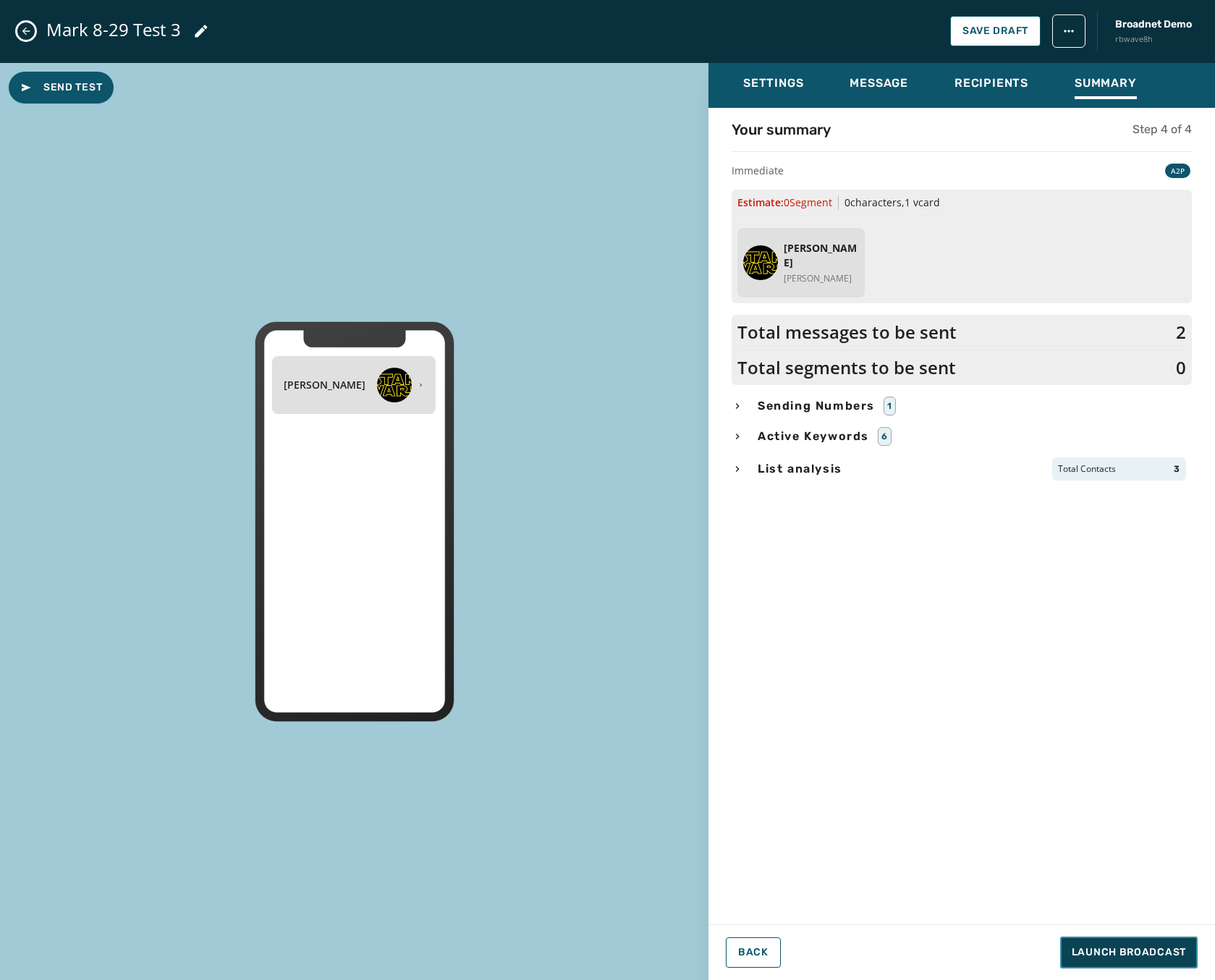
click at [1148, 950] on span "Launch Broadcast" at bounding box center [1129, 952] width 114 height 15
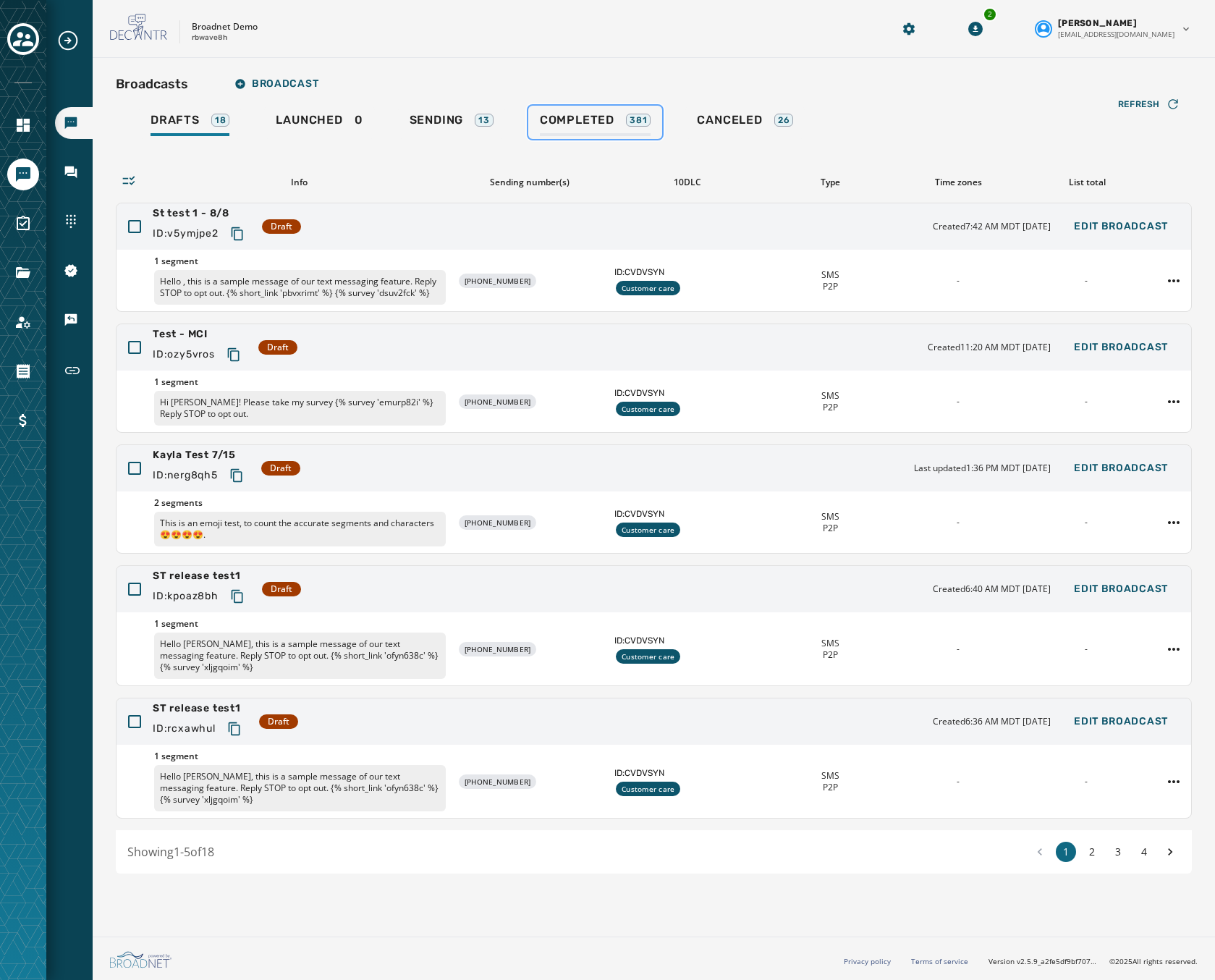
click at [600, 118] on span "Completed" at bounding box center [578, 120] width 75 height 15
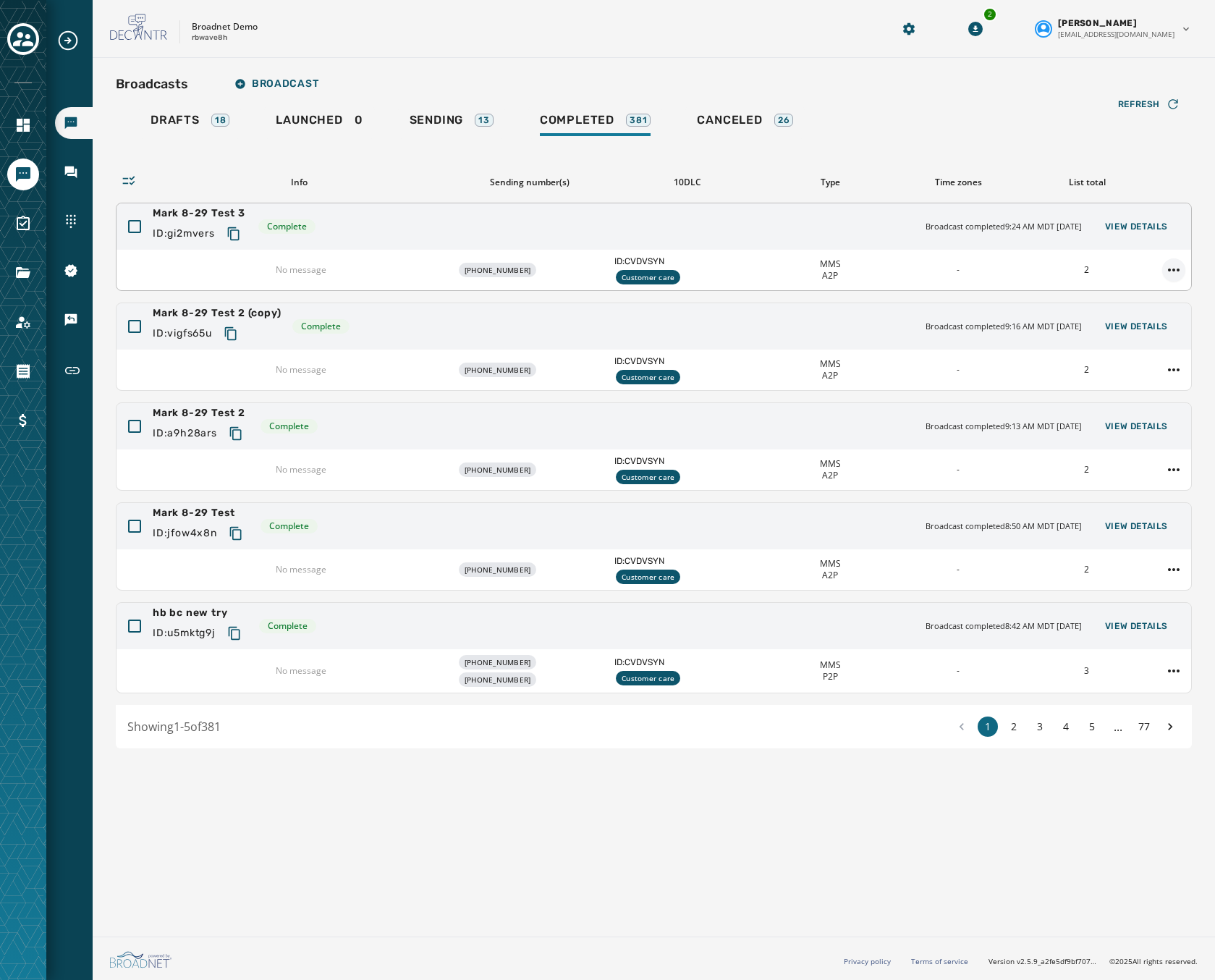
click at [1171, 267] on html "Broadcasts Inbox Sending Numbers 10DLC Registration Keywords & Responders Short…" at bounding box center [607, 490] width 1215 height 980
click at [1144, 287] on div "Duplicate Broadcast" at bounding box center [1133, 293] width 105 height 23
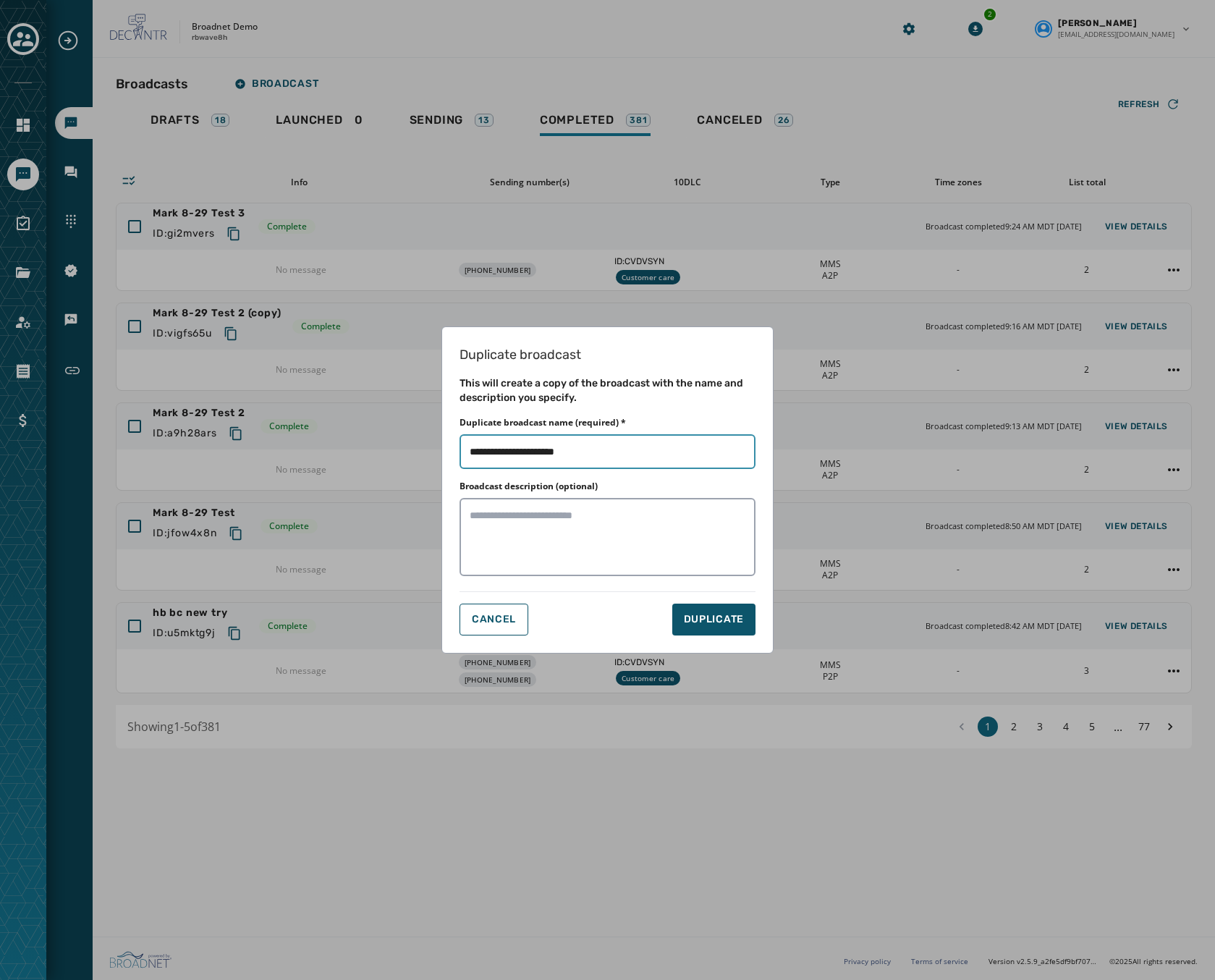
drag, startPoint x: 583, startPoint y: 448, endPoint x: 543, endPoint y: 455, distance: 40.6
click at [543, 455] on input "Duplicate broadcast name (required) *" at bounding box center [607, 451] width 296 height 35
type input "**********"
click at [704, 616] on span "DUPLICATE" at bounding box center [714, 620] width 60 height 15
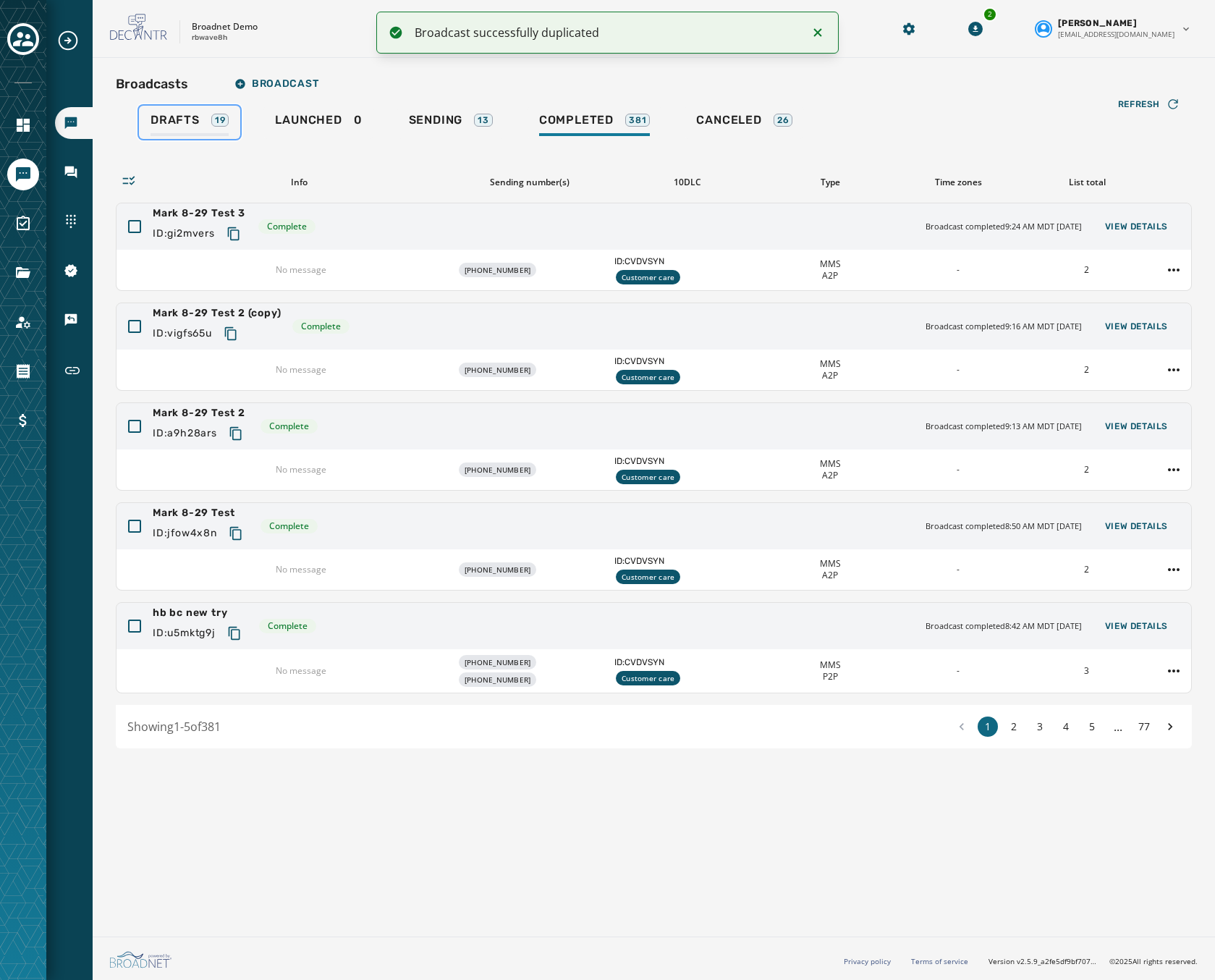
click at [177, 111] on link "Drafts 19" at bounding box center [190, 122] width 101 height 33
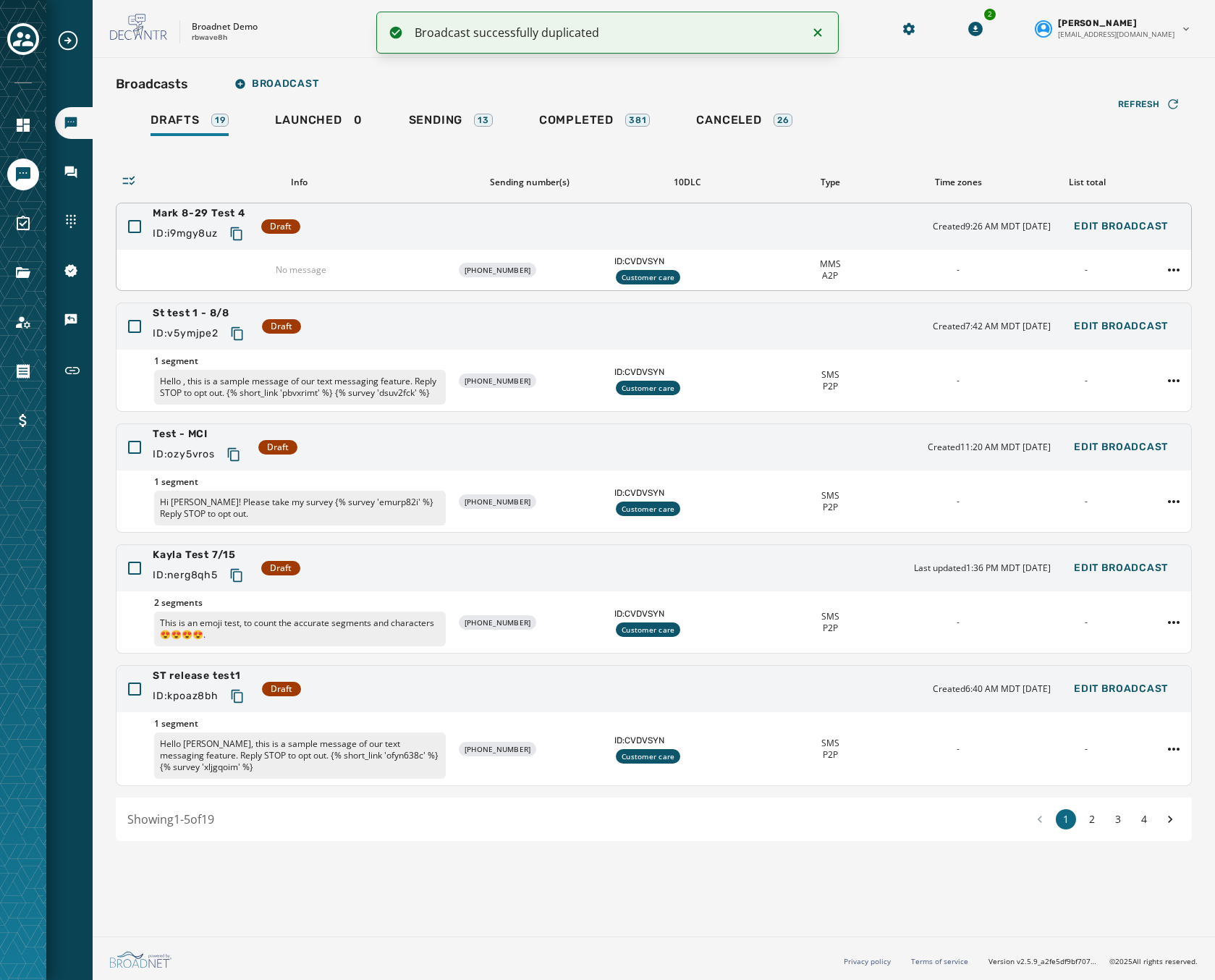
click at [908, 250] on div "No message [PHONE_NUMBER] ID: CVDVSYN Customer care MMS A2P - -" at bounding box center [654, 270] width 1075 height 40
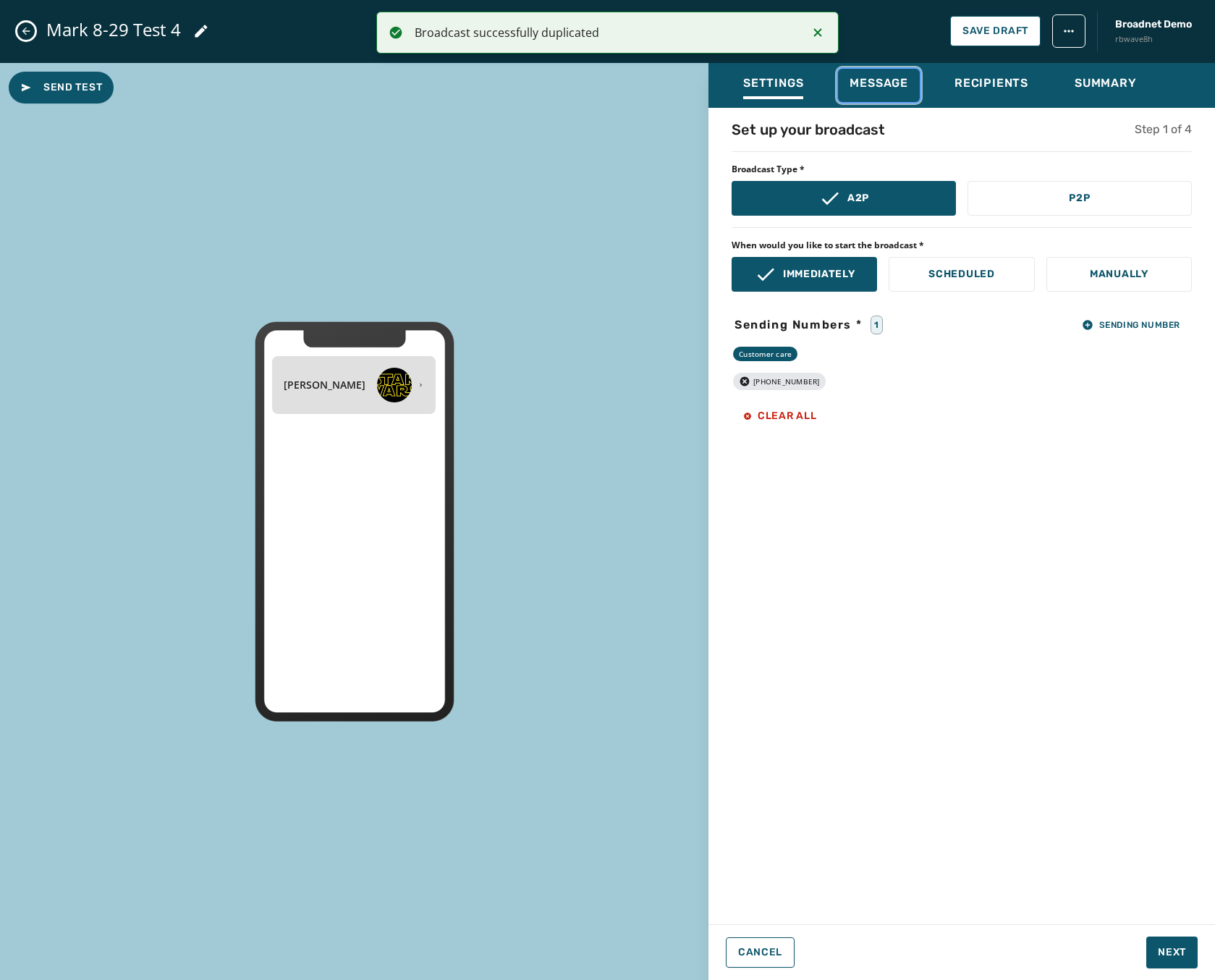
click at [858, 91] on div "Message" at bounding box center [879, 88] width 58 height 23
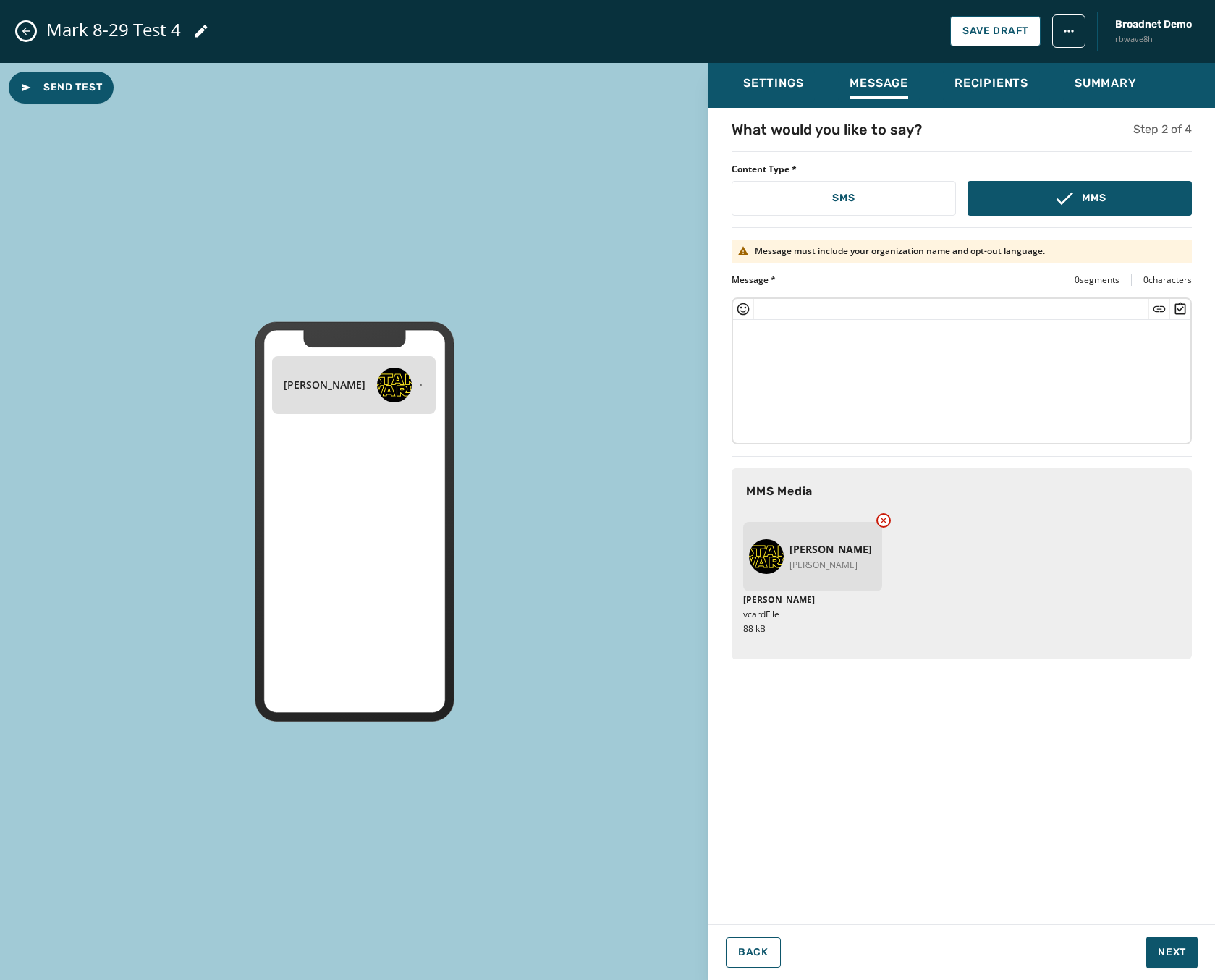
click at [882, 515] on icon at bounding box center [883, 520] width 12 height 12
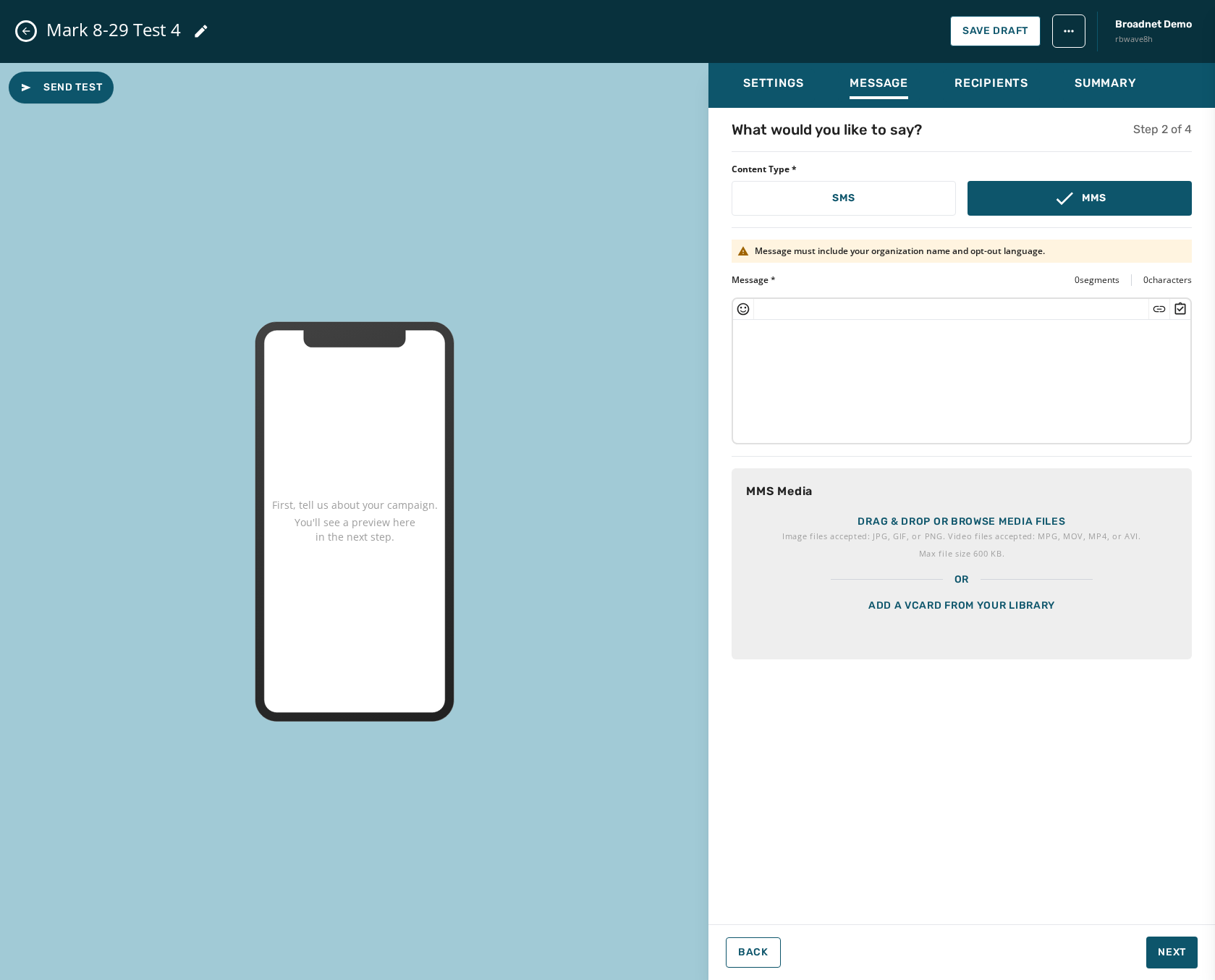
click at [889, 530] on p "Image files accepted: JPG, GIF, or PNG. Video files accepted: MPG, MOV, MP4, or…" at bounding box center [961, 536] width 359 height 15
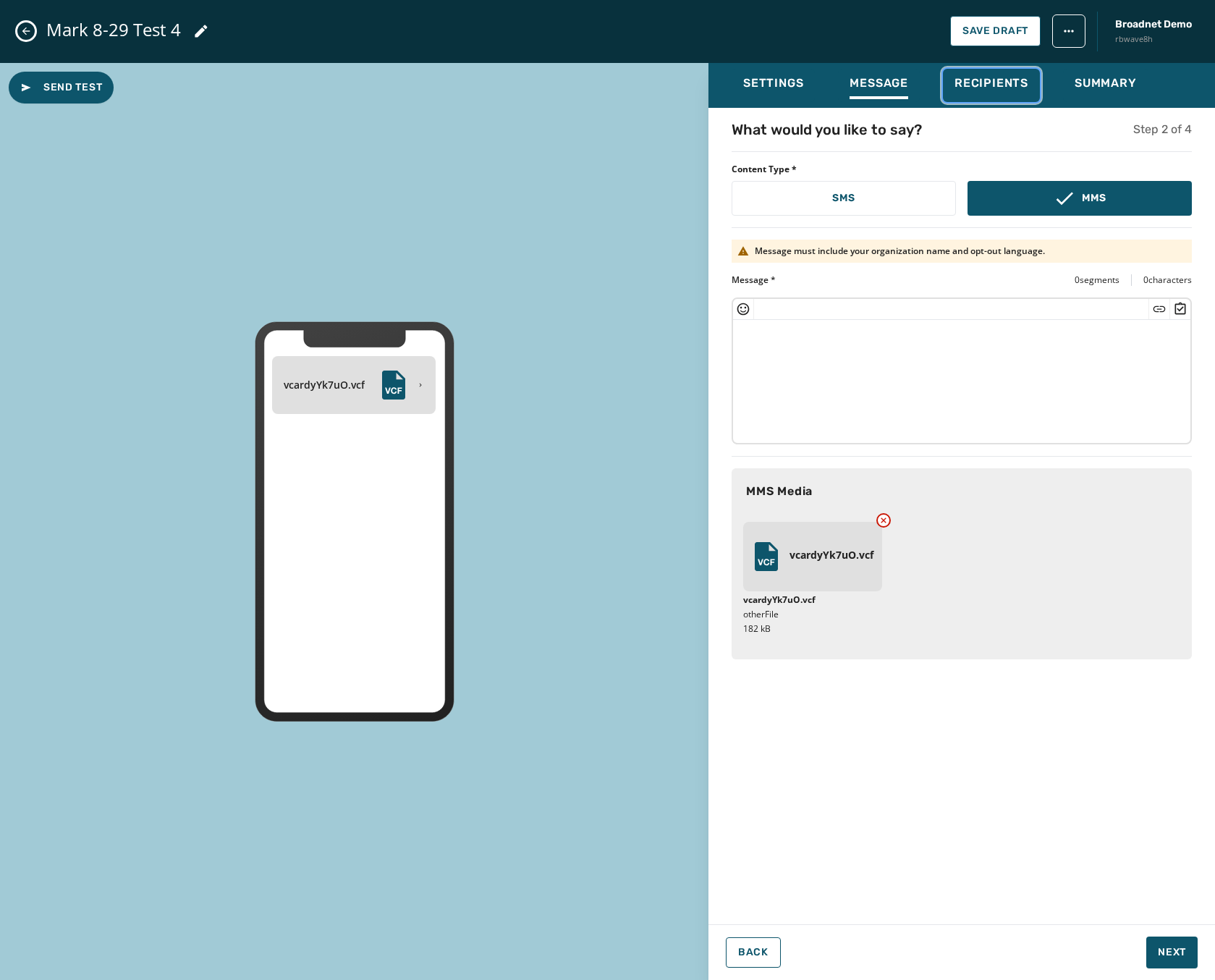
click at [981, 88] on span "Recipients" at bounding box center [991, 83] width 74 height 15
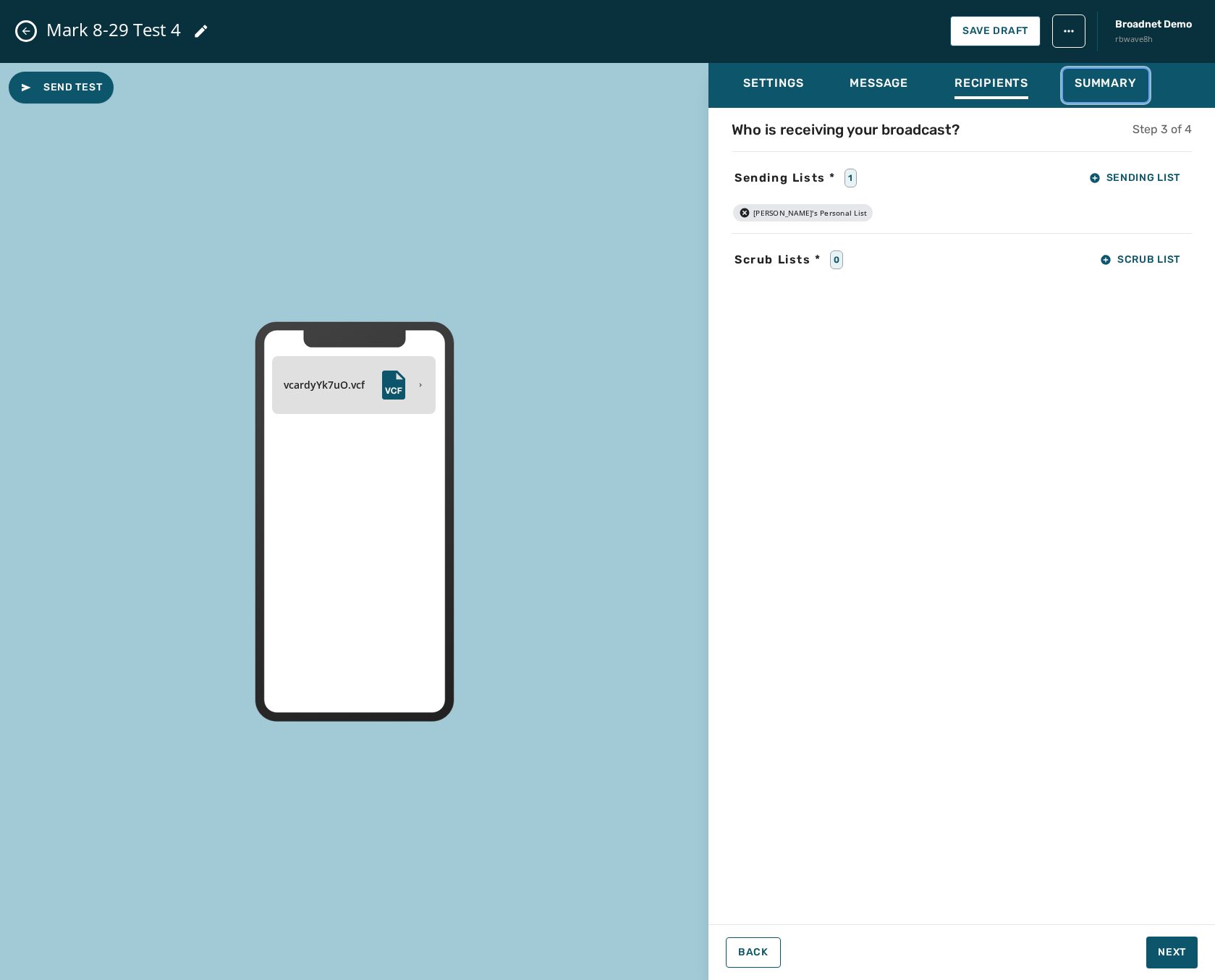
click at [1093, 83] on span "Summary" at bounding box center [1106, 83] width 62 height 15
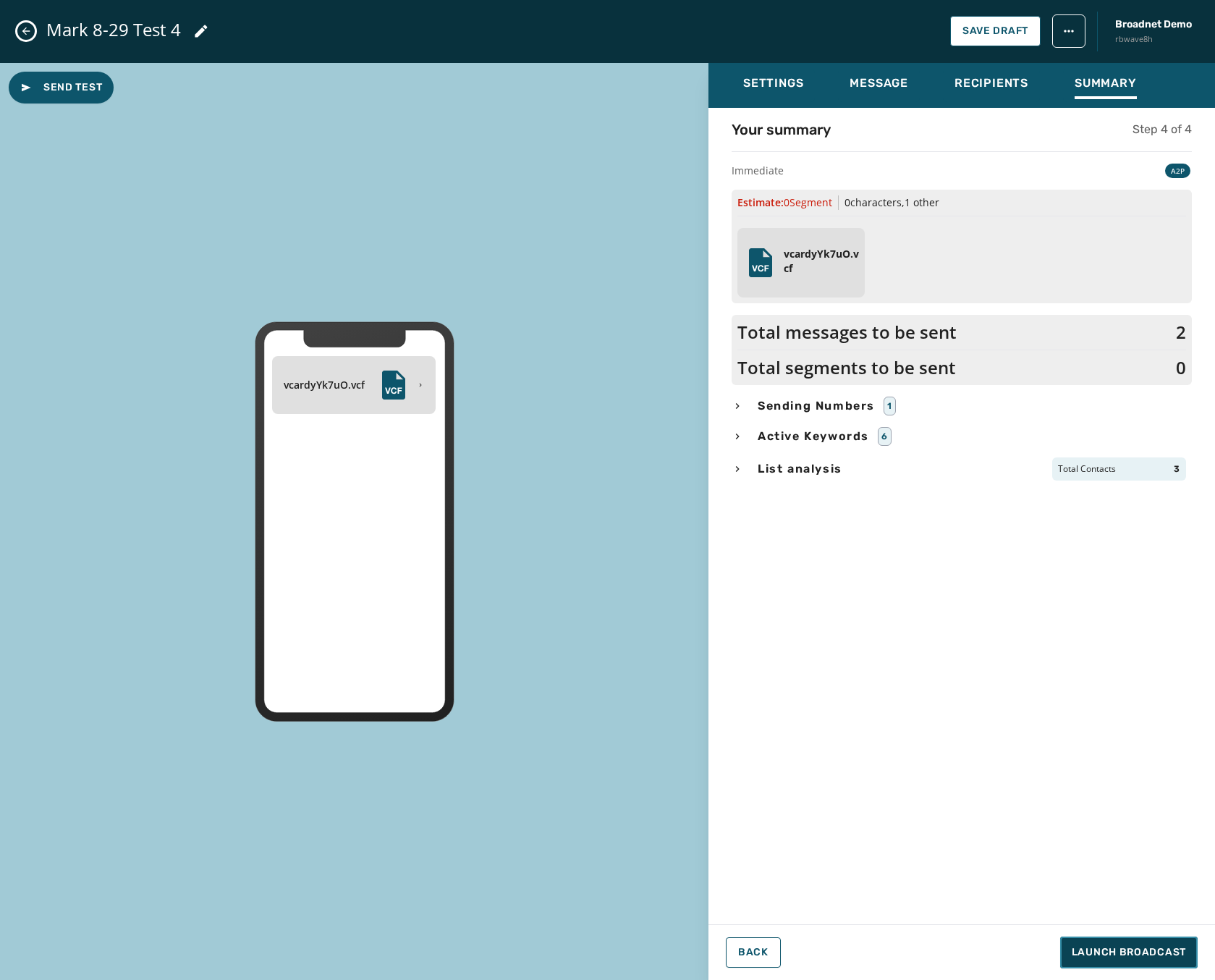
click at [1124, 956] on span "Launch Broadcast" at bounding box center [1129, 952] width 114 height 15
